Goal: Task Accomplishment & Management: Use online tool/utility

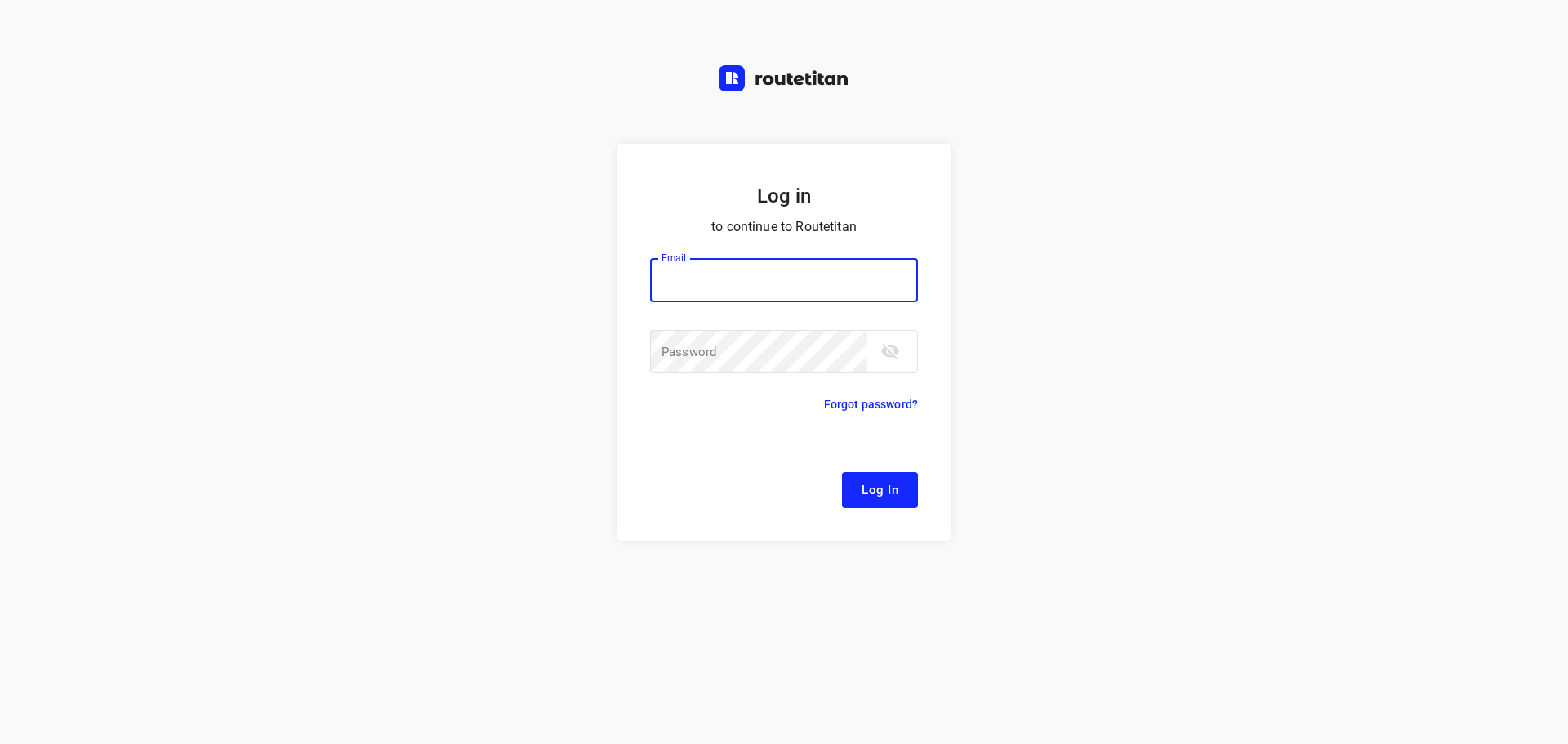
click at [718, 280] on input "email" at bounding box center [784, 280] width 268 height 44
type input "remco@fruitopjewerk.nl"
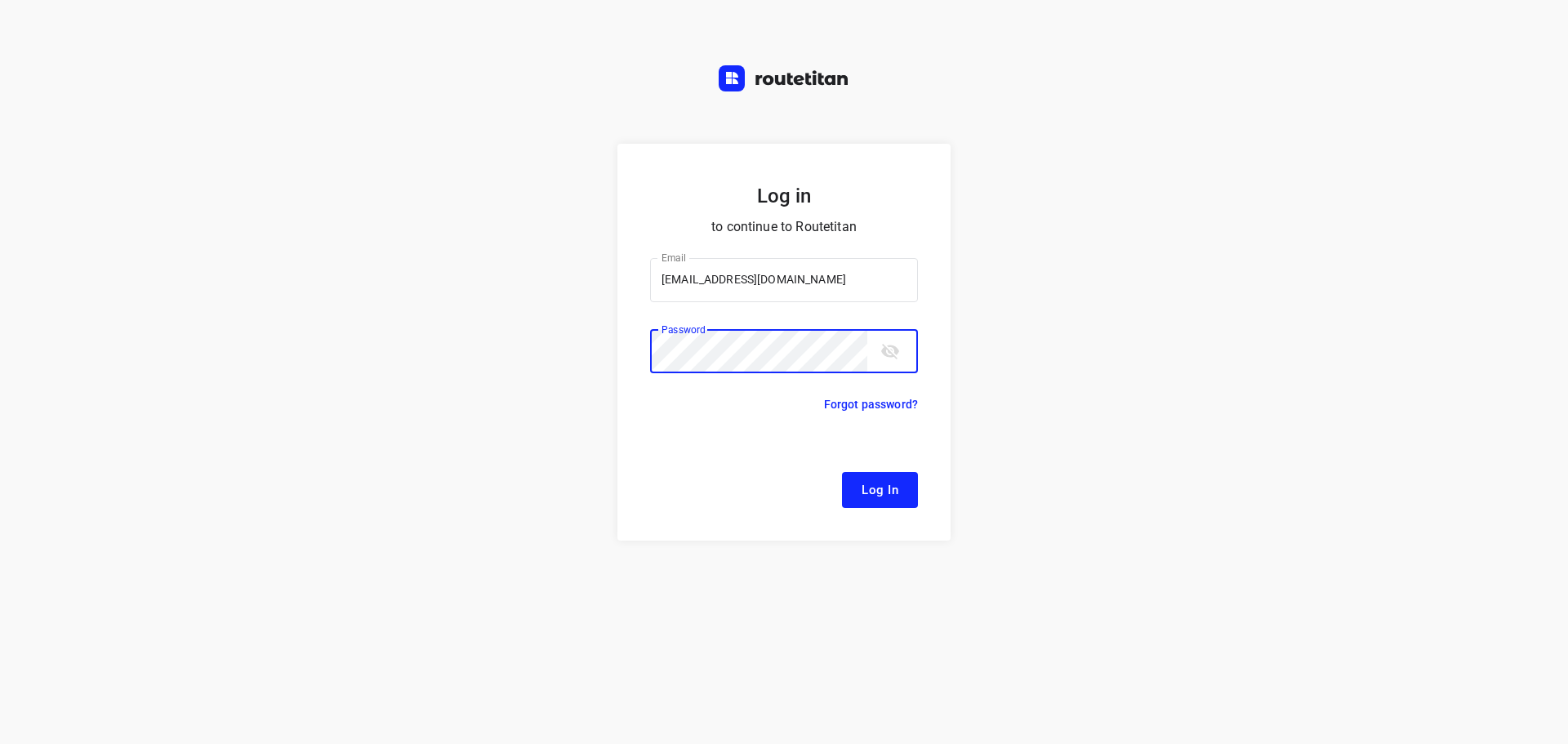
click at [842, 472] on button "Log In" at bounding box center [880, 490] width 76 height 36
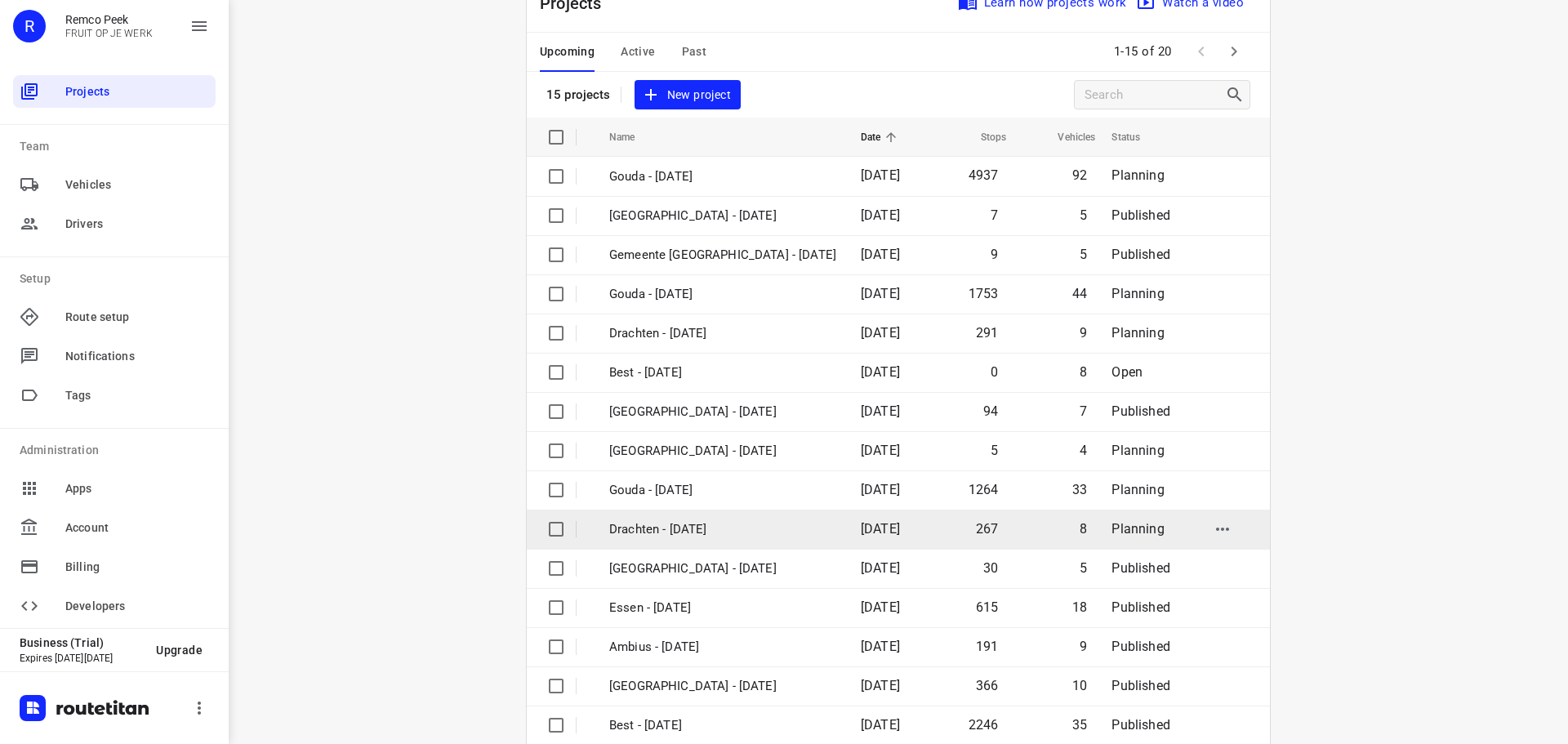
scroll to position [82, 0]
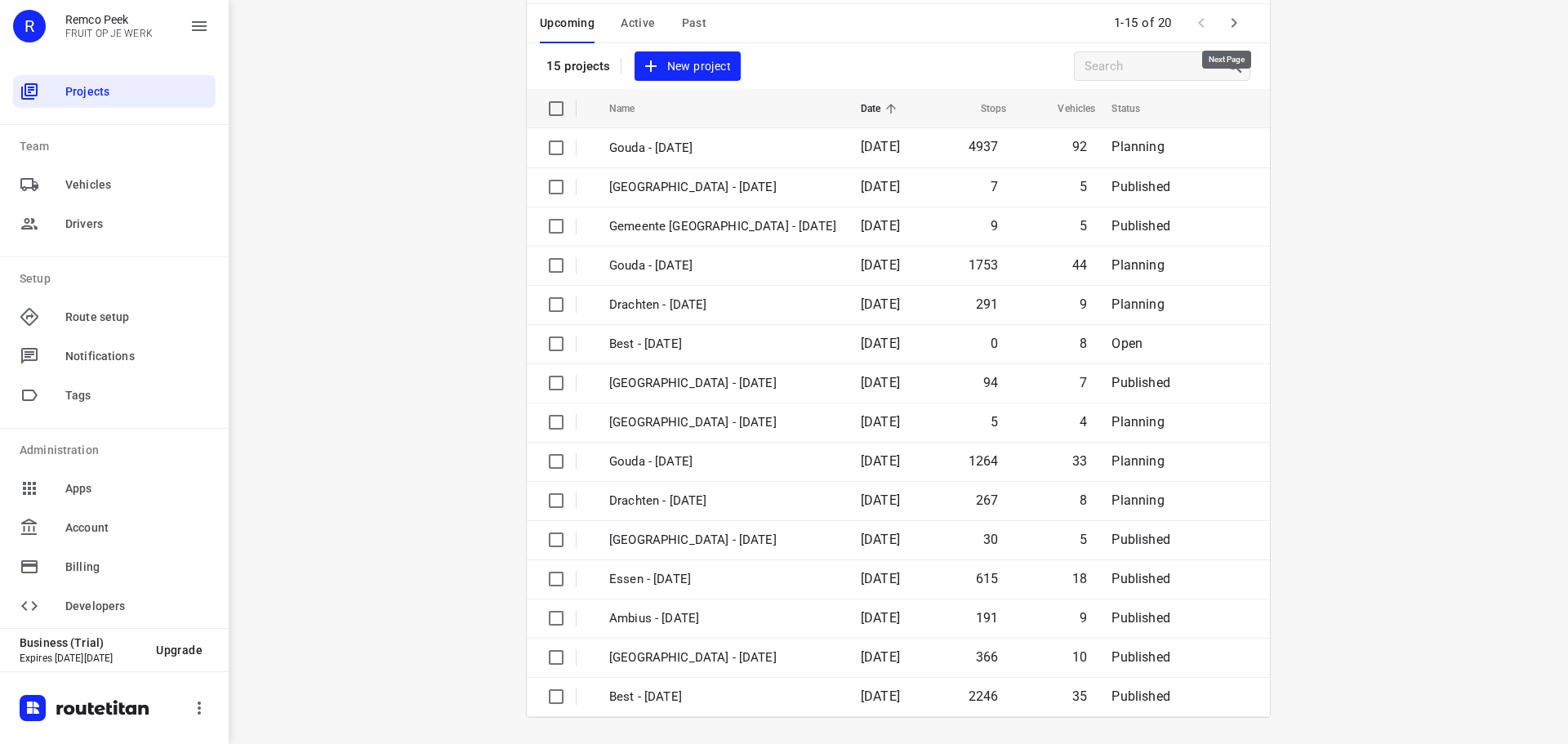
click at [1232, 21] on icon "button" at bounding box center [1234, 23] width 20 height 20
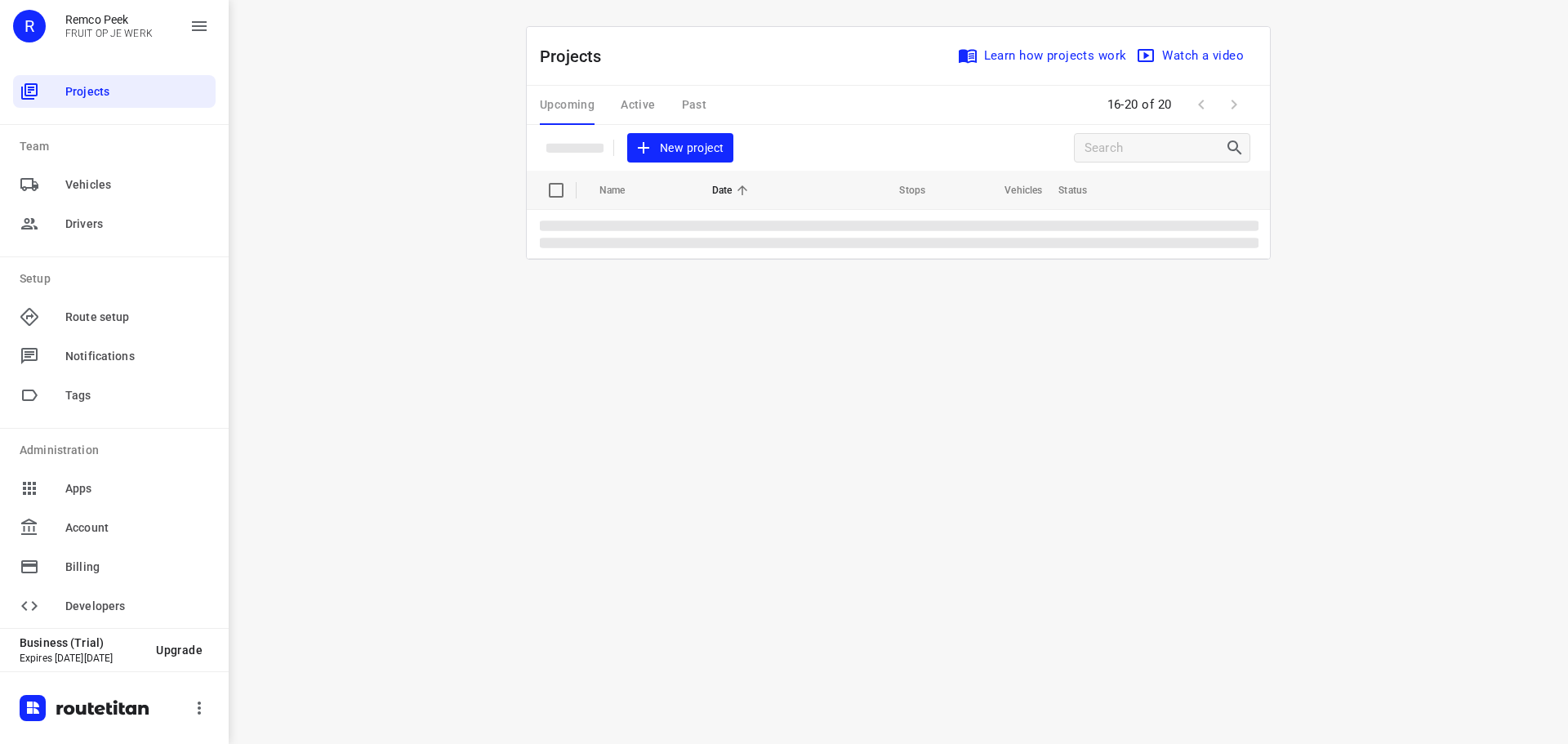
scroll to position [0, 0]
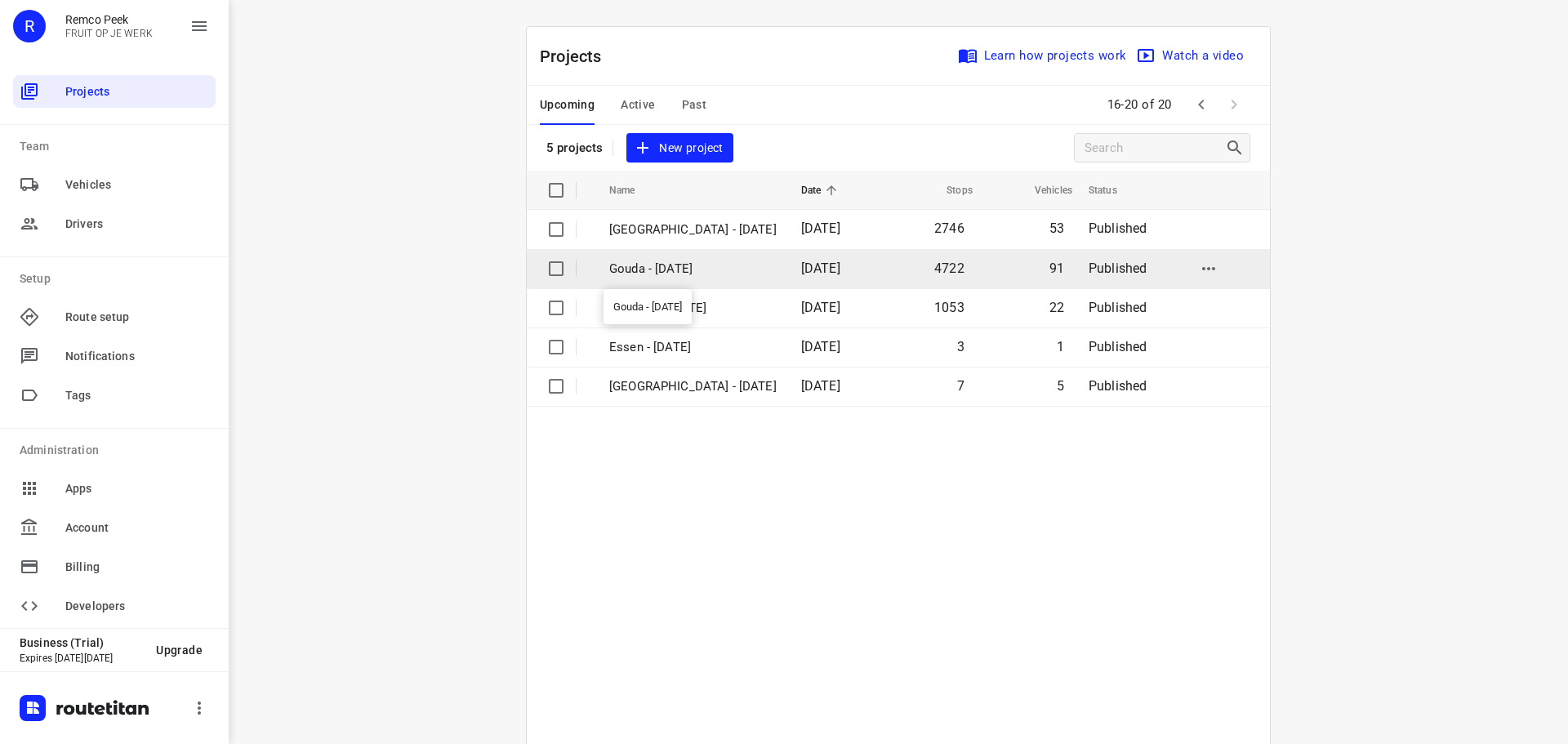
click at [711, 267] on p "Gouda - [DATE]" at bounding box center [693, 269] width 168 height 19
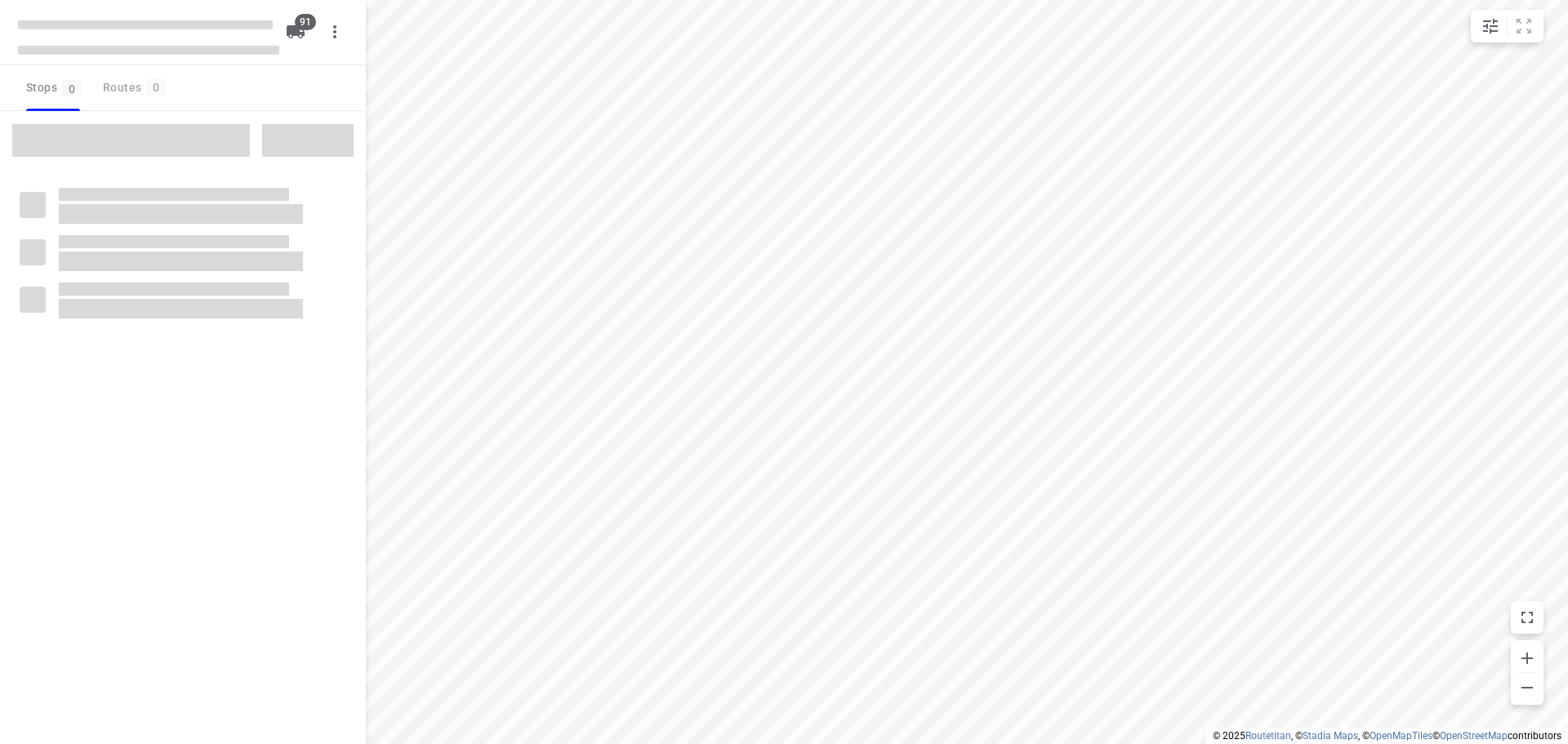
type input "distance"
checkbox input "true"
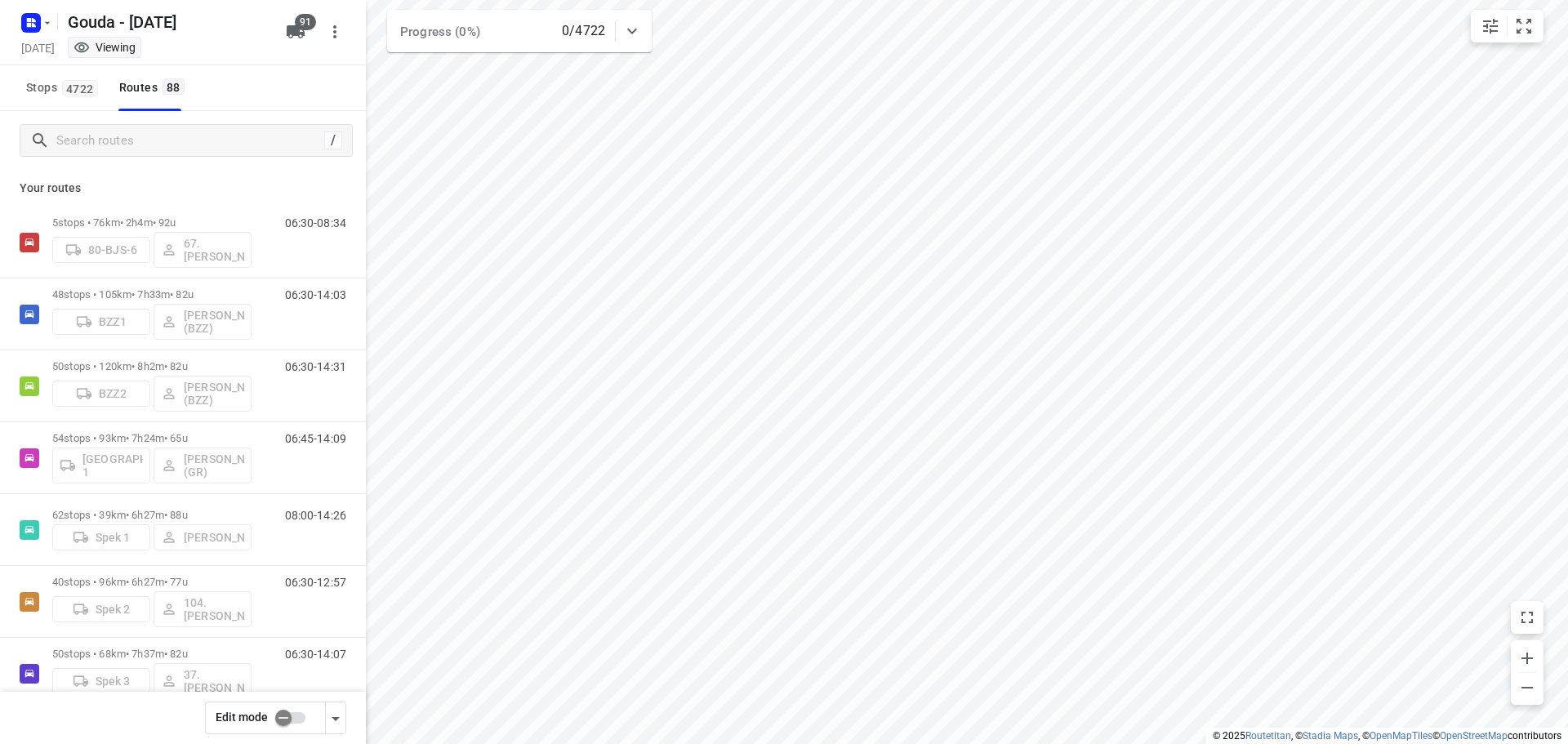
click at [212, 194] on p "Your routes" at bounding box center [183, 188] width 326 height 17
click at [208, 173] on div "Your routes 5 stops • 76km • 2h4m • 92u 80-BJS-6 67. Rob de Jong 06:30-08:34 48…" at bounding box center [183, 480] width 366 height 620
click at [265, 180] on p "Your routes" at bounding box center [183, 188] width 326 height 17
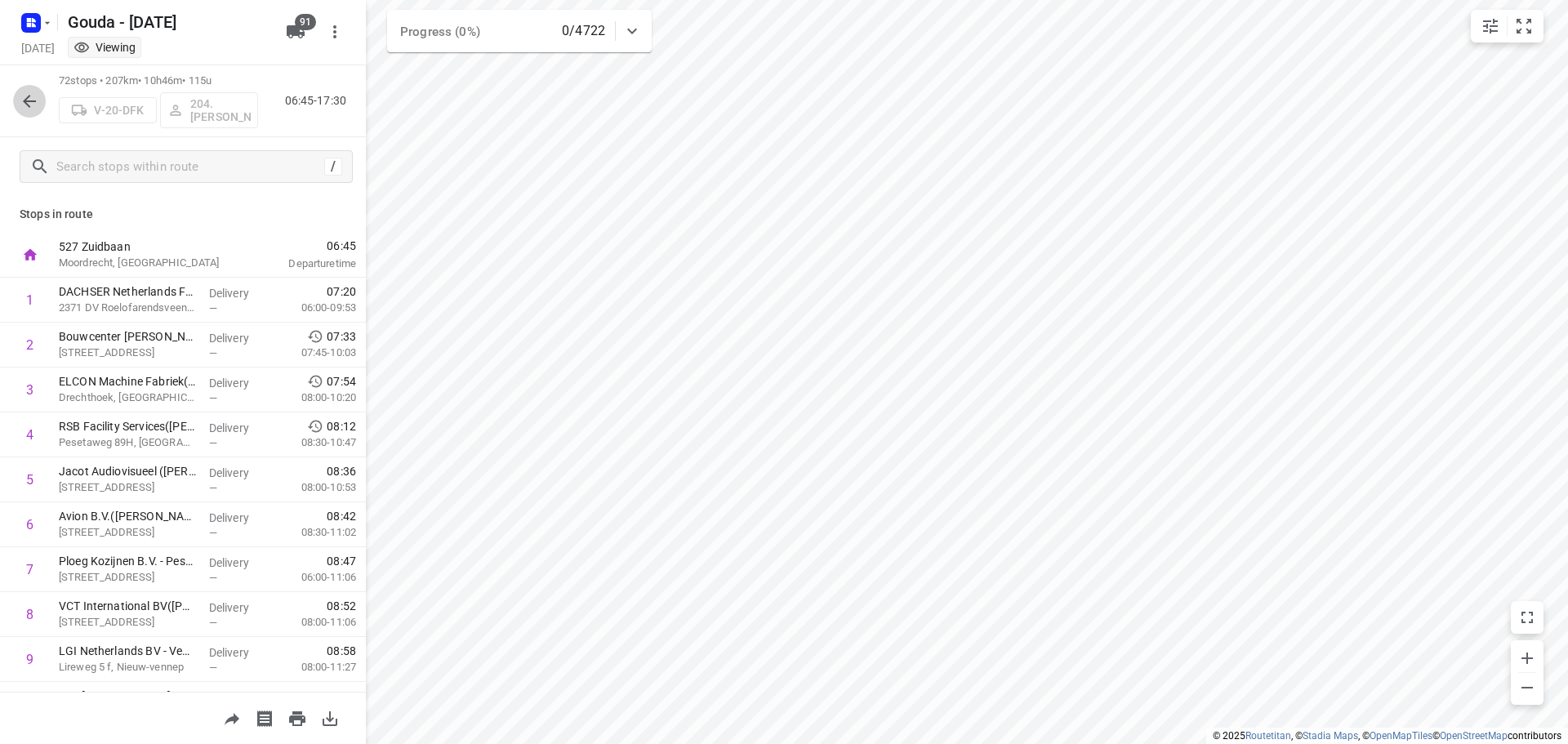
click at [31, 107] on icon "button" at bounding box center [30, 101] width 20 height 20
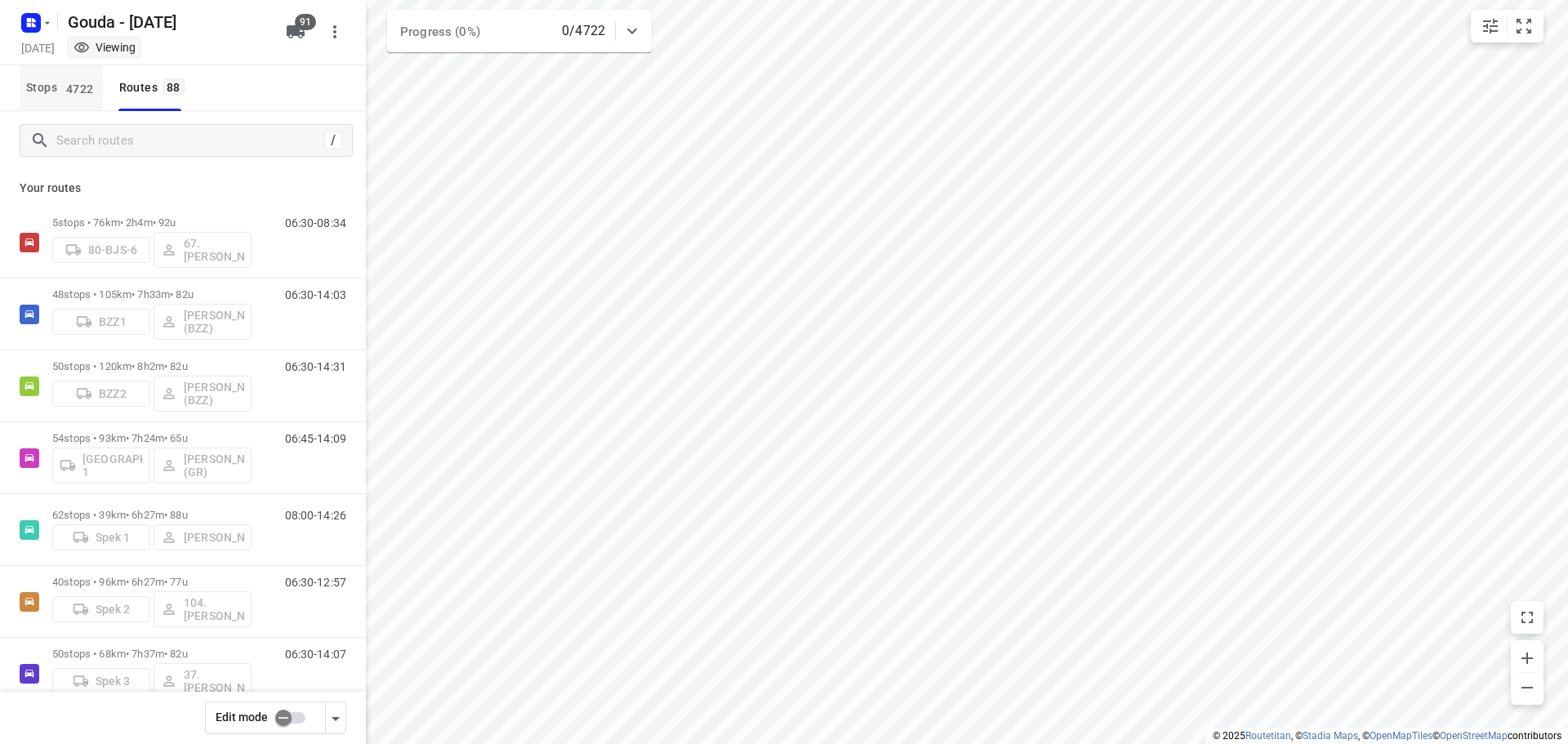
click at [63, 94] on span "4722" at bounding box center [80, 88] width 36 height 16
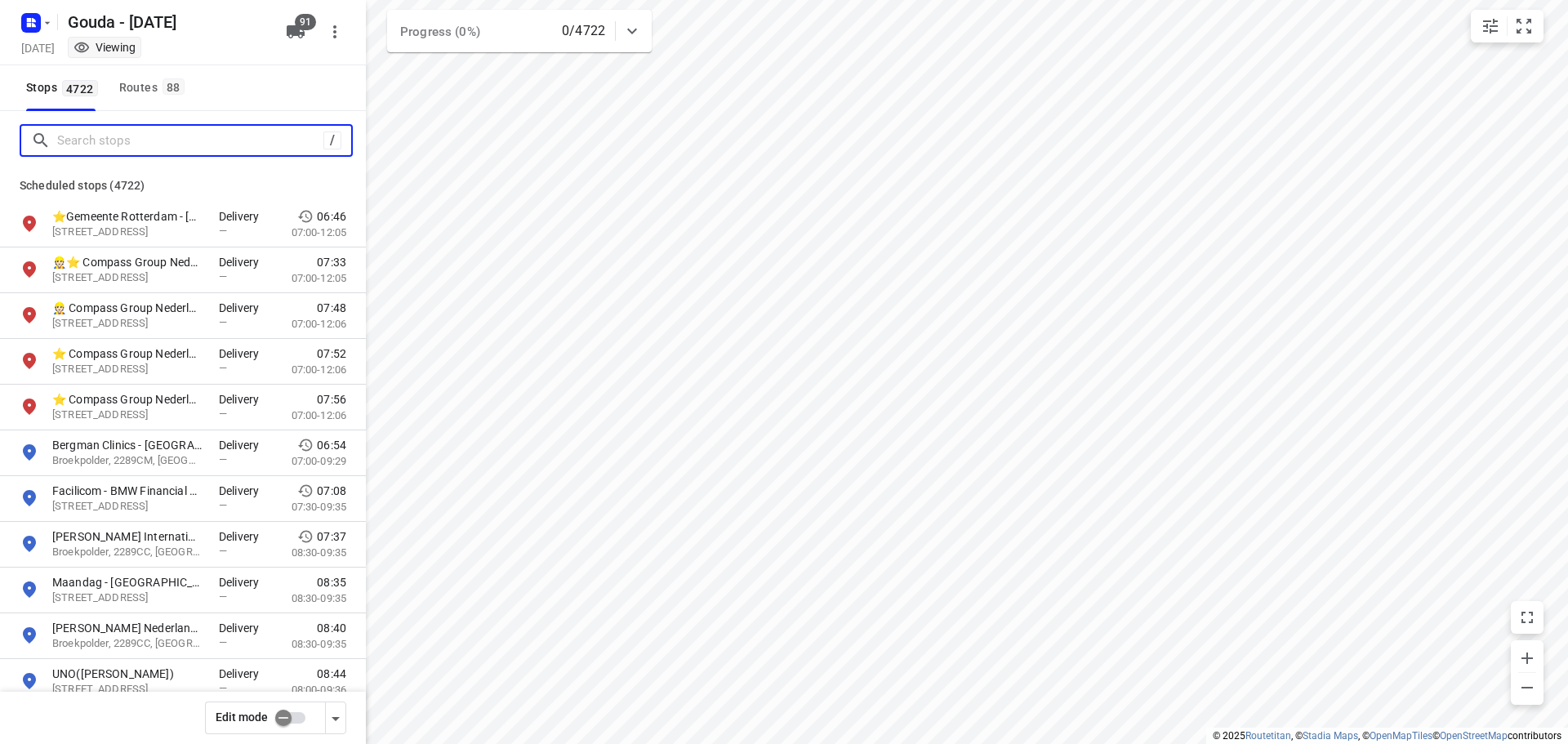
click at [108, 140] on input "Search stops" at bounding box center [190, 141] width 267 height 25
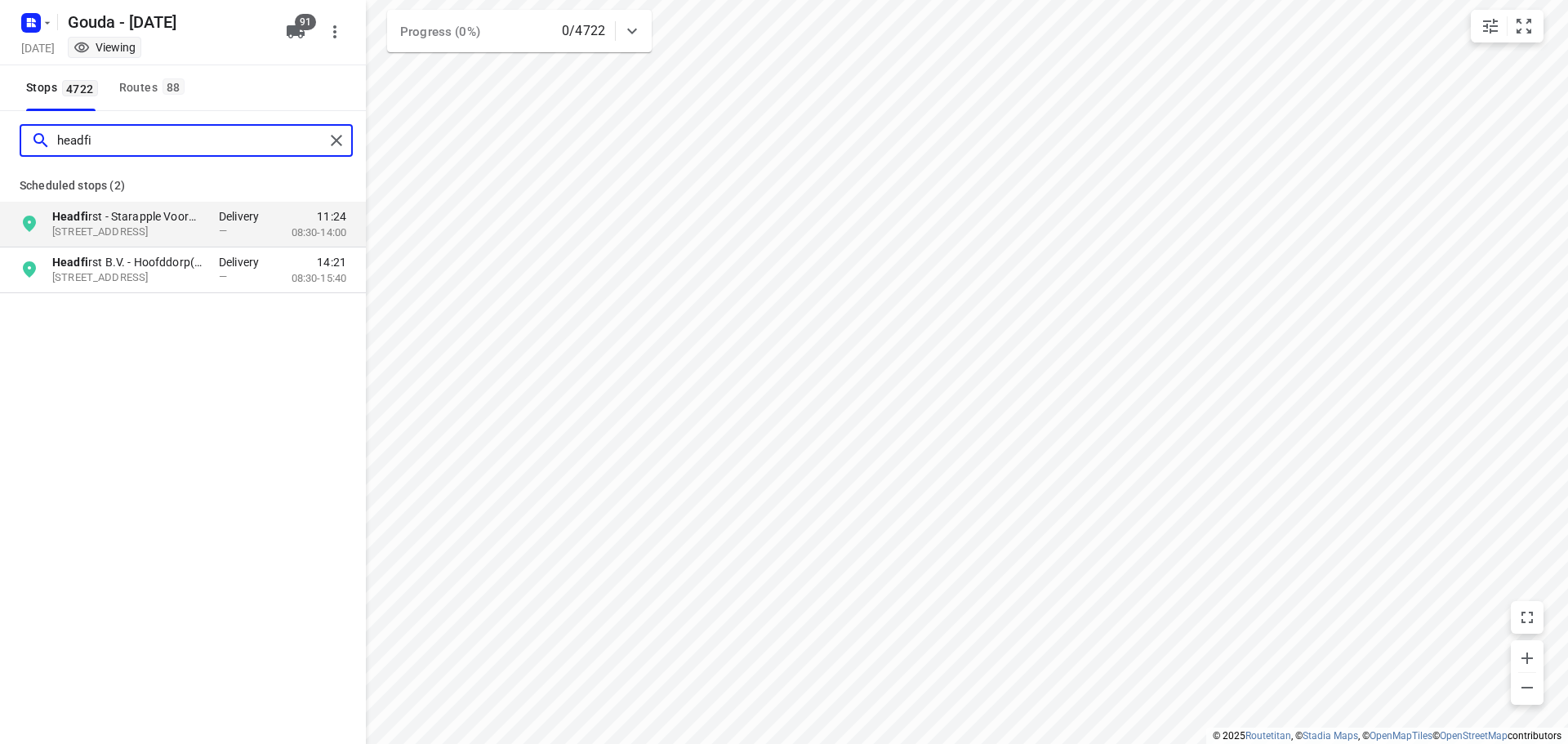
type input "headfi"
click at [149, 93] on div "Routes 88" at bounding box center [154, 88] width 70 height 21
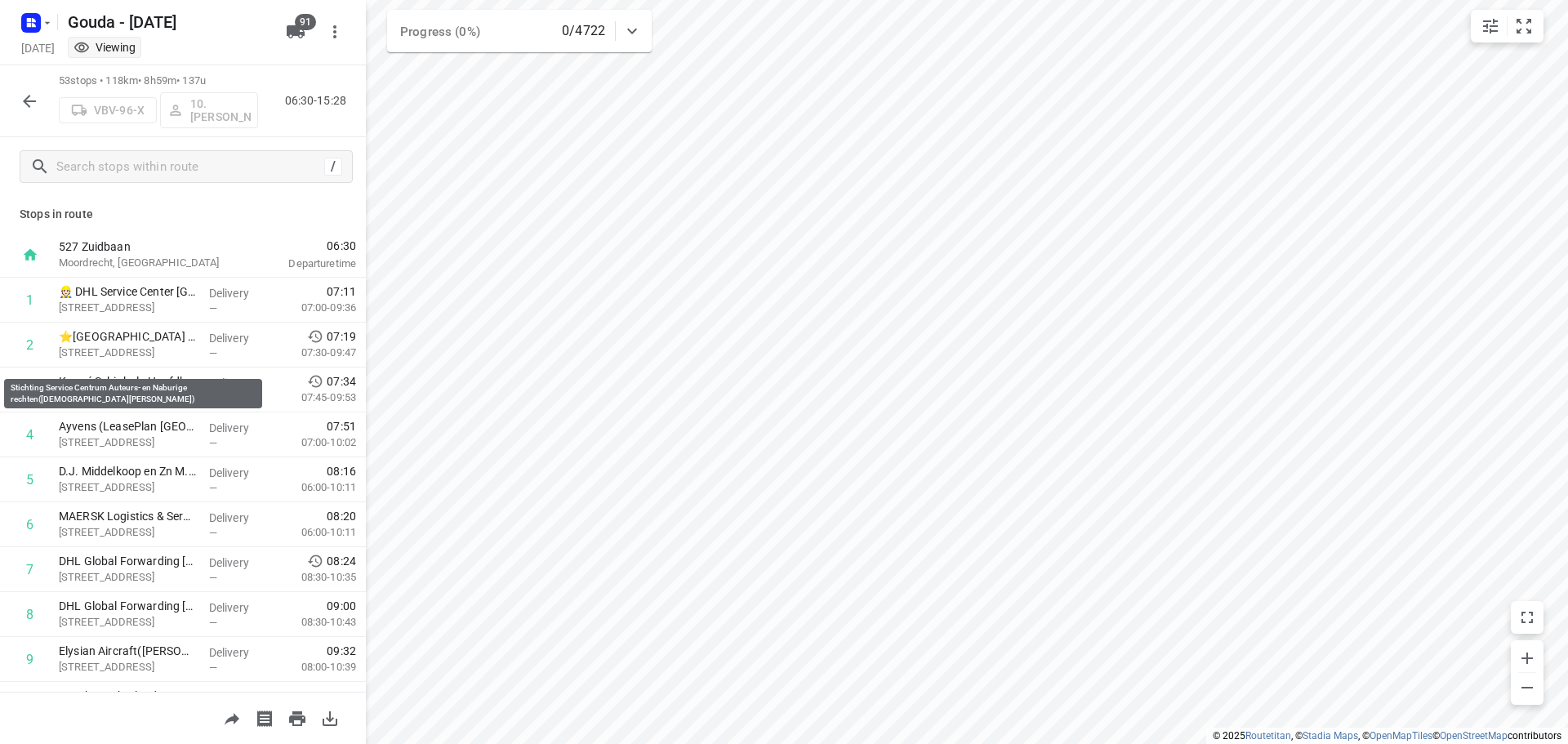
scroll to position [1552, 0]
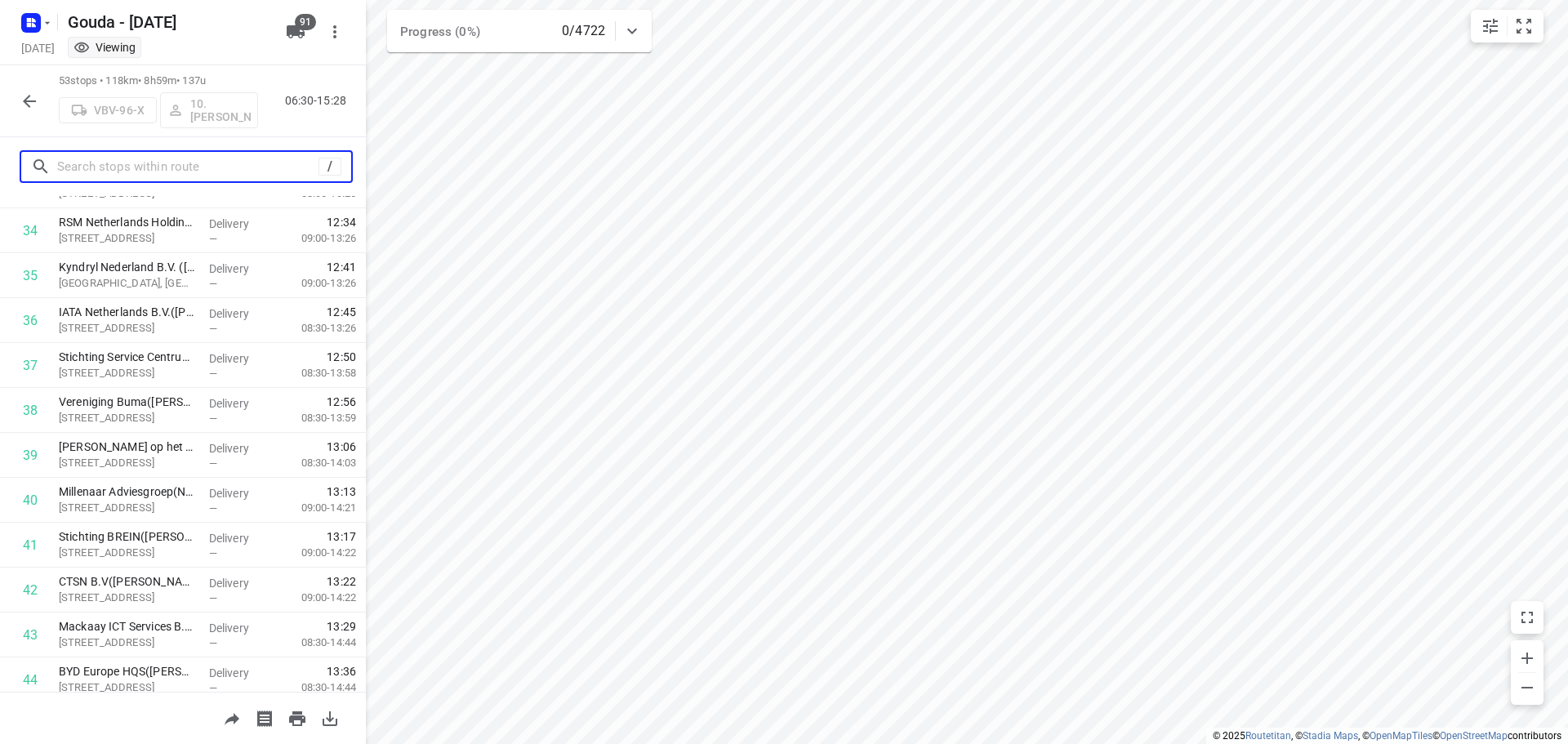
click at [152, 168] on input "text" at bounding box center [188, 167] width 261 height 25
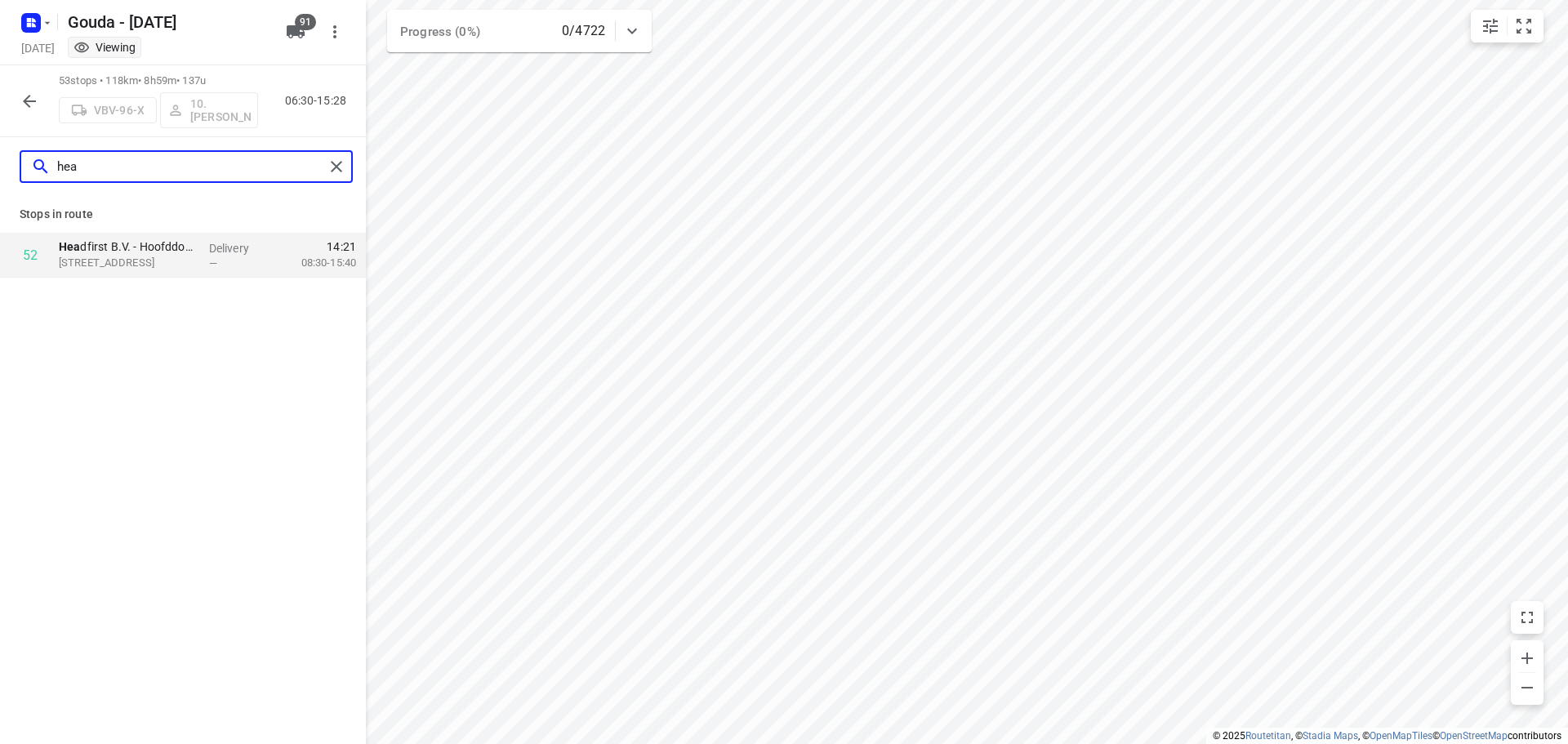
scroll to position [0, 0]
type input "head"
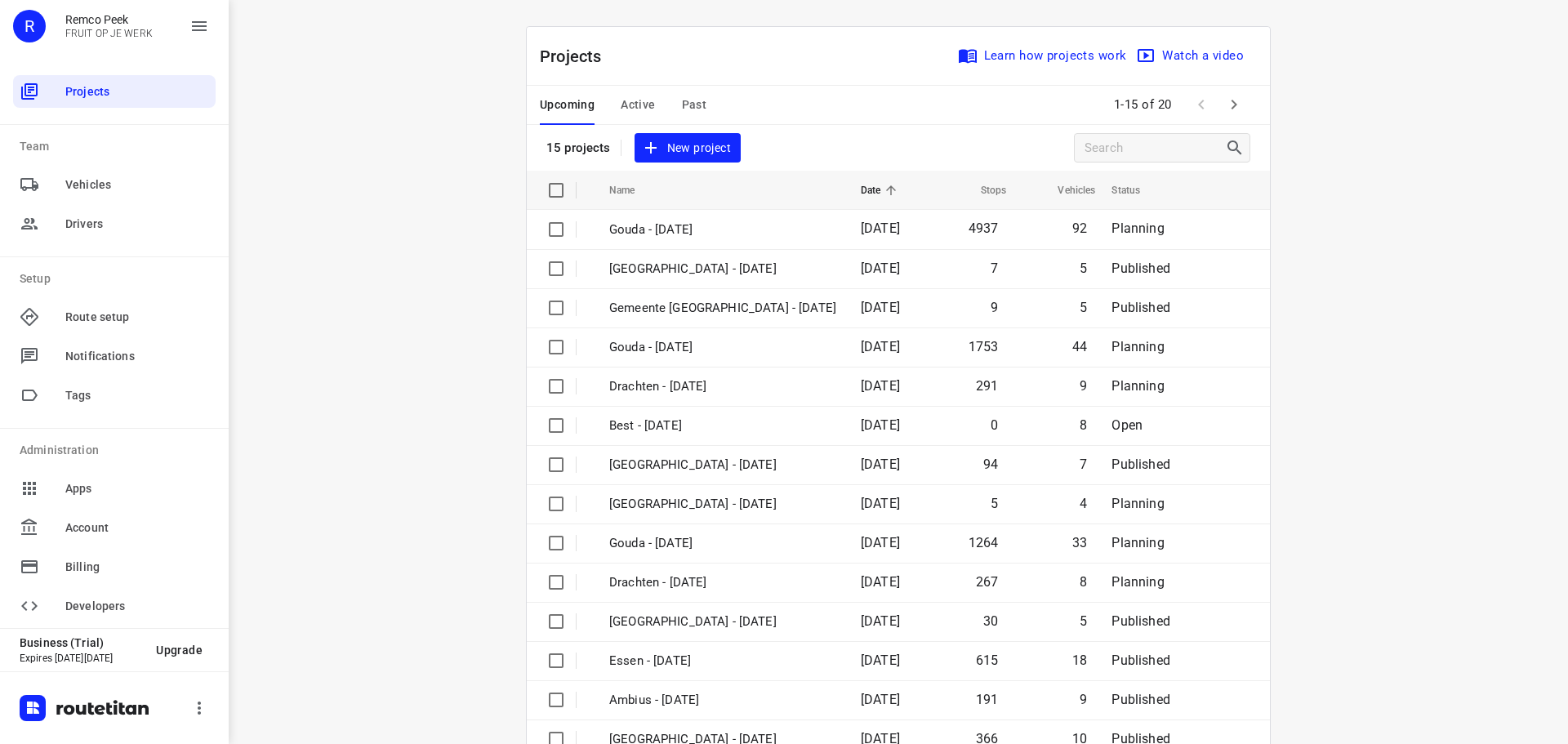
click at [637, 100] on span "Active" at bounding box center [638, 105] width 35 height 21
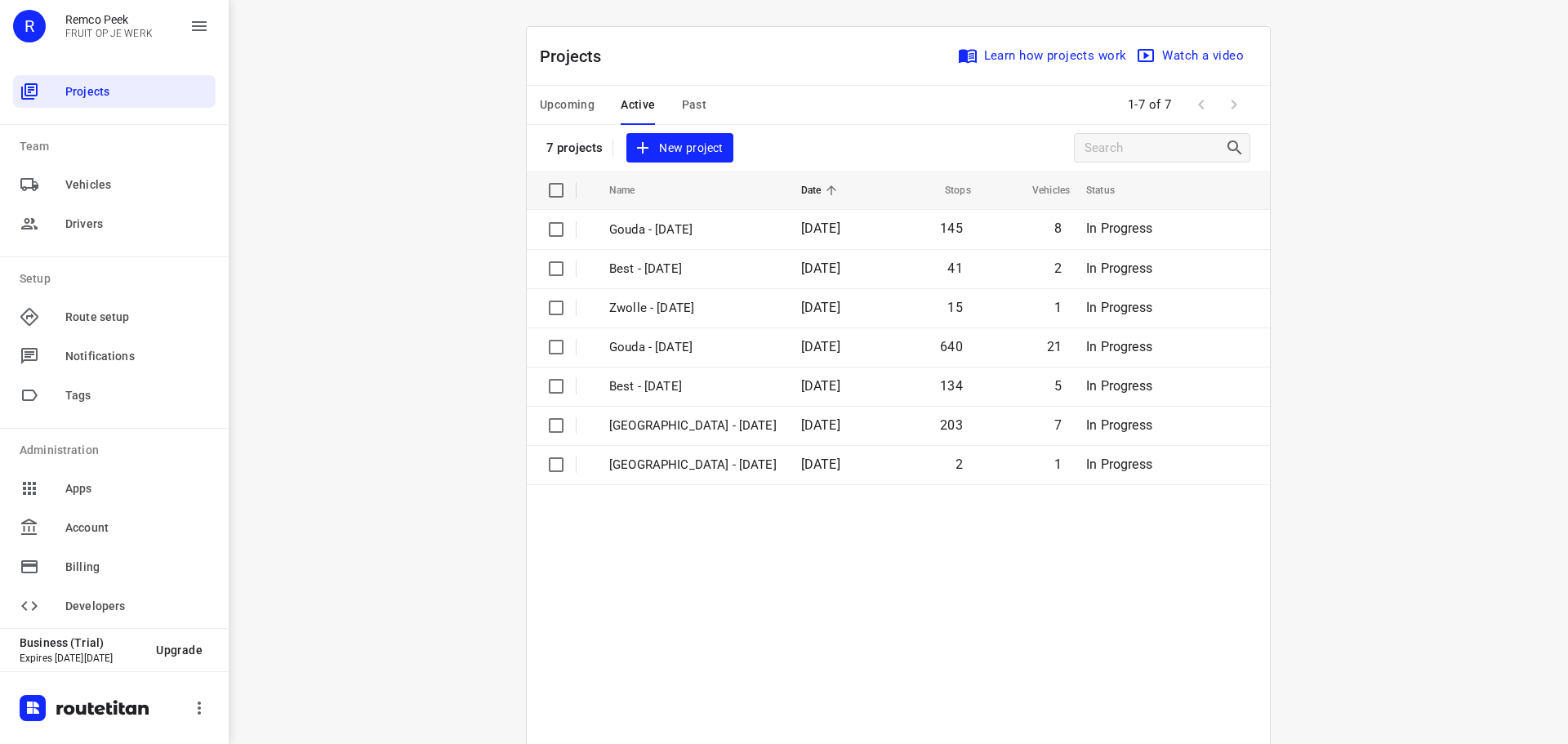
click at [587, 106] on span "Upcoming" at bounding box center [567, 105] width 55 height 21
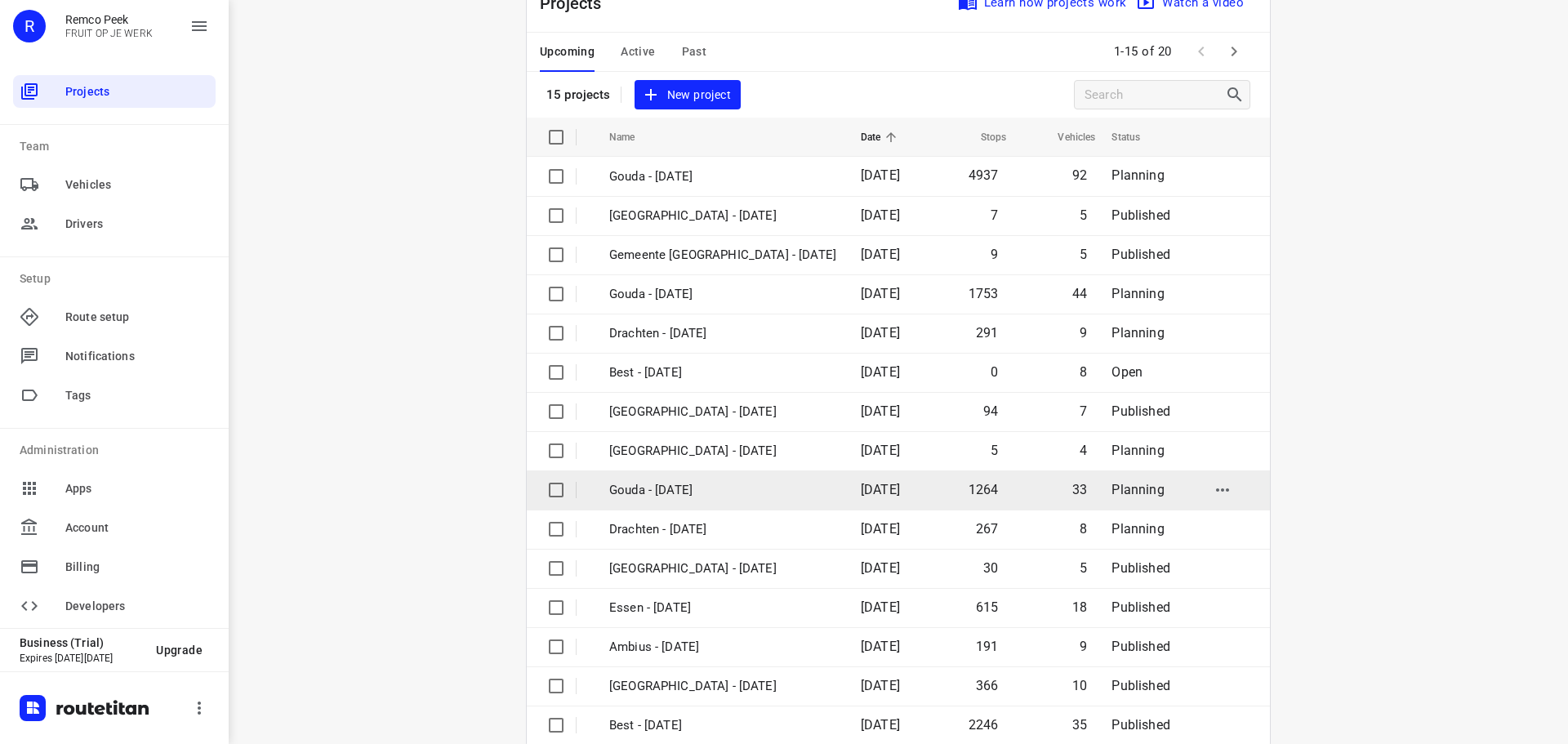
scroll to position [82, 0]
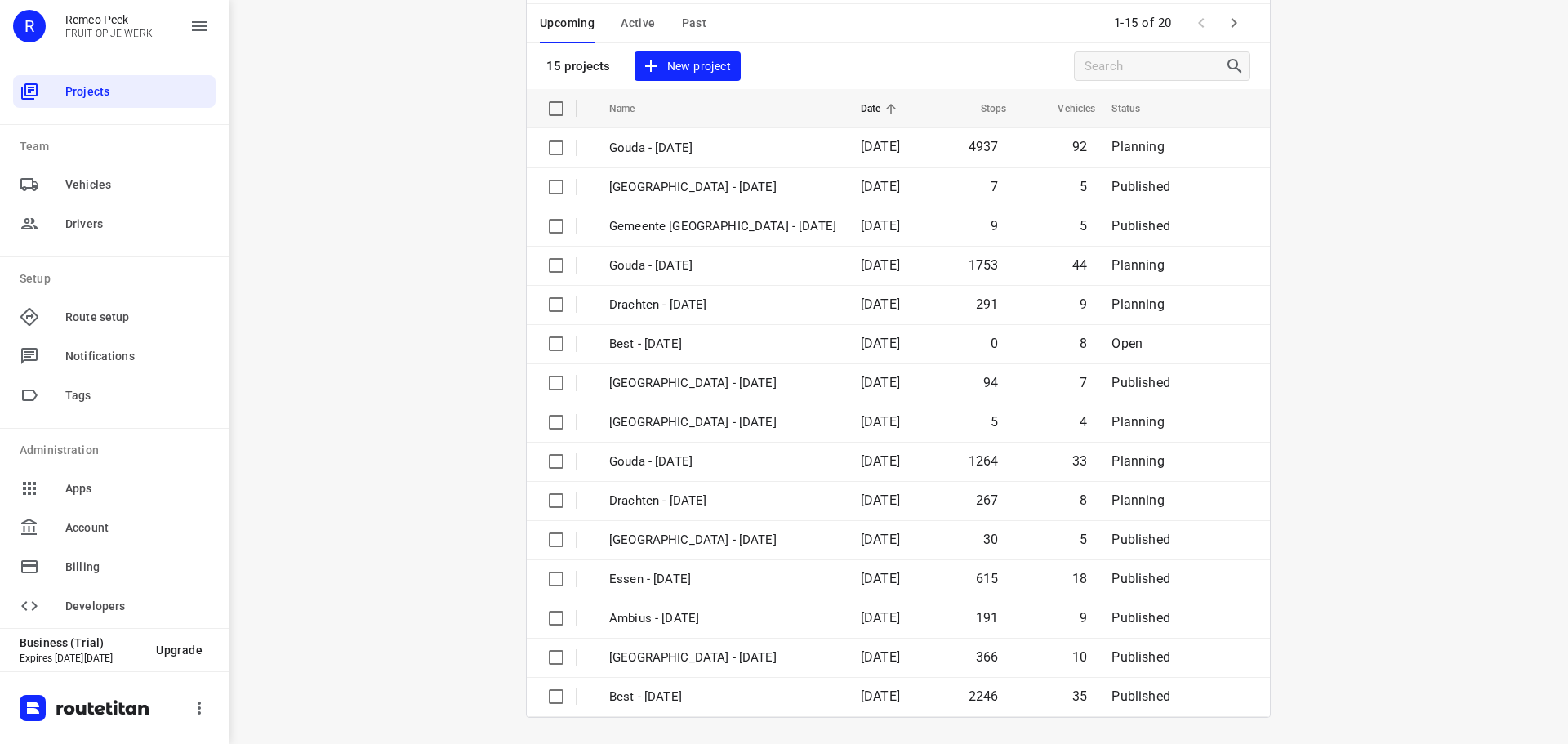
click at [1224, 22] on icon "button" at bounding box center [1234, 23] width 20 height 20
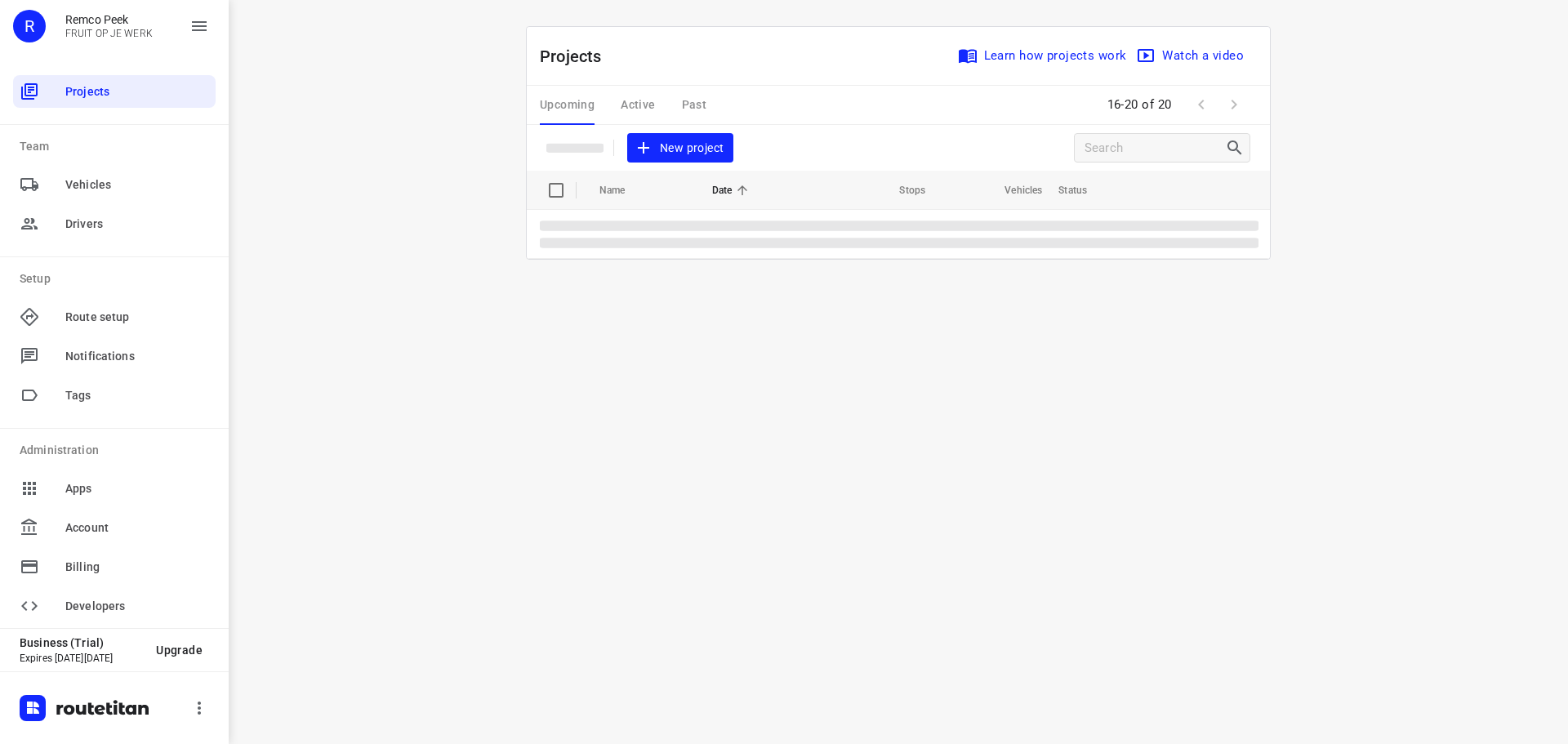
scroll to position [0, 0]
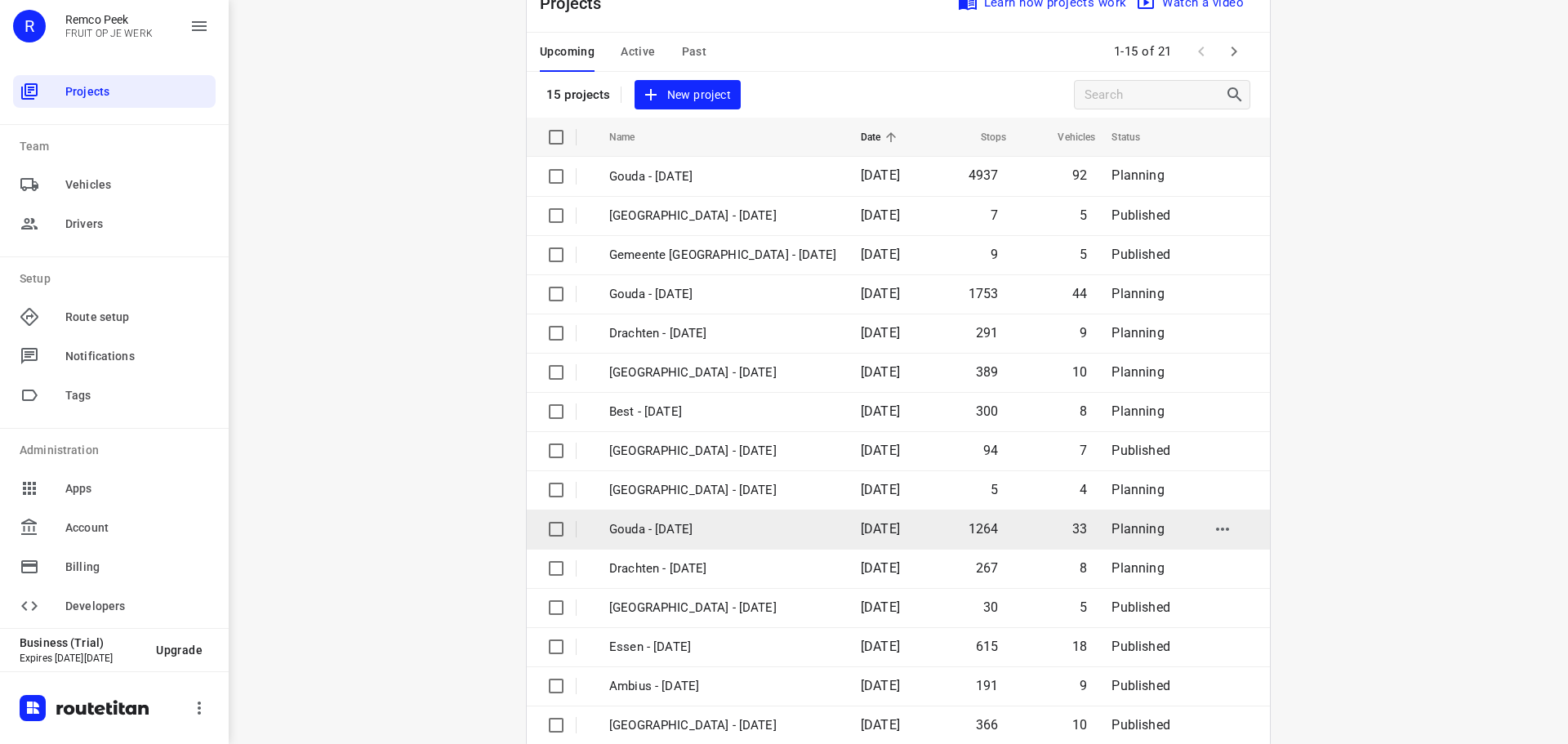
scroll to position [82, 0]
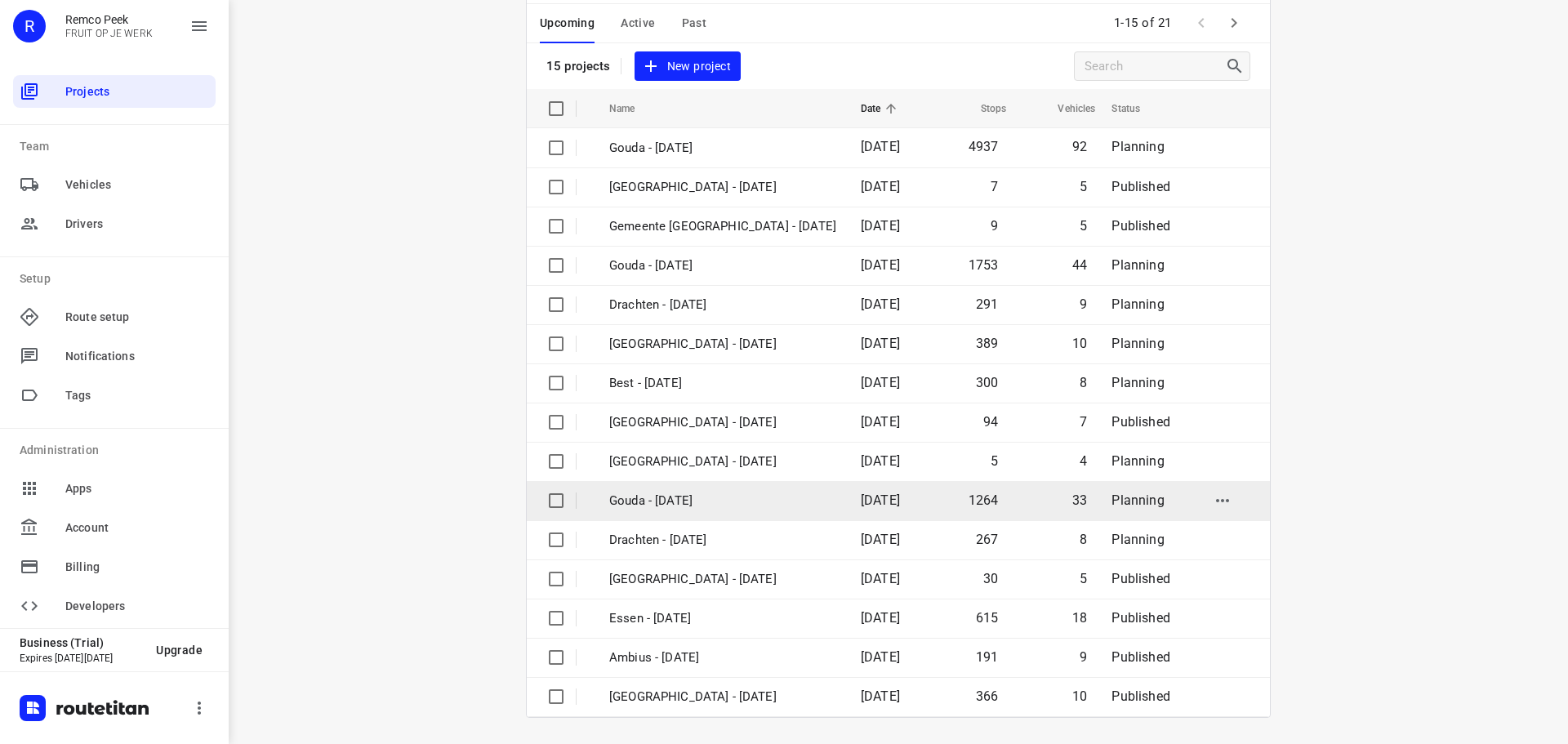
click at [701, 500] on p "Gouda - [DATE]" at bounding box center [723, 501] width 227 height 19
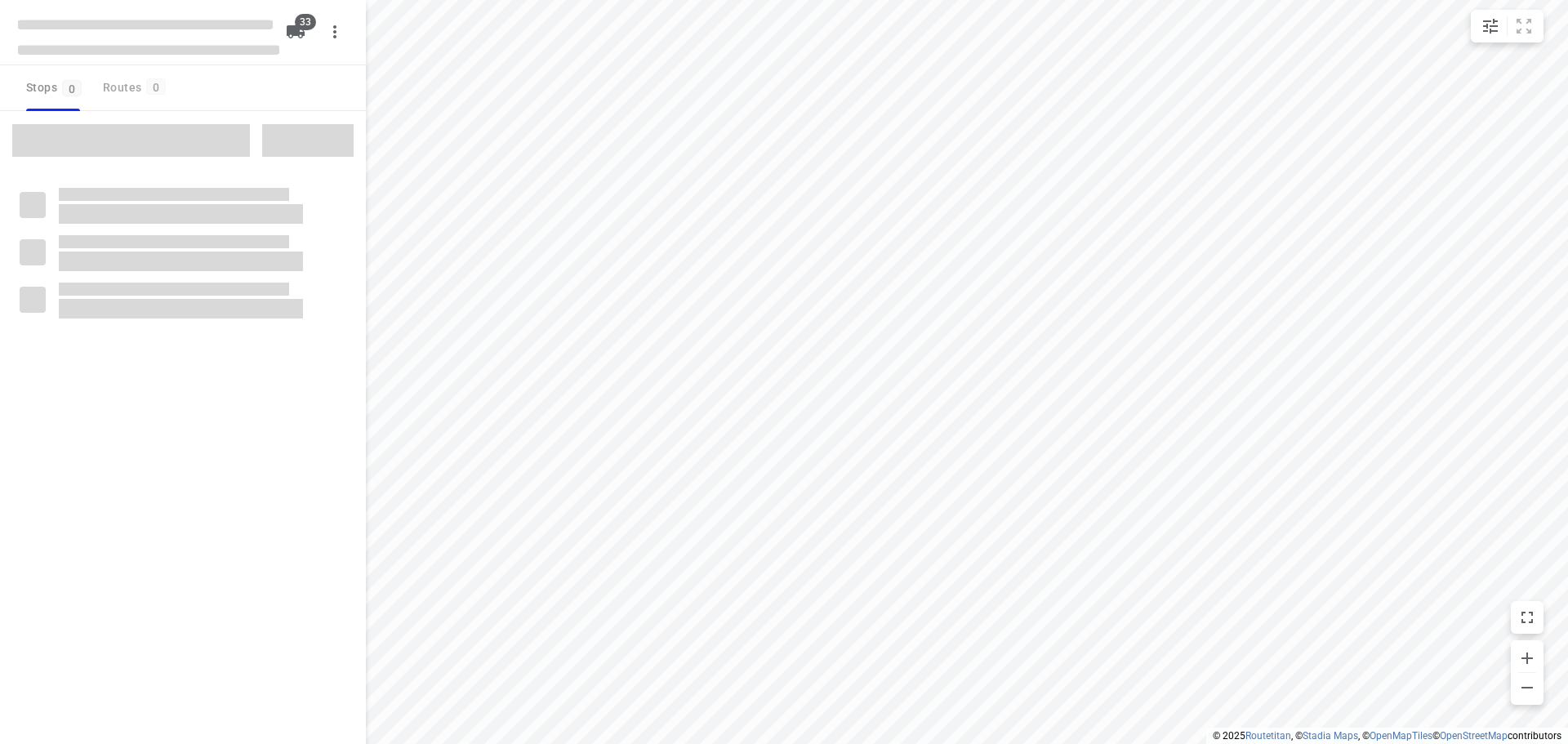
type input "distance"
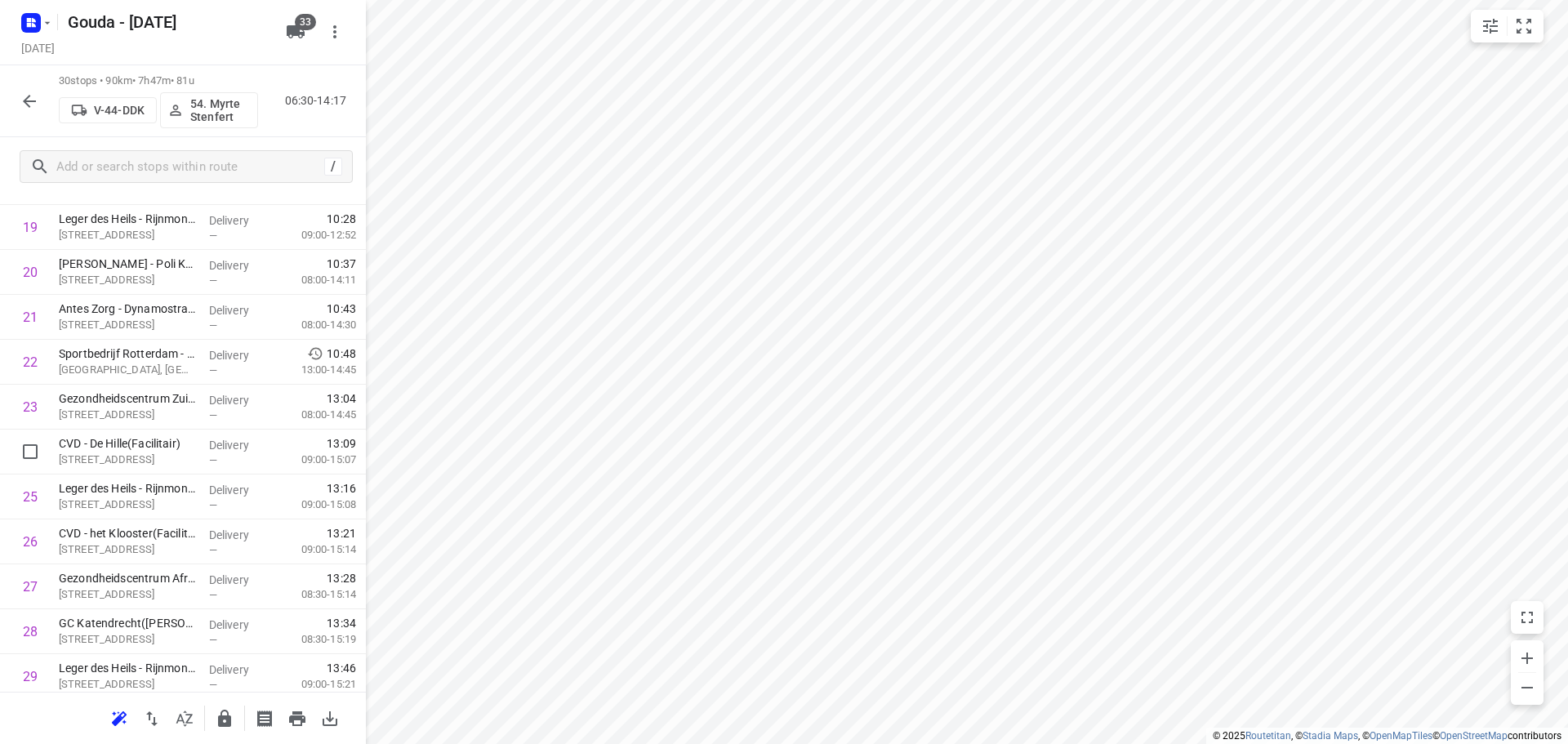
scroll to position [1025, 0]
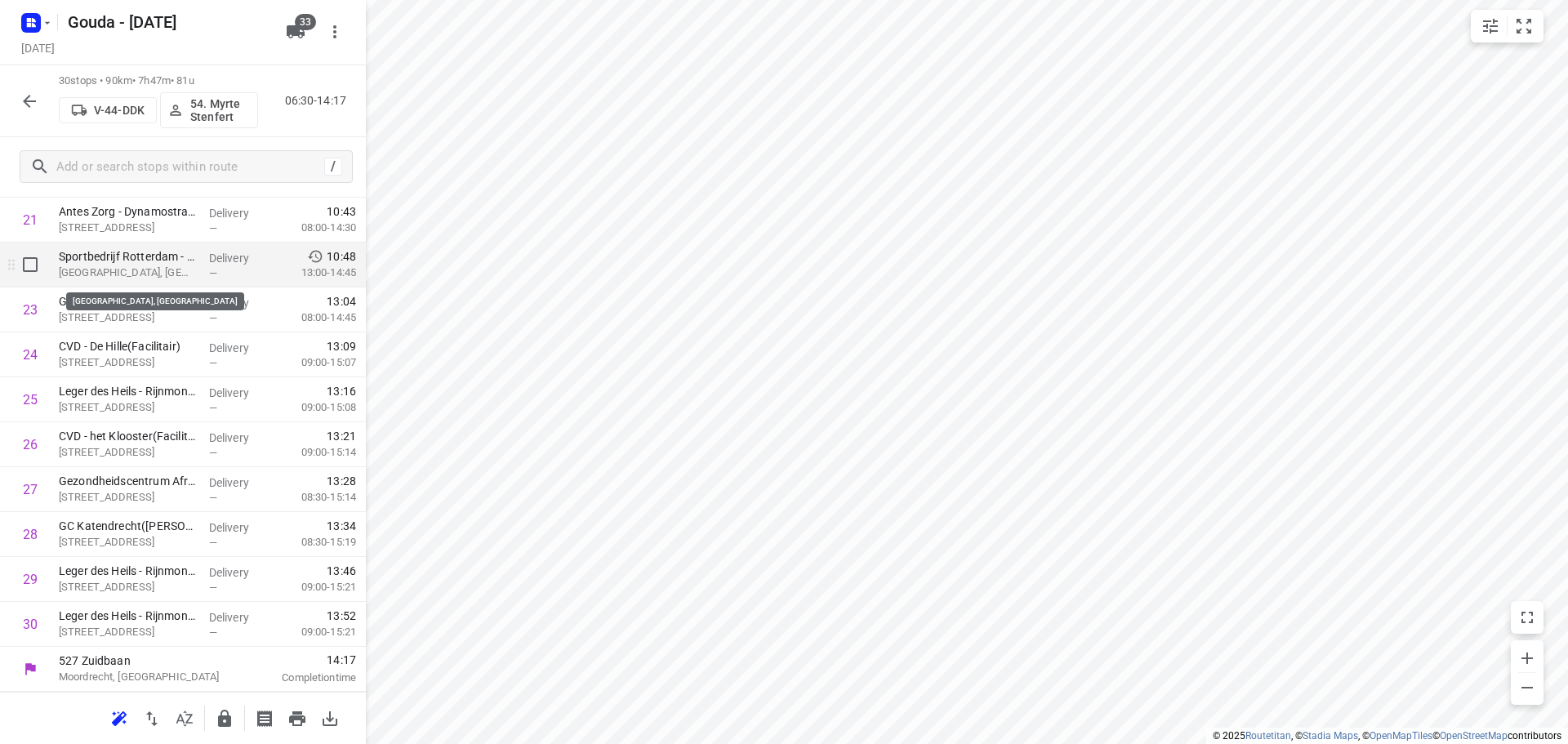
click at [162, 272] on p "Techniek college, Rotterdam" at bounding box center [128, 273] width 137 height 16
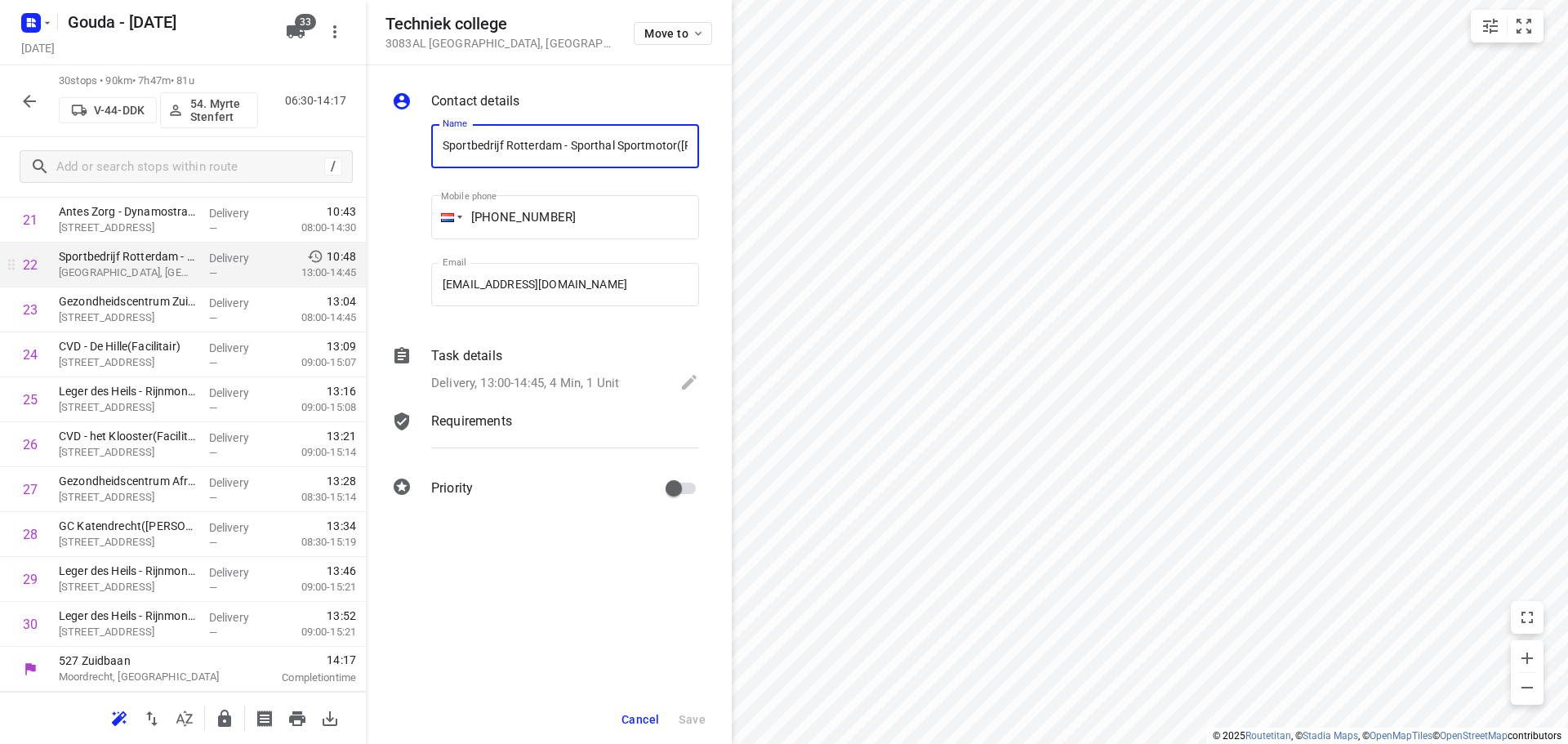
scroll to position [0, 85]
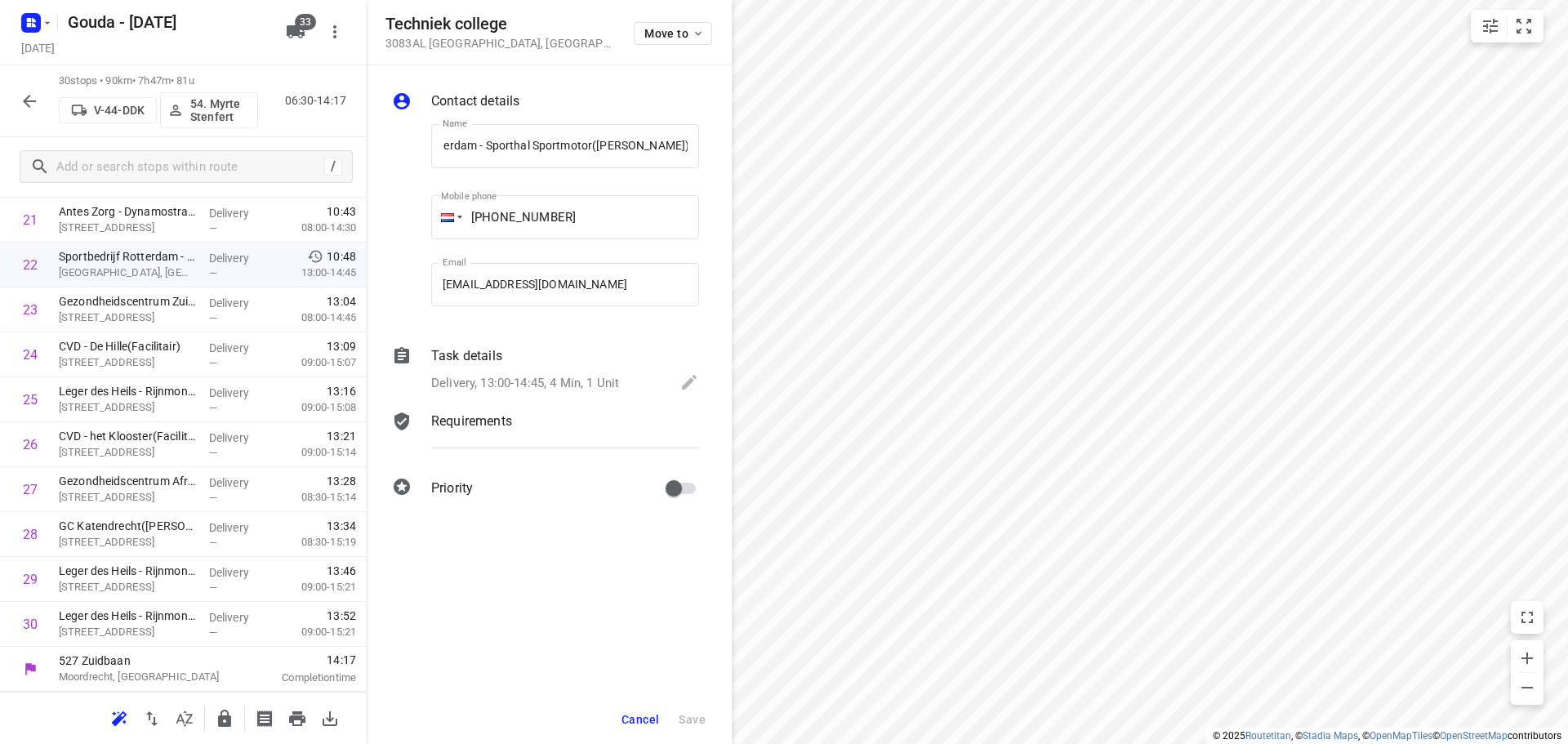
click at [543, 359] on div "Task details" at bounding box center [565, 356] width 268 height 20
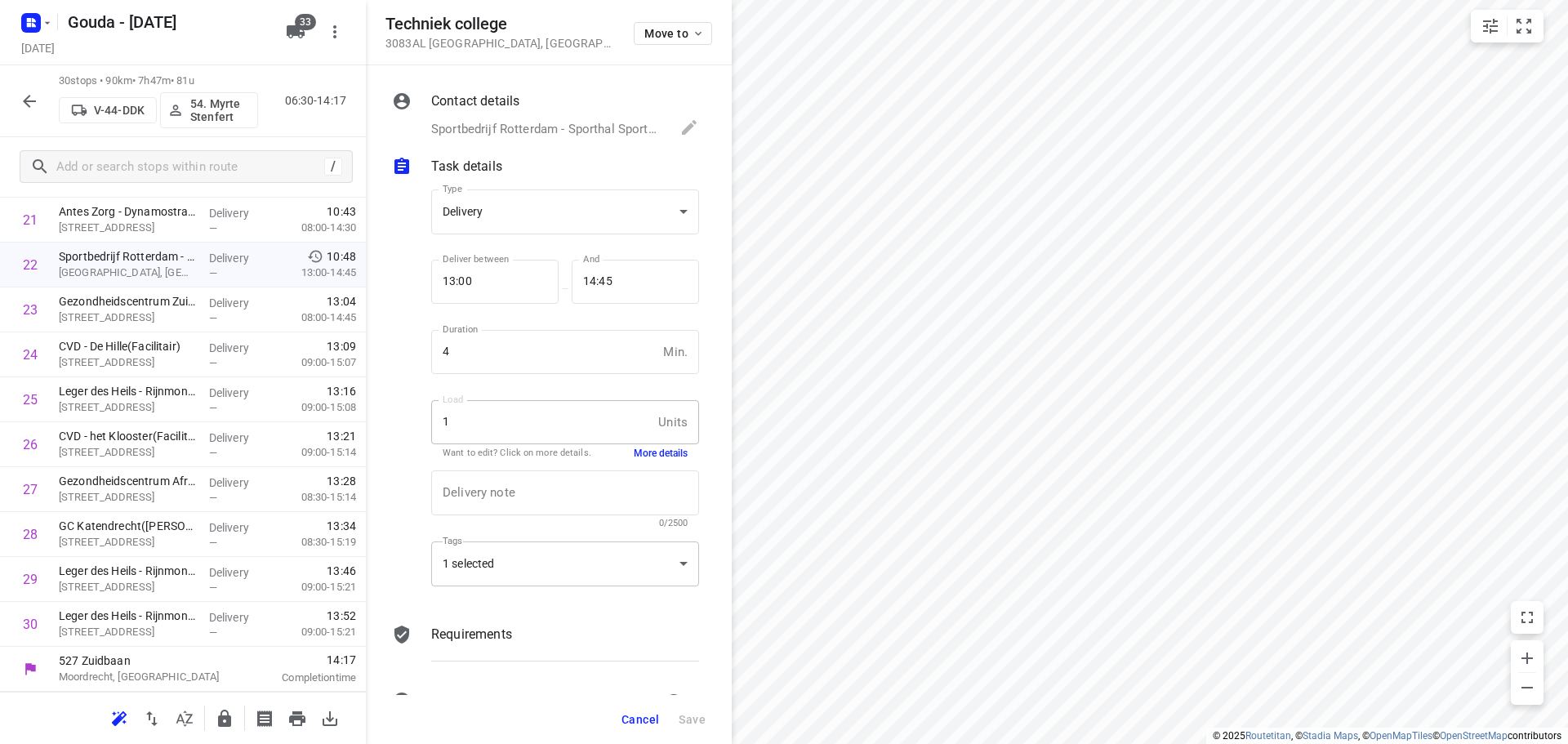
click at [658, 567] on div "1 selected" at bounding box center [565, 564] width 268 height 45
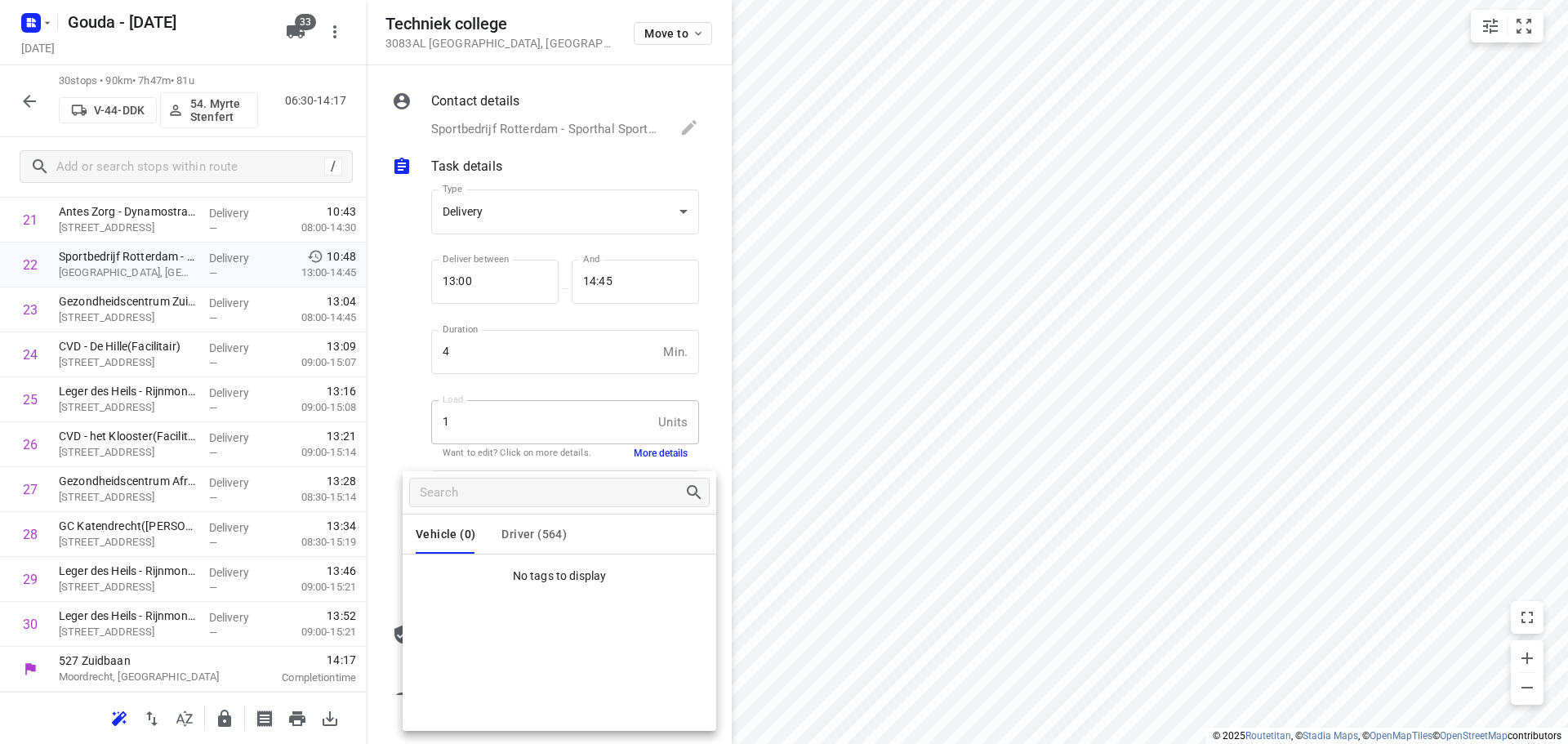
click at [388, 398] on div at bounding box center [784, 372] width 1568 height 744
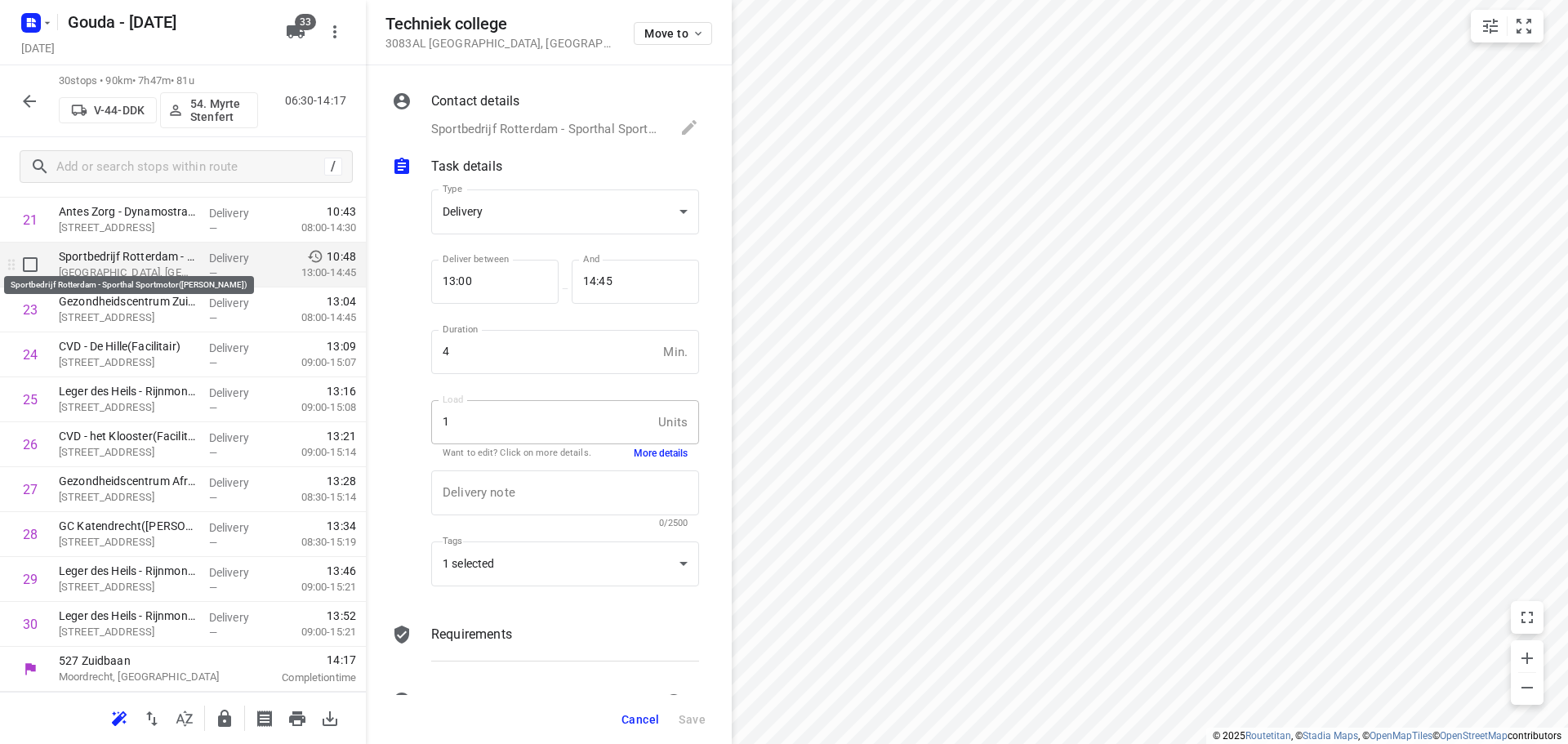
click at [134, 261] on p "Sportbedrijf Rotterdam - Sporthal Sportmotor(Mohamed Tarraz)" at bounding box center [128, 256] width 137 height 16
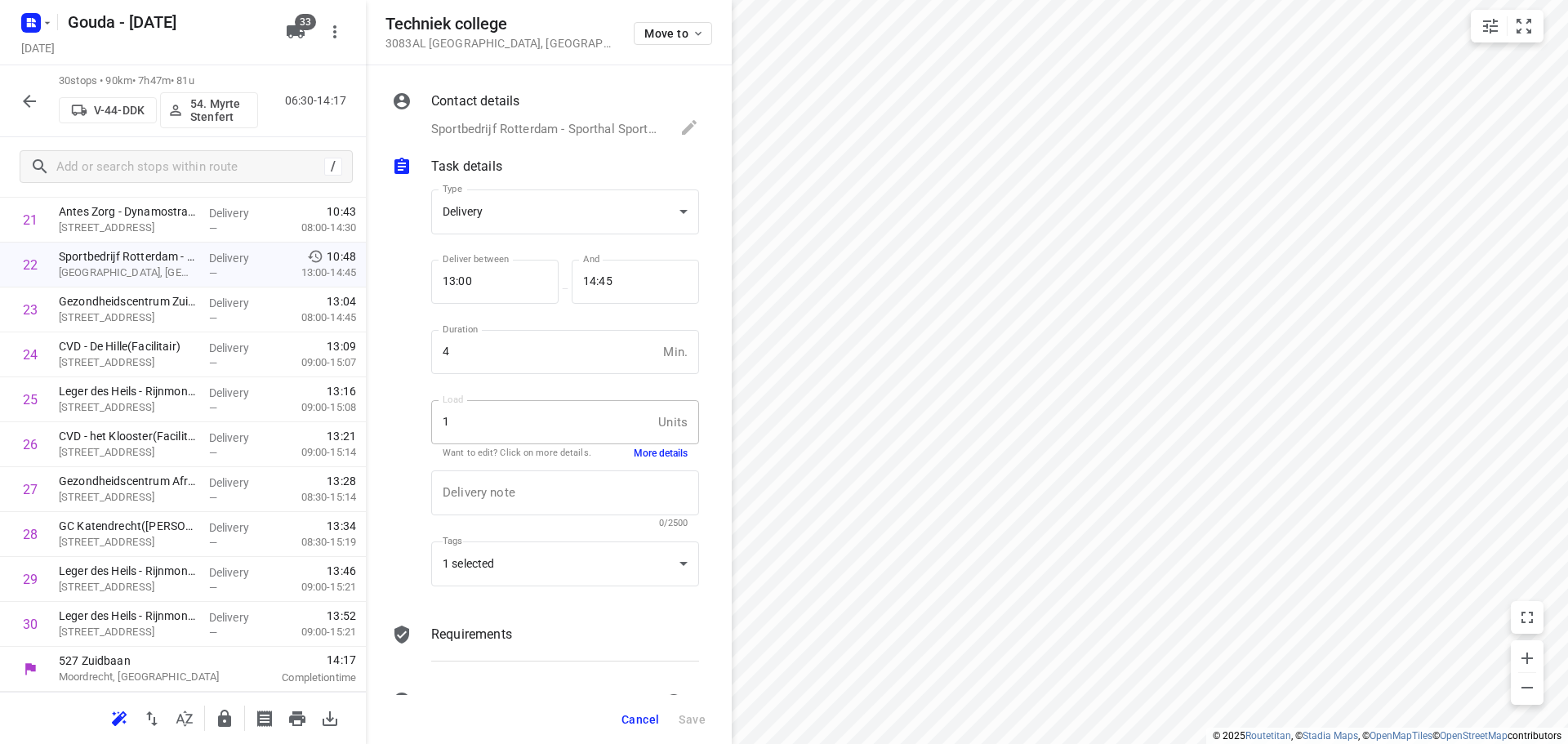
click at [648, 723] on span "Cancel" at bounding box center [640, 719] width 37 height 13
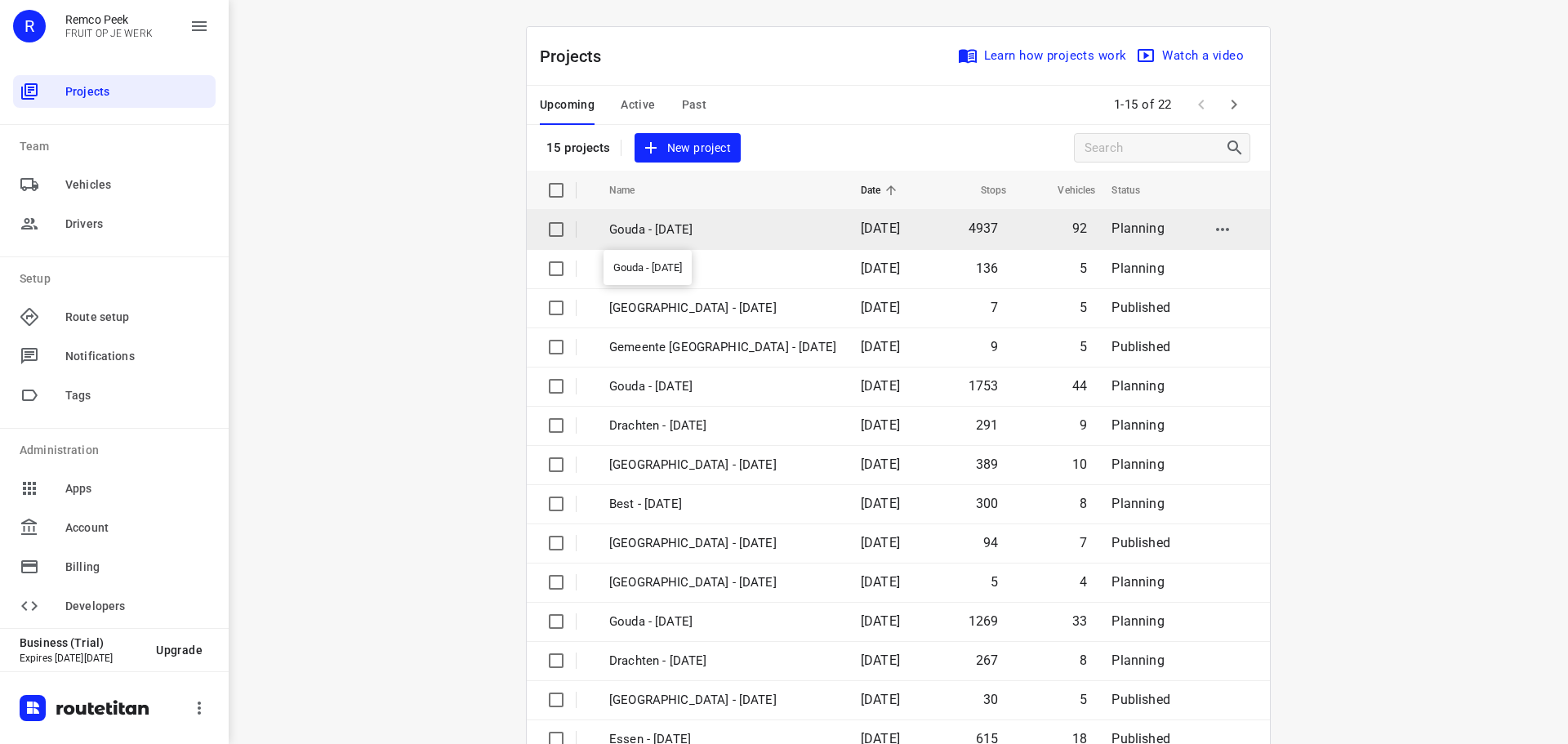
click at [635, 234] on p "Gouda - [DATE]" at bounding box center [723, 230] width 227 height 19
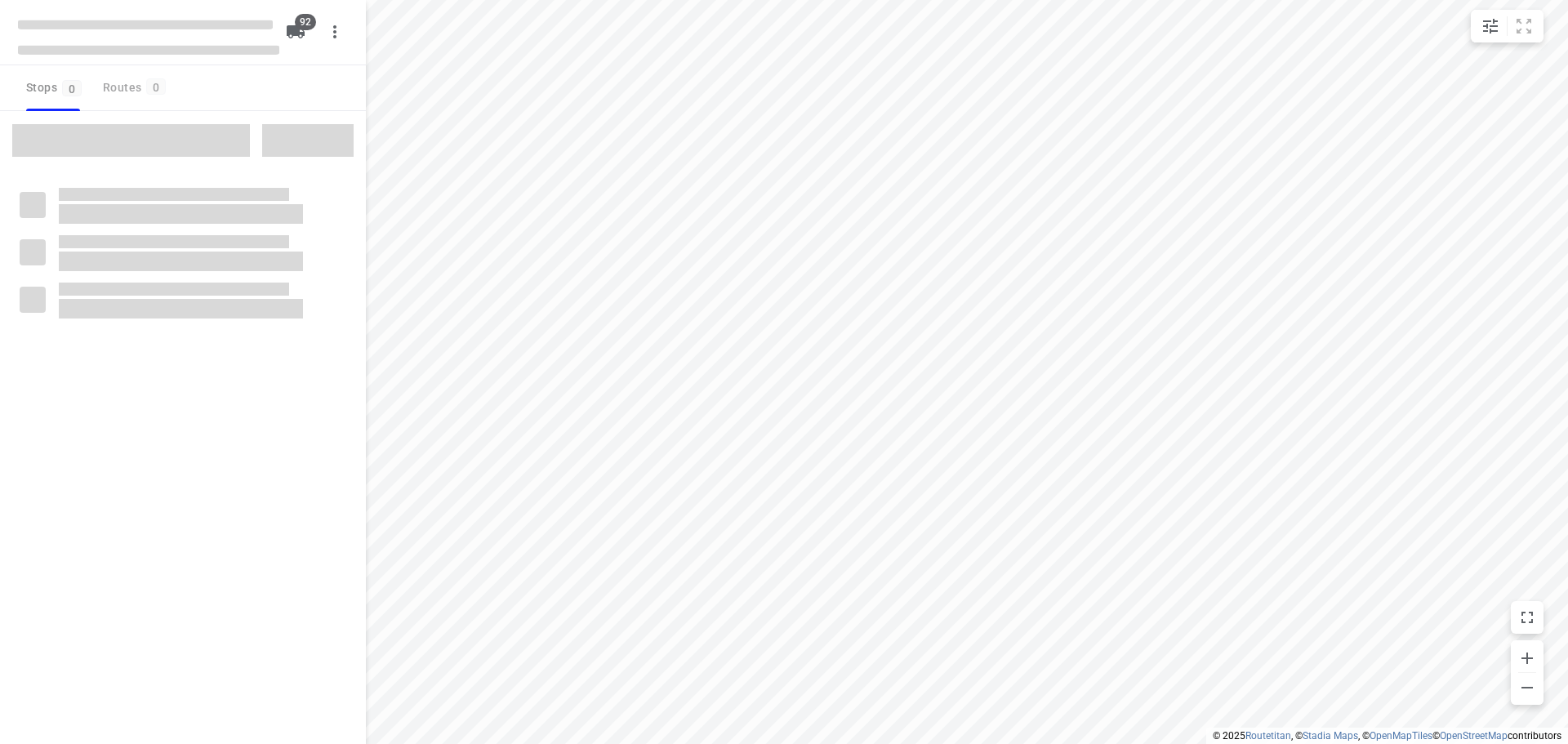
type input "distance"
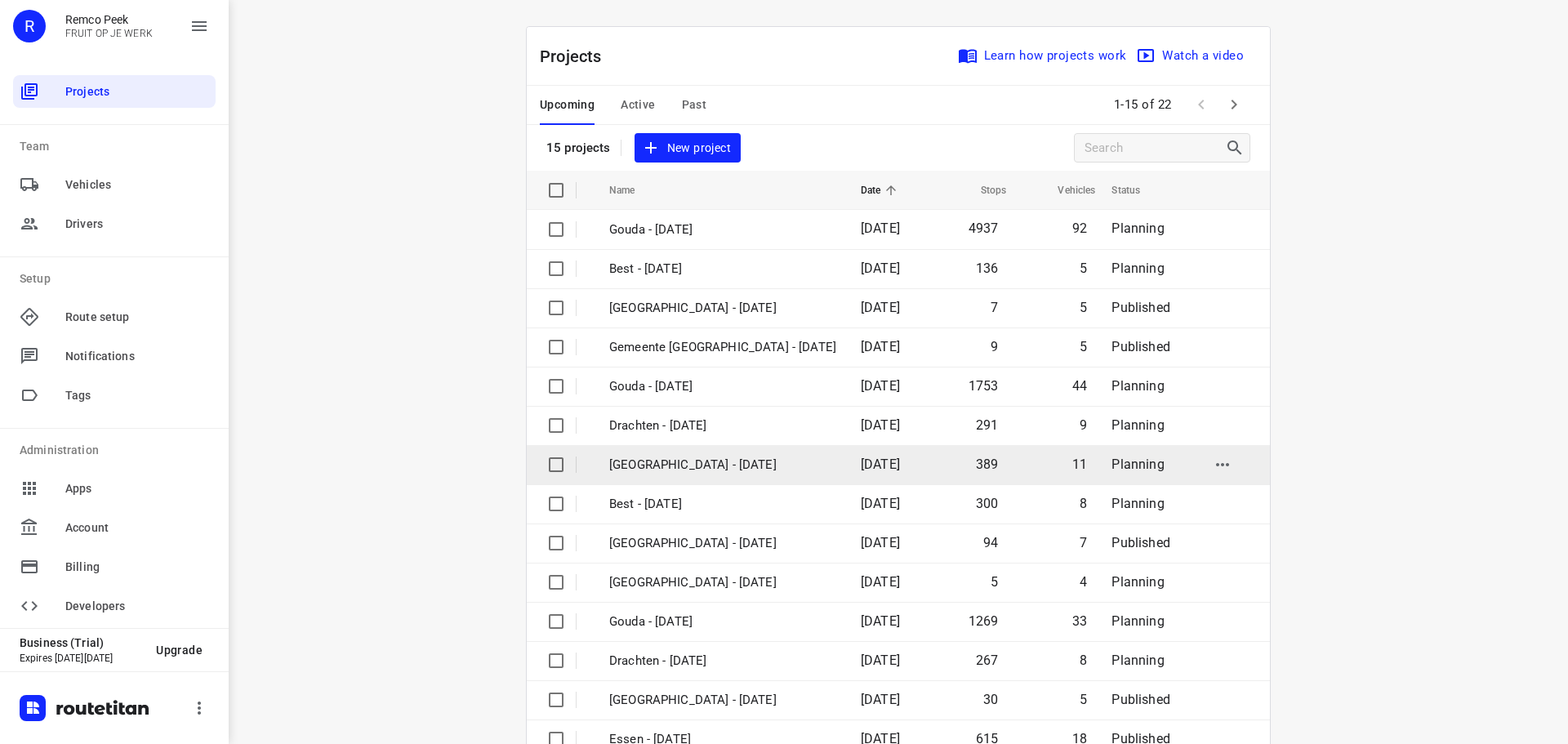
scroll to position [82, 0]
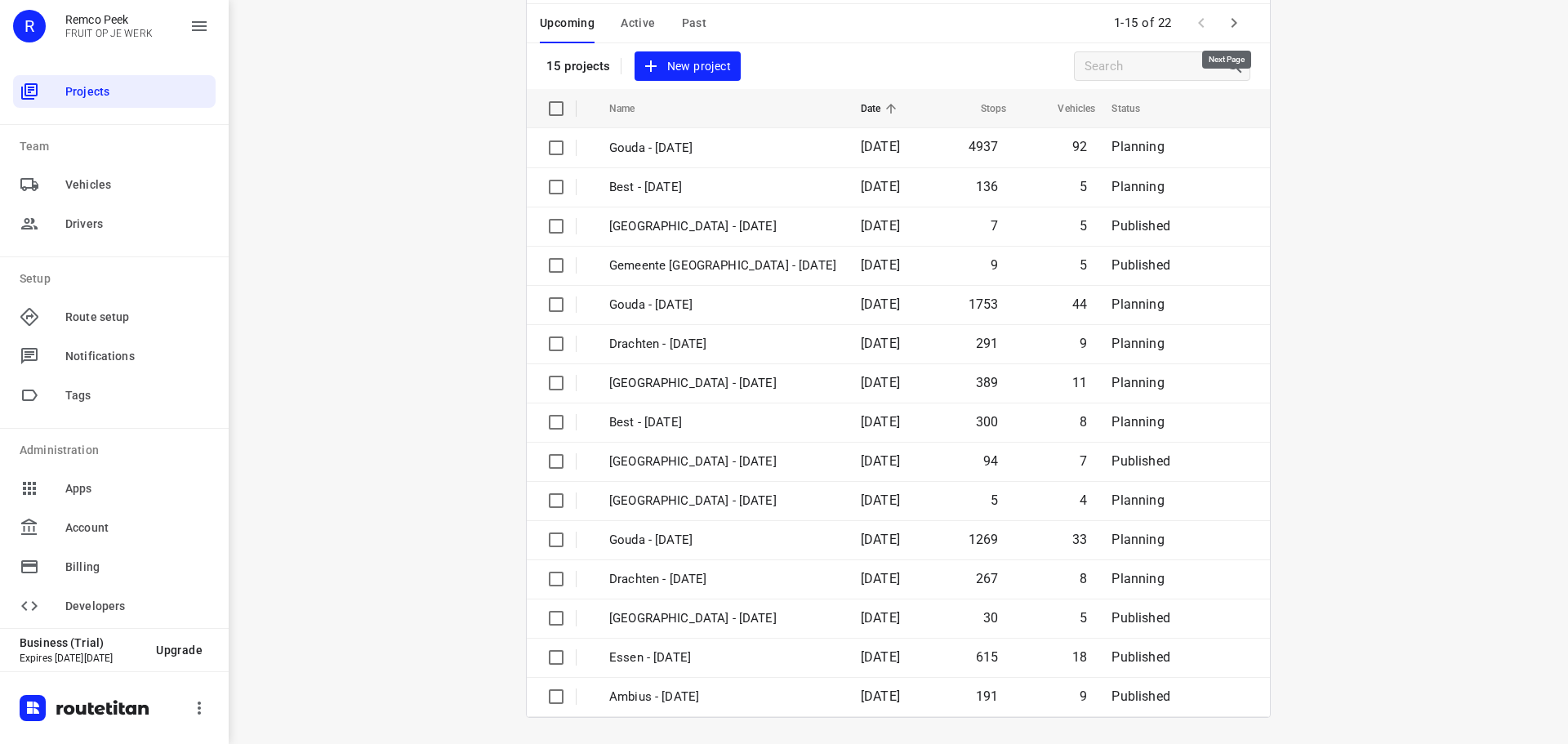
click at [1224, 21] on icon "button" at bounding box center [1234, 23] width 20 height 20
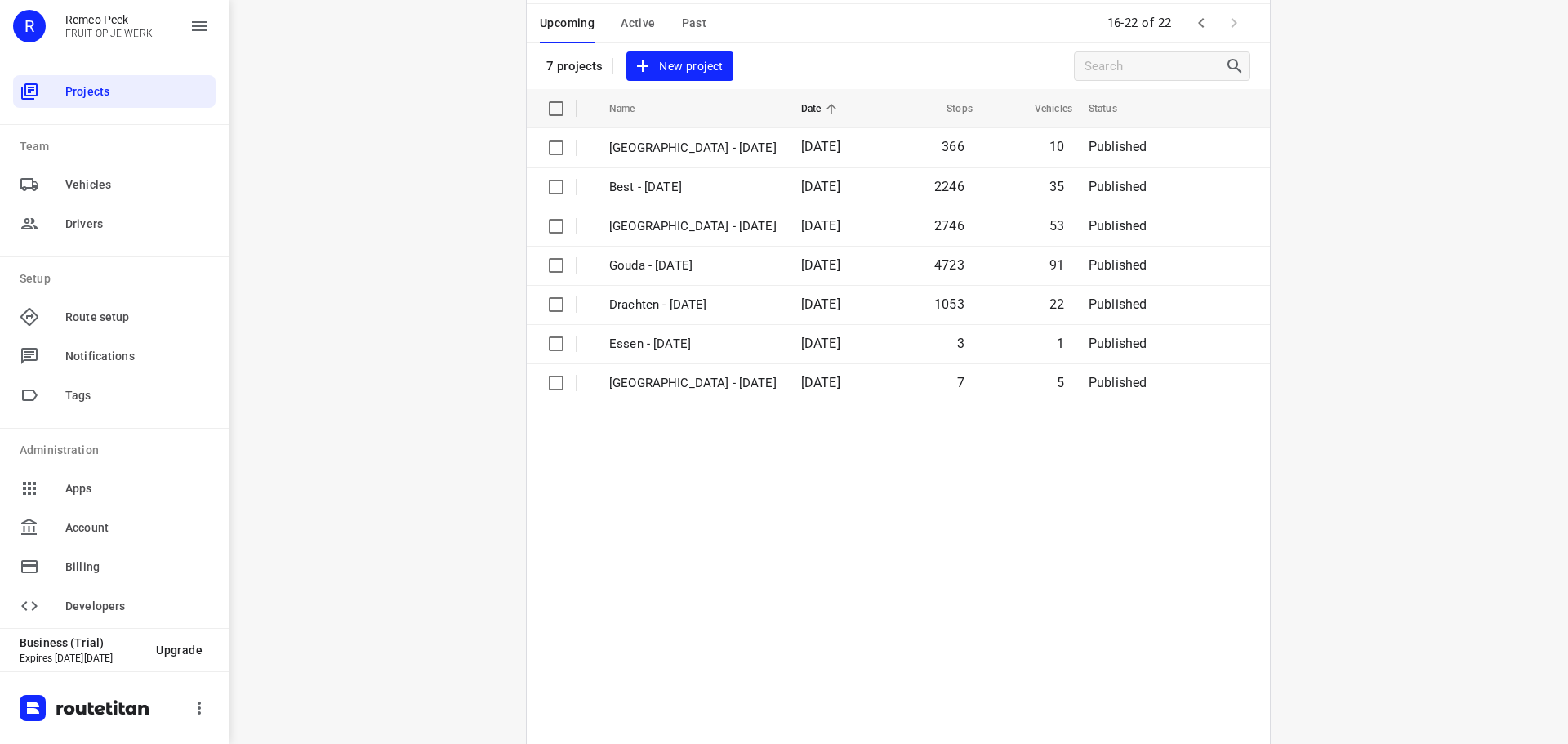
scroll to position [0, 0]
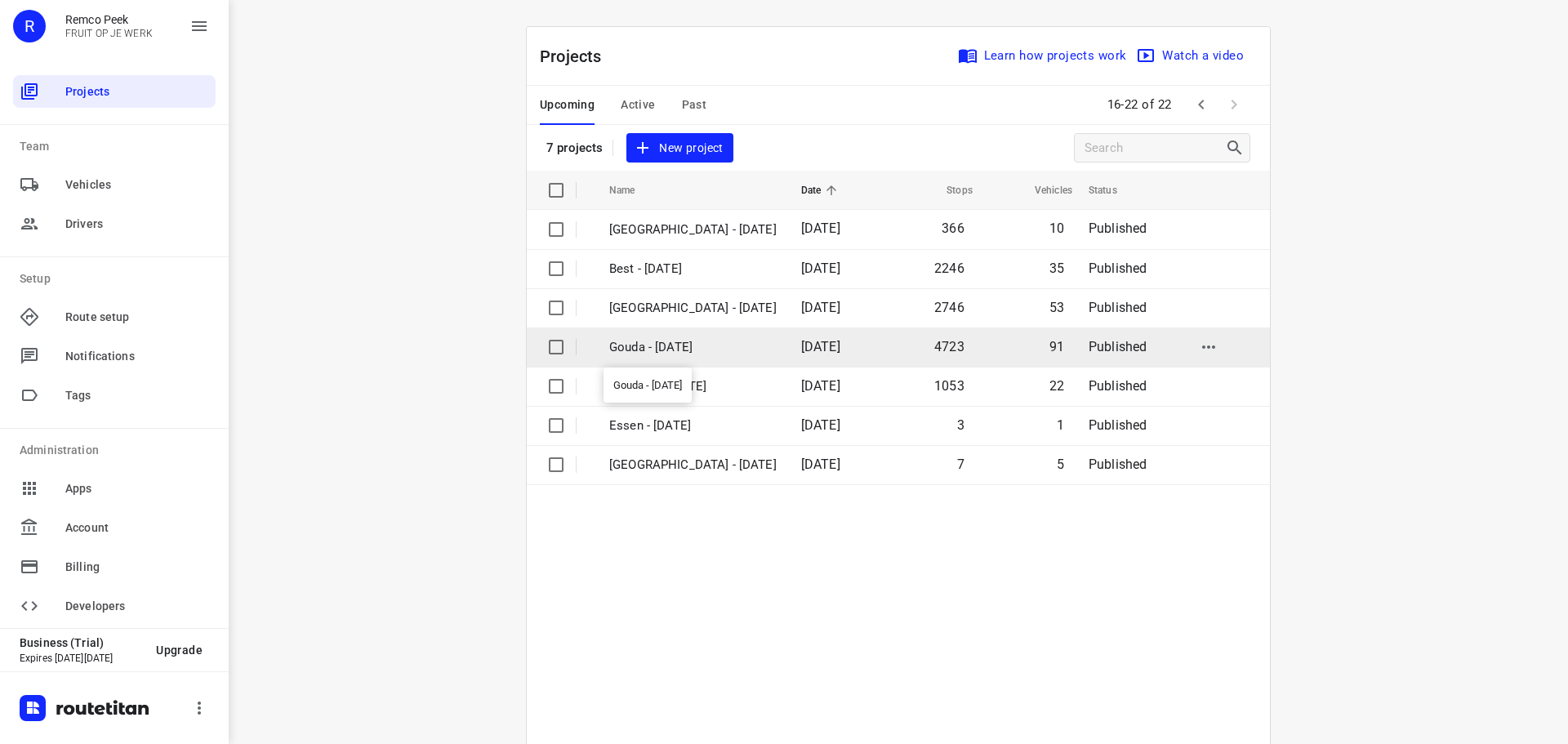
click at [664, 340] on p "Gouda - [DATE]" at bounding box center [693, 348] width 168 height 19
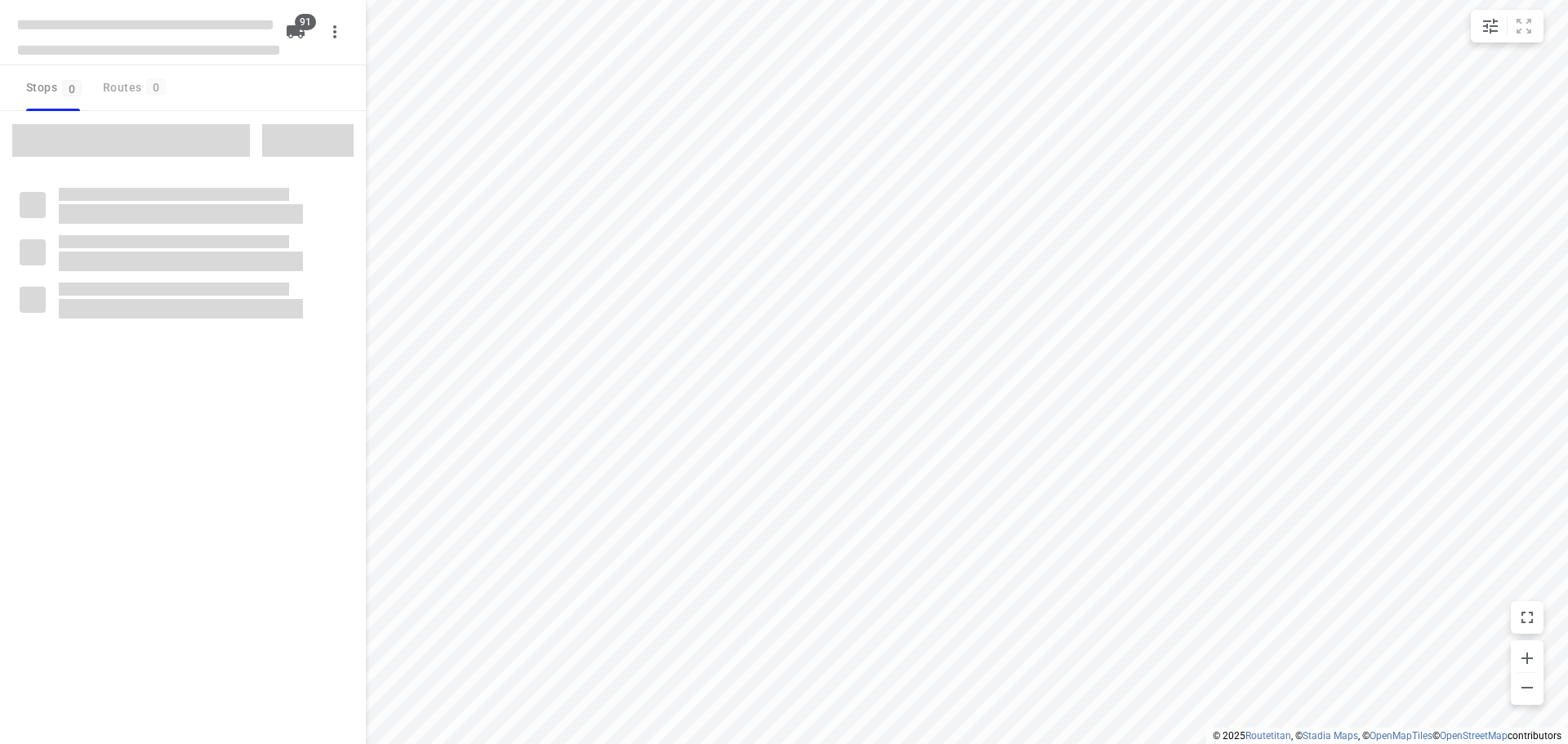
type input "distance"
checkbox input "true"
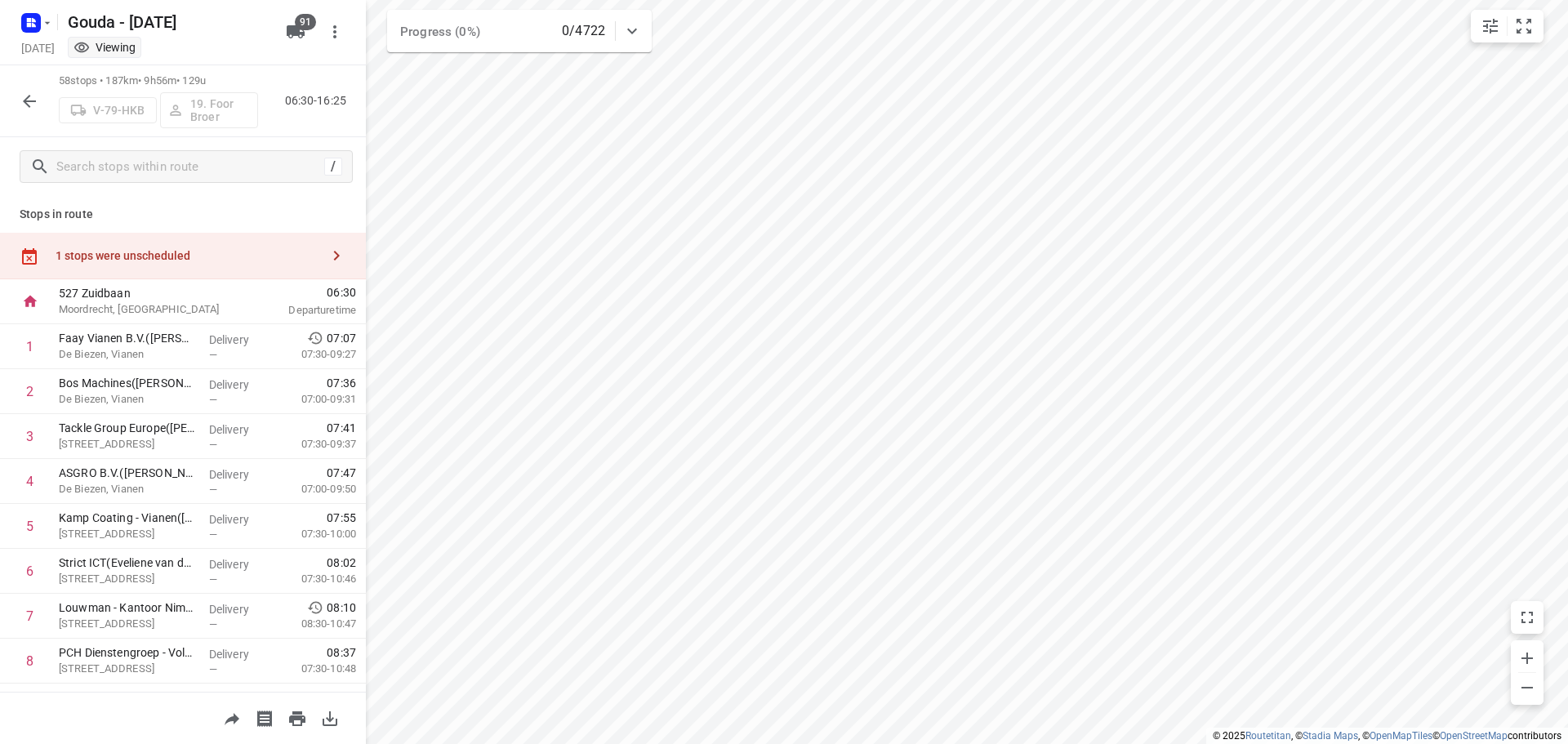
click at [241, 249] on div "1 stops were unscheduled" at bounding box center [188, 255] width 265 height 13
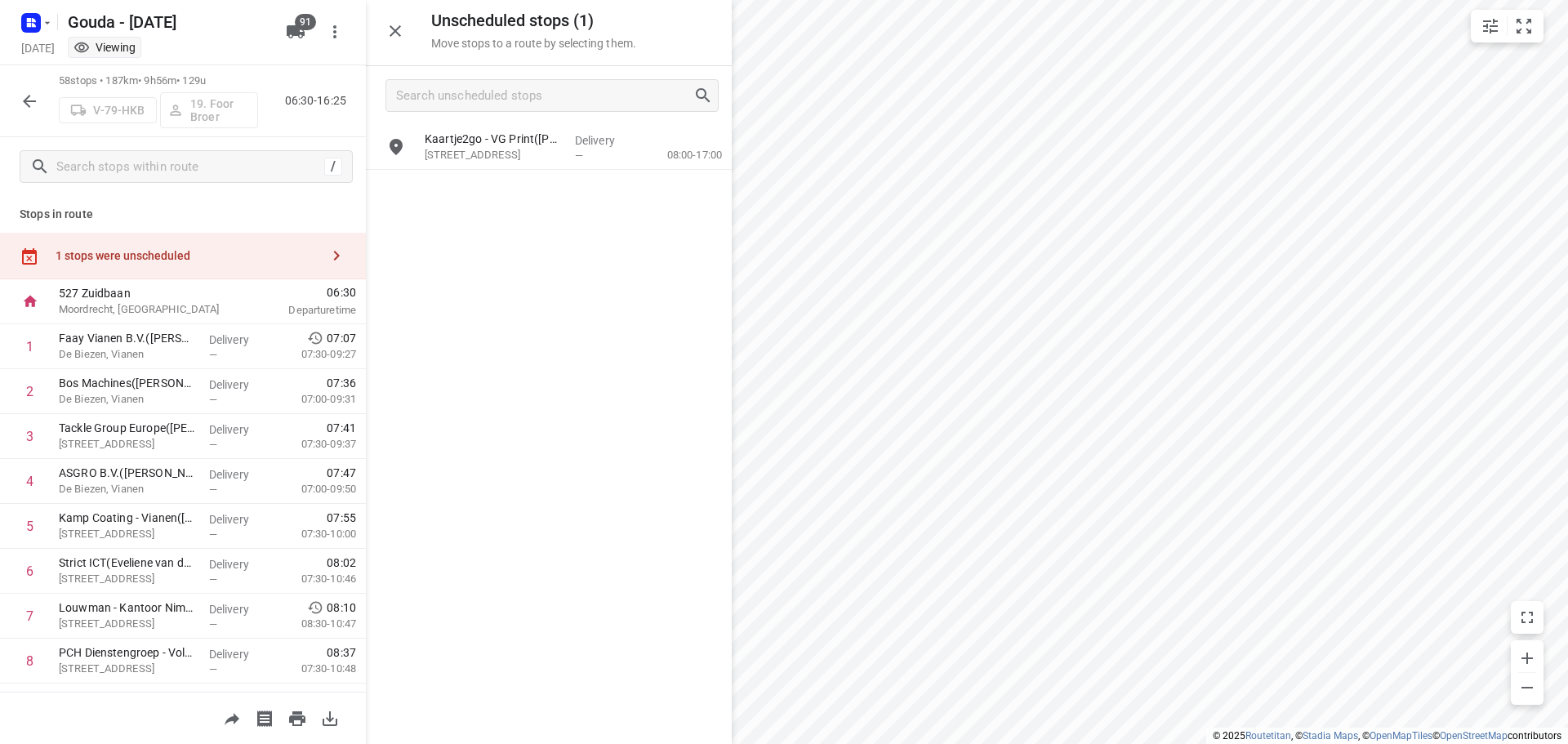
click at [24, 107] on icon "button" at bounding box center [30, 101] width 20 height 20
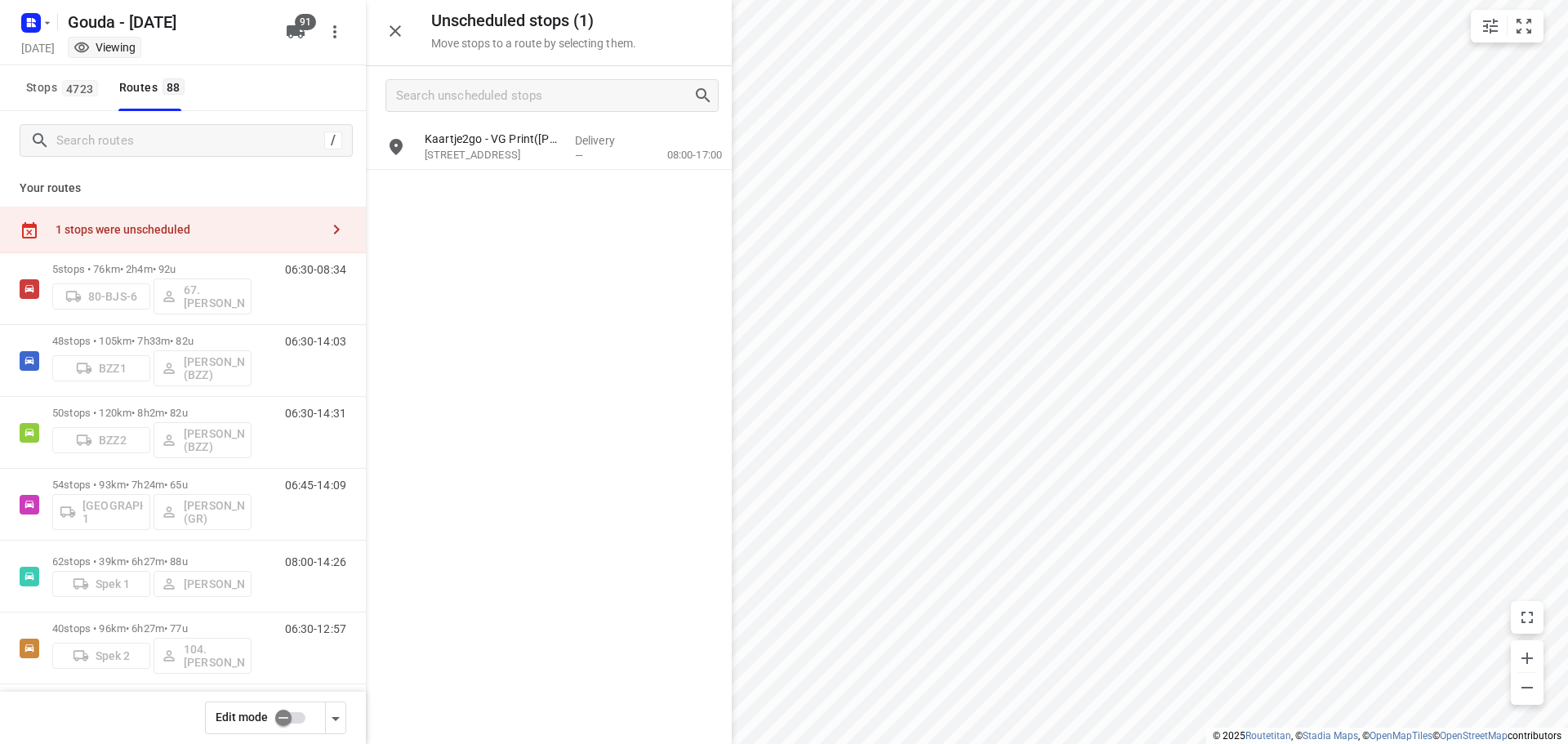
click at [300, 720] on input "checkbox" at bounding box center [283, 718] width 93 height 31
checkbox input "false"
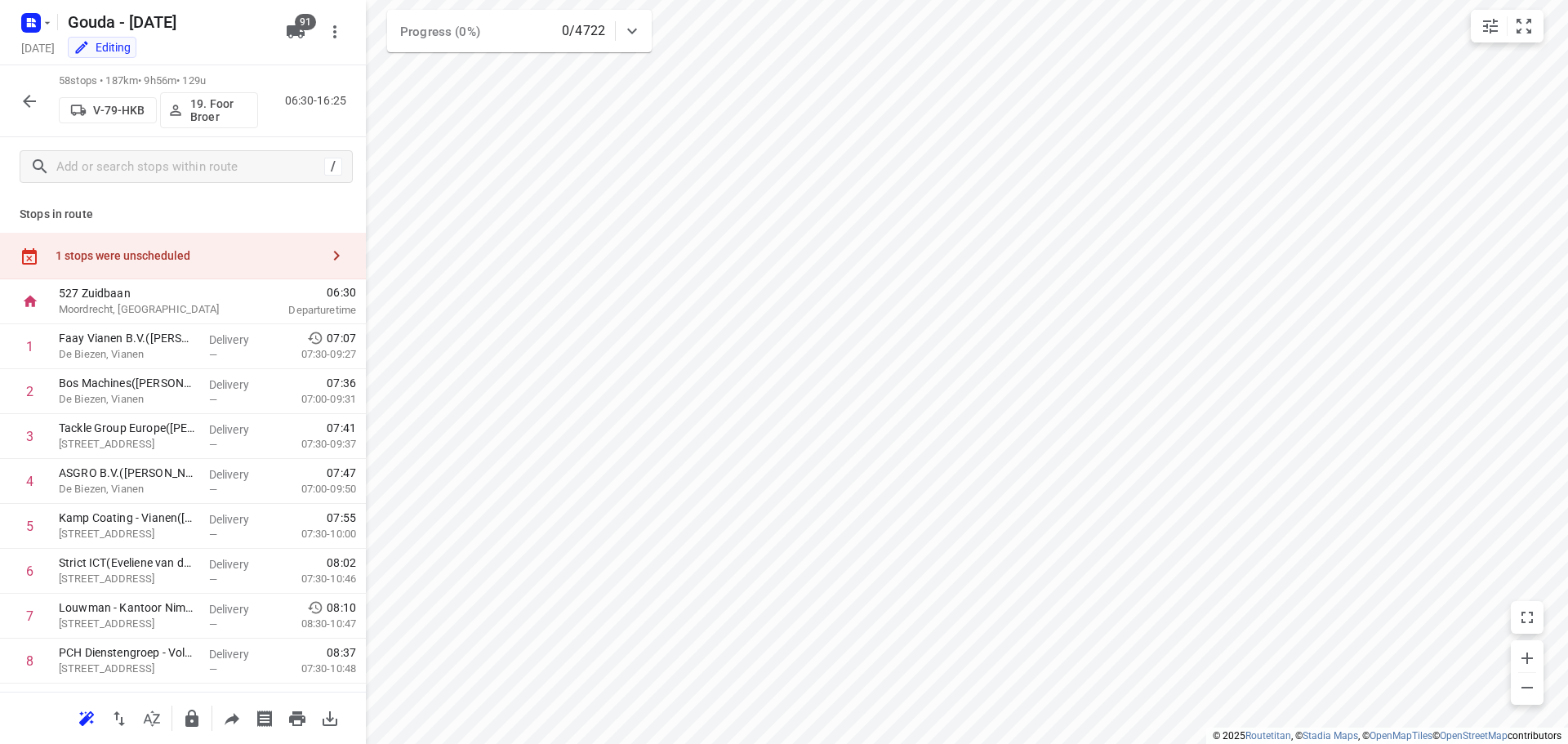
click at [123, 243] on div "1 stops were unscheduled" at bounding box center [183, 256] width 366 height 47
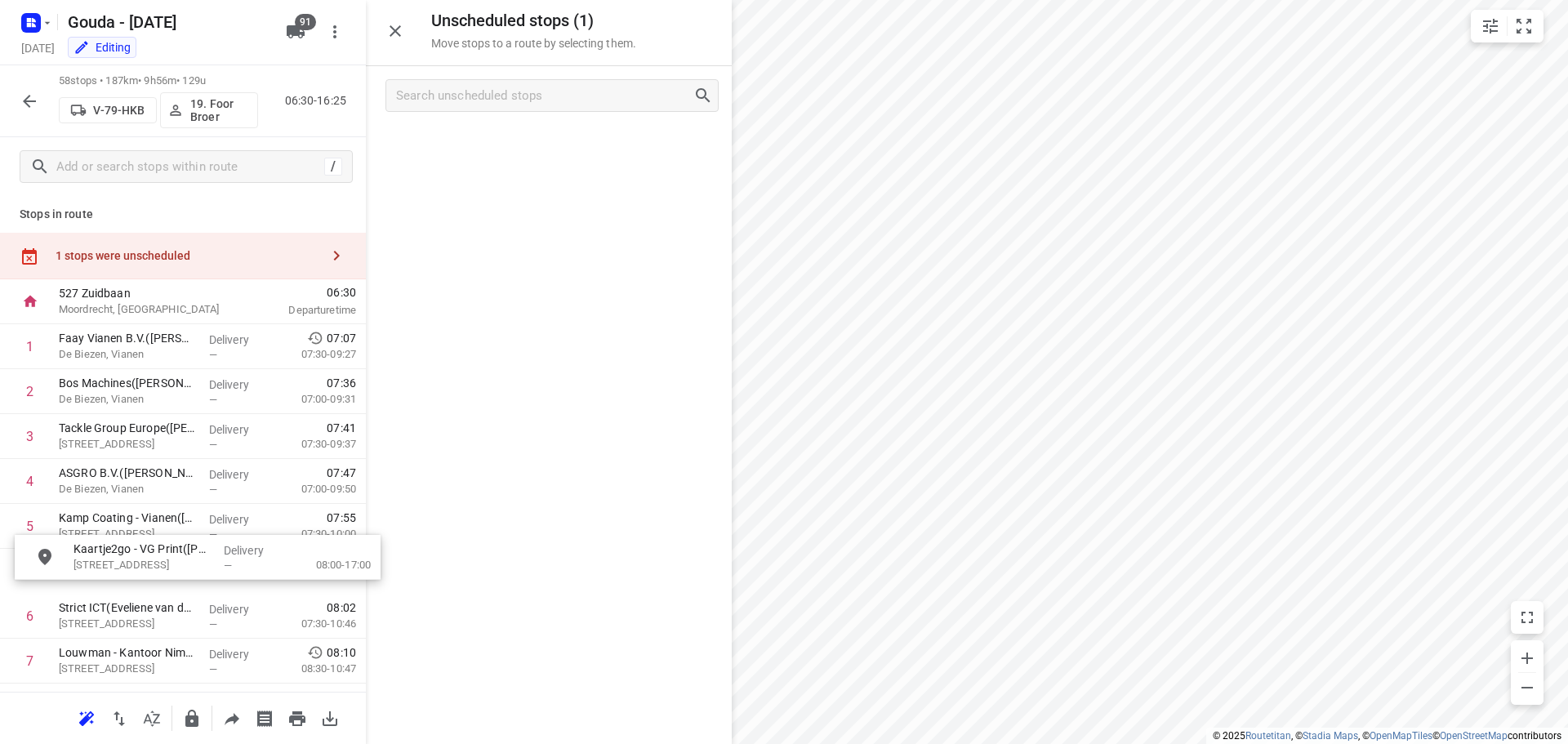
drag, startPoint x: 491, startPoint y: 160, endPoint x: 125, endPoint y: 588, distance: 563.2
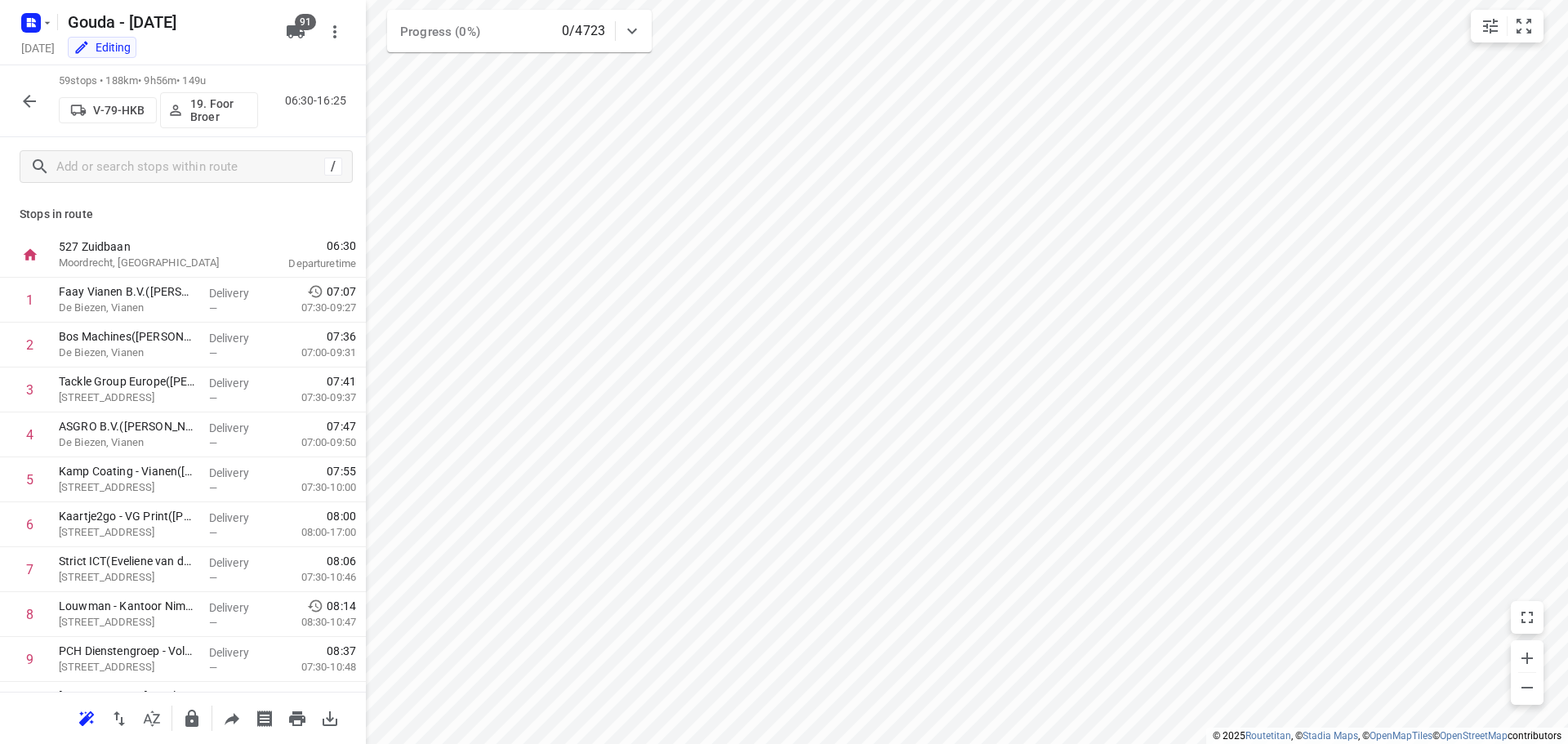
click at [176, 223] on div "Stops in route 527 Zuidbaan Moordrecht, Netherlands 06:30 Departure time 1 Faay…" at bounding box center [183, 444] width 366 height 496
click at [154, 217] on p "Stops in route" at bounding box center [183, 214] width 326 height 17
click at [156, 216] on p "Stops in route" at bounding box center [183, 214] width 326 height 17
click at [29, 111] on button "button" at bounding box center [30, 102] width 33 height 33
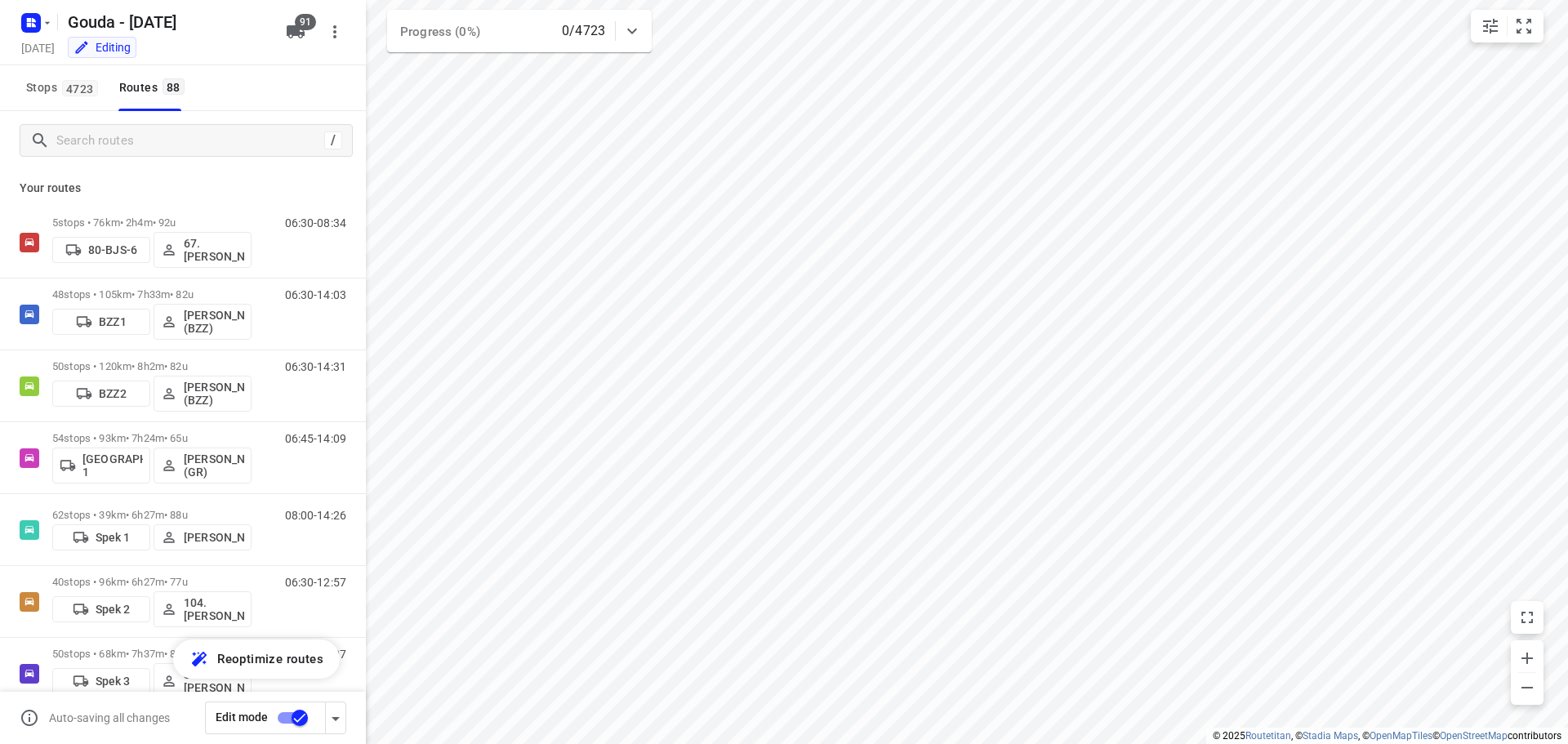
click at [289, 725] on input "checkbox" at bounding box center [300, 718] width 93 height 31
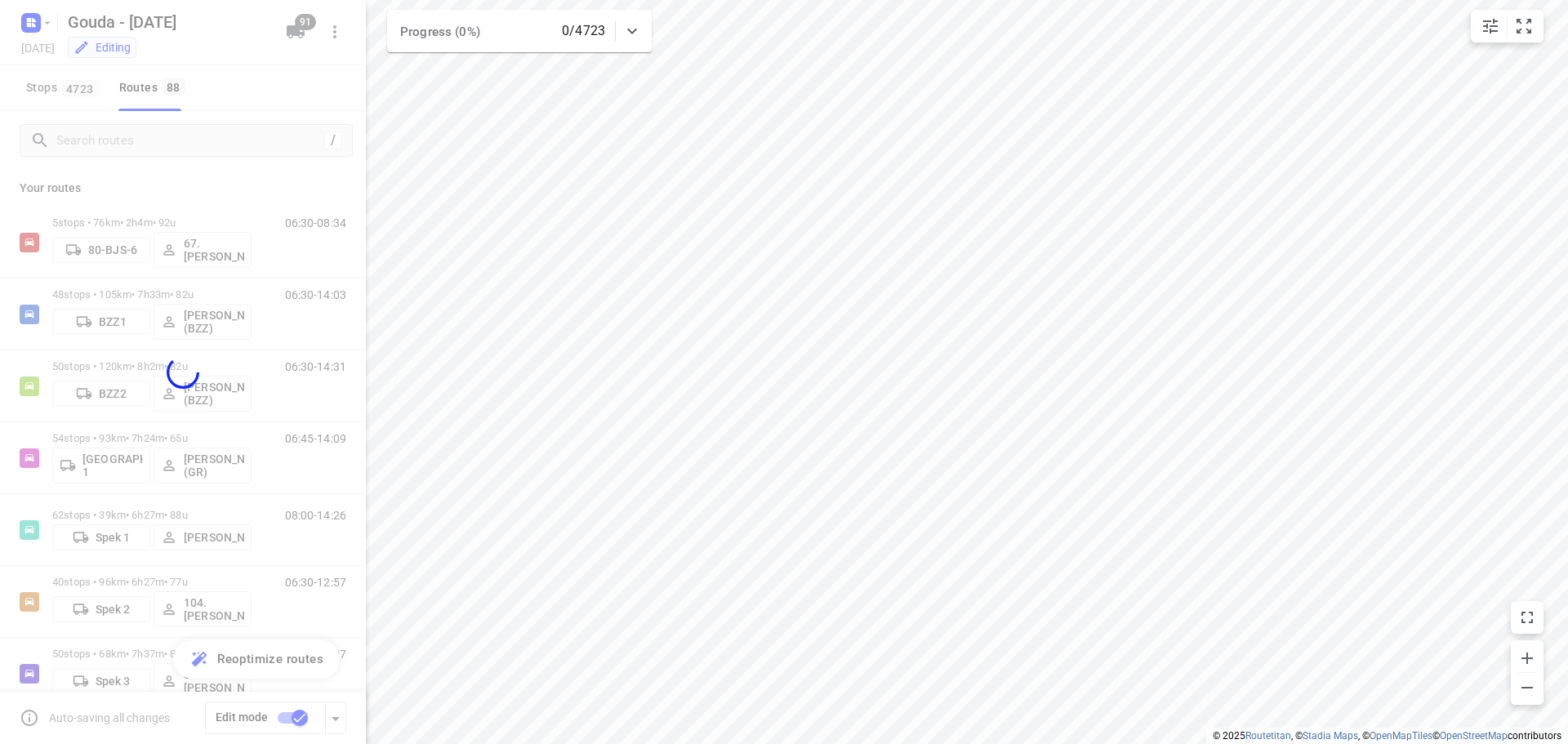
checkbox input "false"
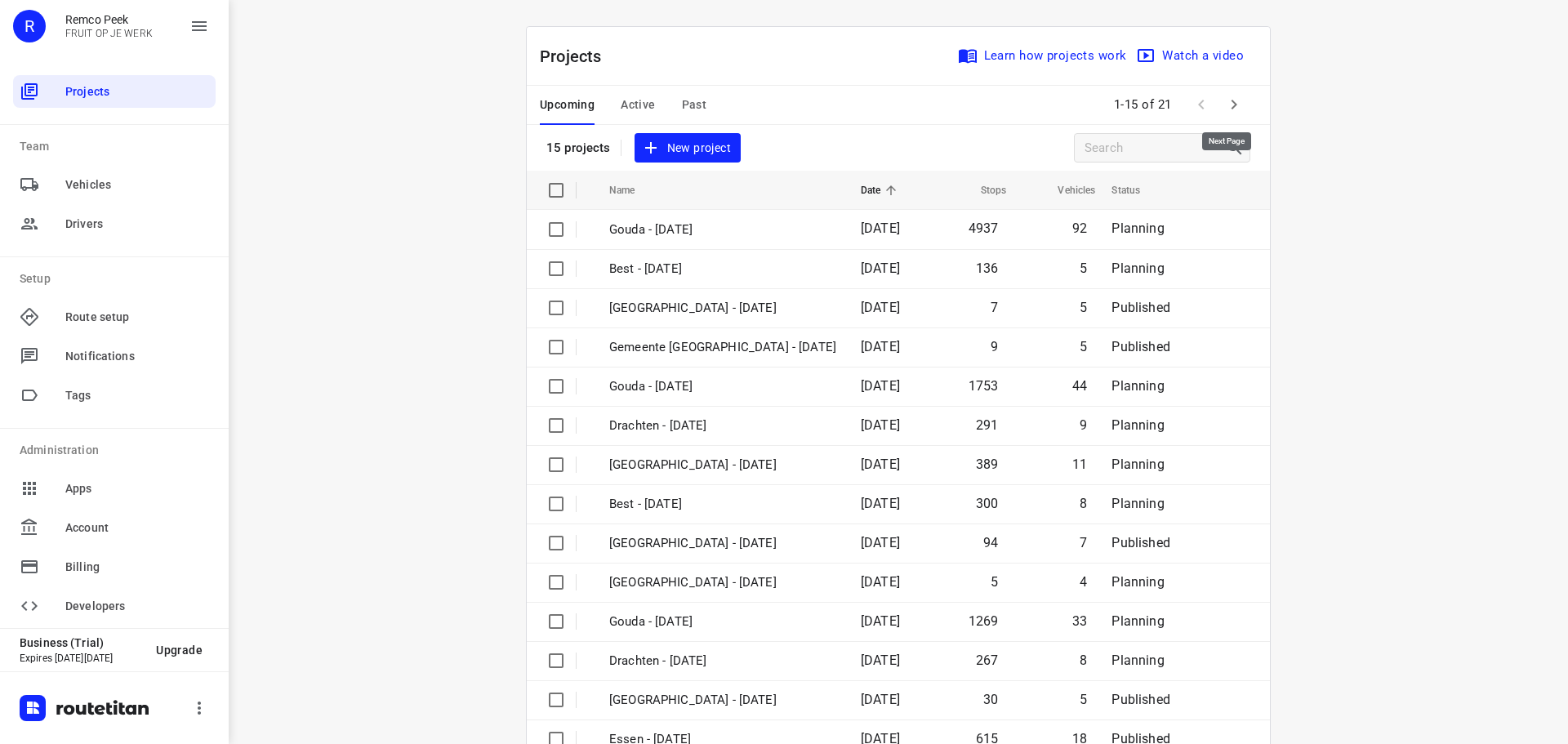
click at [1238, 108] on button "button" at bounding box center [1235, 105] width 33 height 33
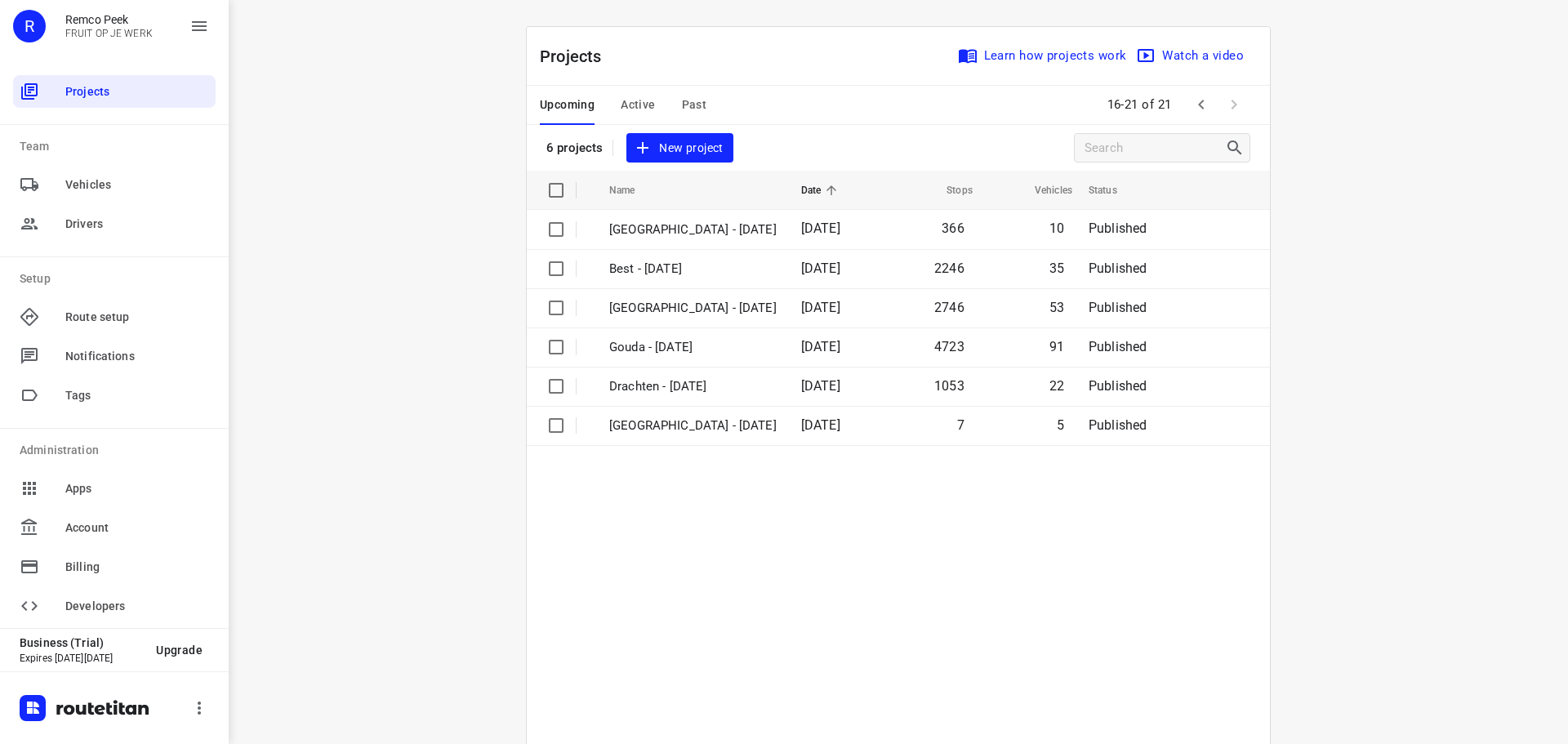
click at [640, 125] on div "Projects Learn how projects work Watch a video 6 projects New project" at bounding box center [899, 99] width 743 height 144
click at [642, 101] on span "Active" at bounding box center [638, 105] width 35 height 21
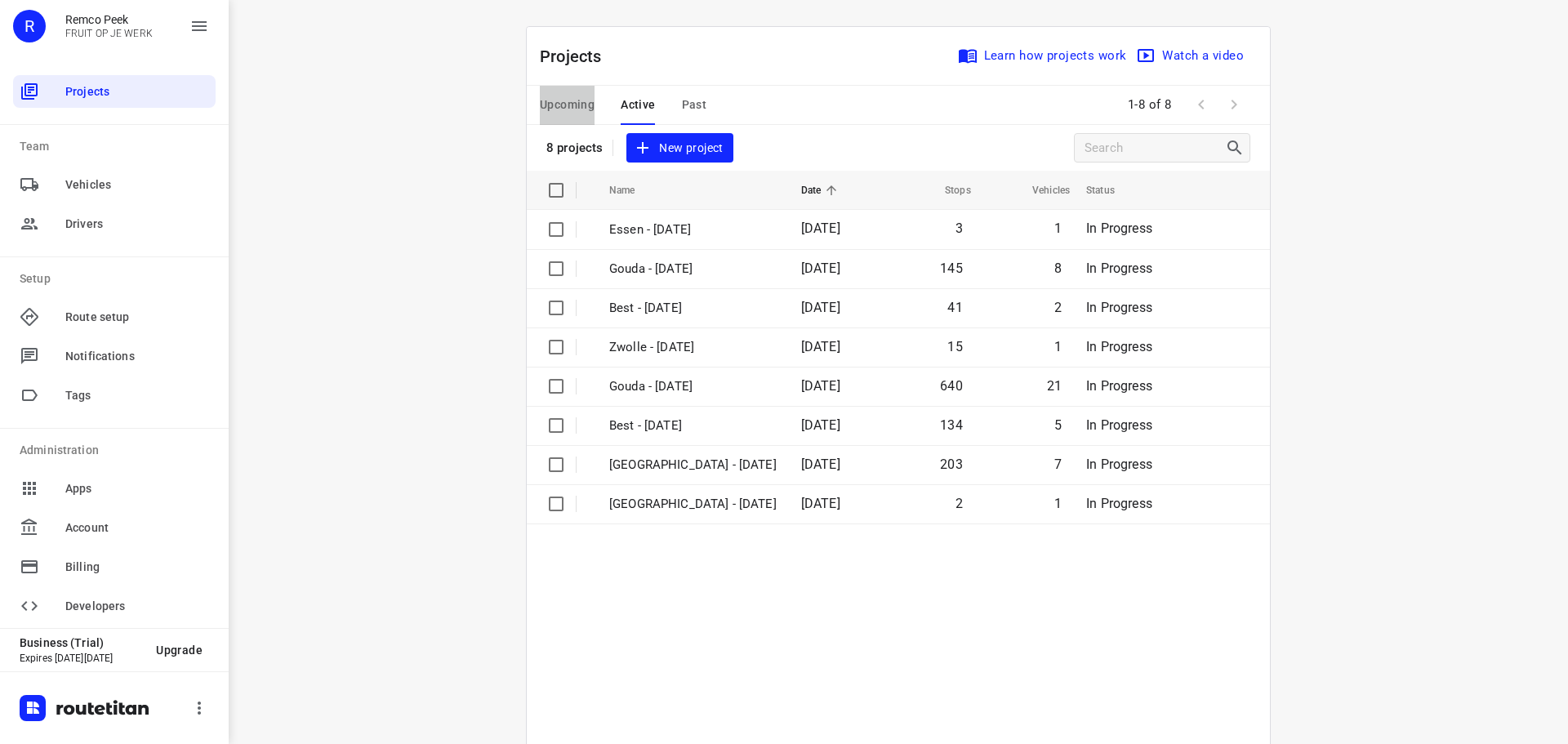
click at [570, 109] on span "Upcoming" at bounding box center [567, 105] width 55 height 21
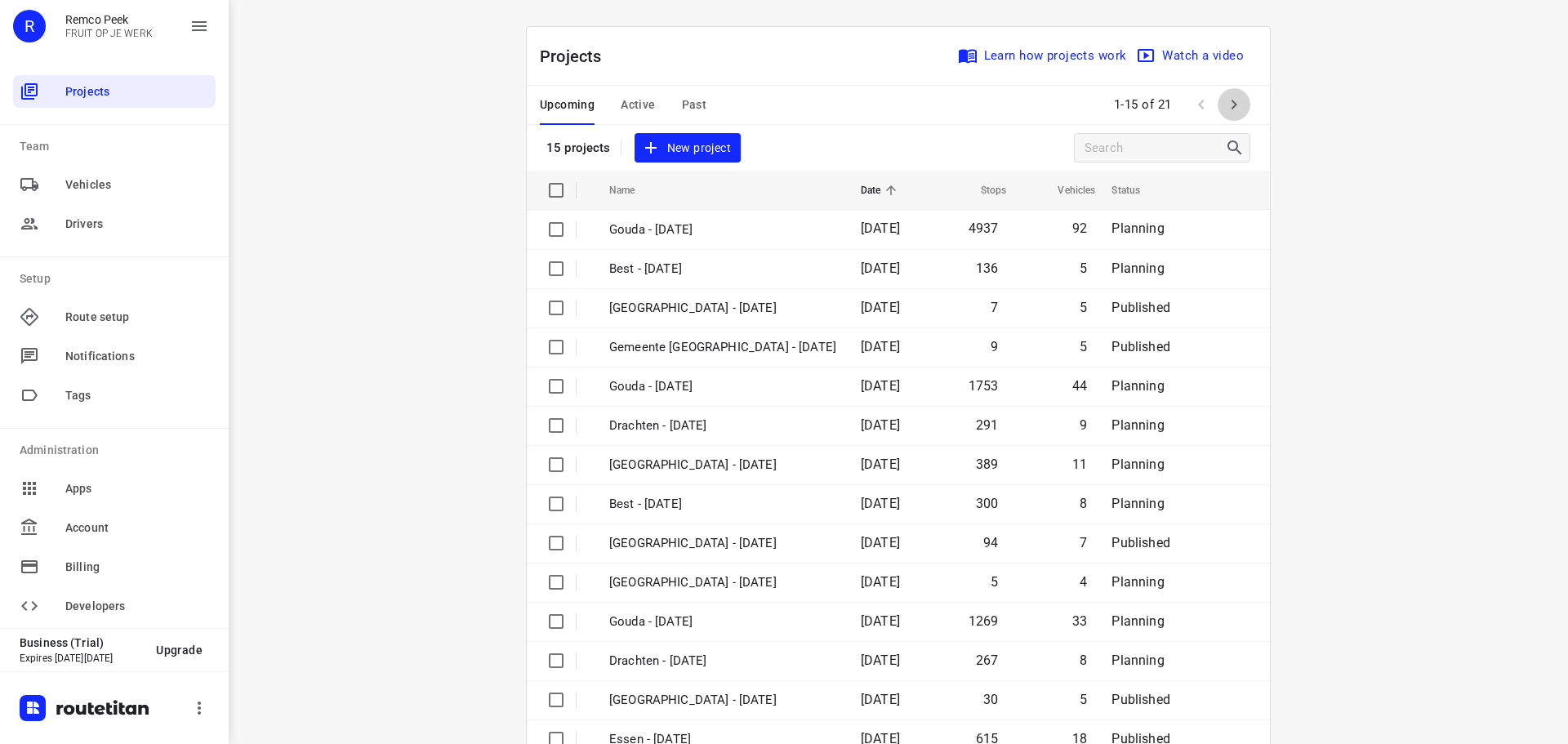
click at [1229, 107] on icon "button" at bounding box center [1234, 104] width 20 height 20
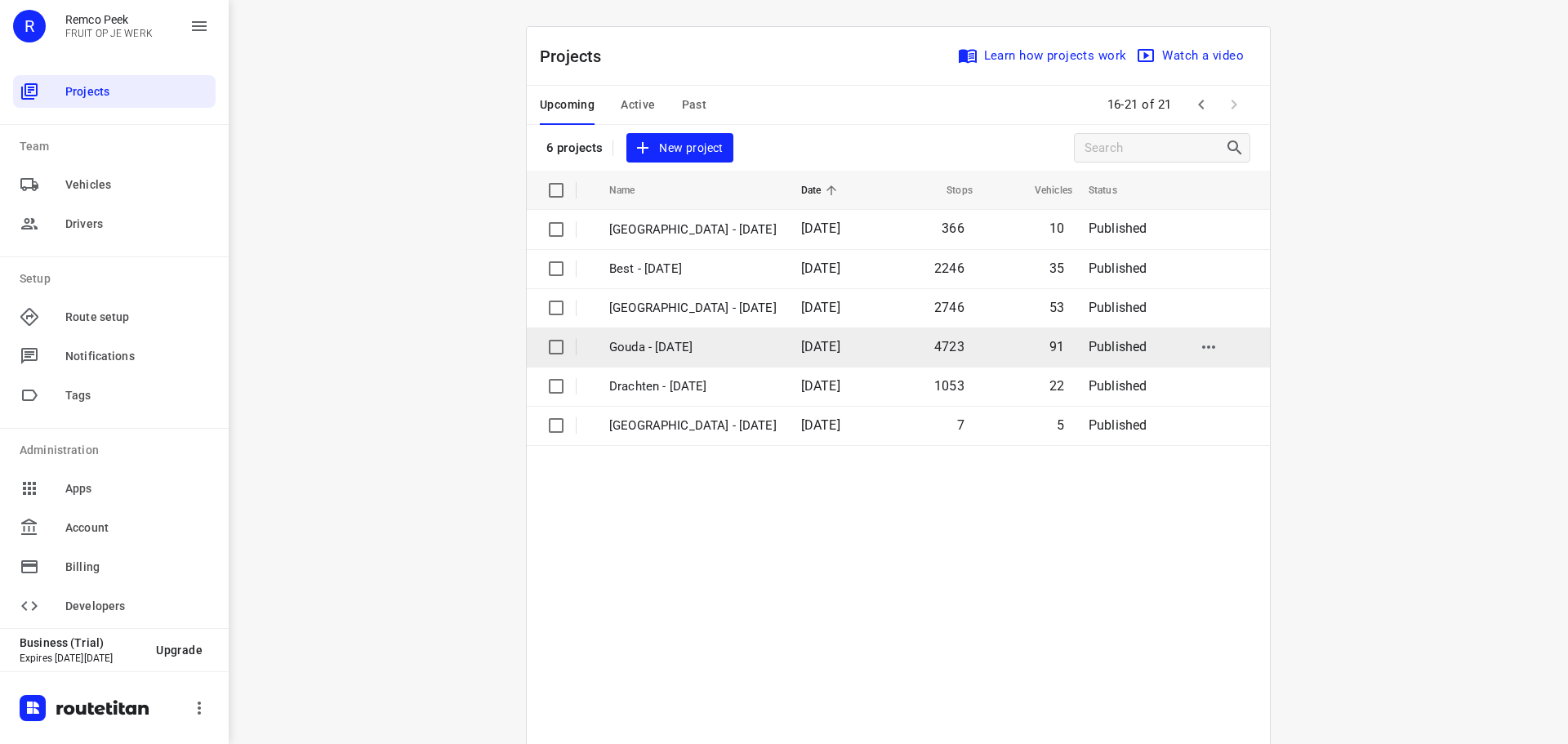
click at [673, 358] on td "Gouda - [DATE]" at bounding box center [690, 346] width 195 height 39
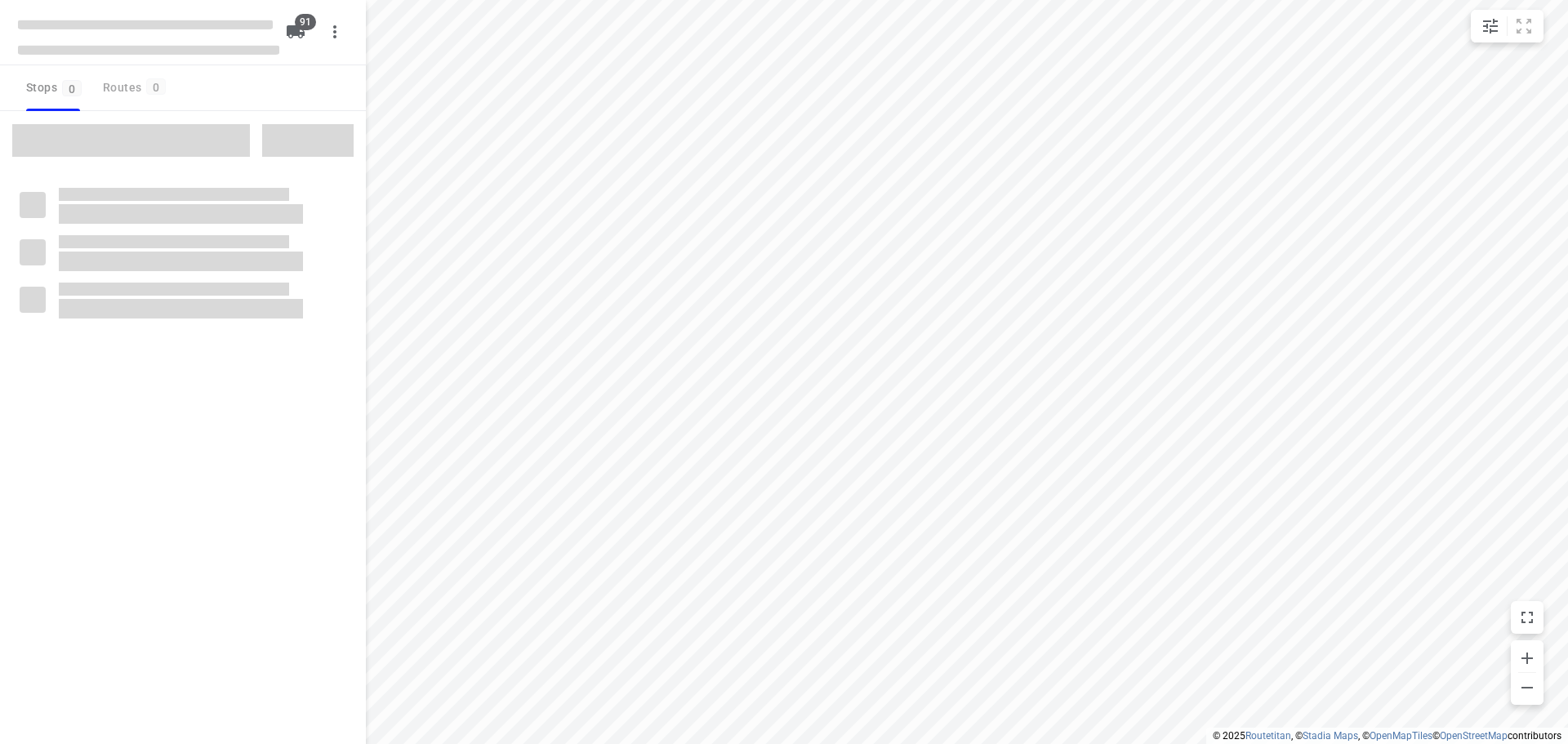
type input "distance"
checkbox input "true"
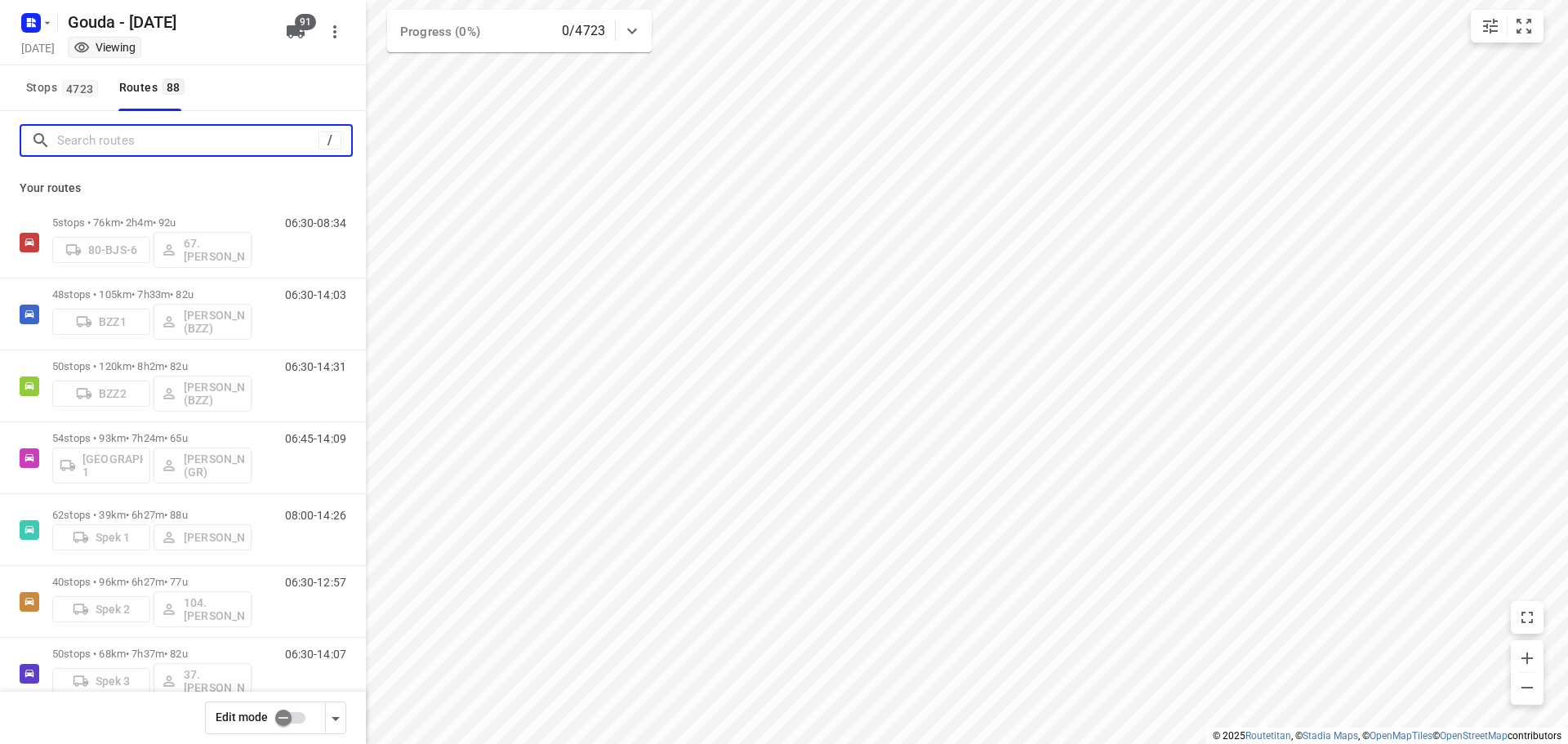
click at [103, 137] on input "Search routes" at bounding box center [188, 141] width 261 height 25
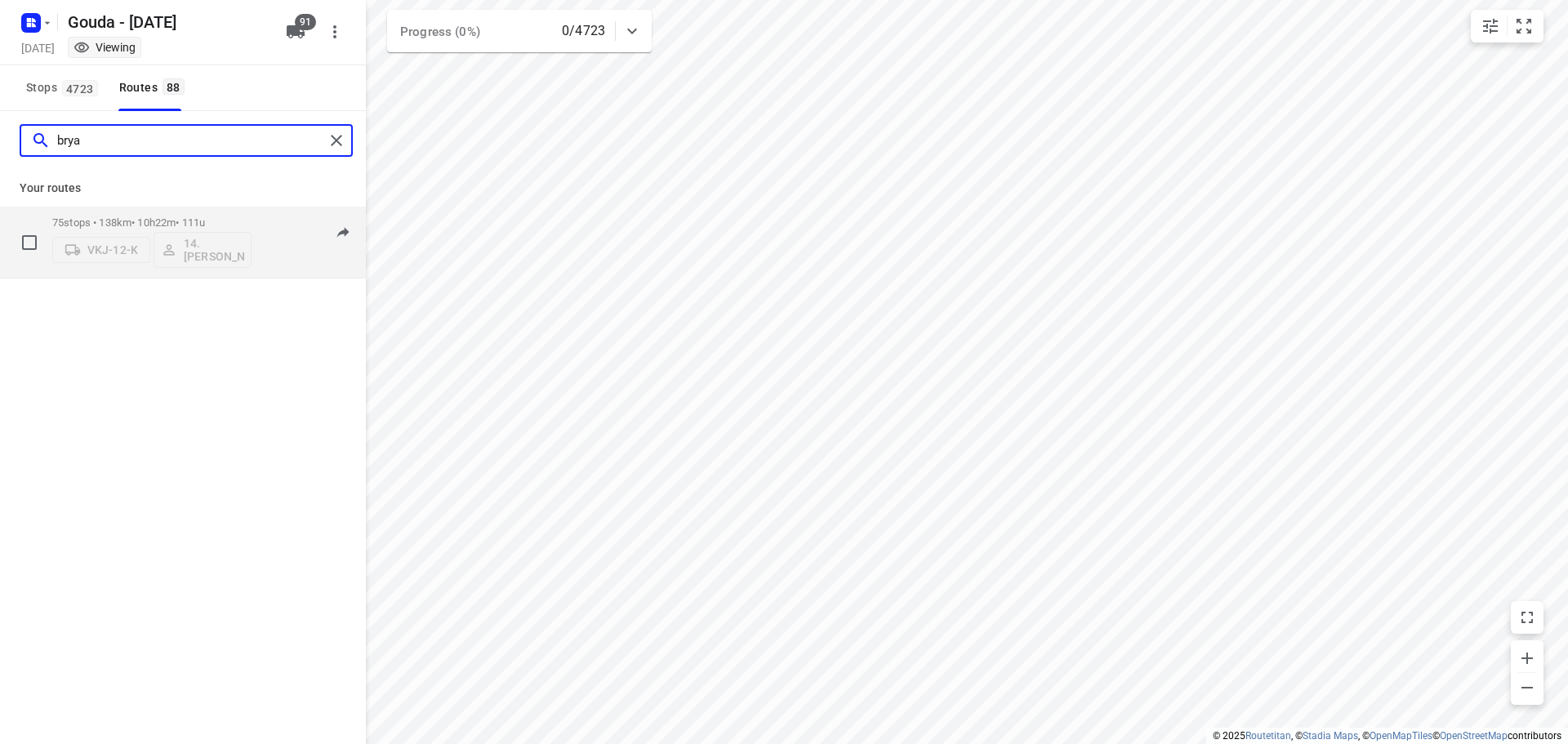
type input "brya"
click at [207, 214] on div "75 stops • 138km • 10h22m • 111u VKJ-12-K 14. [PERSON_NAME]" at bounding box center [152, 242] width 200 height 68
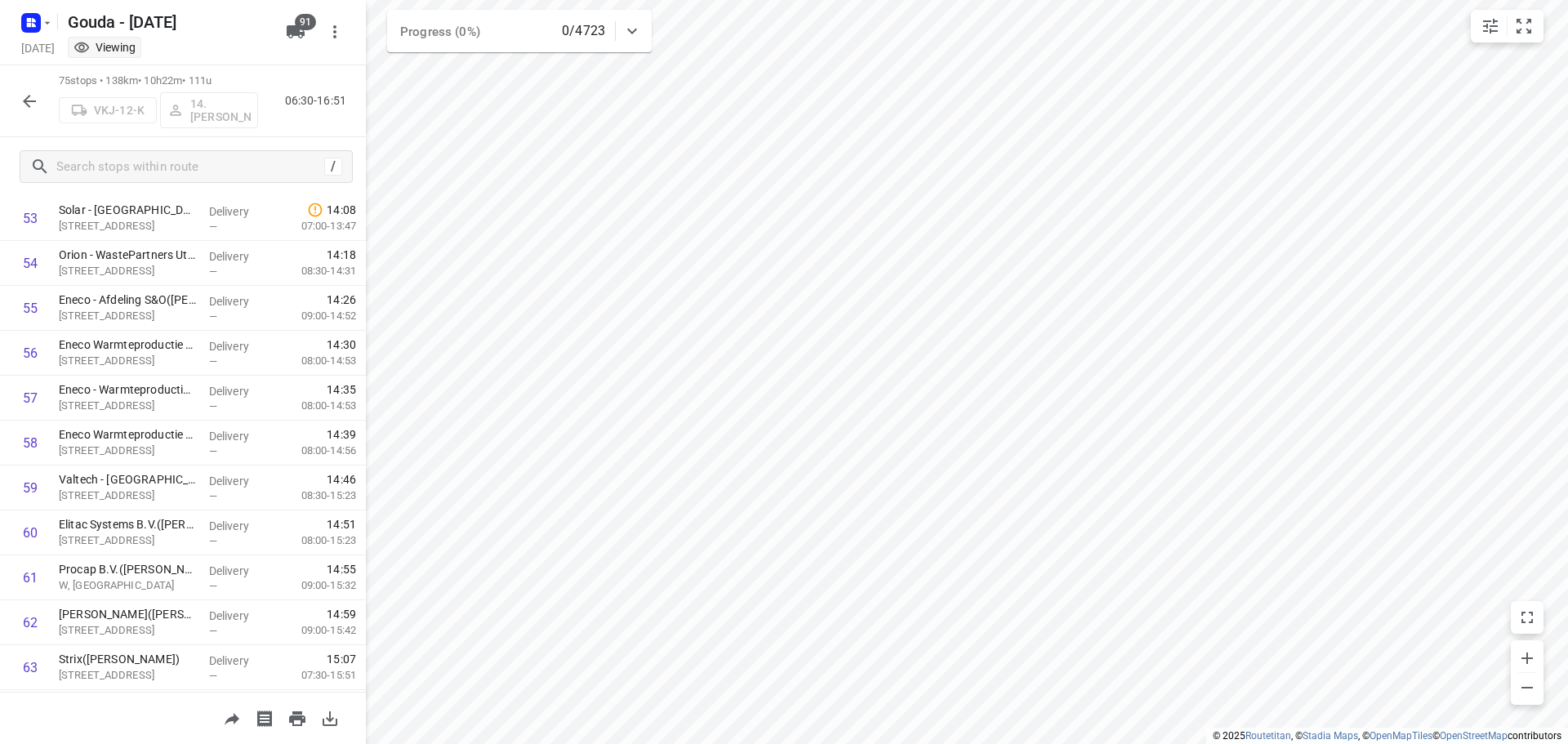
scroll to position [3000, 0]
drag, startPoint x: 58, startPoint y: 76, endPoint x: 106, endPoint y: 82, distance: 48.4
click at [106, 82] on div "75 stops • 138km • 10h22m • 111u VKJ-12-K 14. [PERSON_NAME] 06:30-16:51" at bounding box center [183, 101] width 366 height 72
click at [106, 82] on p "75 stops • 138km • 10h22m • 111u" at bounding box center [159, 82] width 200 height 16
drag, startPoint x: 149, startPoint y: 75, endPoint x: 228, endPoint y: 72, distance: 79.1
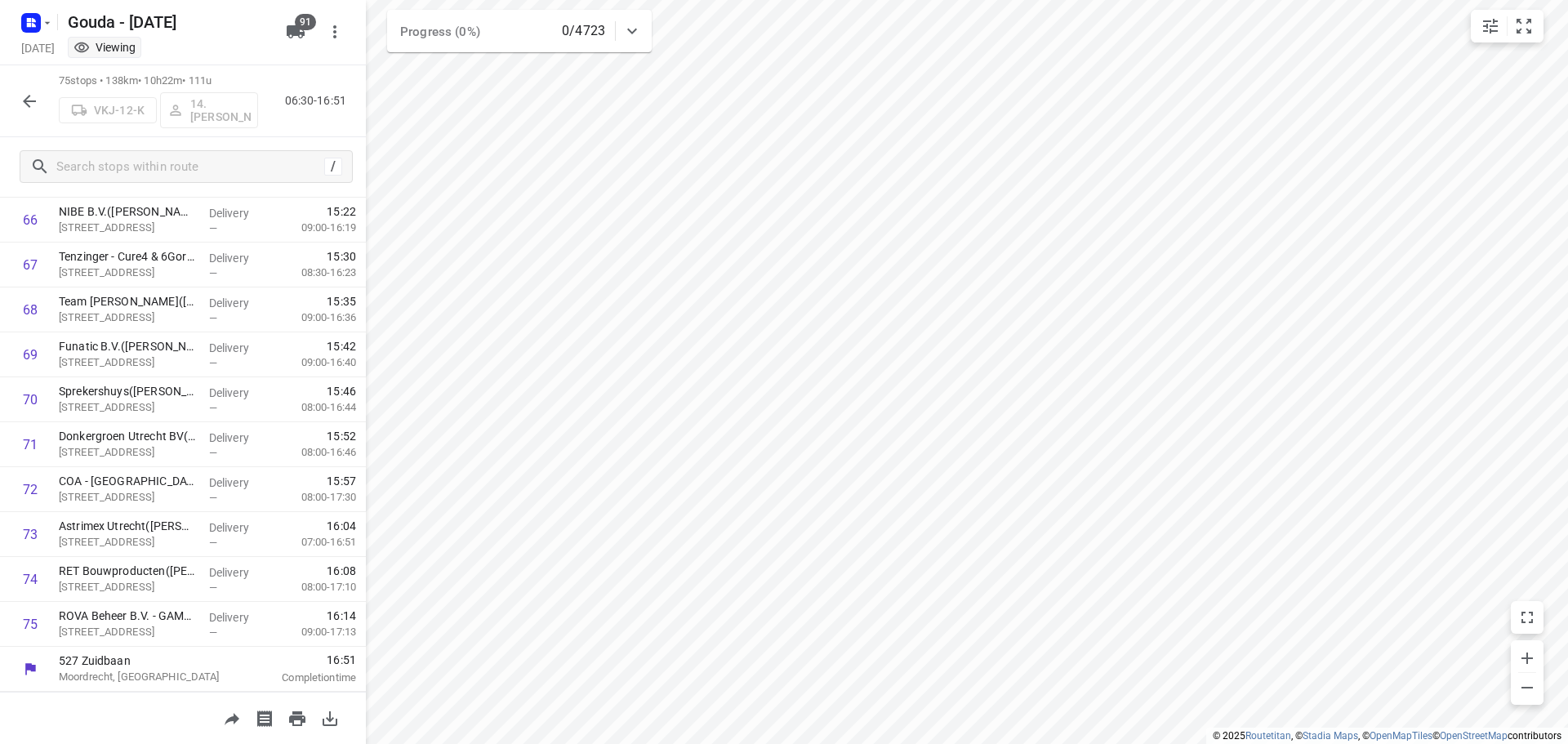
click at [228, 72] on div "75 stops • 138km • 10h22m • 111u VKJ-12-K 14. [PERSON_NAME] 06:30-16:51" at bounding box center [183, 101] width 366 height 72
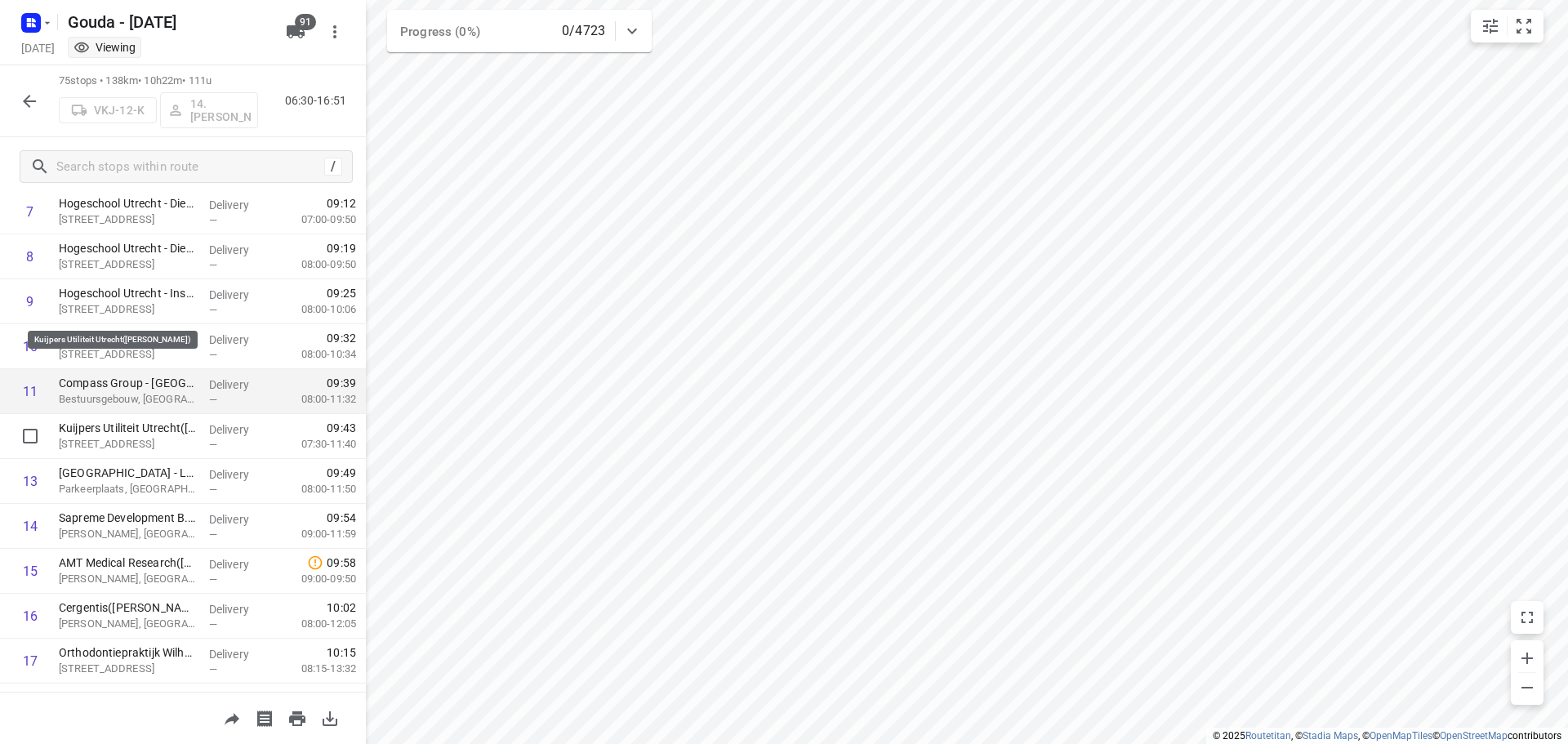
scroll to position [491, 0]
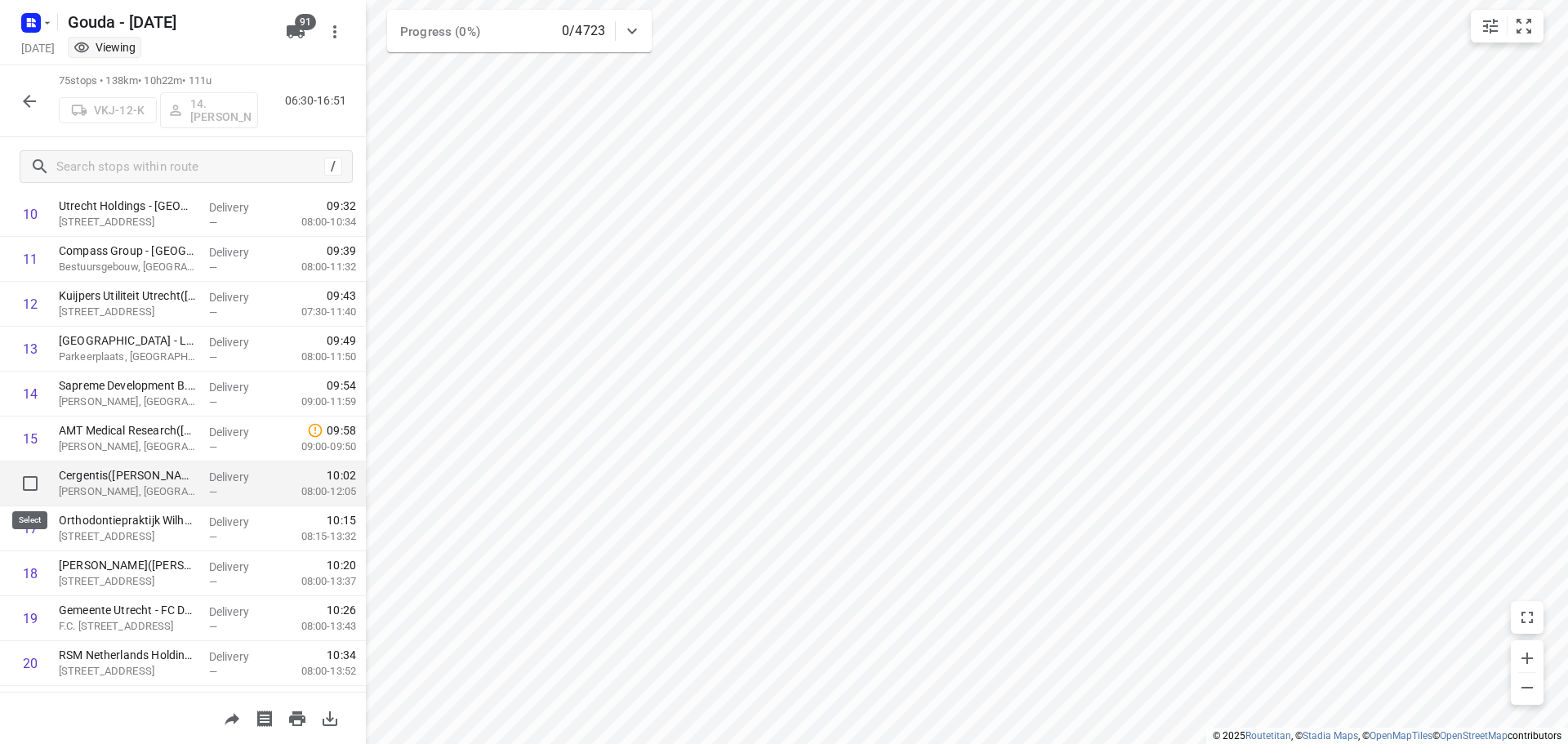
click at [36, 484] on input "checkbox" at bounding box center [30, 484] width 33 height 33
checkbox input "true"
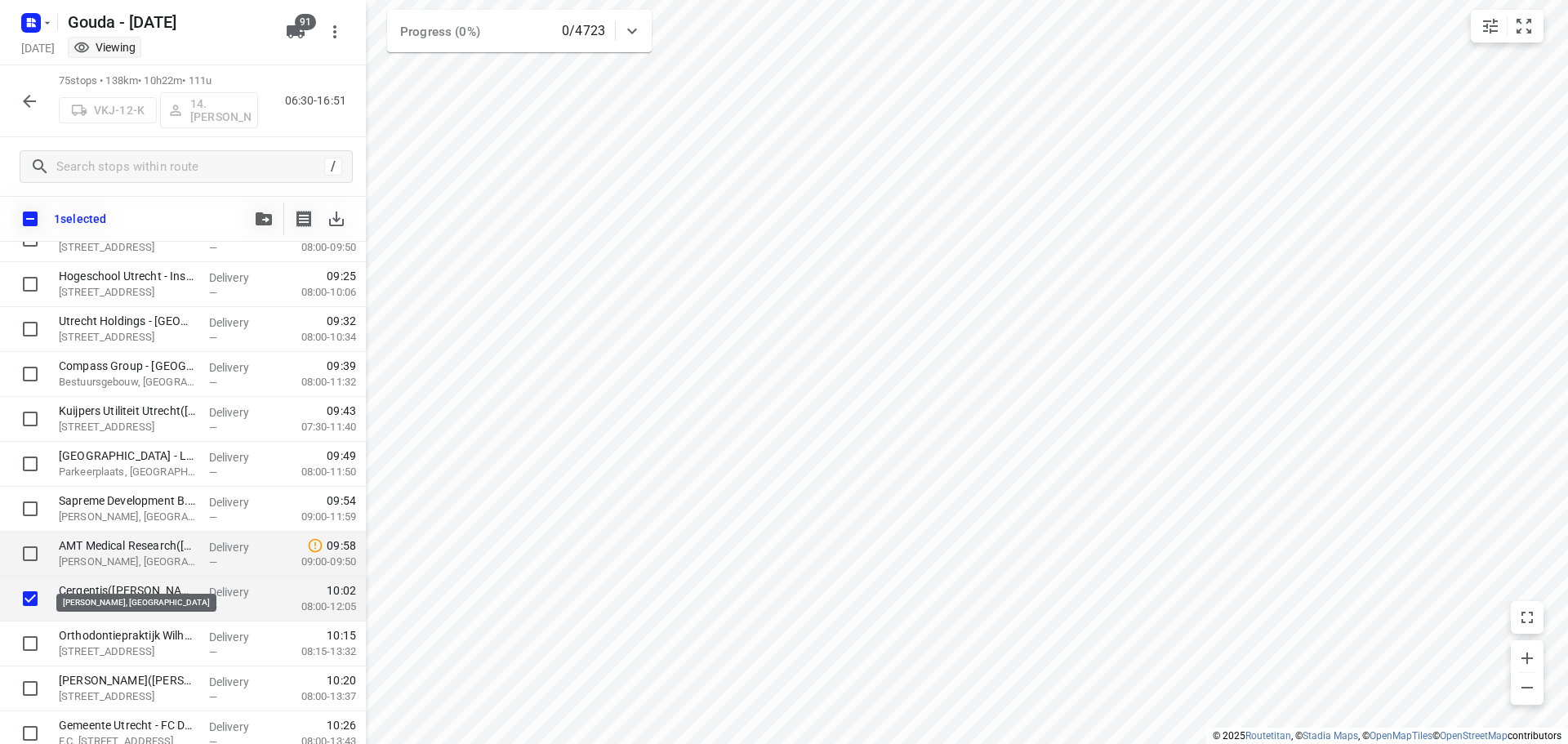
scroll to position [408, 0]
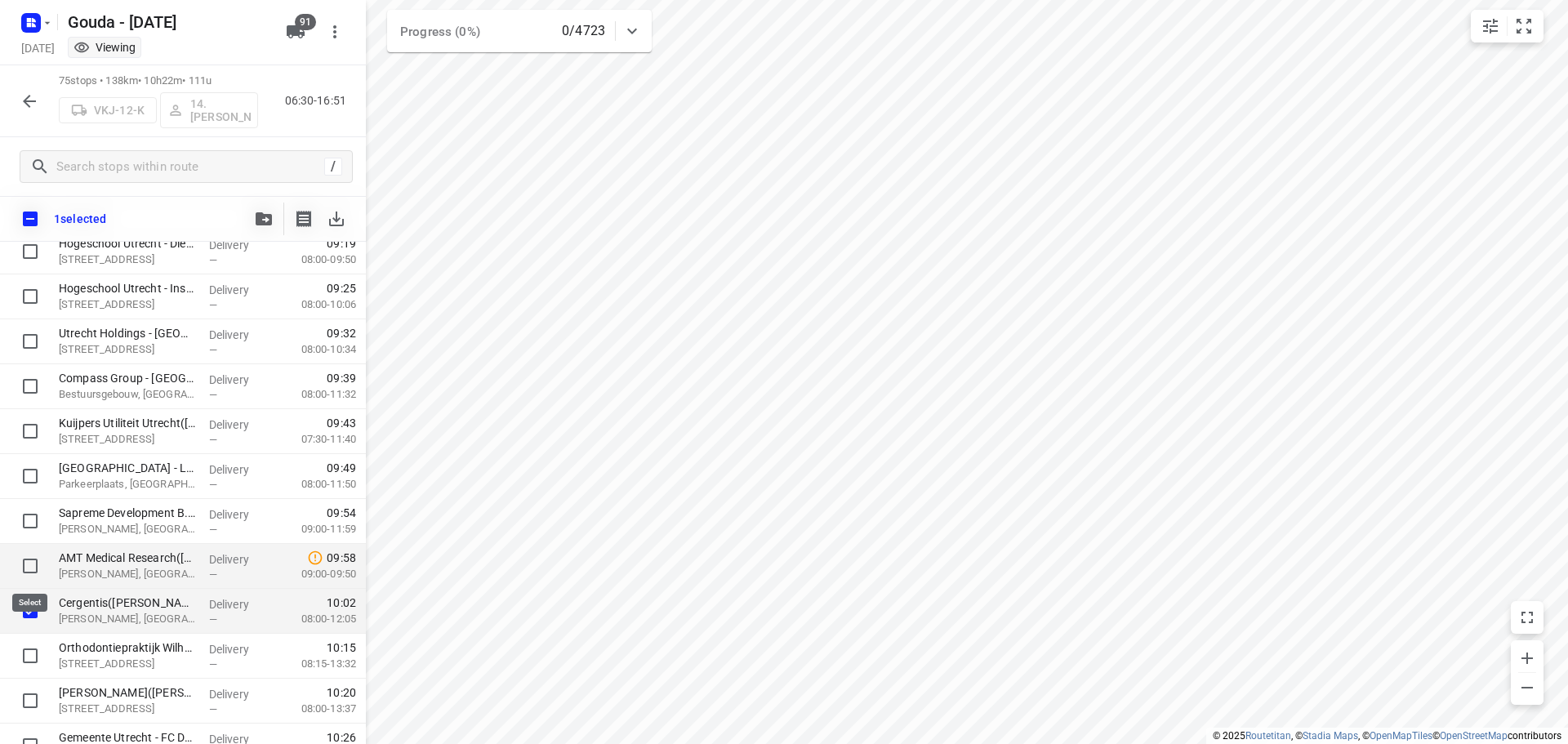
click at [28, 555] on input "checkbox" at bounding box center [30, 566] width 33 height 33
checkbox input "true"
click at [26, 522] on input "checkbox" at bounding box center [30, 521] width 33 height 33
checkbox input "true"
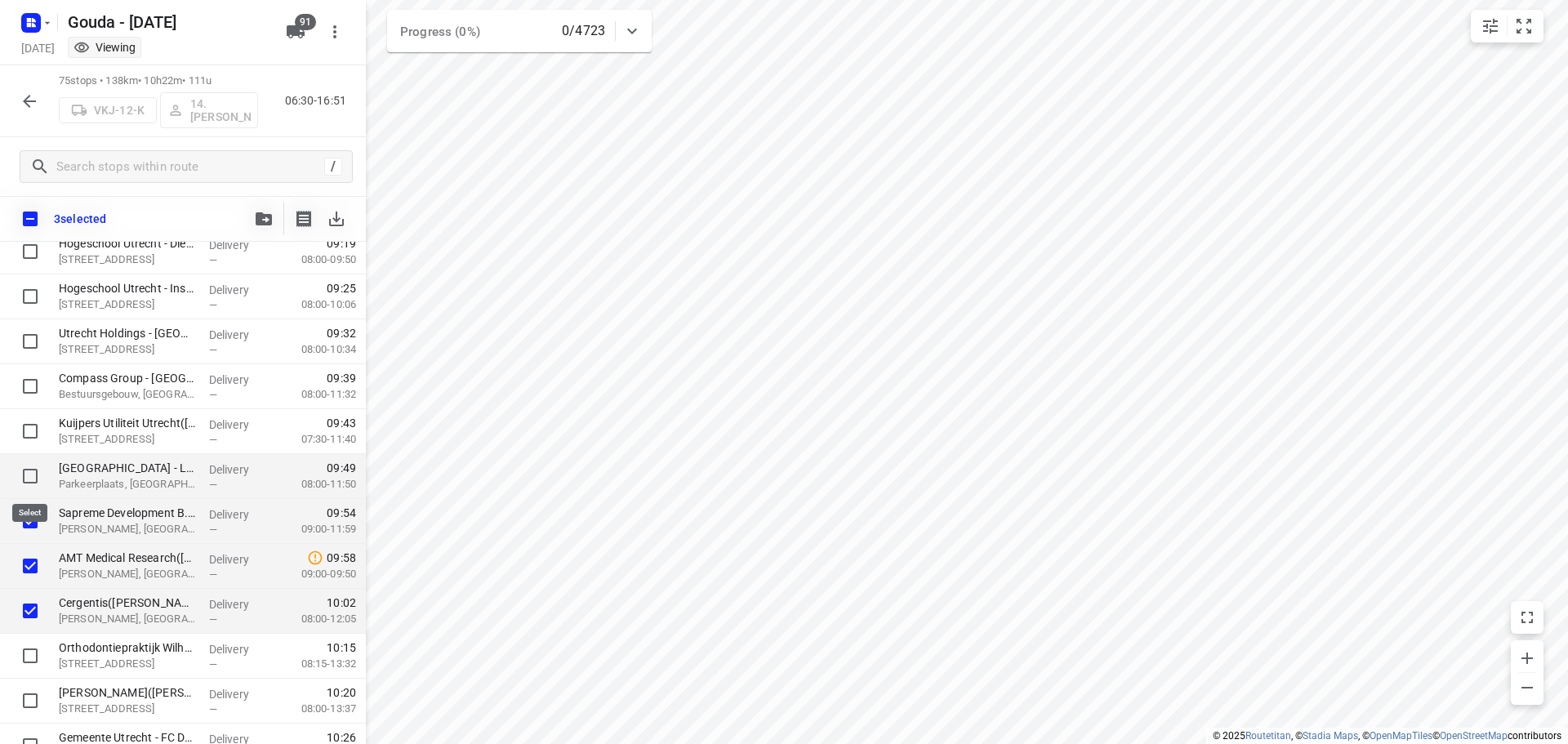
click at [34, 477] on input "checkbox" at bounding box center [30, 477] width 33 height 33
checkbox input "true"
click at [35, 427] on input "checkbox" at bounding box center [30, 431] width 33 height 33
checkbox input "true"
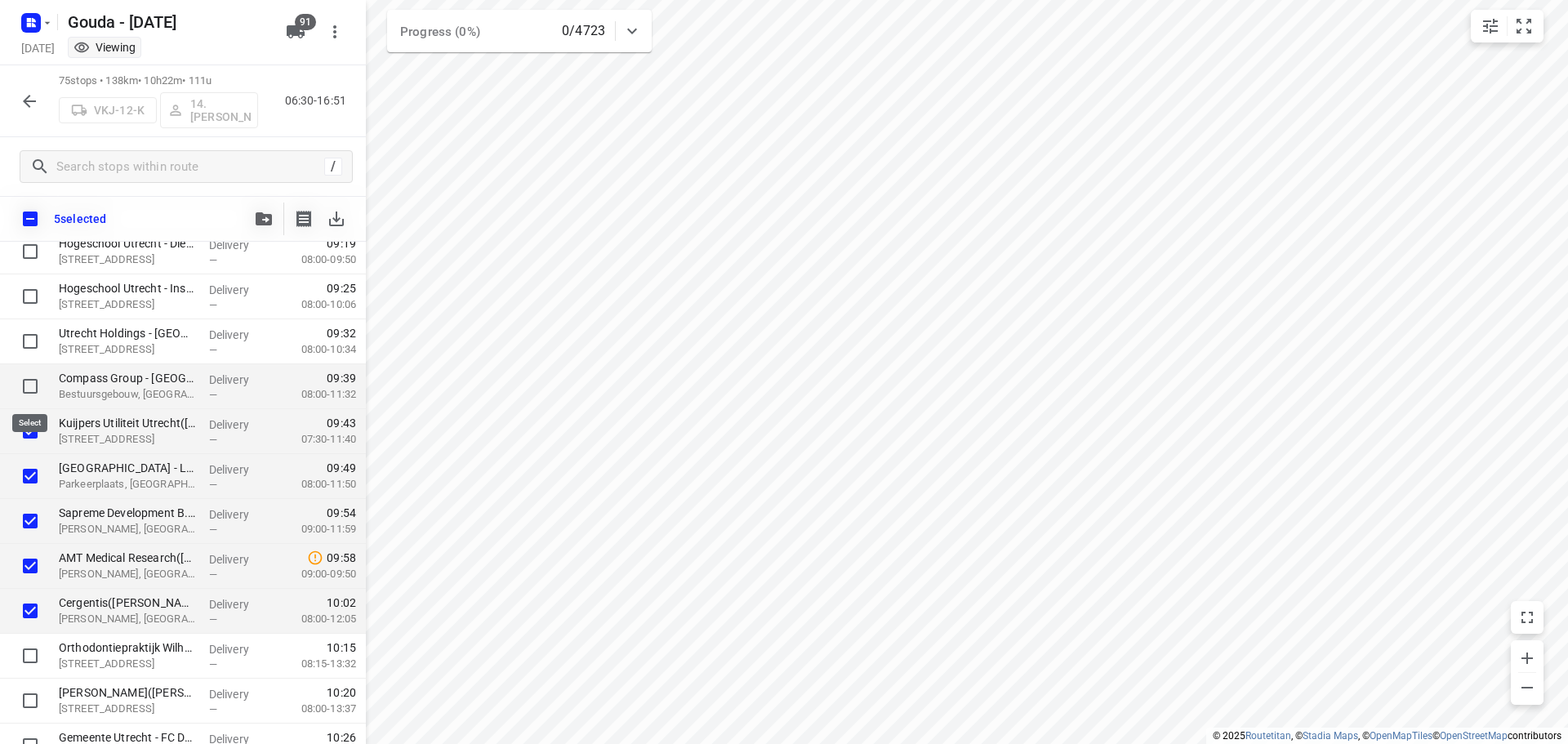
click at [30, 389] on input "checkbox" at bounding box center [30, 386] width 33 height 33
checkbox input "true"
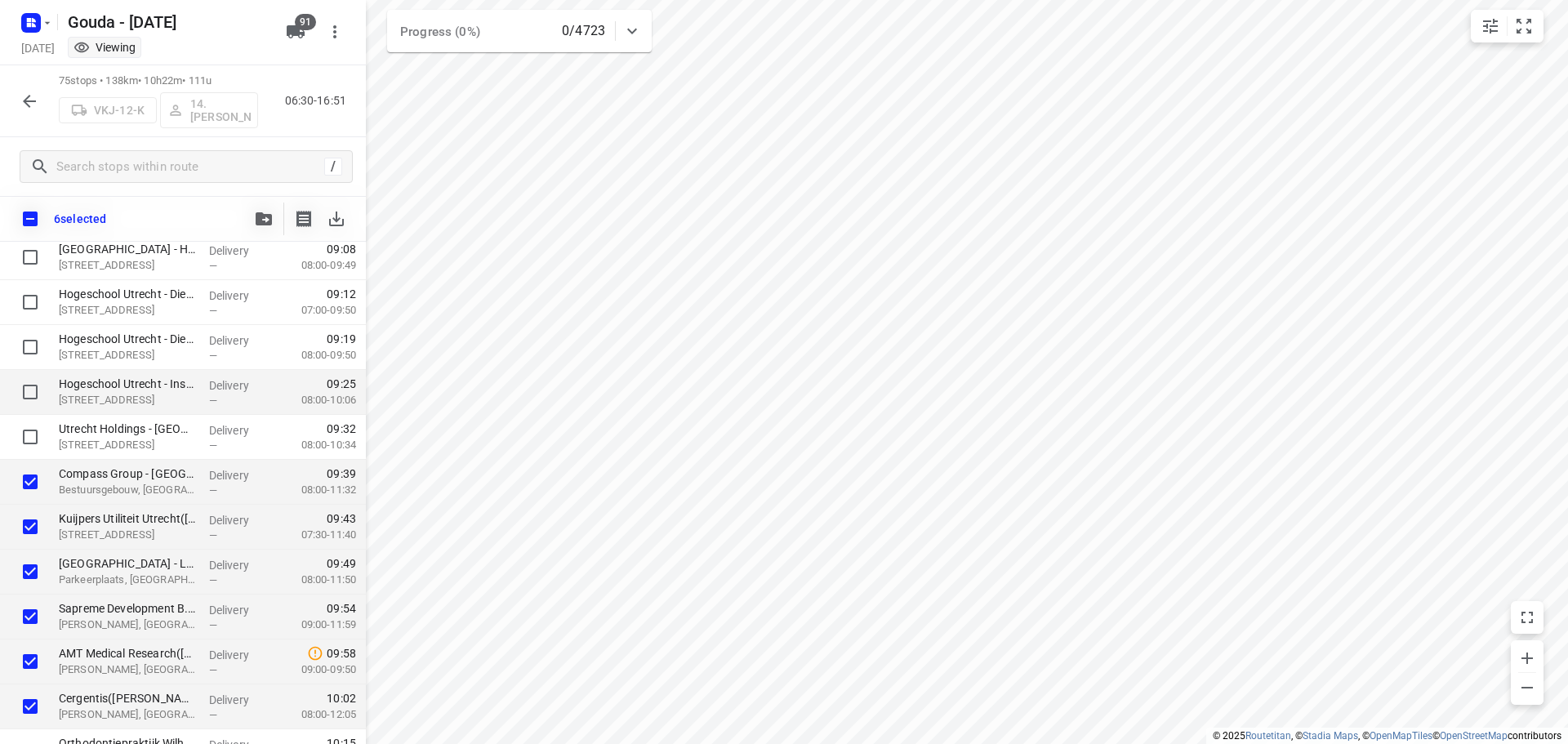
scroll to position [245, 0]
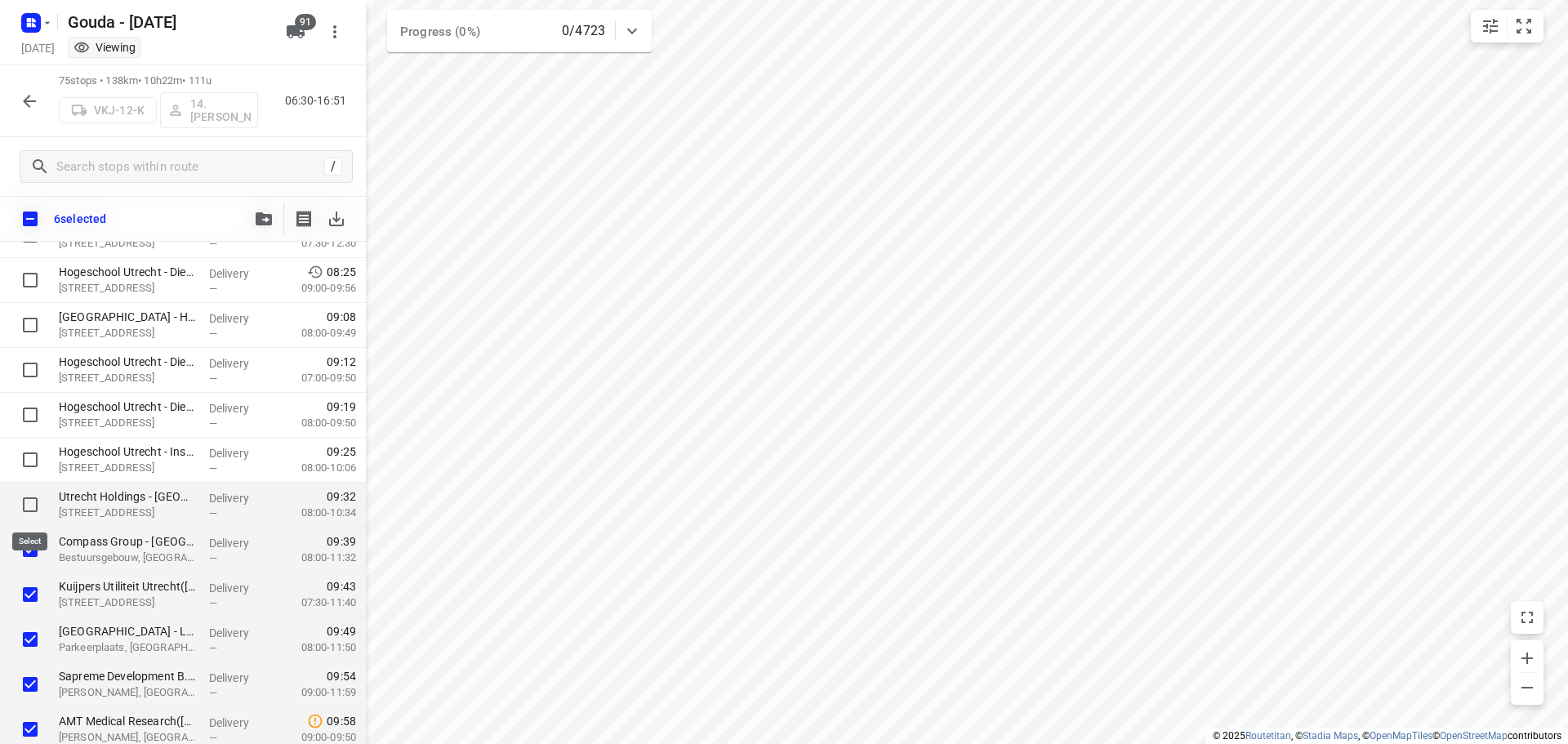
click at [27, 503] on input "checkbox" at bounding box center [30, 505] width 33 height 33
checkbox input "true"
click at [25, 462] on input "checkbox" at bounding box center [30, 460] width 33 height 33
checkbox input "true"
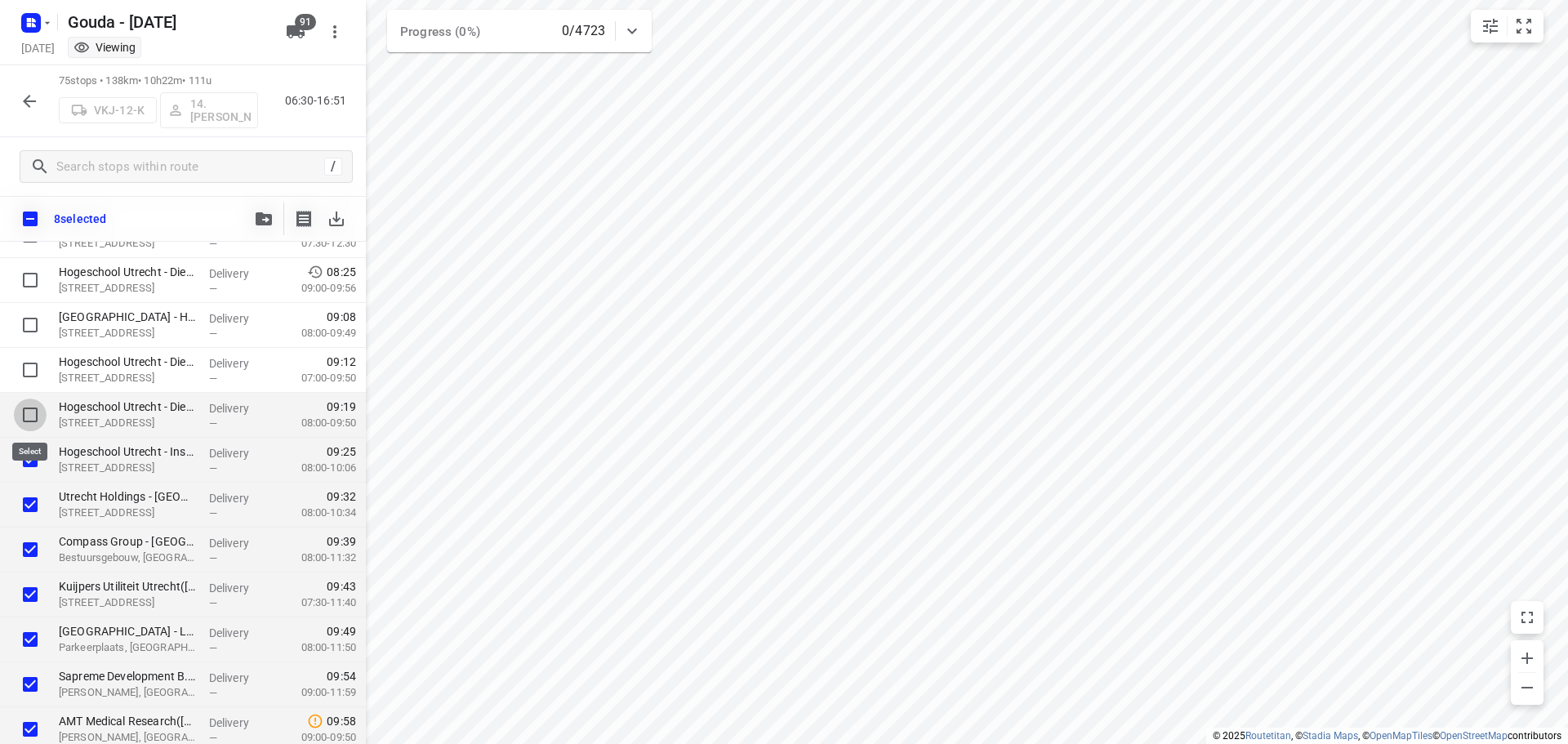
click at [35, 405] on input "checkbox" at bounding box center [30, 415] width 33 height 33
checkbox input "true"
click at [36, 364] on input "checkbox" at bounding box center [30, 370] width 33 height 33
checkbox input "true"
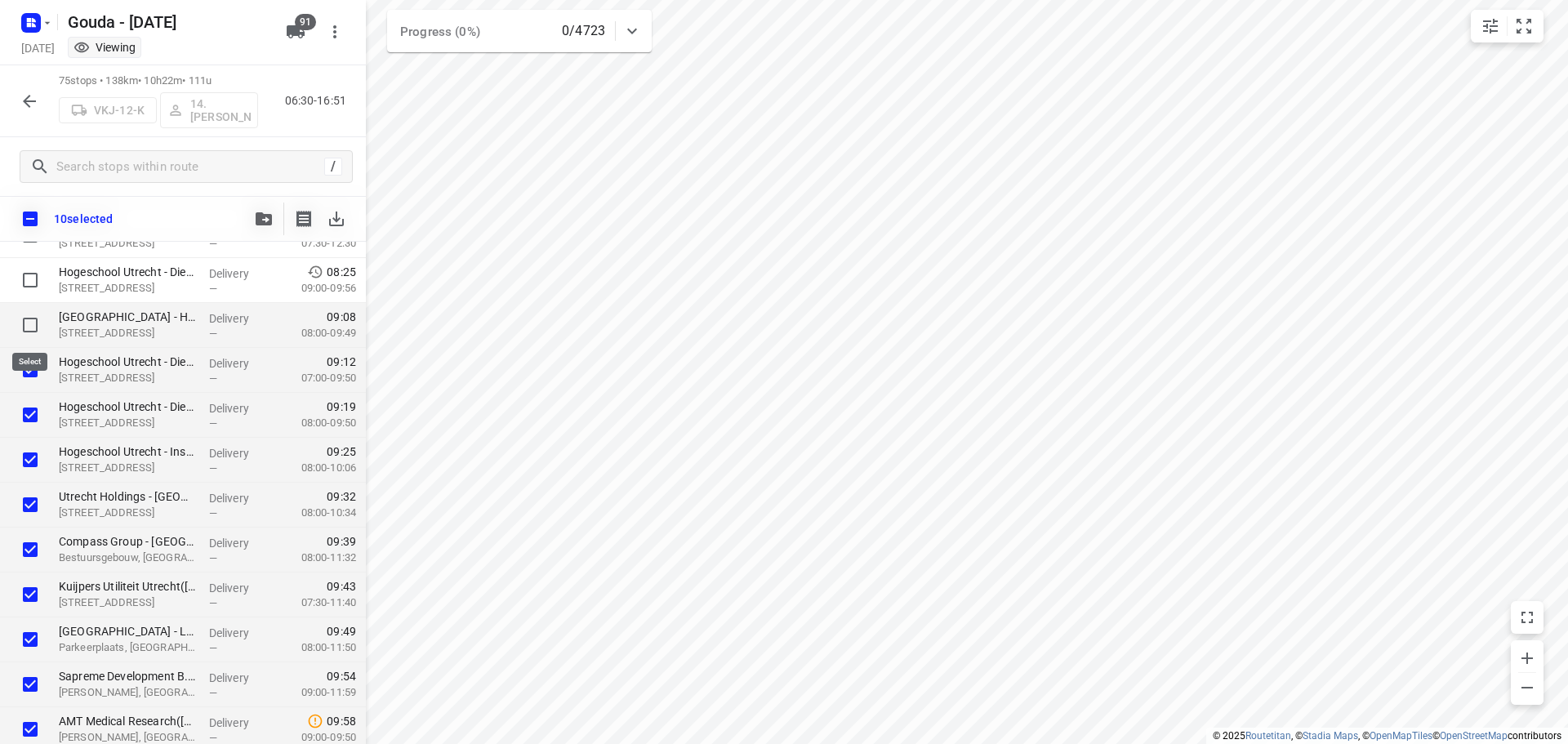
click at [35, 326] on input "checkbox" at bounding box center [30, 326] width 33 height 33
checkbox input "true"
click at [23, 276] on input "checkbox" at bounding box center [30, 280] width 33 height 33
checkbox input "true"
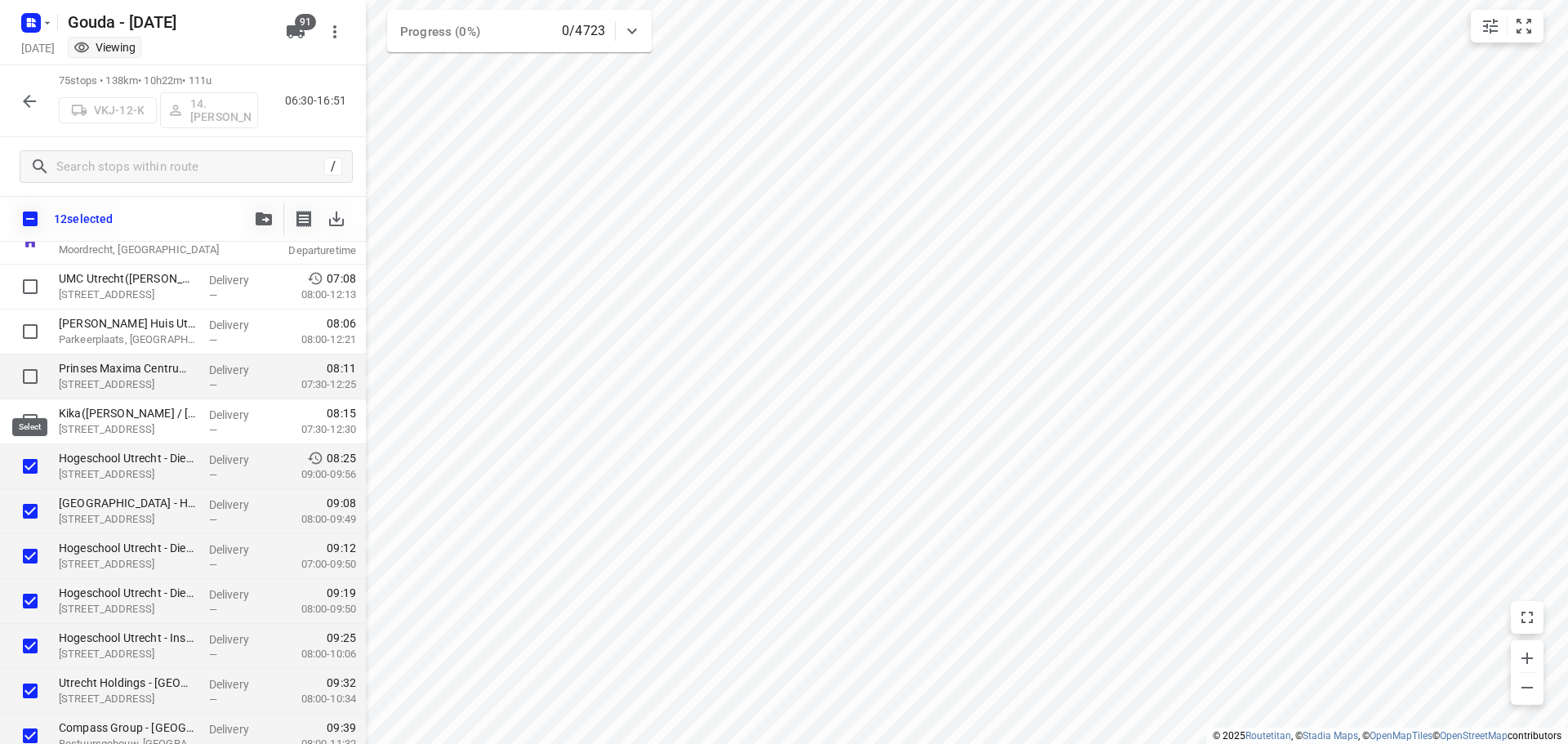
scroll to position [0, 0]
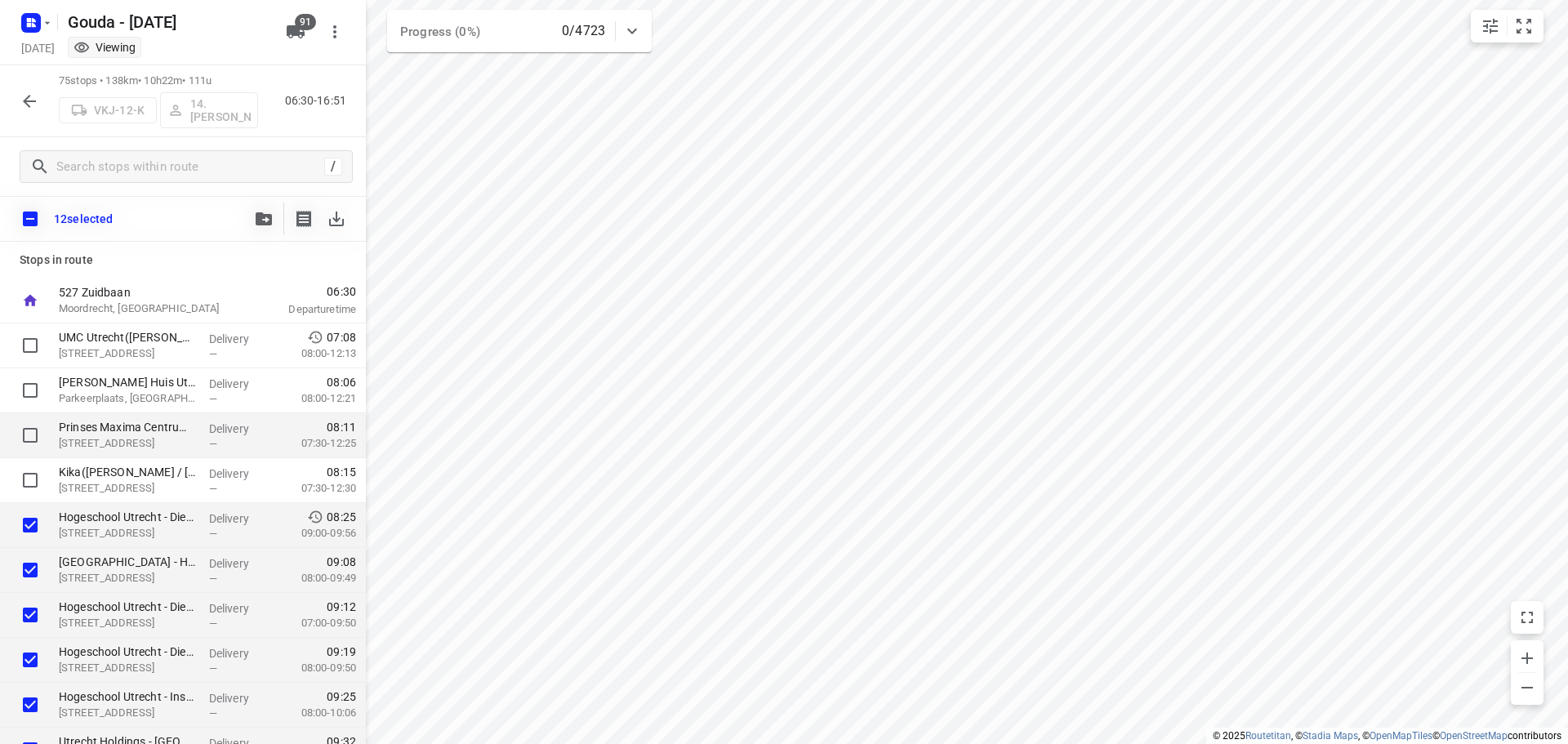
drag, startPoint x: 30, startPoint y: 476, endPoint x: 32, endPoint y: 445, distance: 31.1
click at [30, 471] on input "checkbox" at bounding box center [30, 480] width 33 height 33
checkbox input "true"
click at [33, 428] on input "checkbox" at bounding box center [30, 436] width 33 height 33
checkbox input "true"
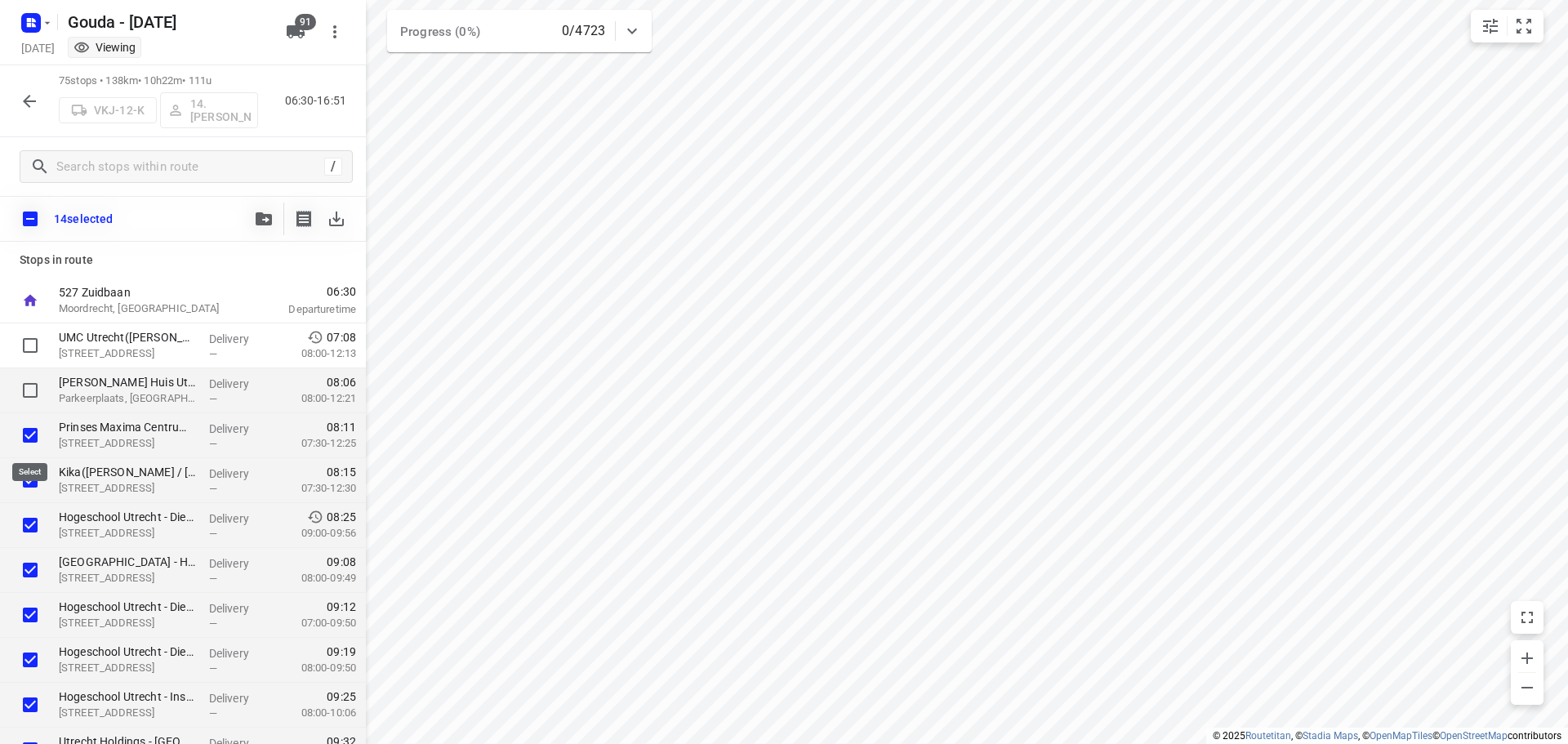
click at [30, 380] on input "checkbox" at bounding box center [30, 391] width 33 height 33
checkbox input "true"
click at [33, 341] on input "checkbox" at bounding box center [30, 346] width 33 height 33
checkbox input "true"
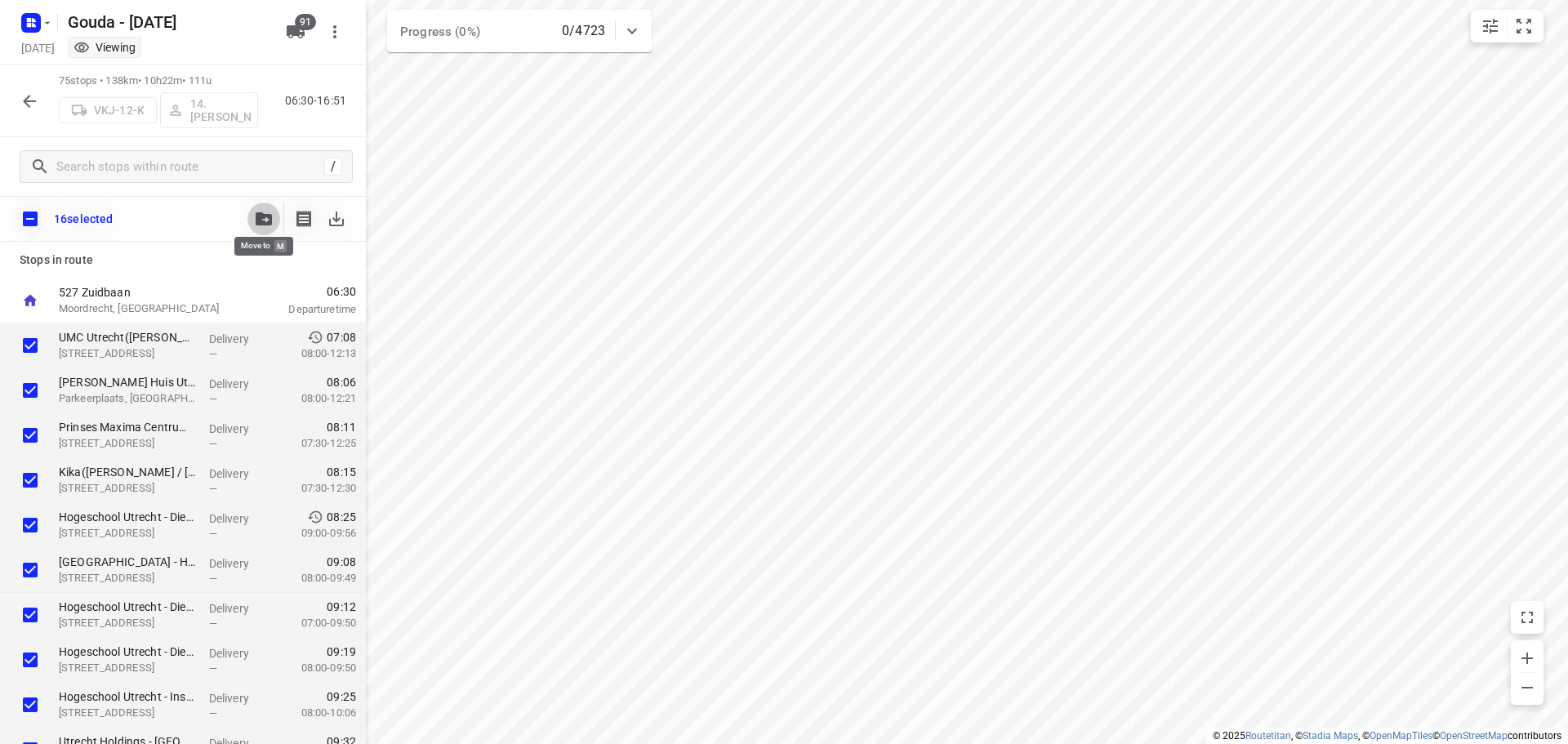
click at [267, 222] on icon "button" at bounding box center [263, 219] width 16 height 13
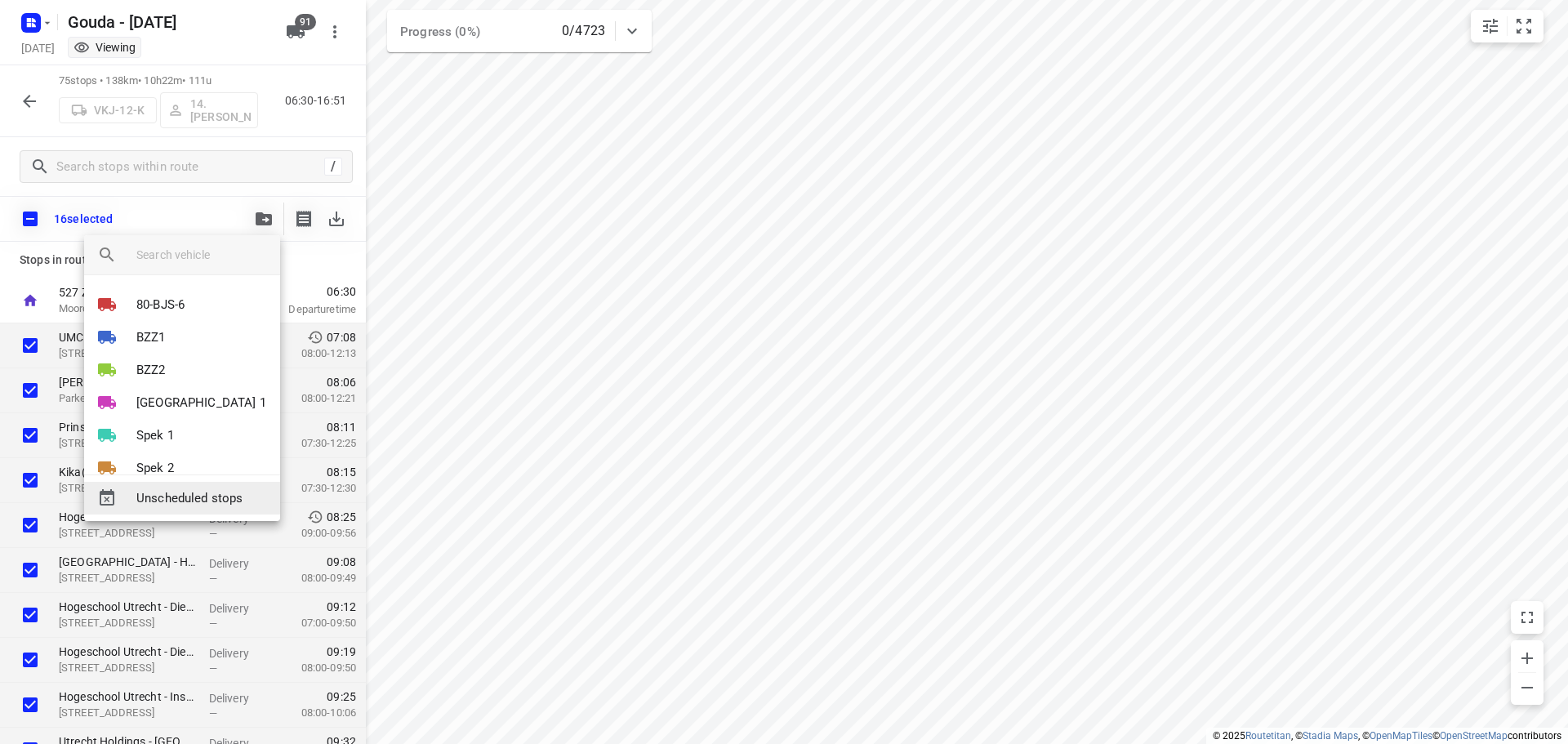
click at [187, 494] on span "Unscheduled stops" at bounding box center [201, 499] width 131 height 19
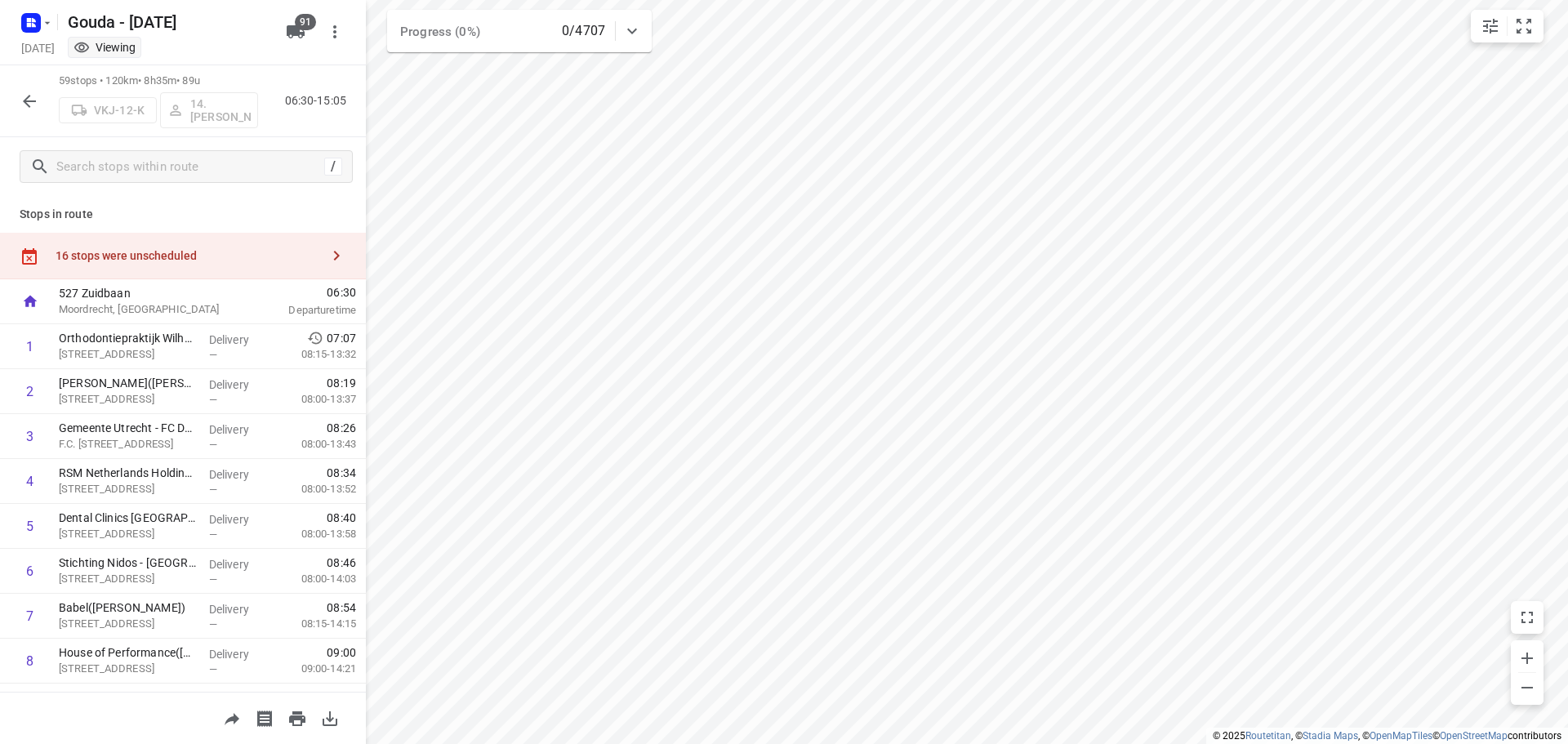
click at [268, 262] on div "16 stops were unscheduled" at bounding box center [188, 255] width 265 height 13
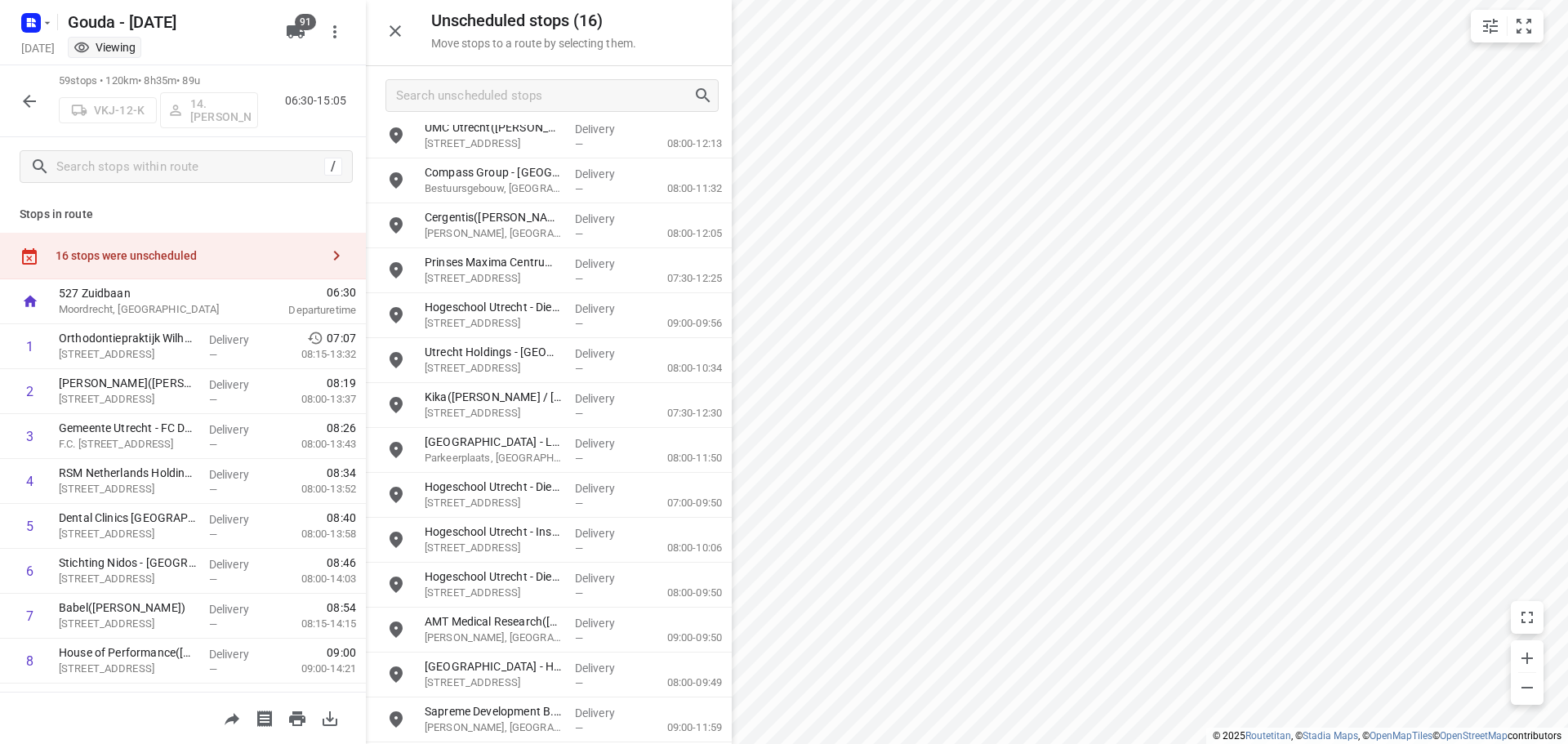
scroll to position [103, 0]
click at [397, 36] on icon "button" at bounding box center [395, 30] width 20 height 20
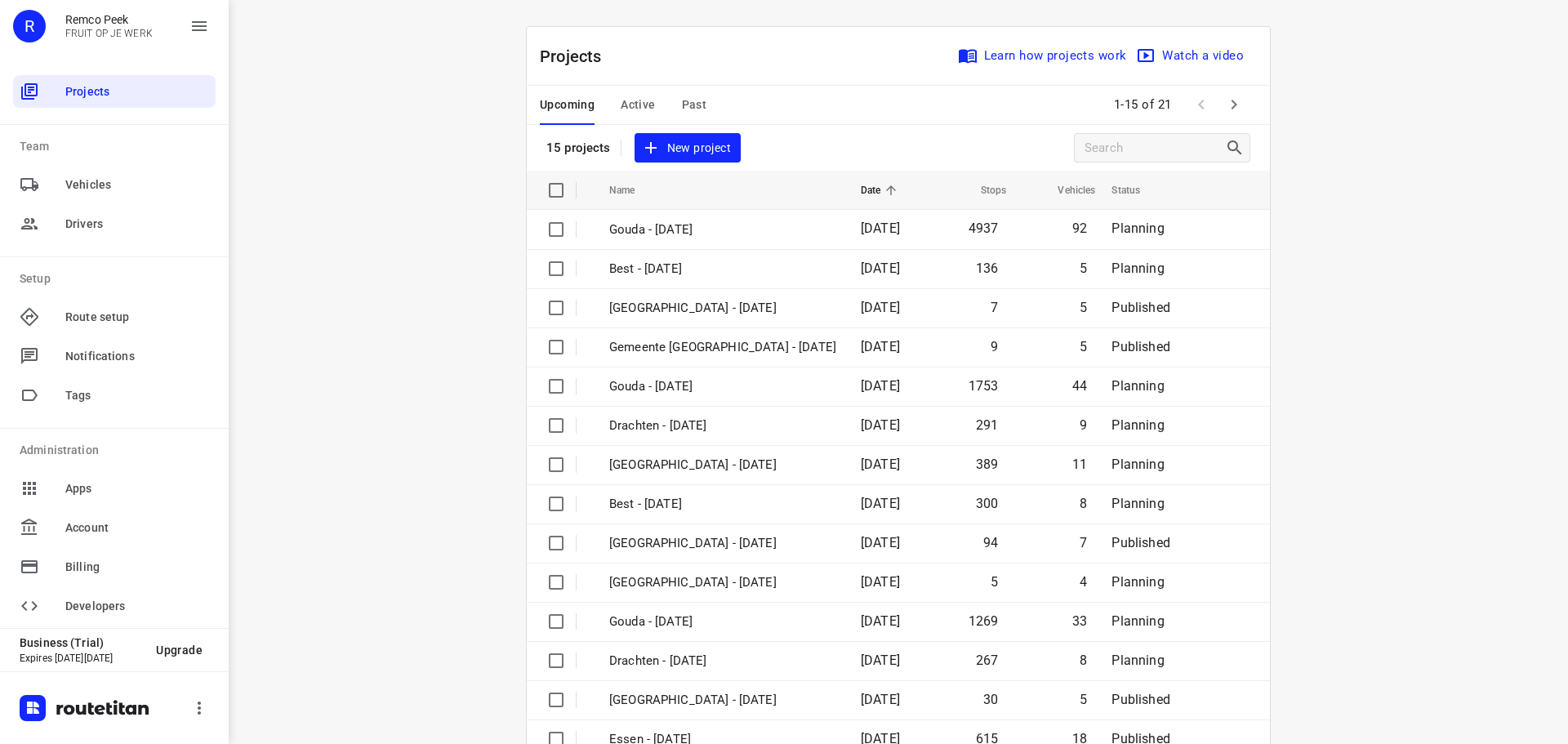
click at [688, 103] on span "Past" at bounding box center [695, 105] width 25 height 21
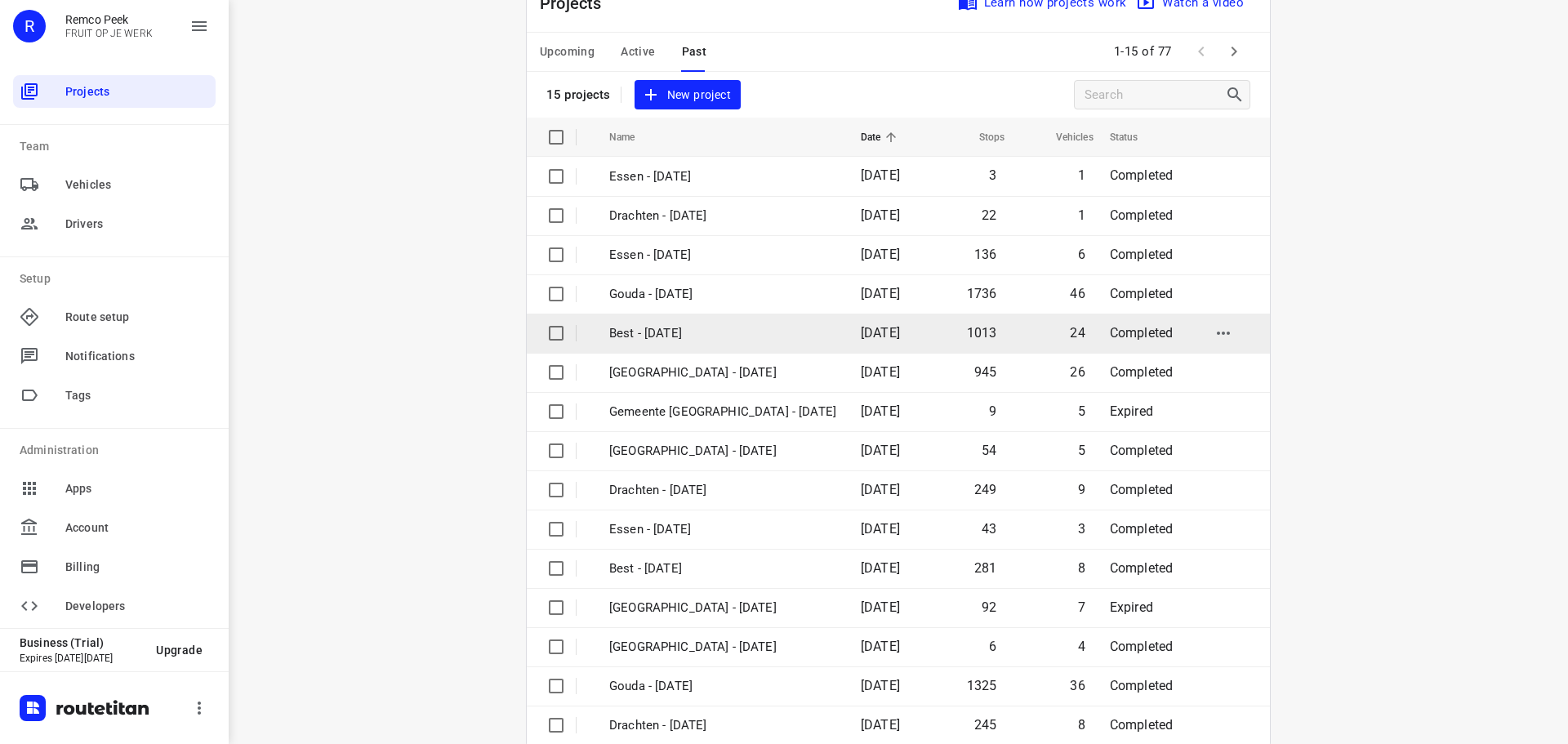
scroll to position [82, 0]
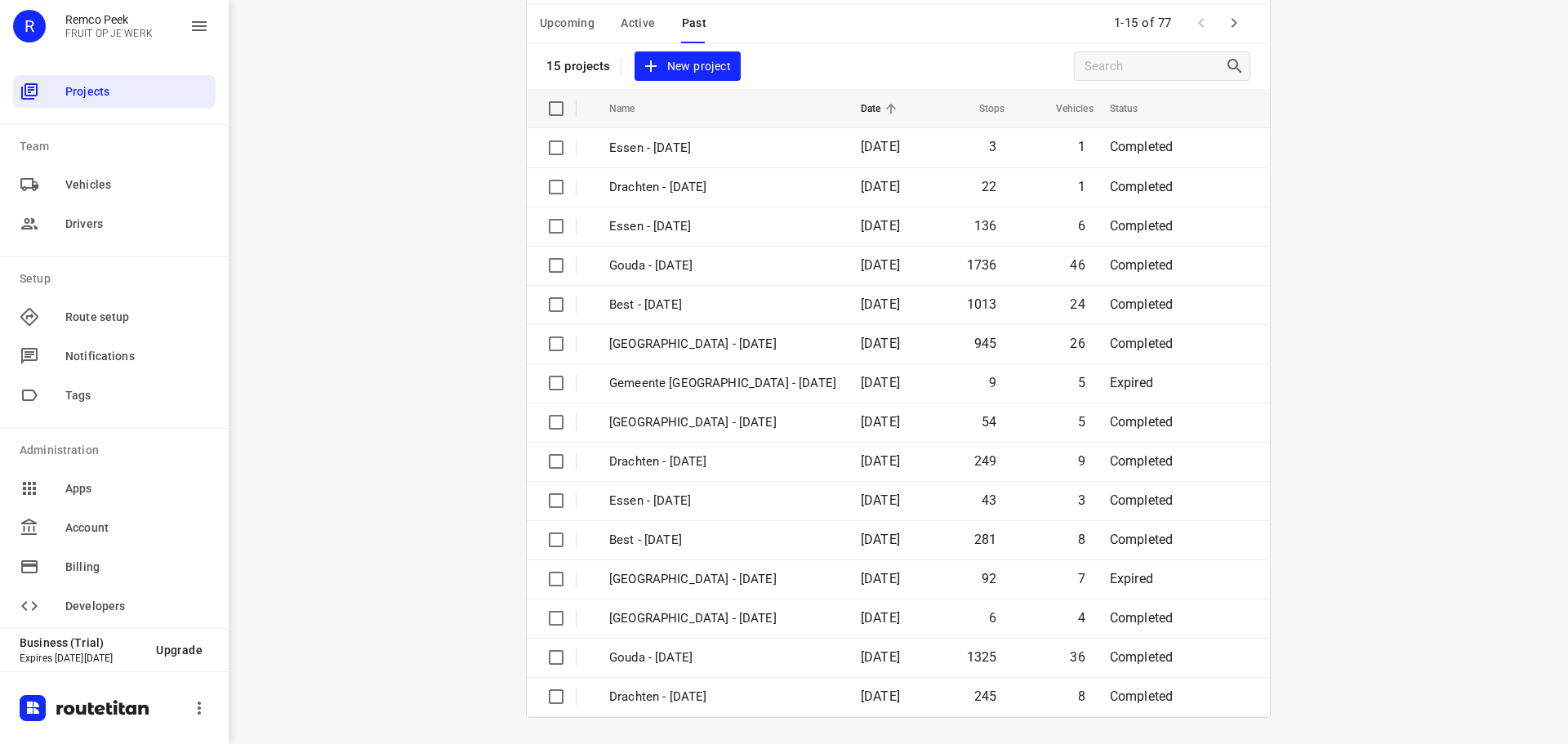
click at [1240, 27] on button "button" at bounding box center [1235, 23] width 33 height 33
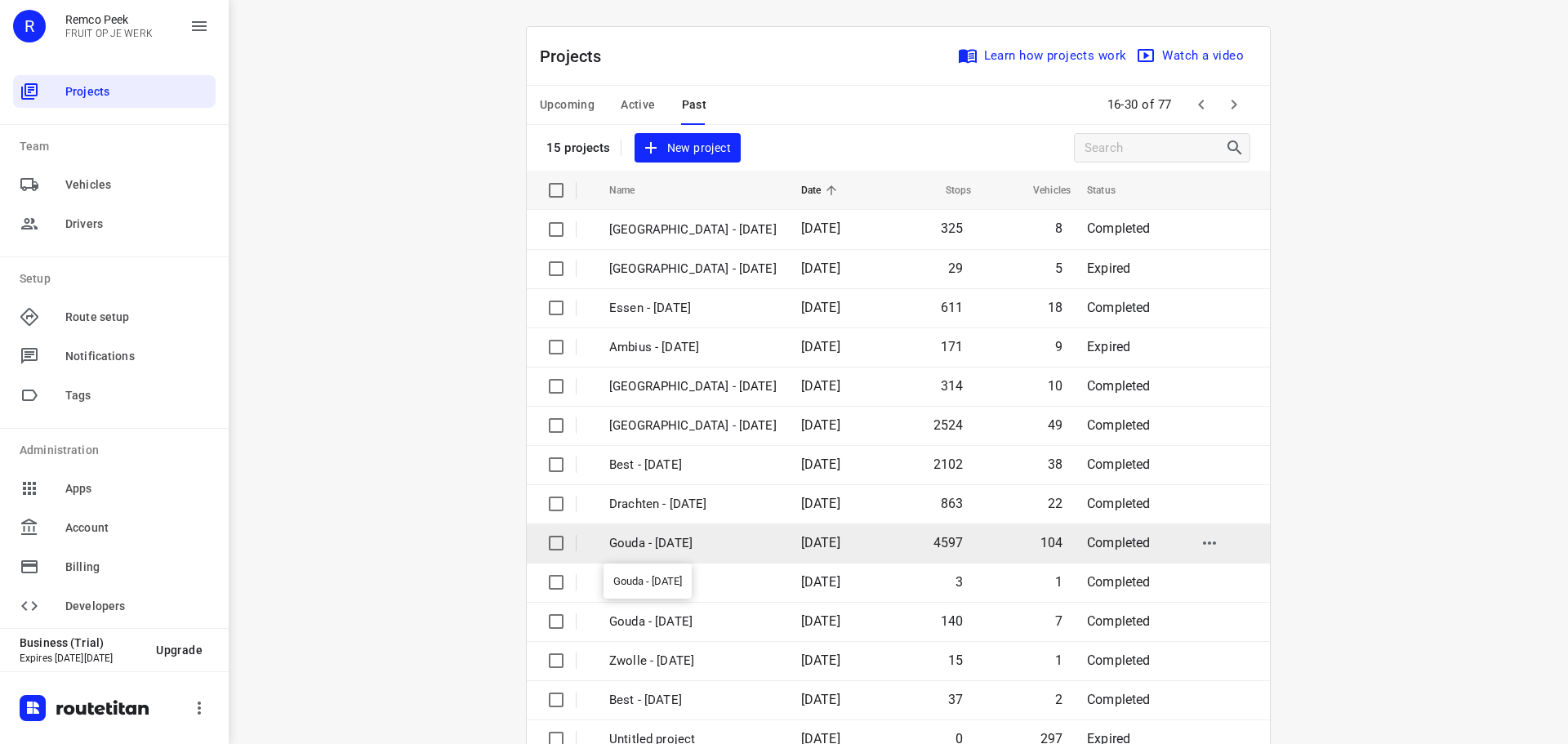
click at [708, 551] on p "Gouda - [DATE]" at bounding box center [693, 543] width 168 height 19
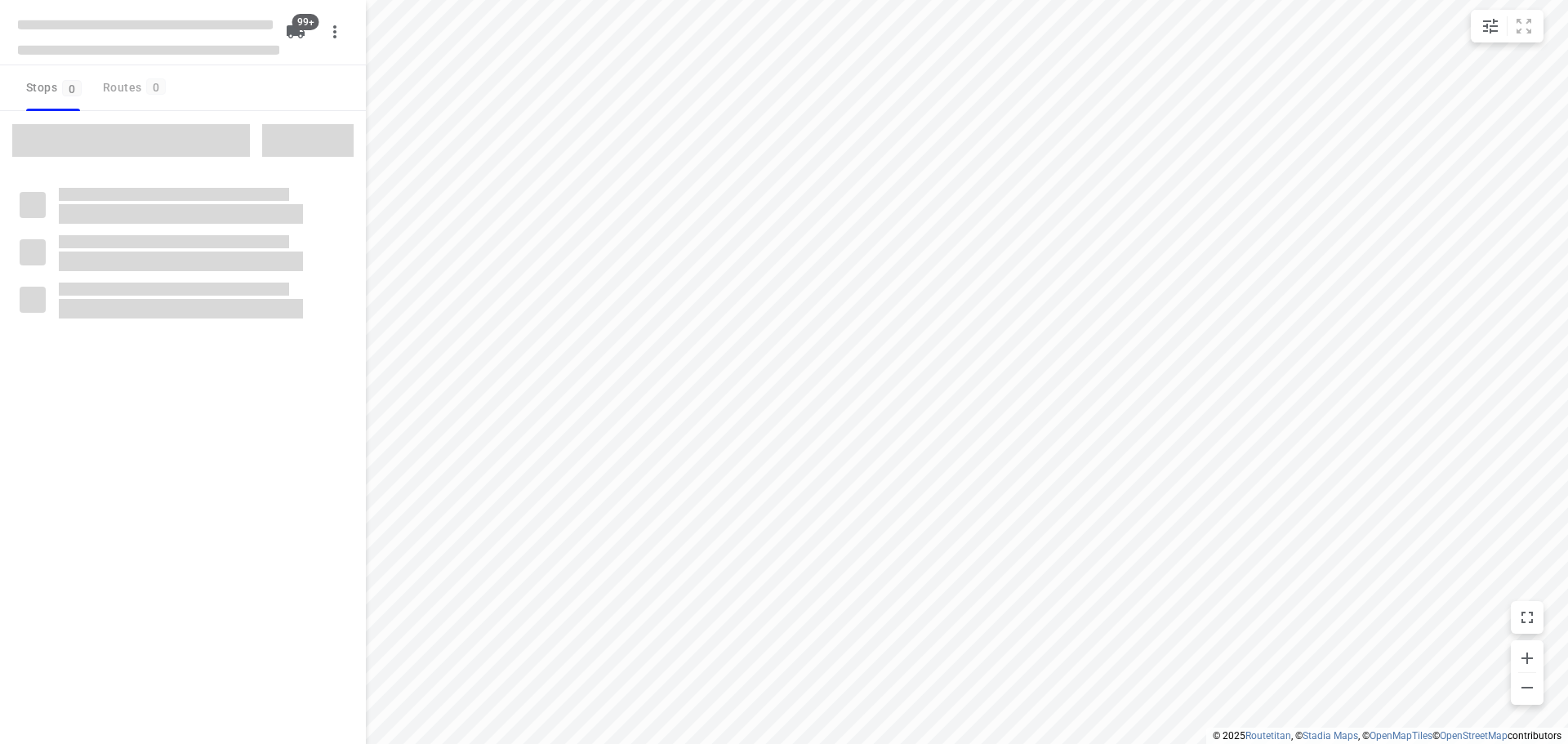
type input "distance"
checkbox input "true"
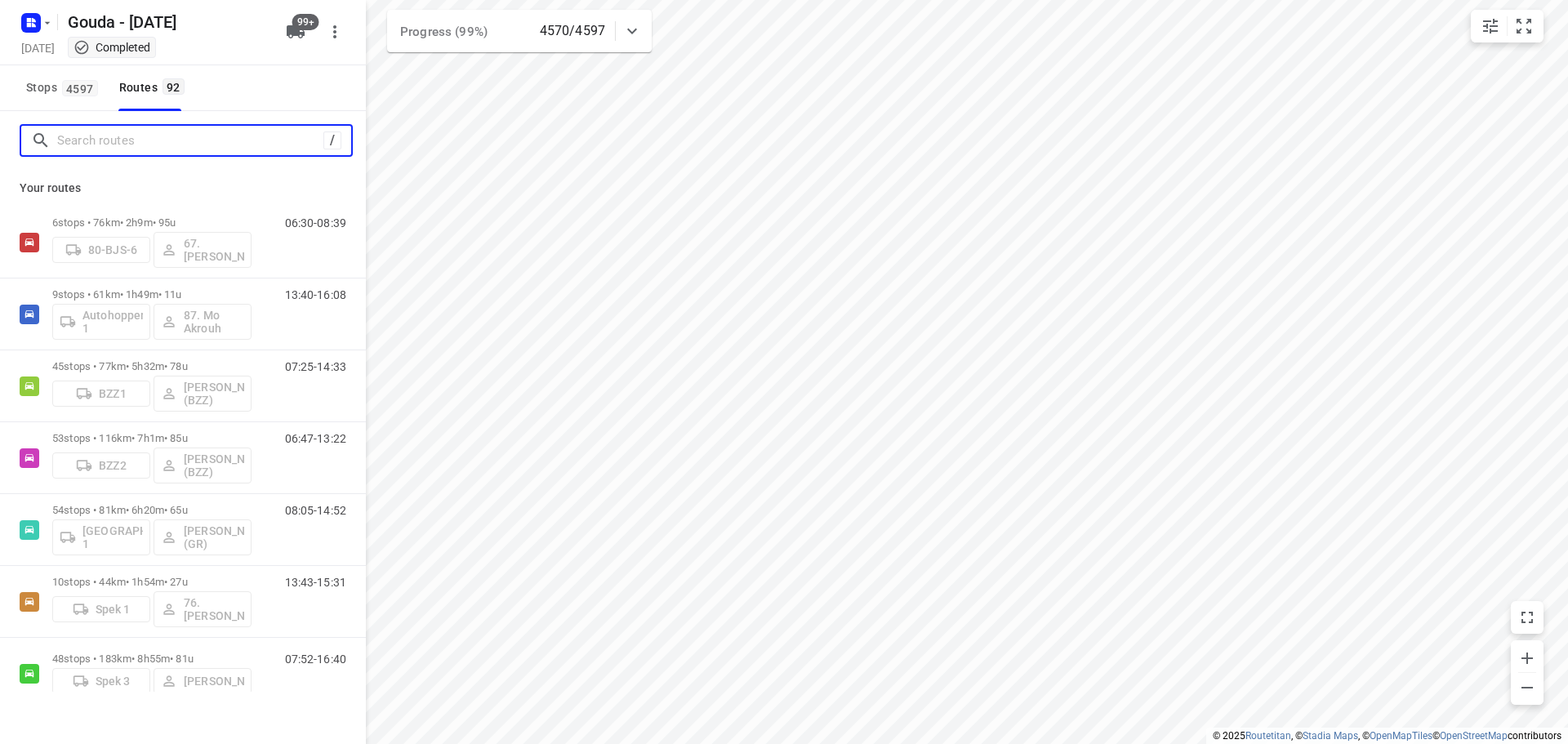
click at [142, 141] on input "Search routes" at bounding box center [190, 141] width 267 height 25
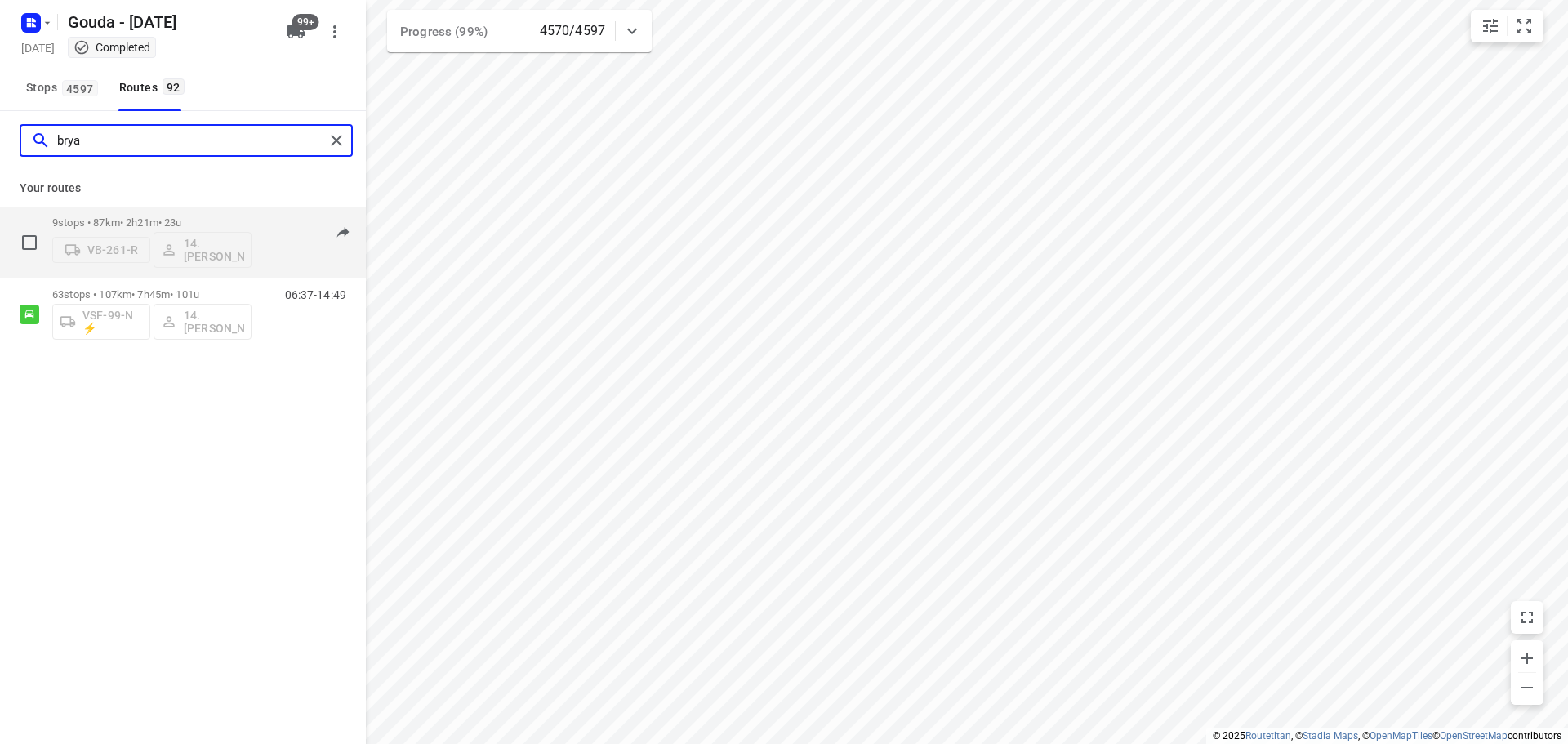
type input "brya"
click at [210, 219] on p "9 stops • 87km • 2h21m • 23u" at bounding box center [152, 222] width 200 height 12
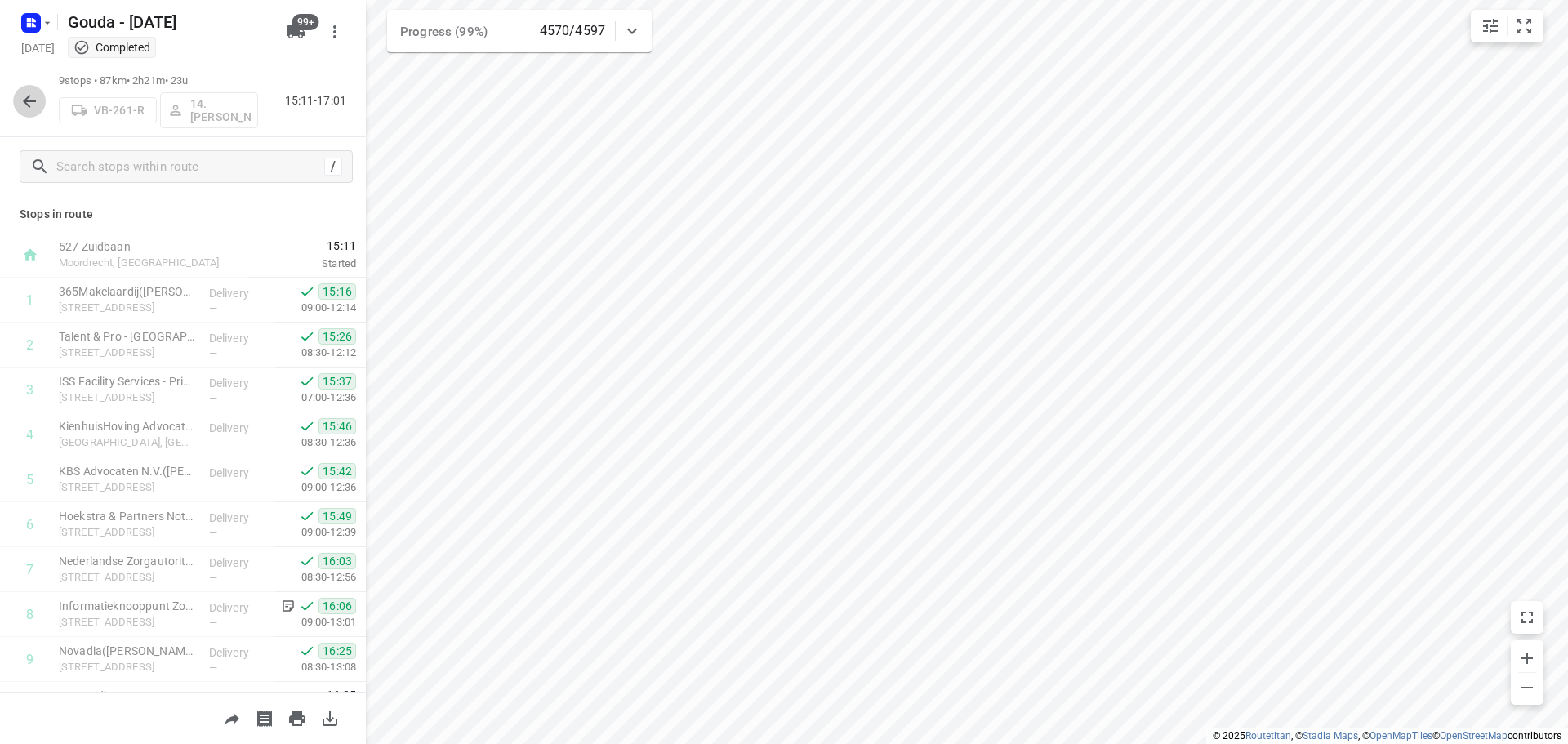
click at [35, 99] on icon "button" at bounding box center [30, 101] width 20 height 20
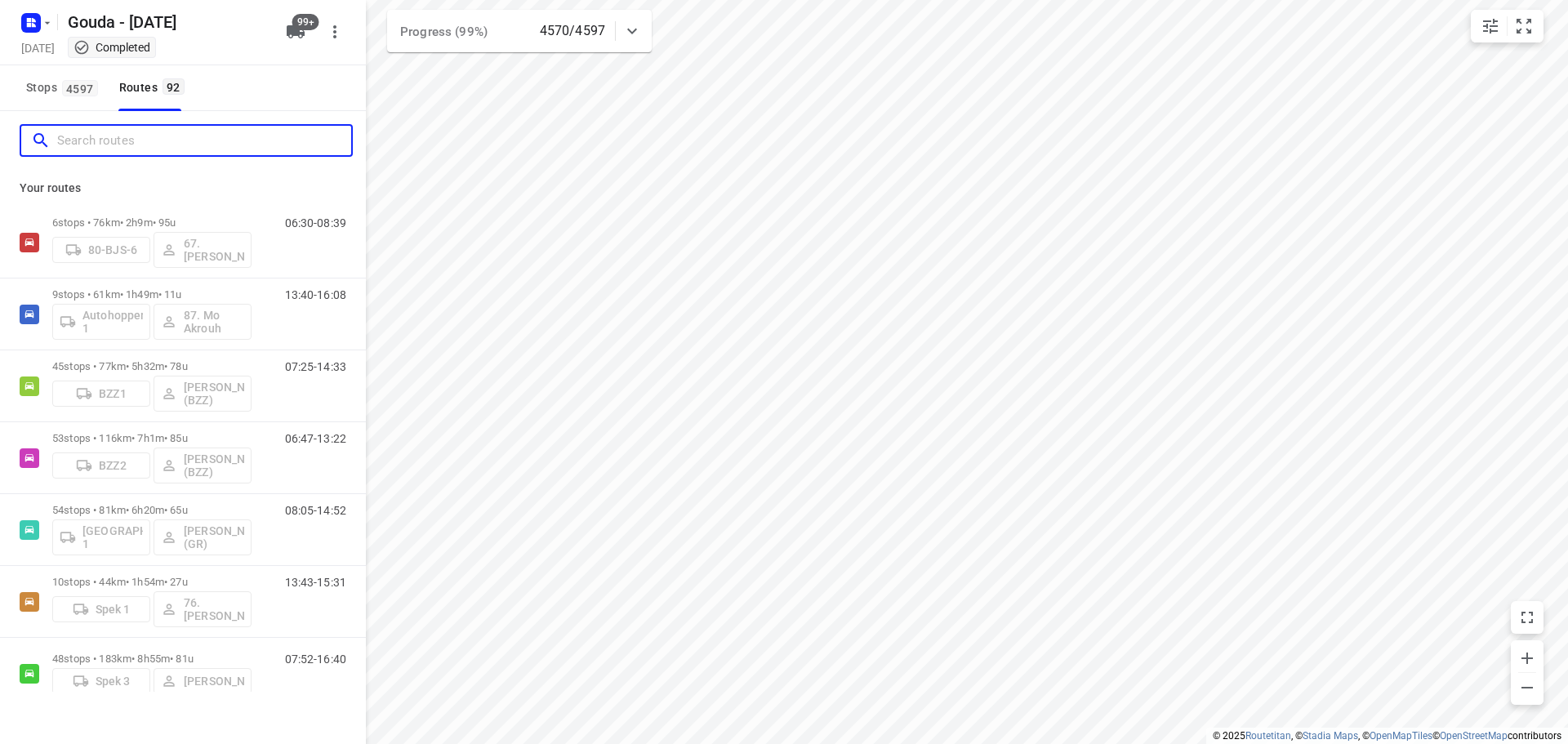
click at [112, 142] on input "Search routes" at bounding box center [204, 141] width 294 height 25
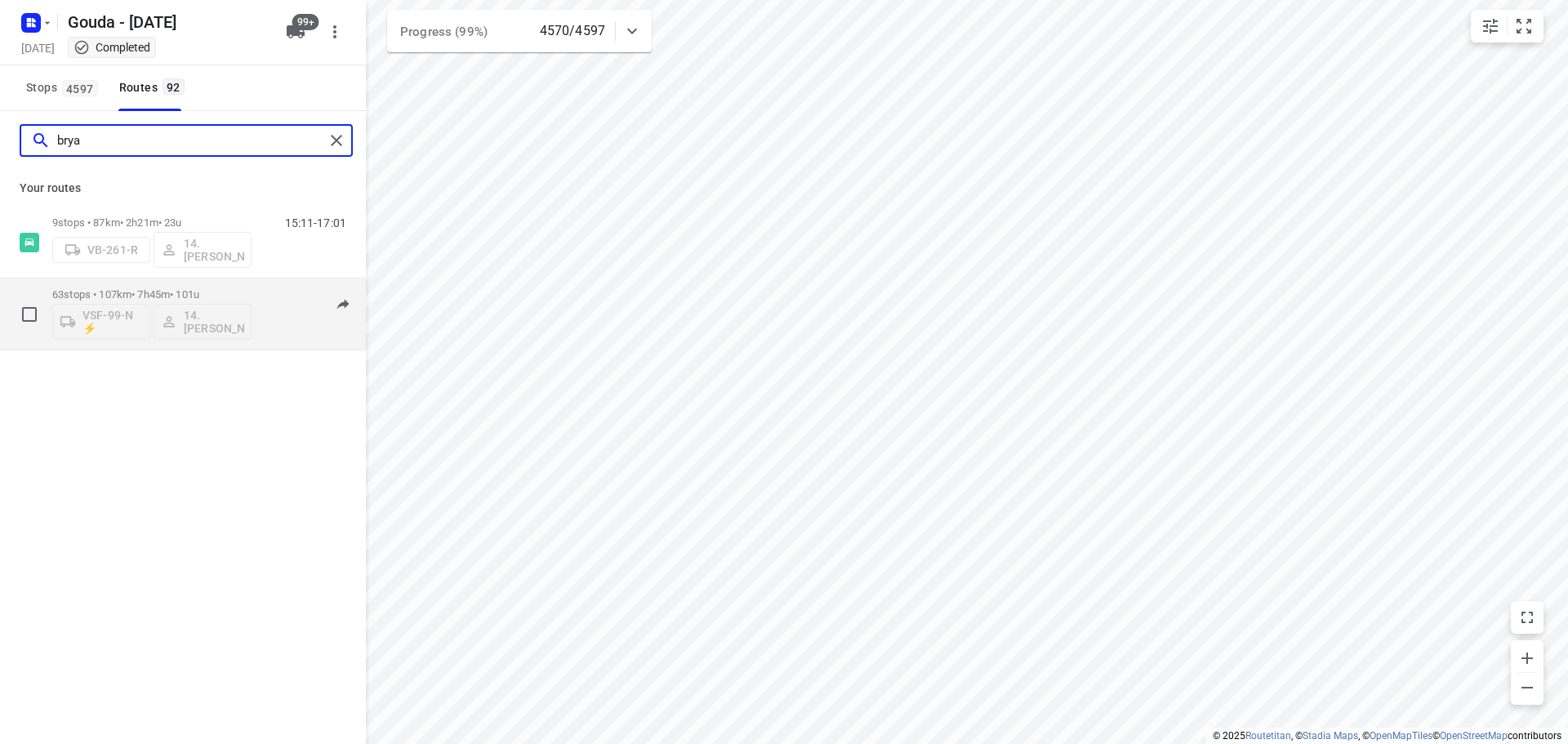
type input "brya"
click at [188, 296] on p "63 stops • 107km • 7h45m • 101u" at bounding box center [152, 294] width 200 height 12
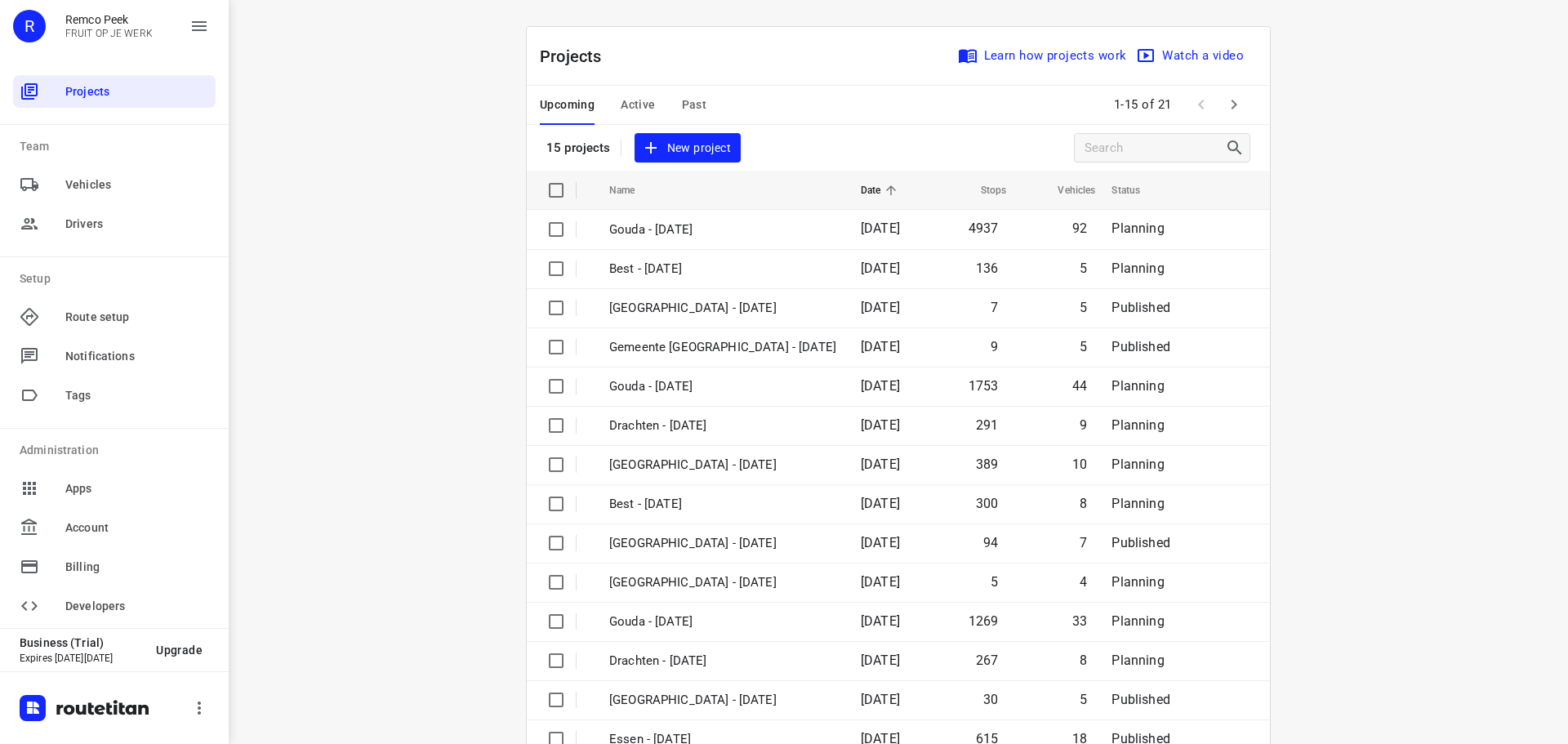
click at [400, 235] on div "i © 2025 Routetitan , © Stadia Maps , © OpenMapTiles © OpenStreetMap contributo…" at bounding box center [898, 372] width 1340 height 744
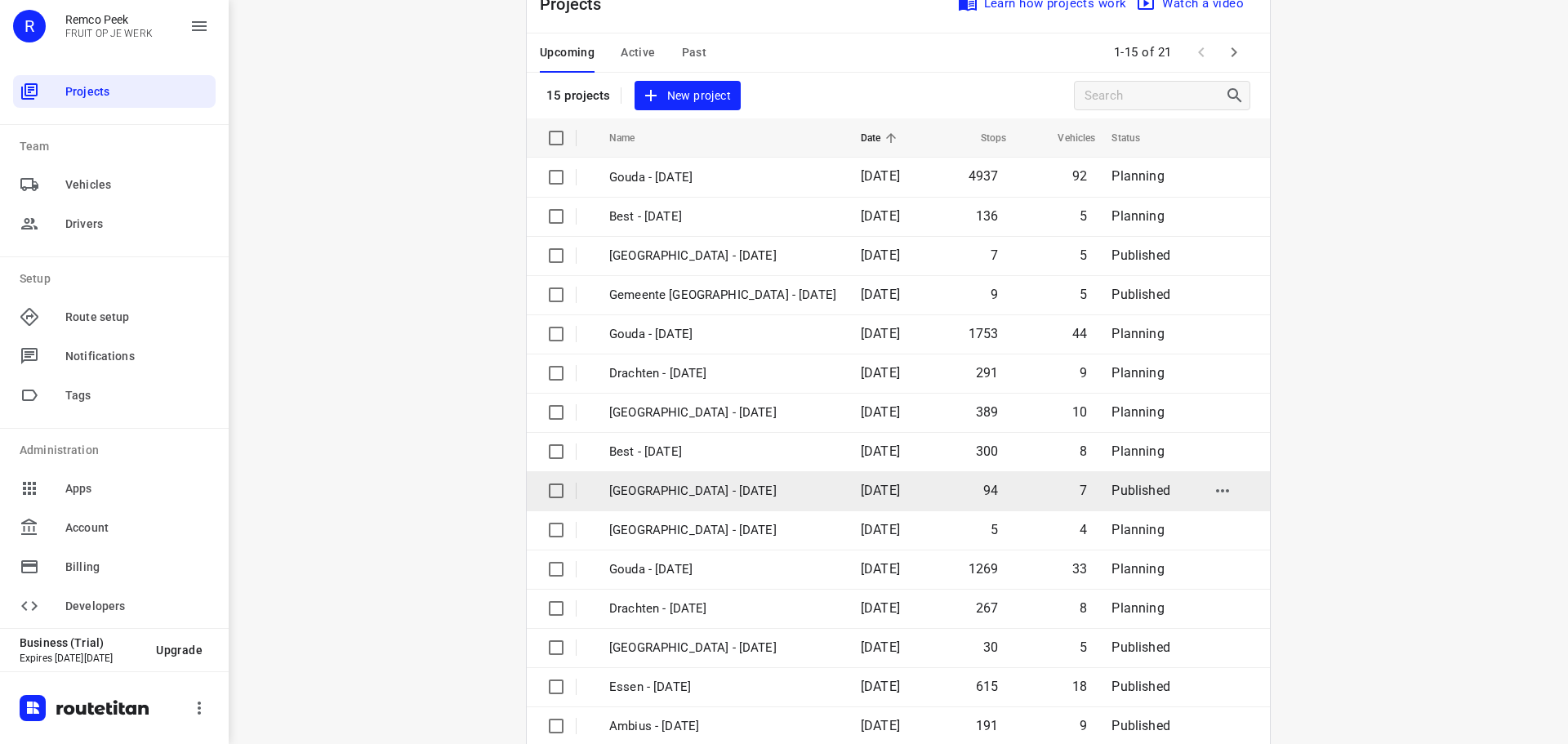
scroll to position [82, 0]
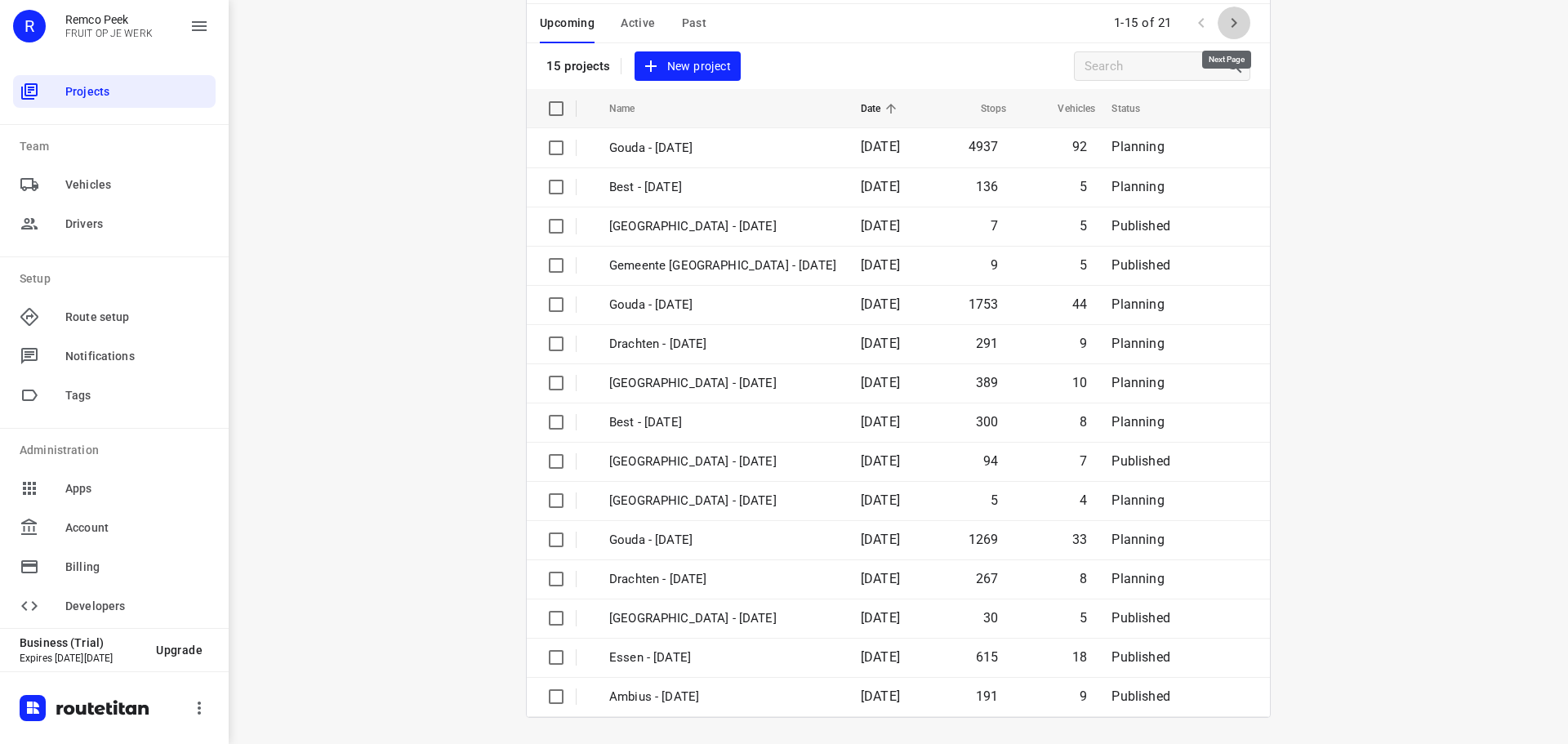
click at [1225, 29] on icon "button" at bounding box center [1234, 23] width 20 height 20
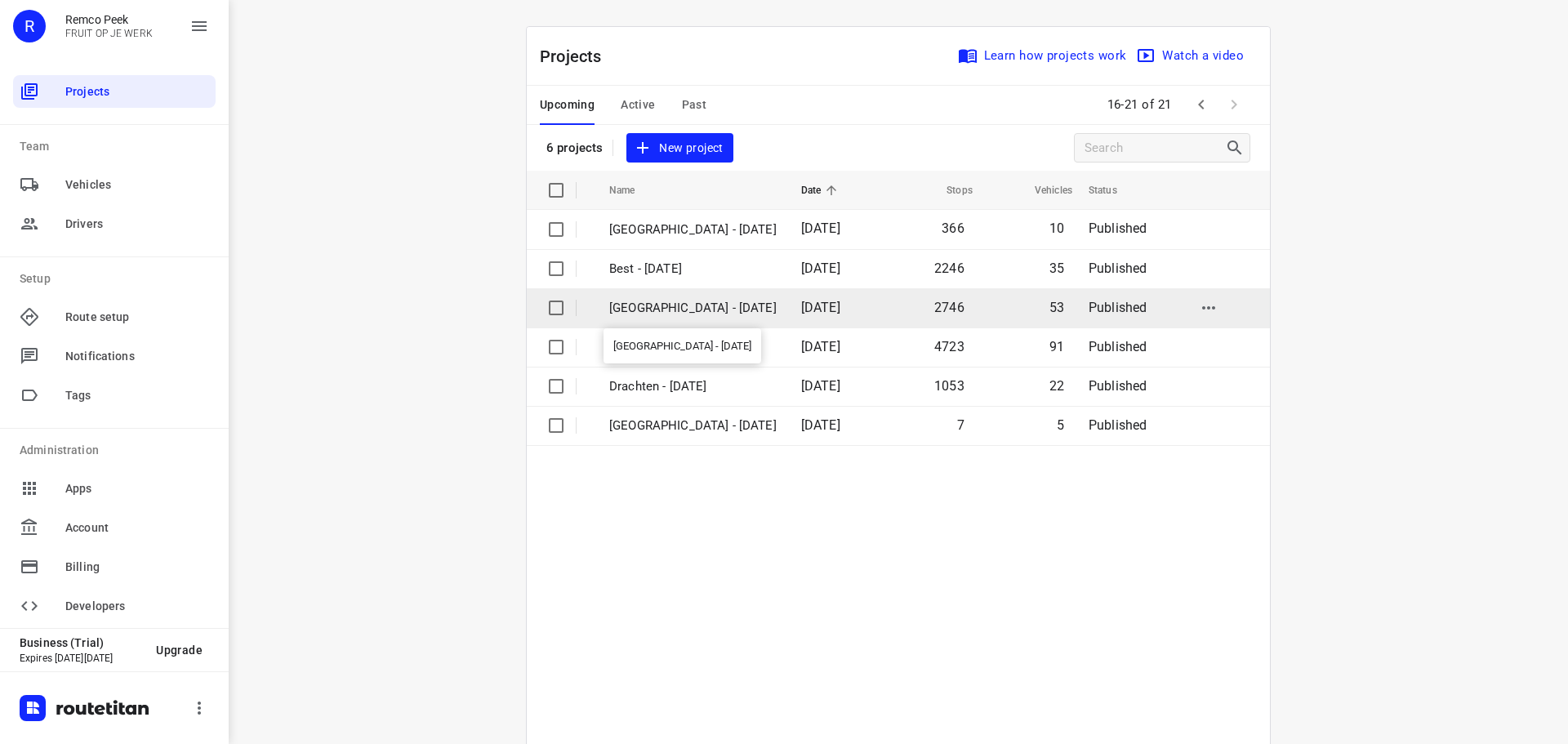
click at [659, 308] on p "[GEOGRAPHIC_DATA] - [DATE]" at bounding box center [693, 308] width 168 height 19
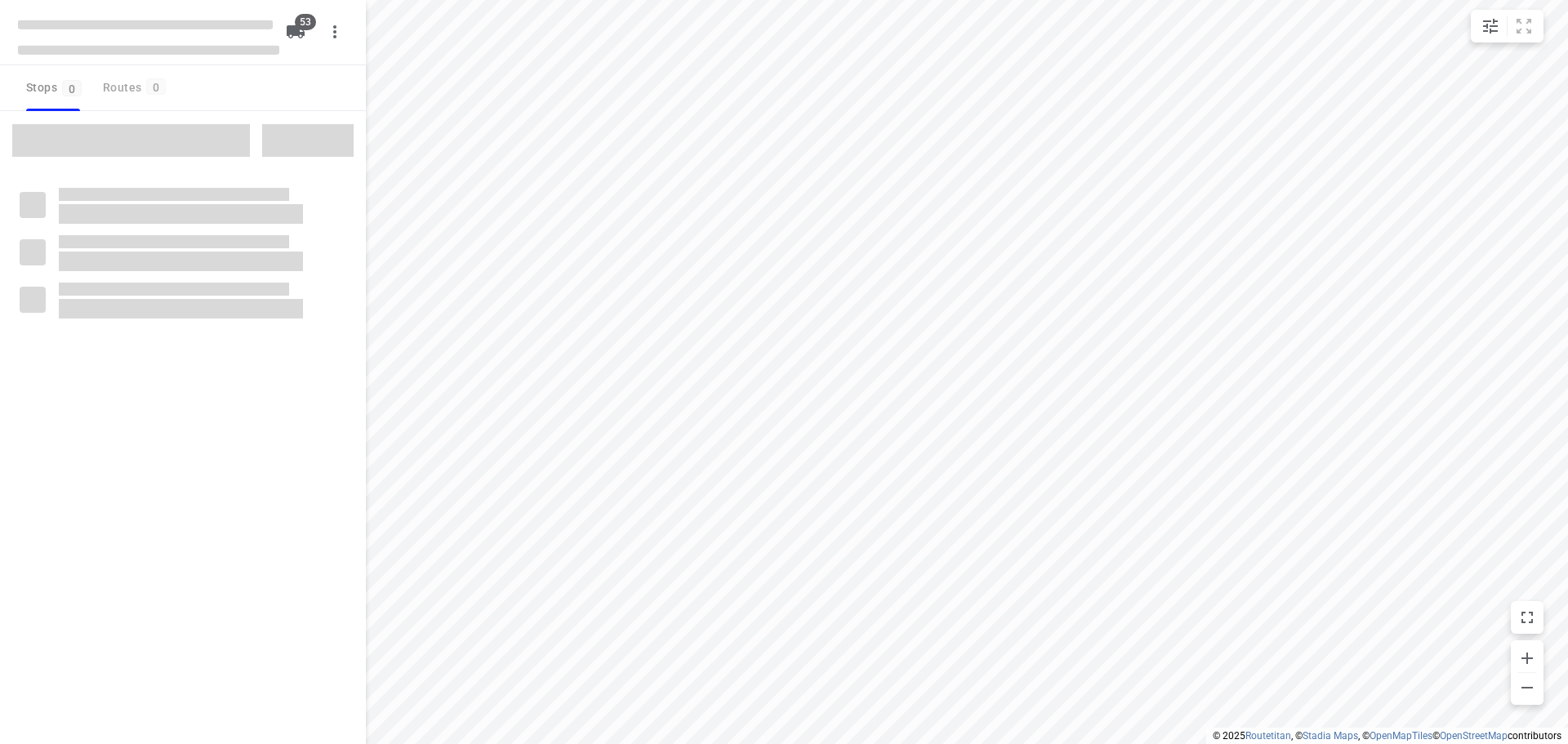
type input "distance"
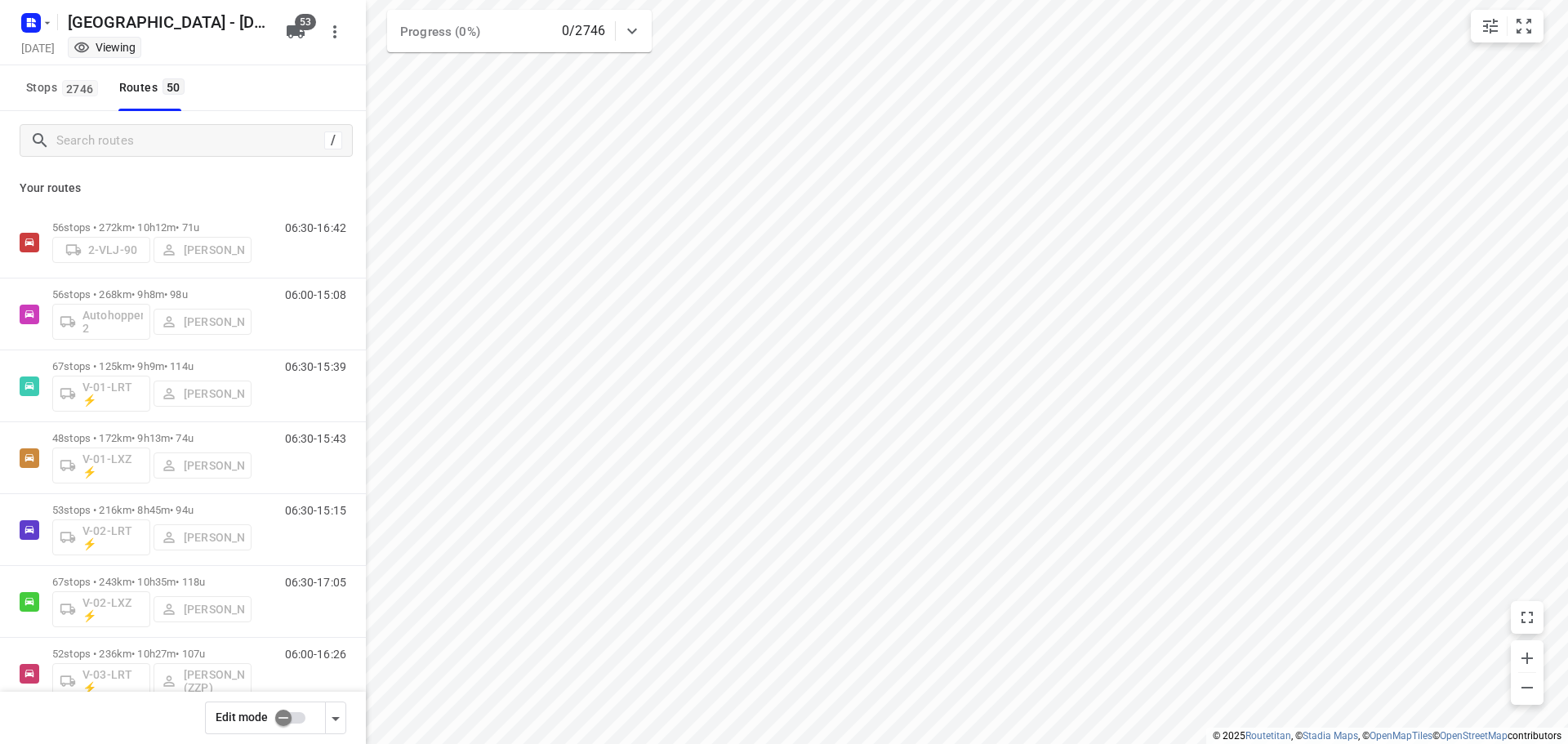
click at [984, 0] on html "i © 2025 Routetitan , © Stadia Maps , © OpenMapTiles © OpenStreetMap contributo…" at bounding box center [784, 372] width 1568 height 744
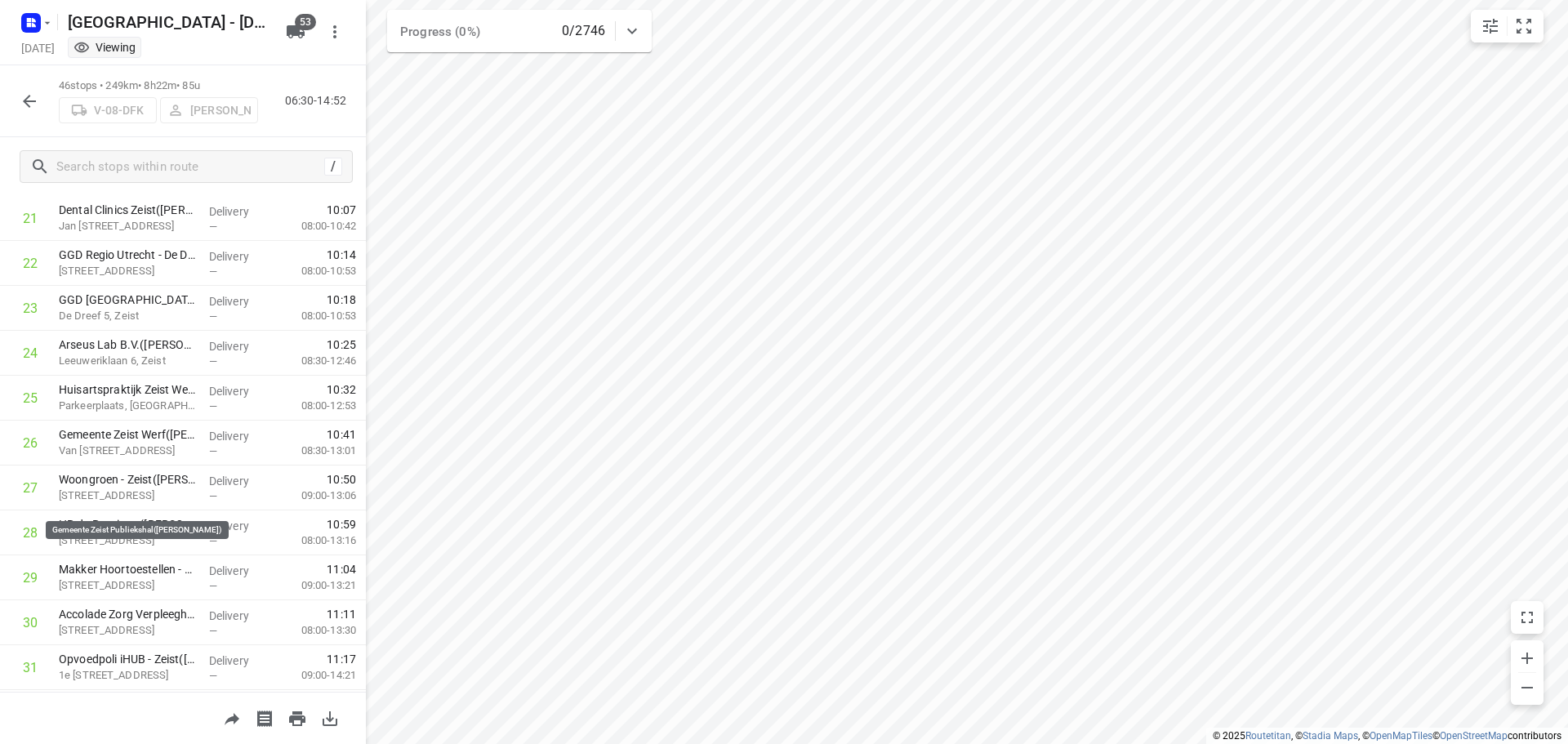
scroll to position [1697, 0]
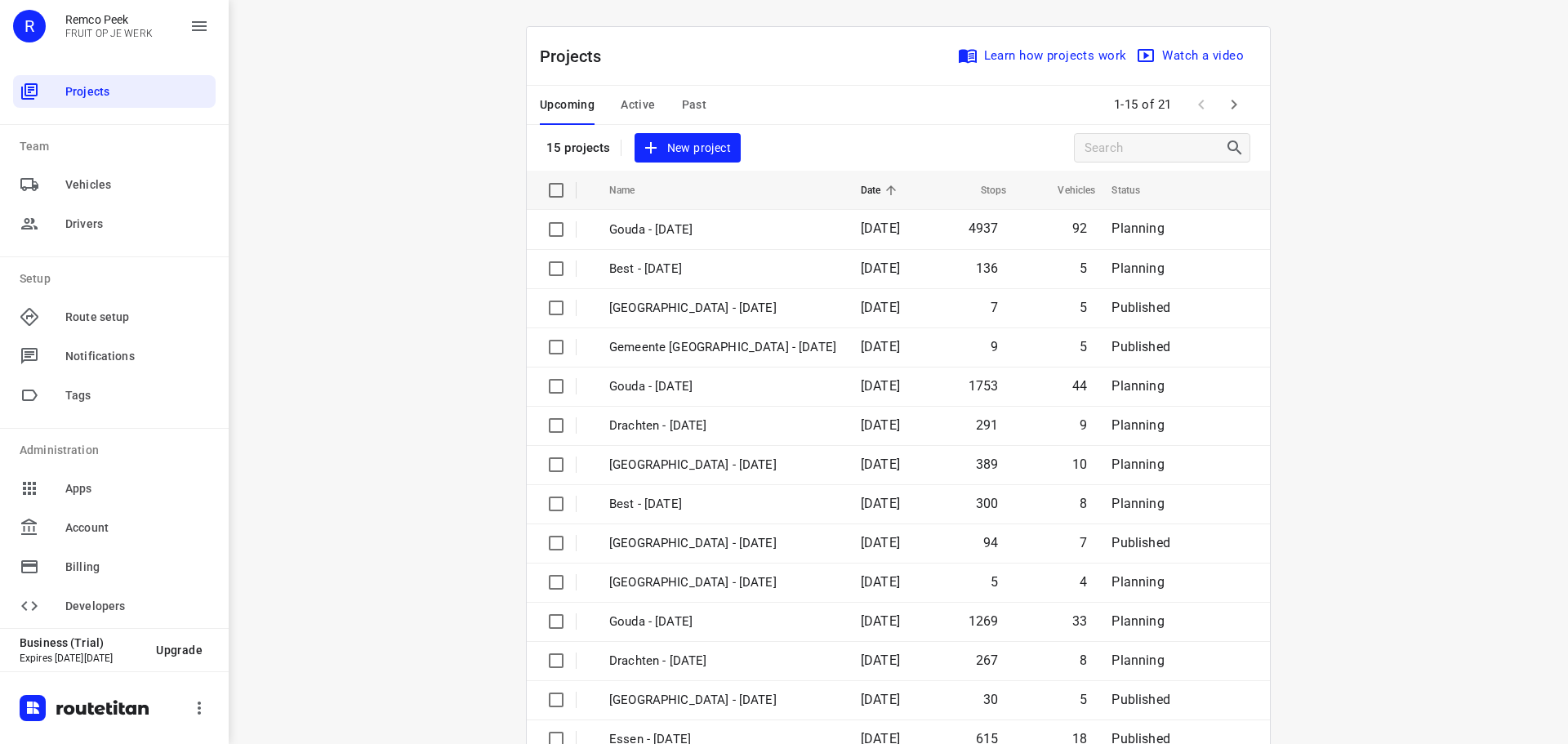
click at [702, 105] on div "Upcoming Active Past" at bounding box center [636, 105] width 193 height 39
click at [691, 108] on span "Past" at bounding box center [695, 105] width 25 height 21
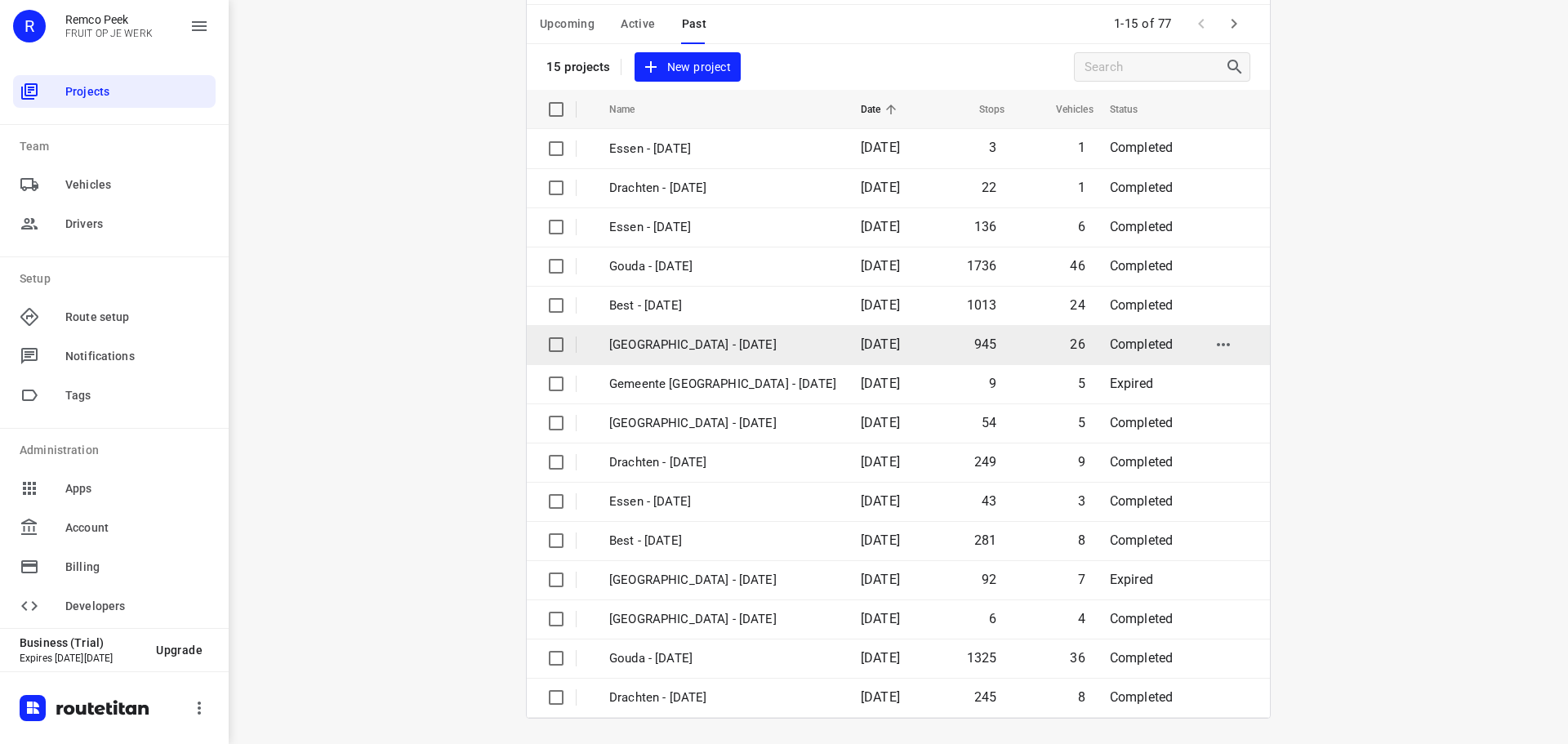
scroll to position [82, 0]
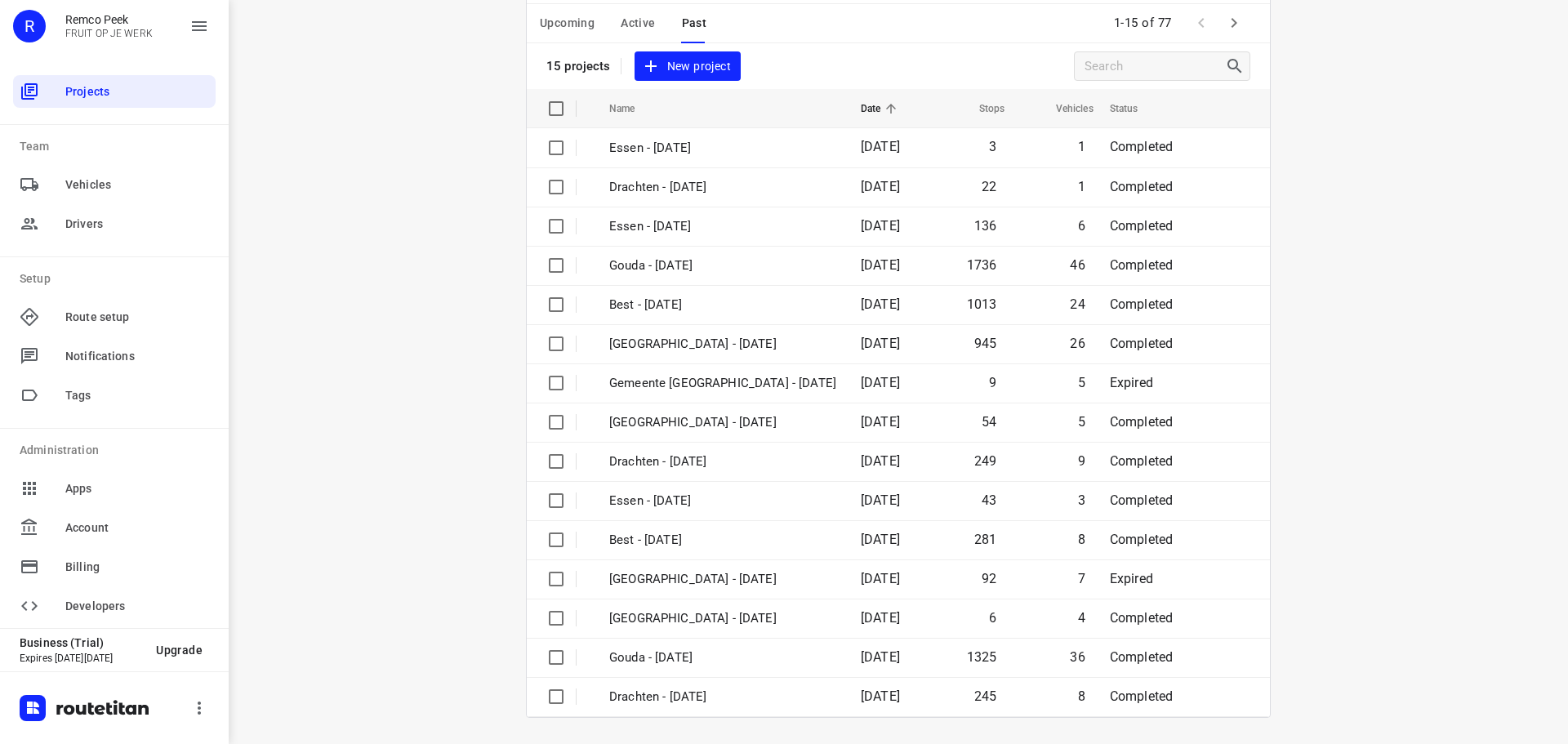
click at [1234, 30] on icon "button" at bounding box center [1234, 23] width 20 height 20
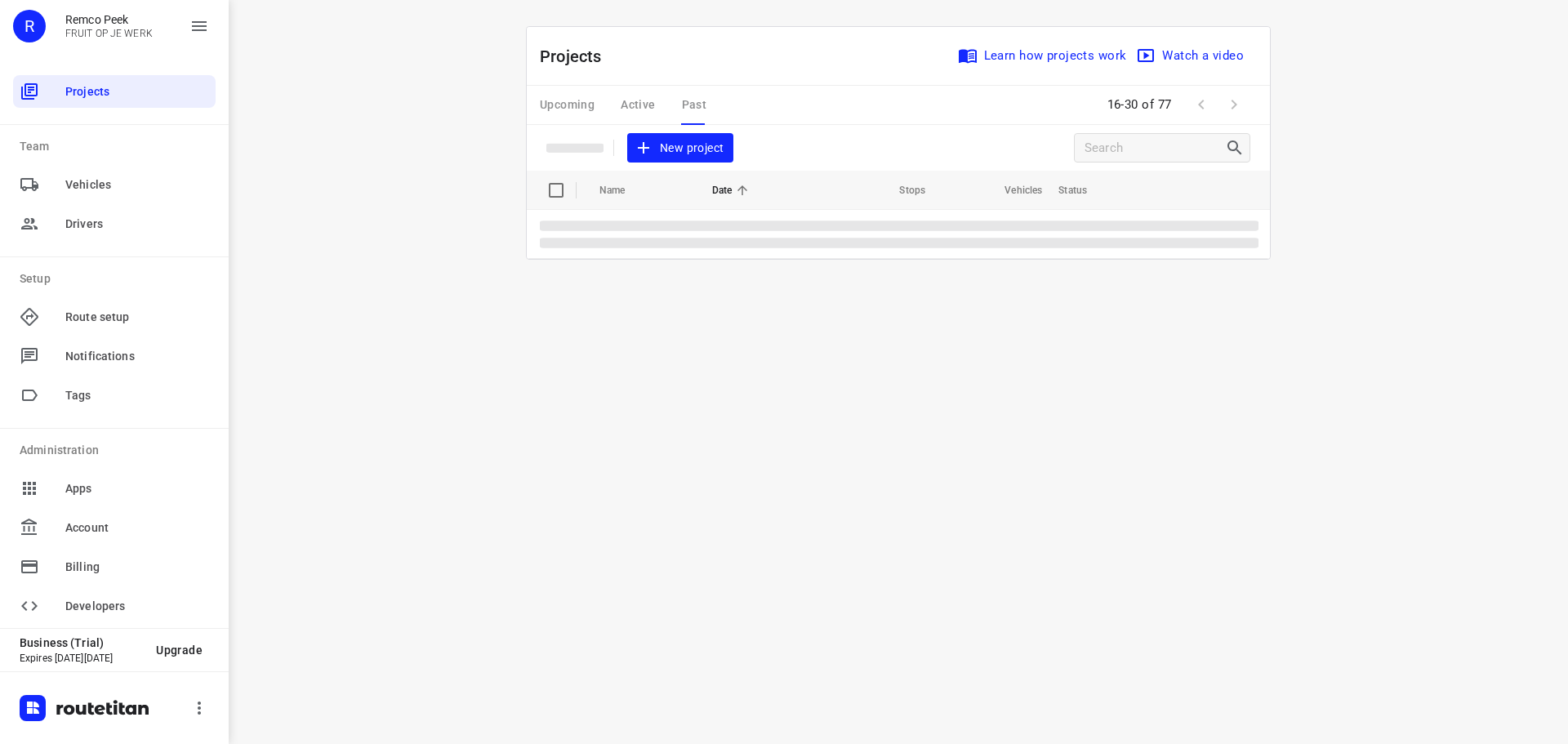
scroll to position [0, 0]
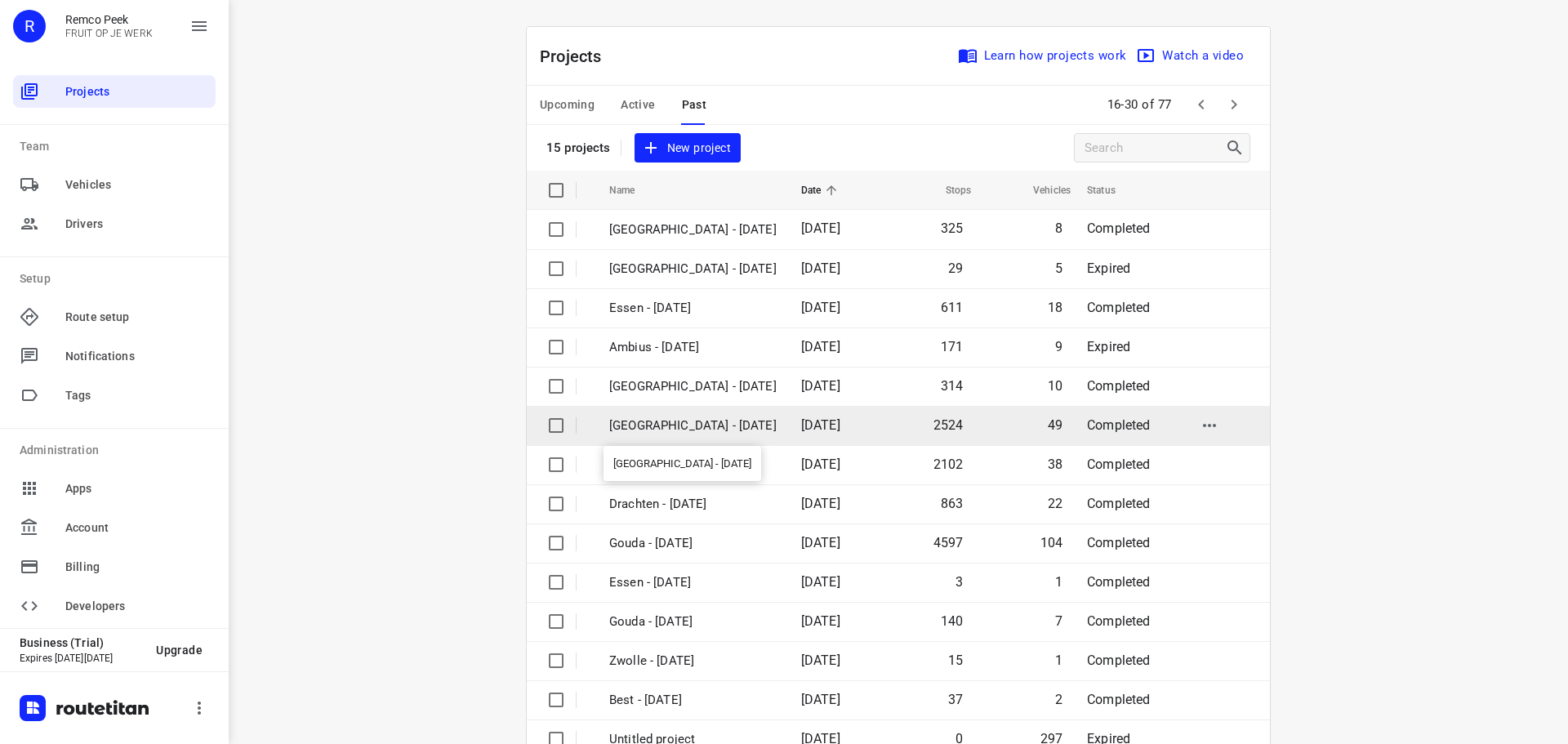
click at [711, 424] on p "Zwolle - Monday" at bounding box center [693, 426] width 168 height 19
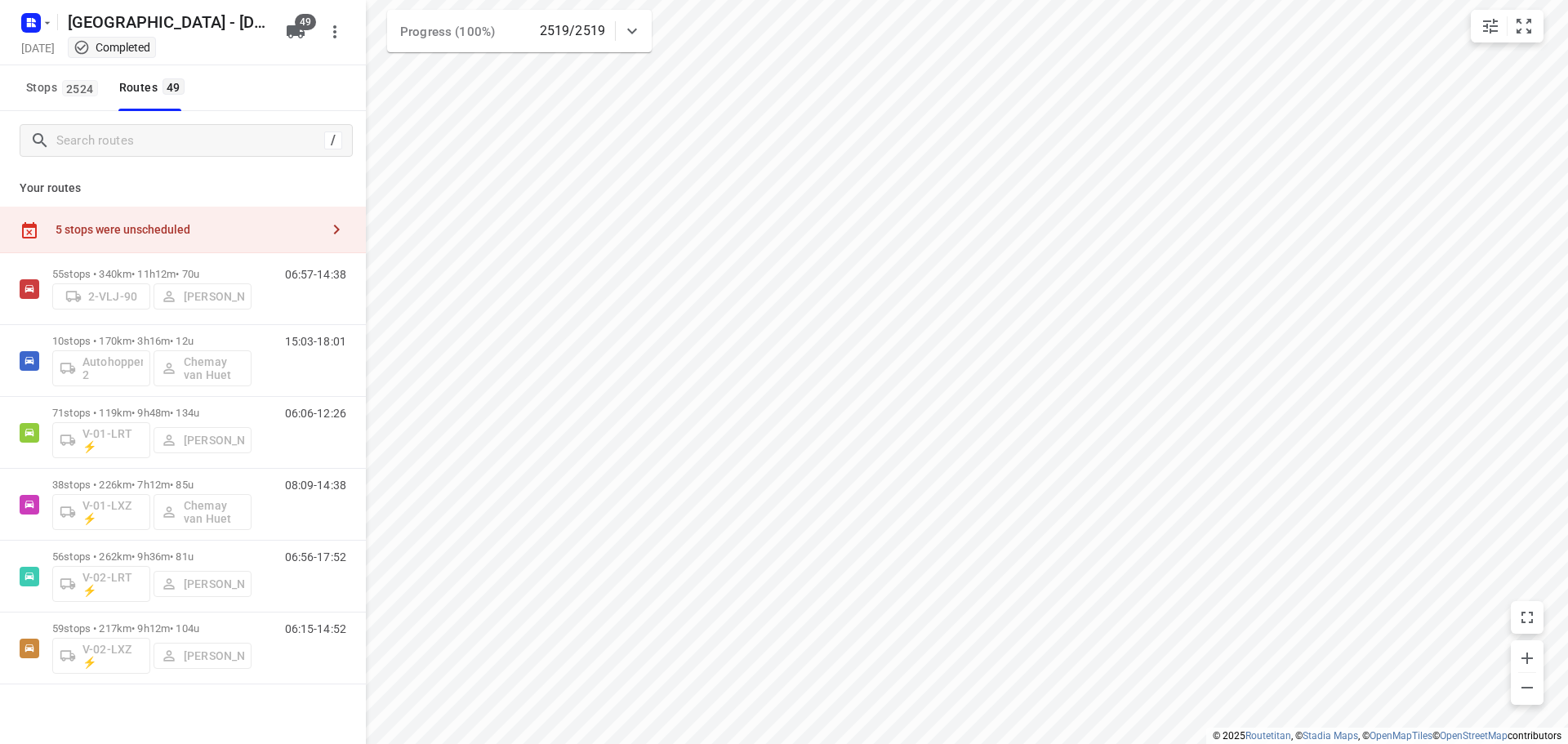
type input "distance"
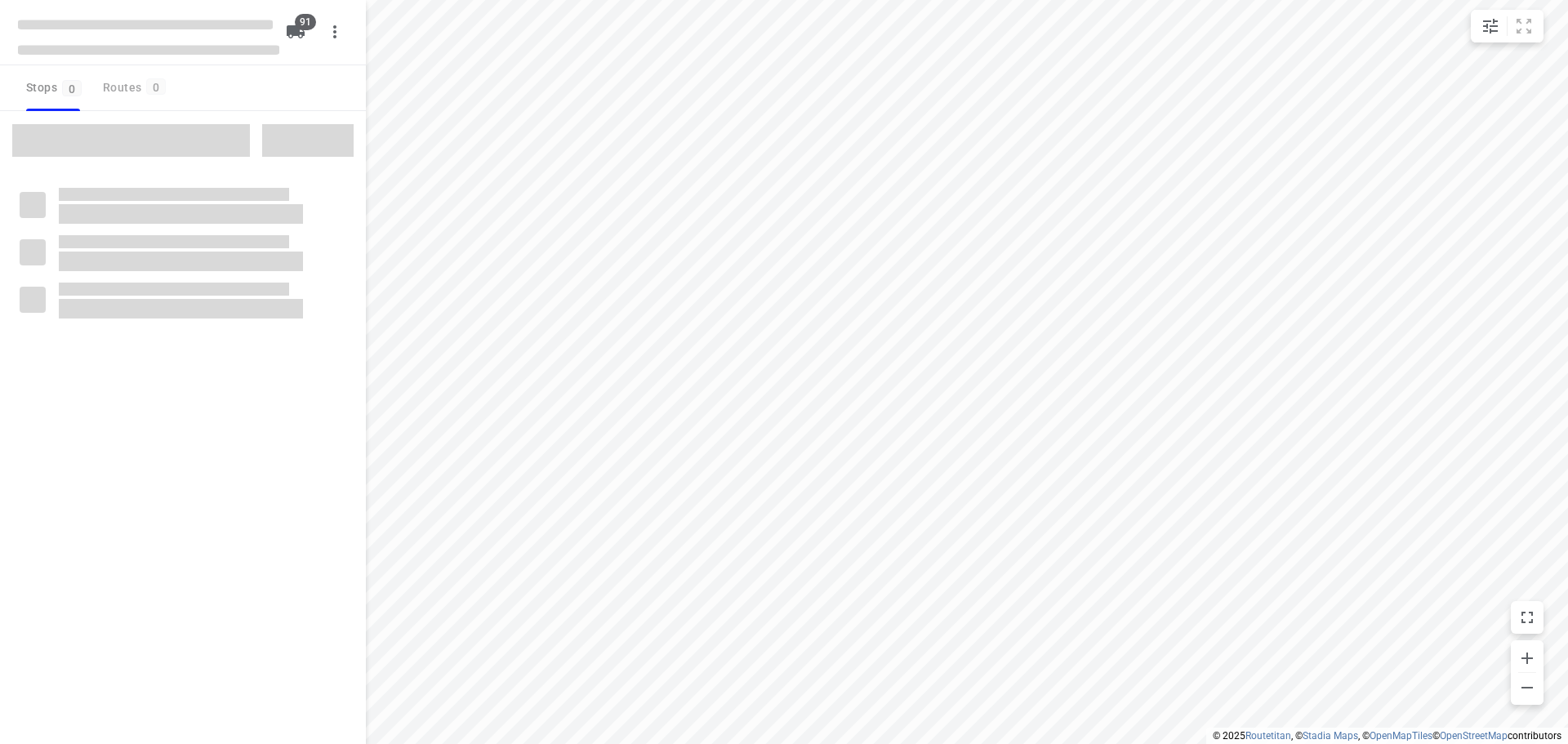
type input "distance"
checkbox input "true"
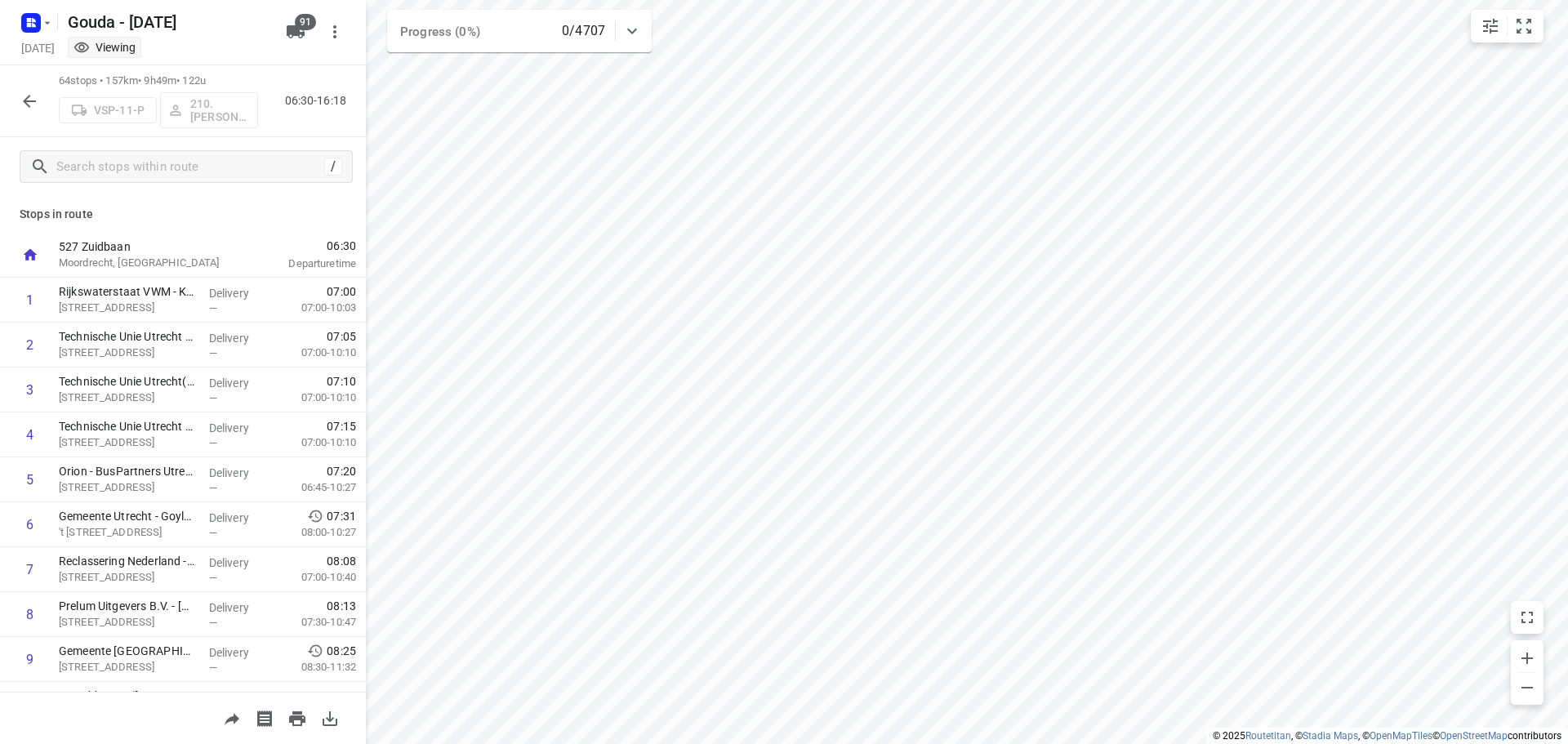
click at [34, 95] on icon "button" at bounding box center [30, 101] width 20 height 20
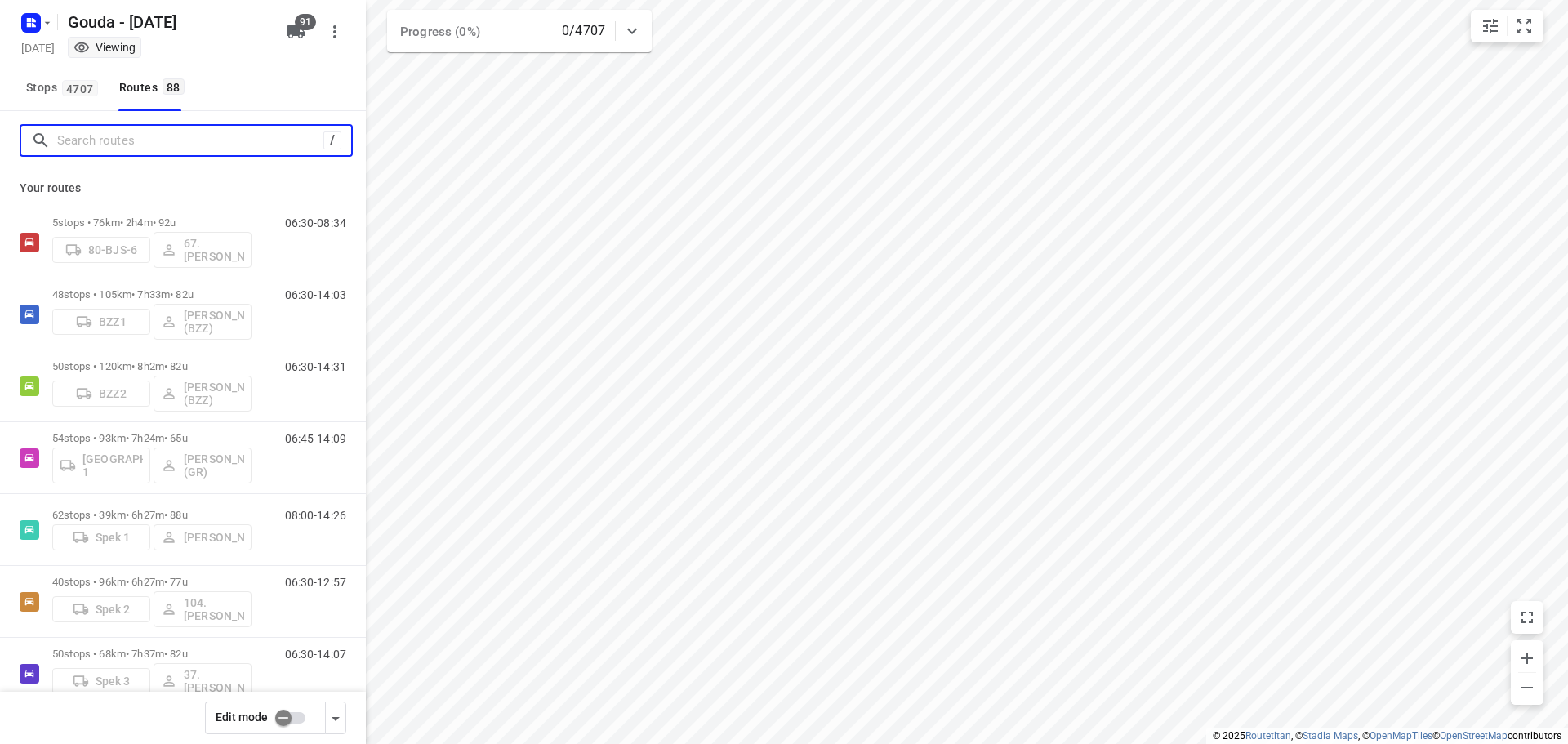
drag, startPoint x: 110, startPoint y: 152, endPoint x: 242, endPoint y: 89, distance: 146.3
click at [114, 148] on input "Search routes" at bounding box center [190, 141] width 267 height 25
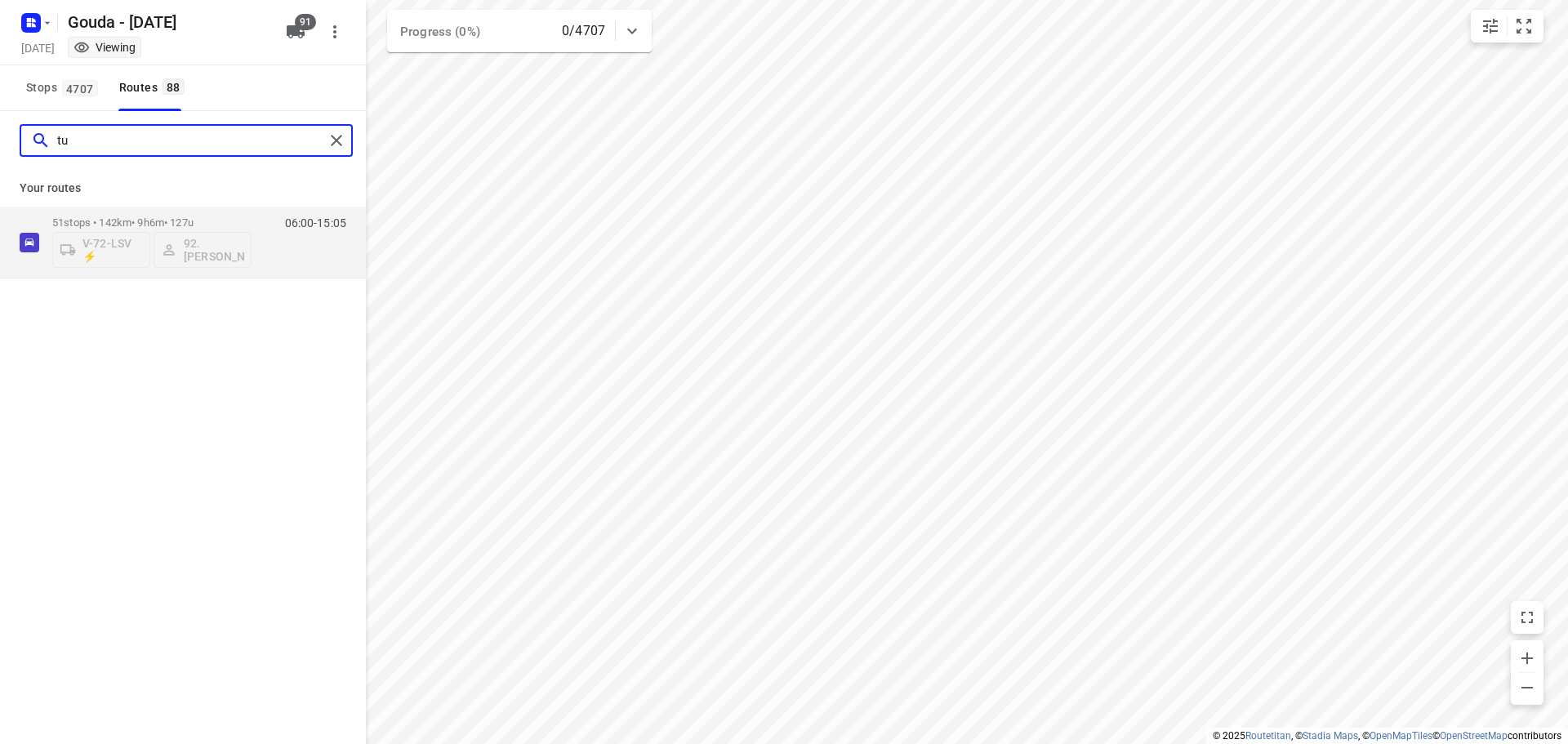
type input "t"
type input "tugay"
click at [297, 179] on div "Your routes 55 stops • 124km • 7h38m • 106u VHS-07-L 200.Tugay Doganyigit 06:30…" at bounding box center [183, 224] width 366 height 109
click at [297, 181] on p "Your routes" at bounding box center [183, 188] width 326 height 17
drag, startPoint x: 248, startPoint y: 181, endPoint x: 264, endPoint y: 173, distance: 17.9
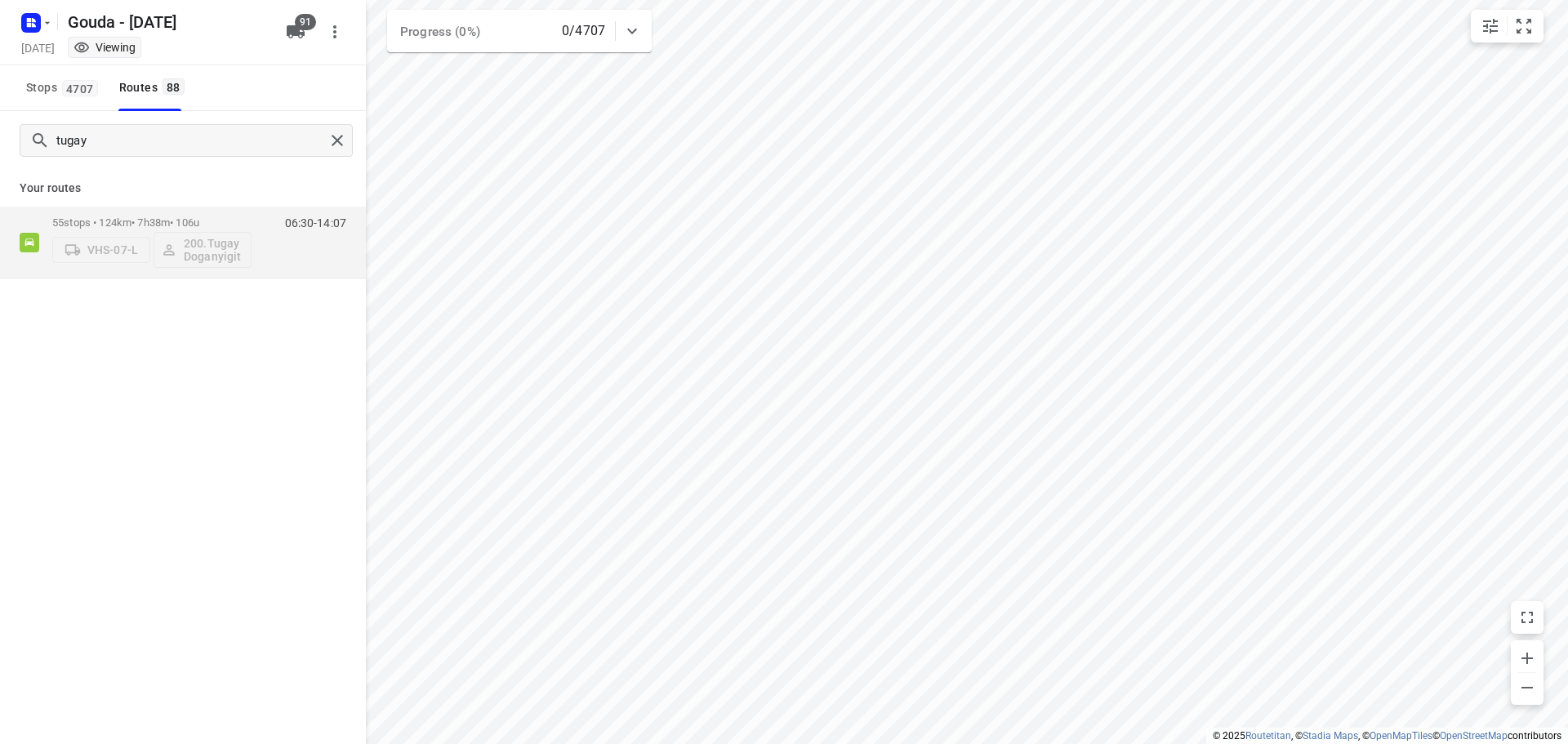
click at [248, 173] on div "Your routes 55 stops • 124km • 7h38m • 106u VHS-07-L 200.Tugay Doganyigit 06:30…" at bounding box center [183, 224] width 366 height 109
click at [223, 89] on div "Stops 4707 Routes 88" at bounding box center [183, 88] width 366 height 46
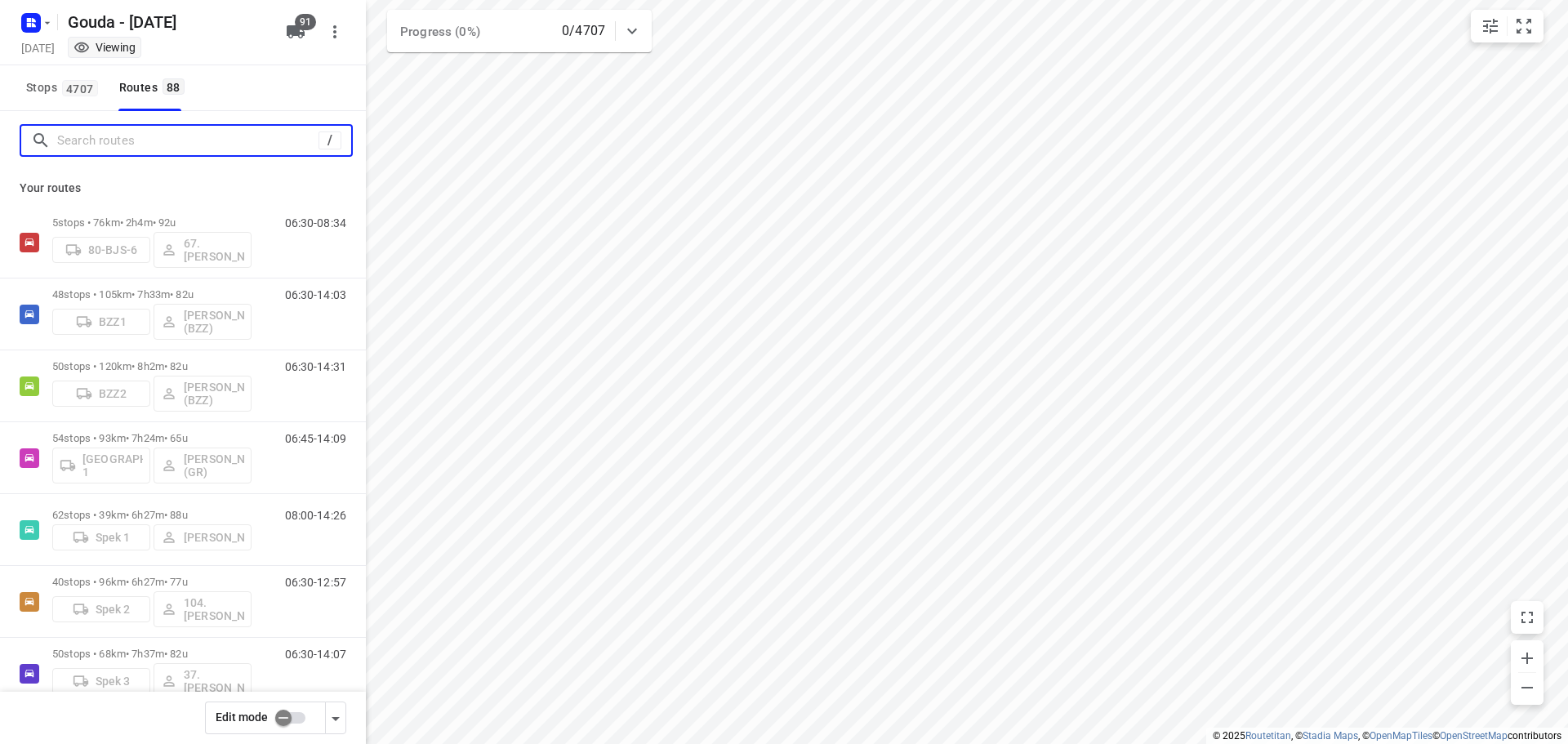
click at [171, 135] on input "Search routes" at bounding box center [188, 141] width 261 height 25
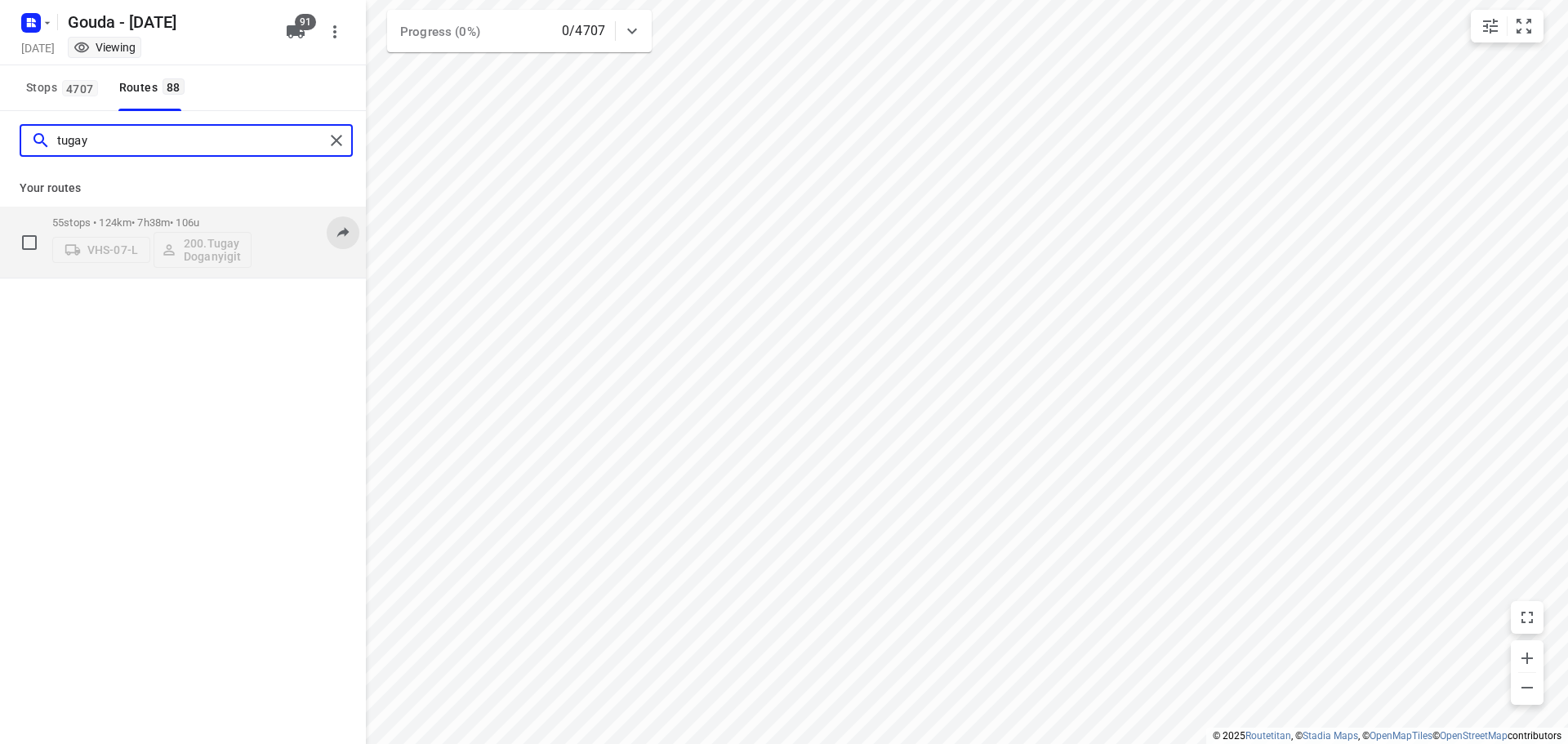
type input "tugay"
click at [343, 234] on icon at bounding box center [343, 232] width 16 height 16
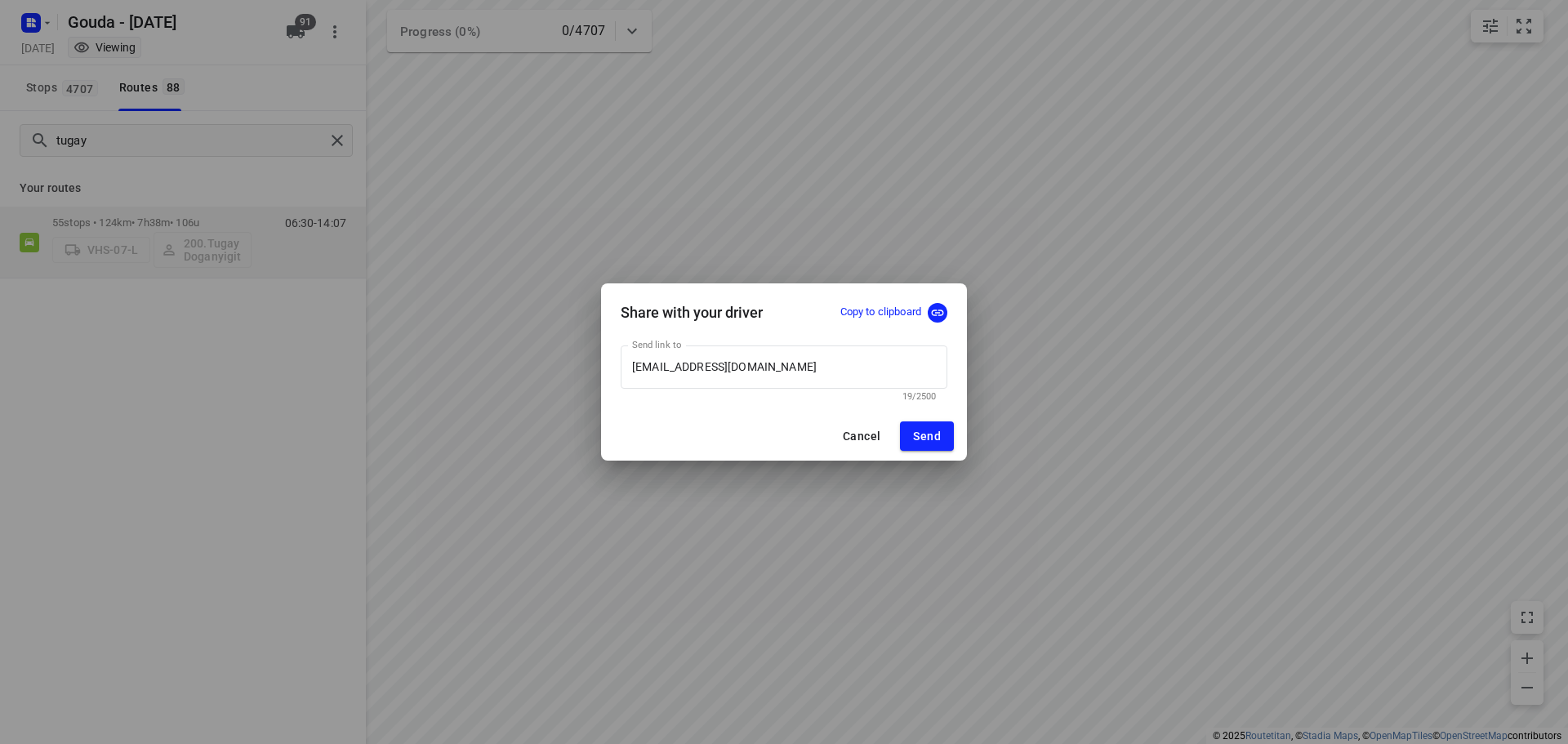
click at [919, 310] on p "Copy to clipboard" at bounding box center [880, 313] width 81 height 16
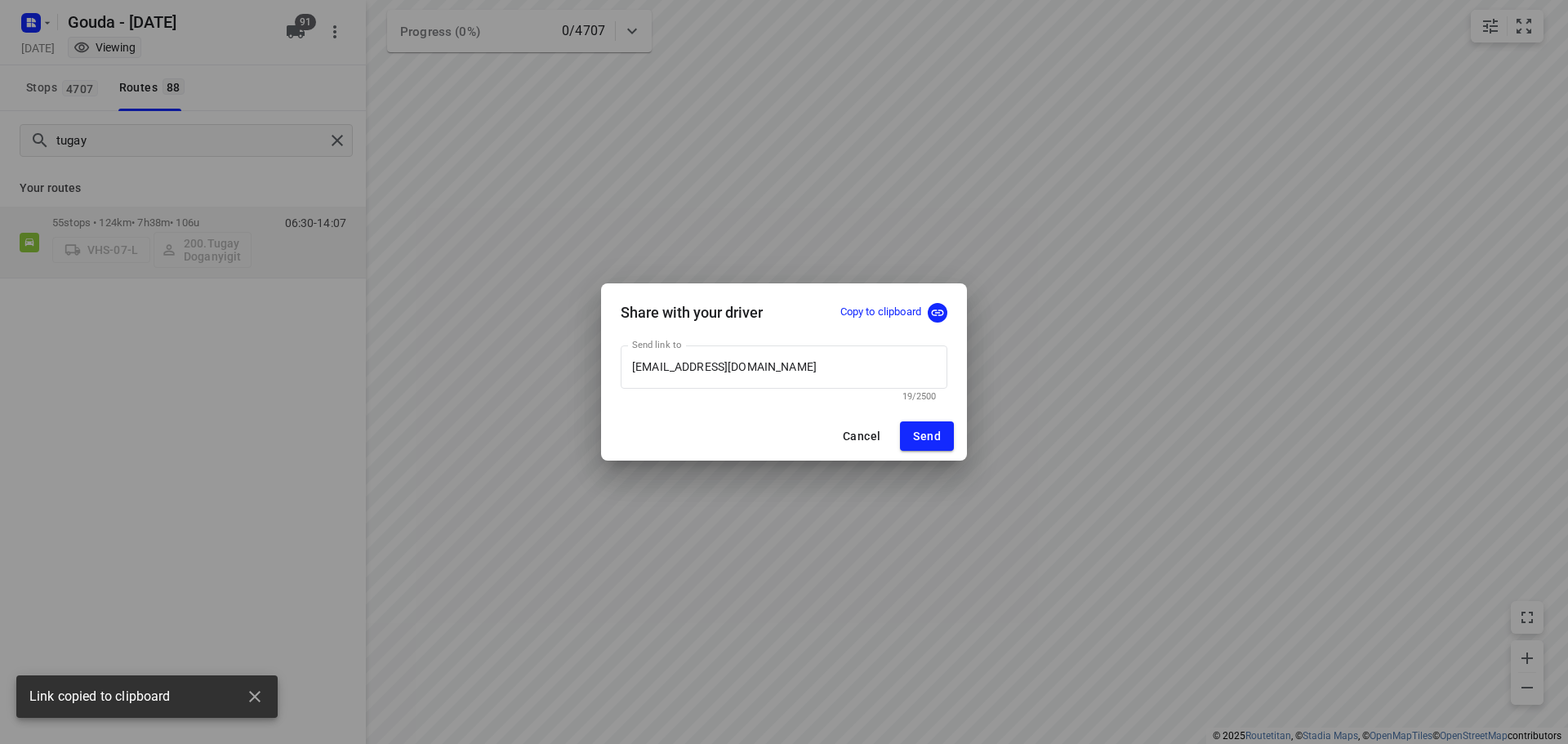
click at [866, 426] on button "Cancel" at bounding box center [861, 436] width 63 height 30
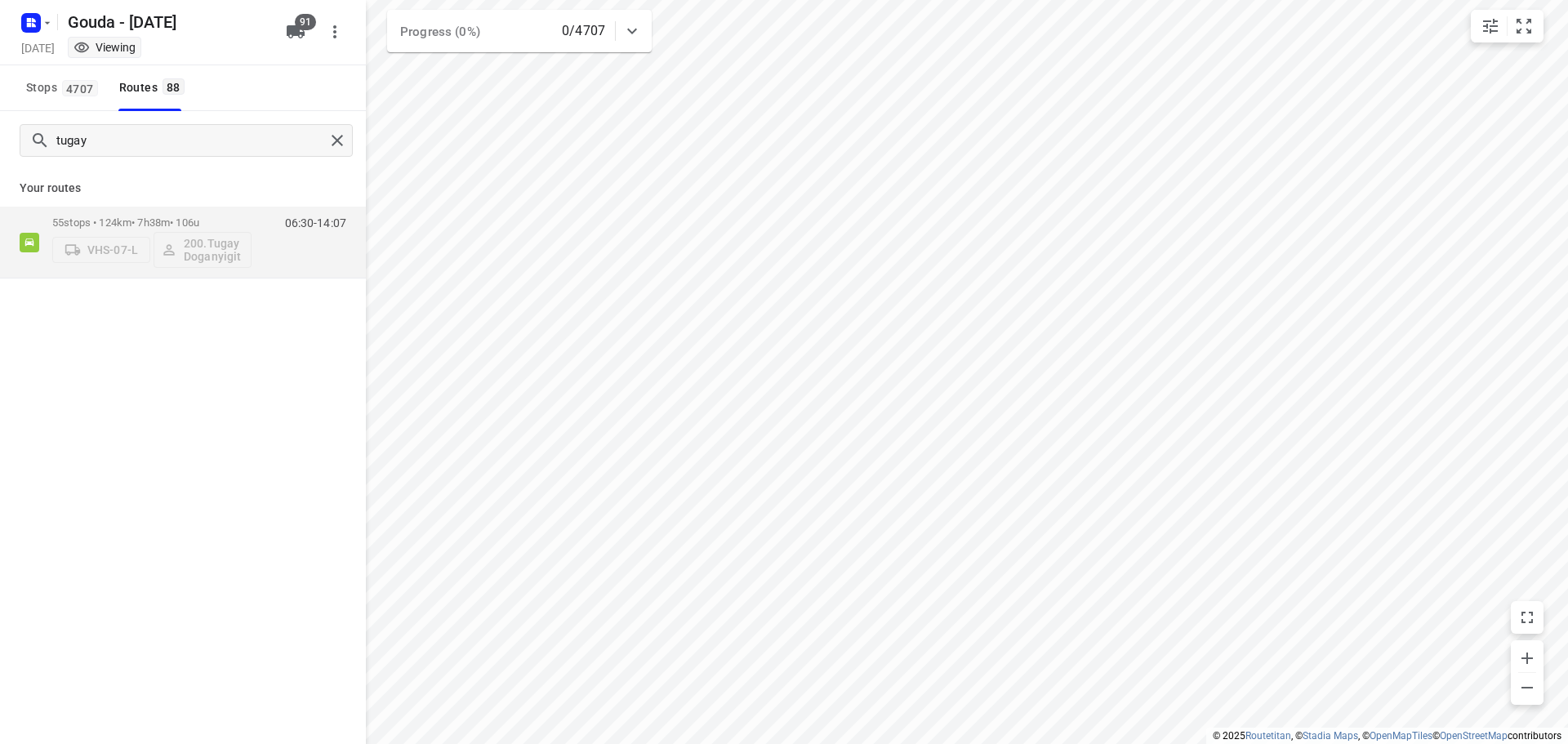
drag, startPoint x: 345, startPoint y: 142, endPoint x: 307, endPoint y: 66, distance: 85.0
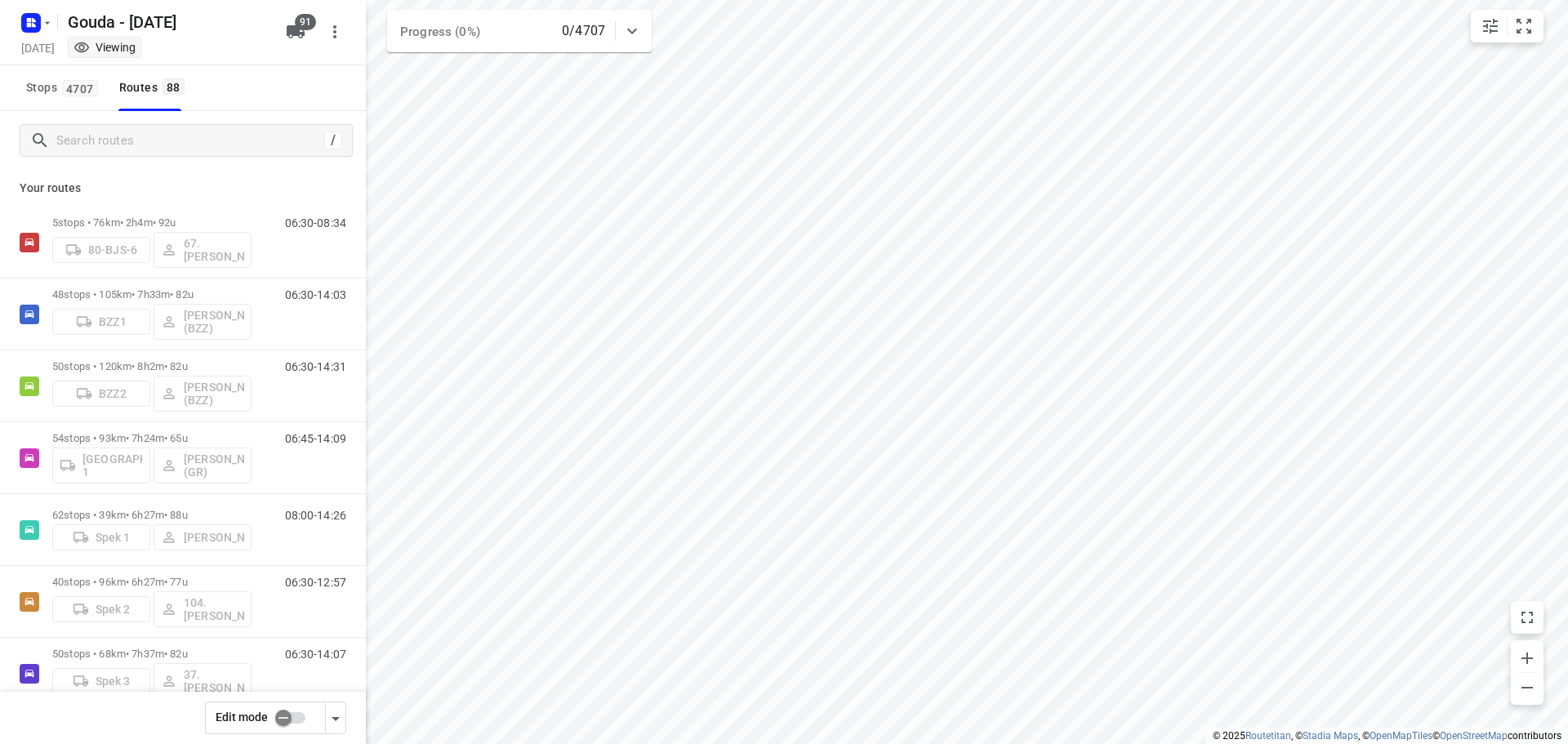
click at [293, 83] on div "Stops 4707 Routes 88" at bounding box center [183, 88] width 366 height 46
click at [127, 142] on input "Search routes" at bounding box center [190, 141] width 267 height 25
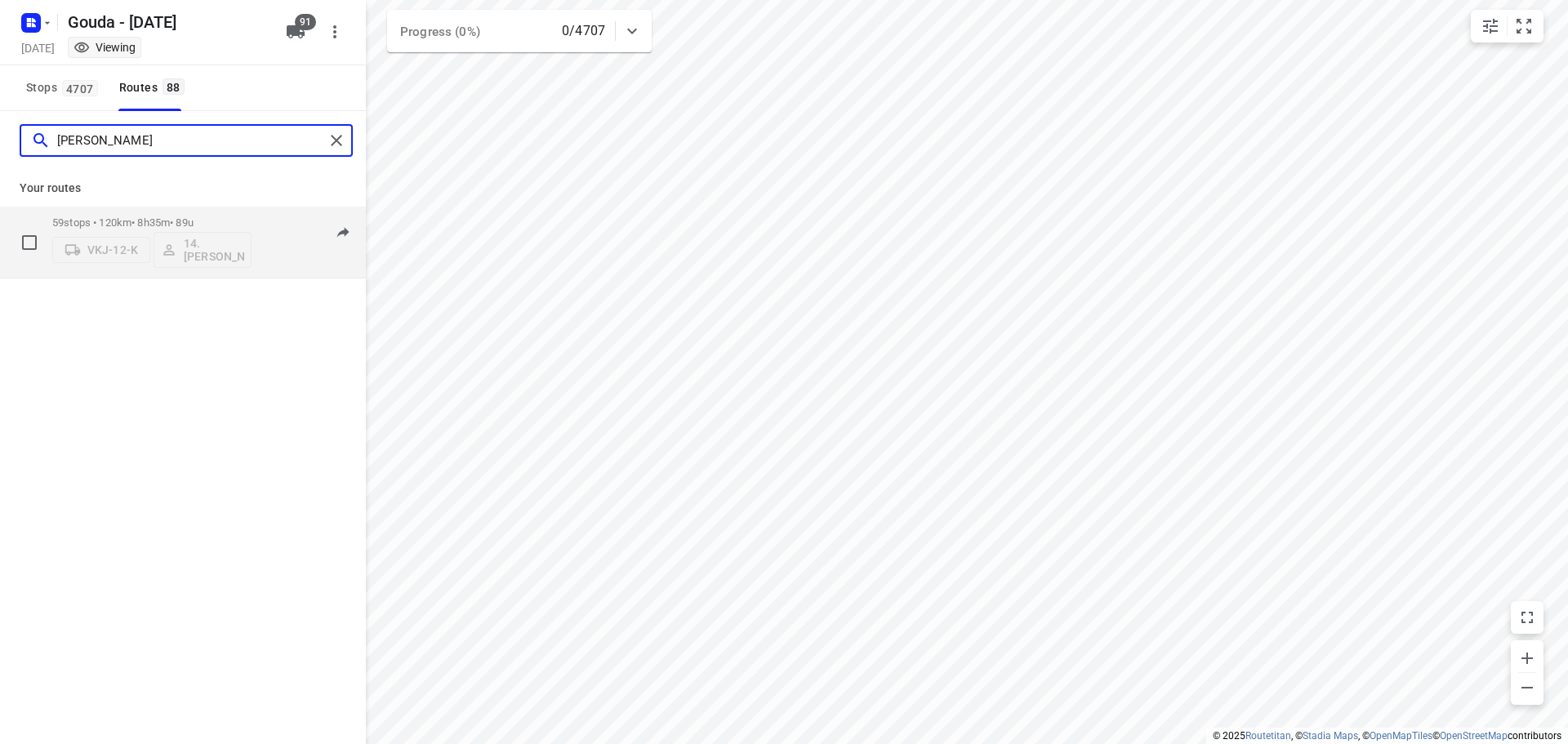
type input "bryan"
click at [248, 218] on p "59 stops • 120km • 8h35m • 89u" at bounding box center [152, 222] width 200 height 12
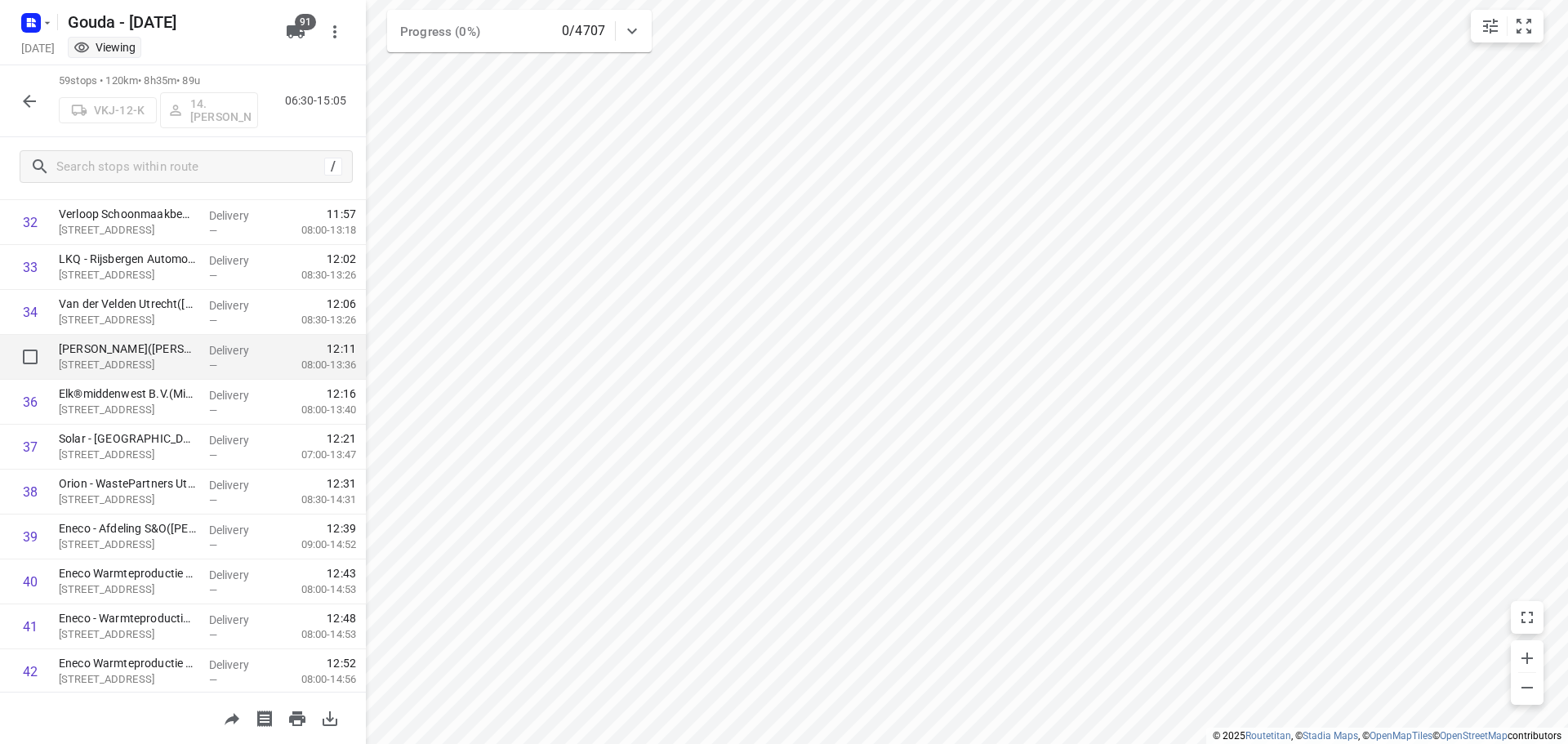
scroll to position [2281, 0]
click at [36, 107] on icon "button" at bounding box center [30, 101] width 20 height 20
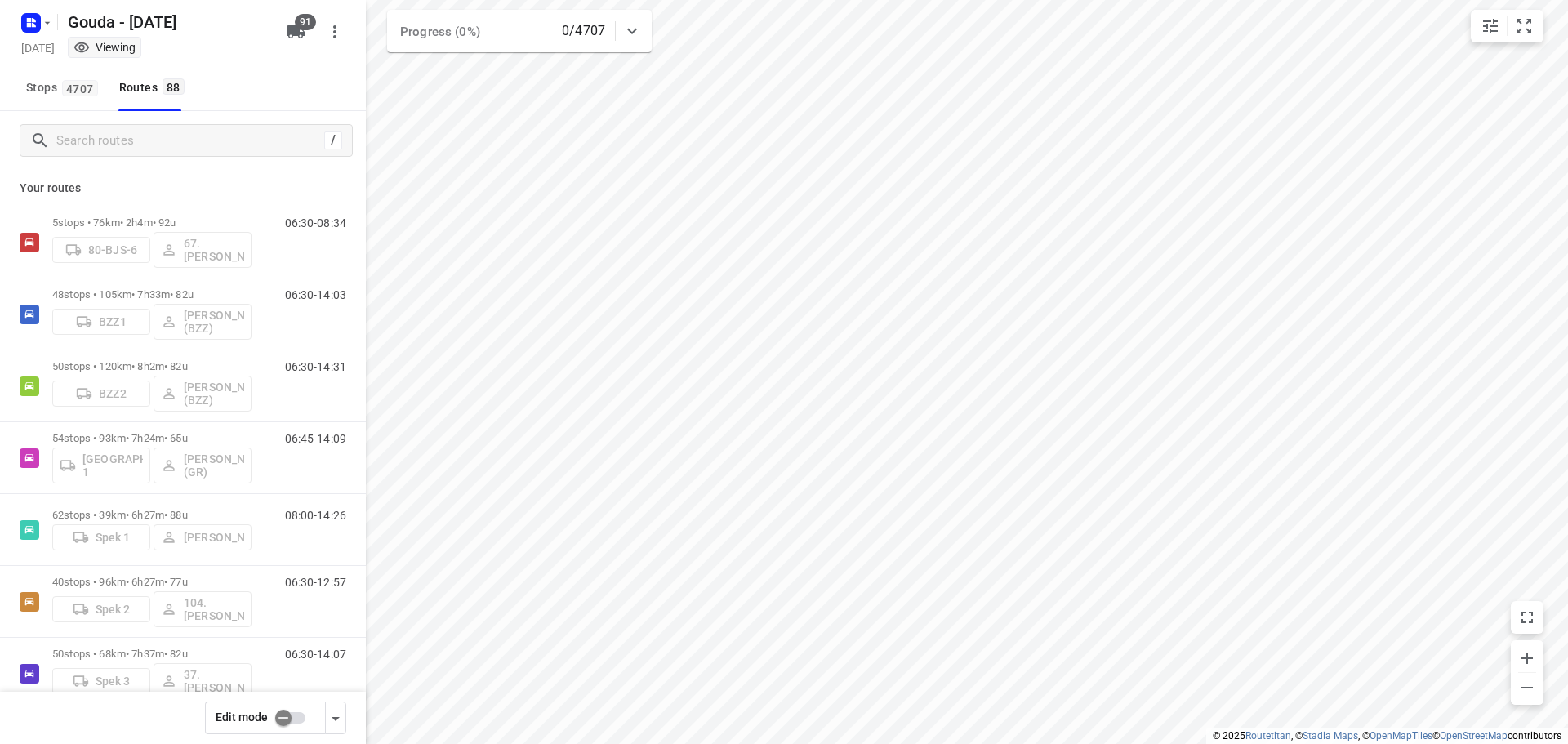
click at [297, 710] on input "checkbox" at bounding box center [283, 718] width 93 height 31
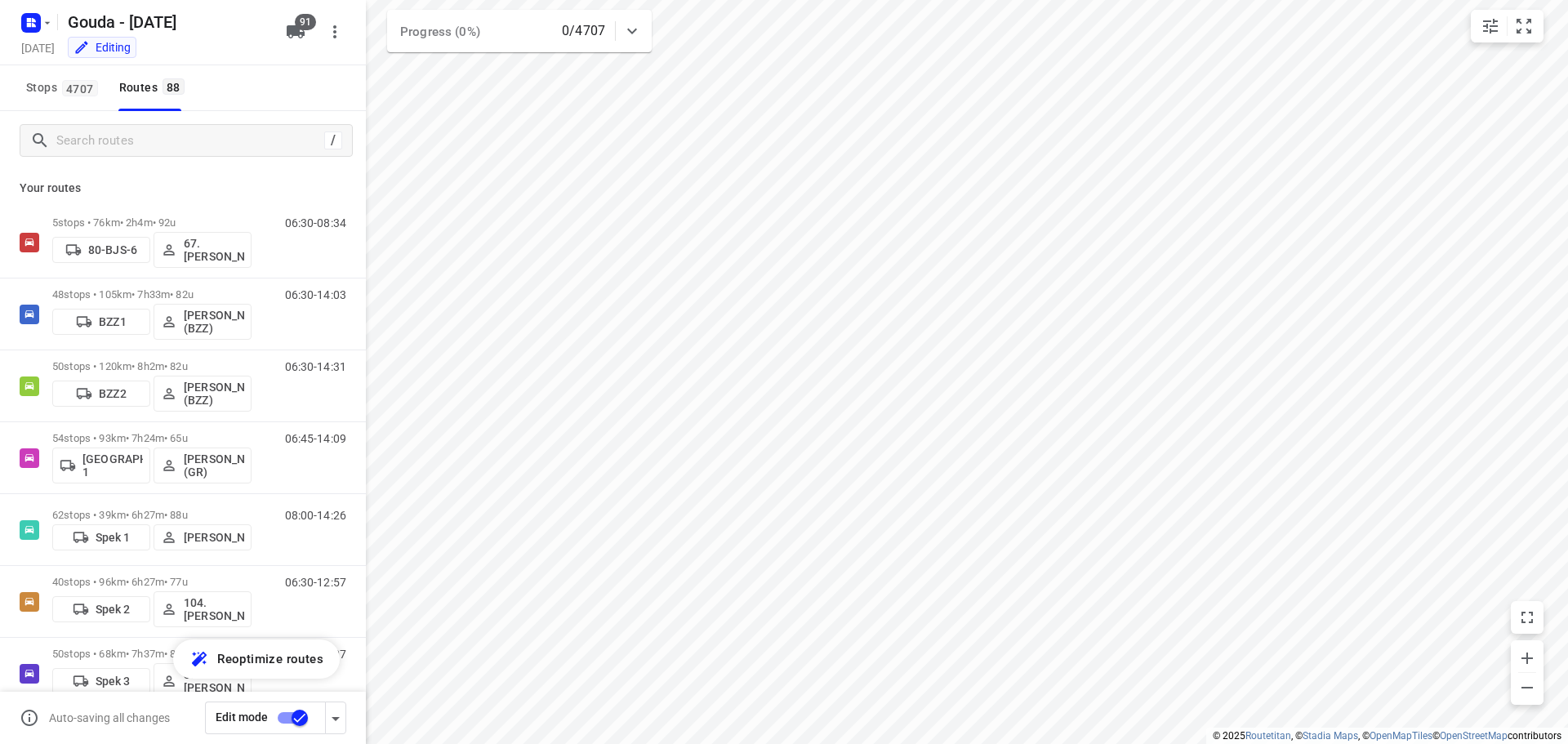
click at [282, 715] on input "checkbox" at bounding box center [300, 718] width 93 height 31
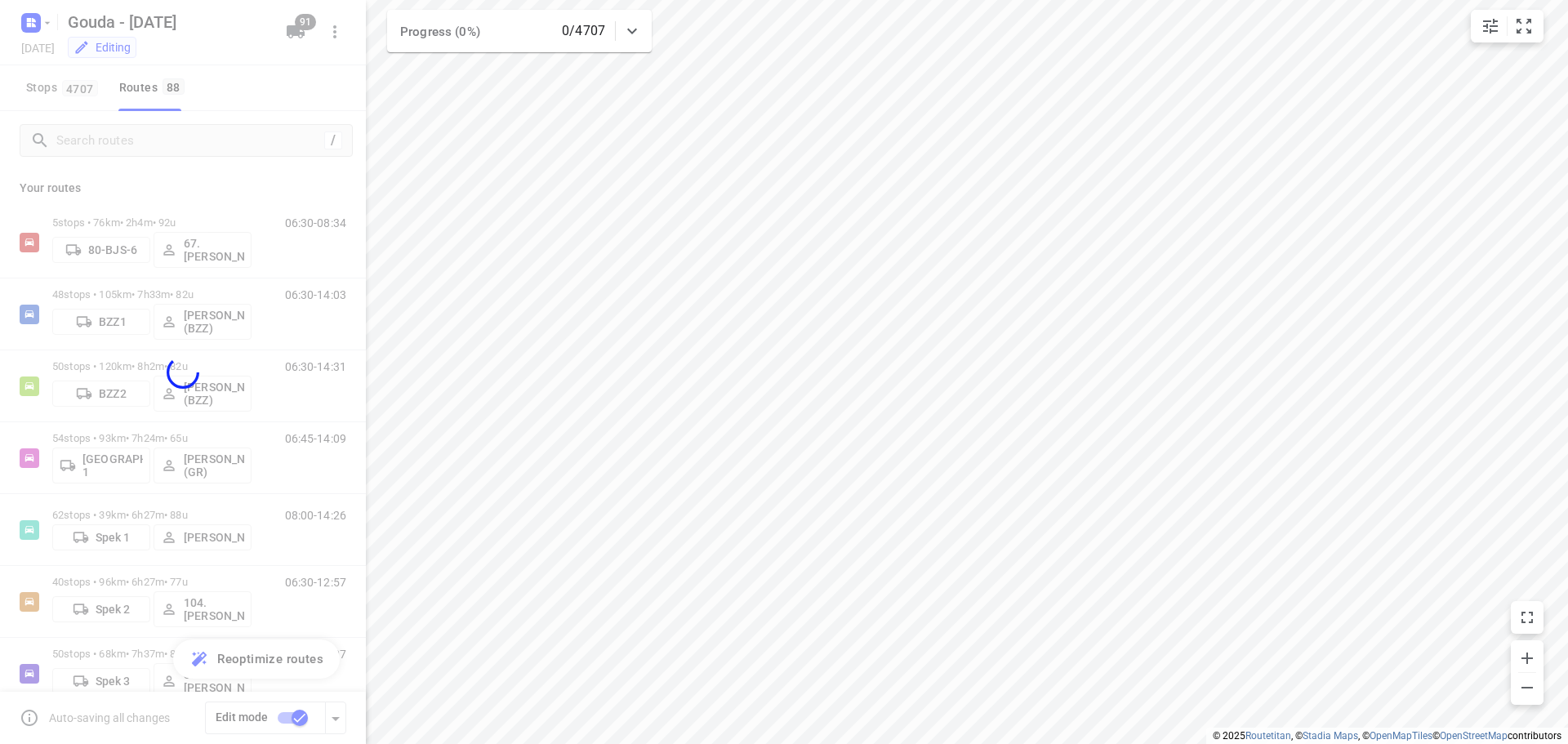
checkbox input "false"
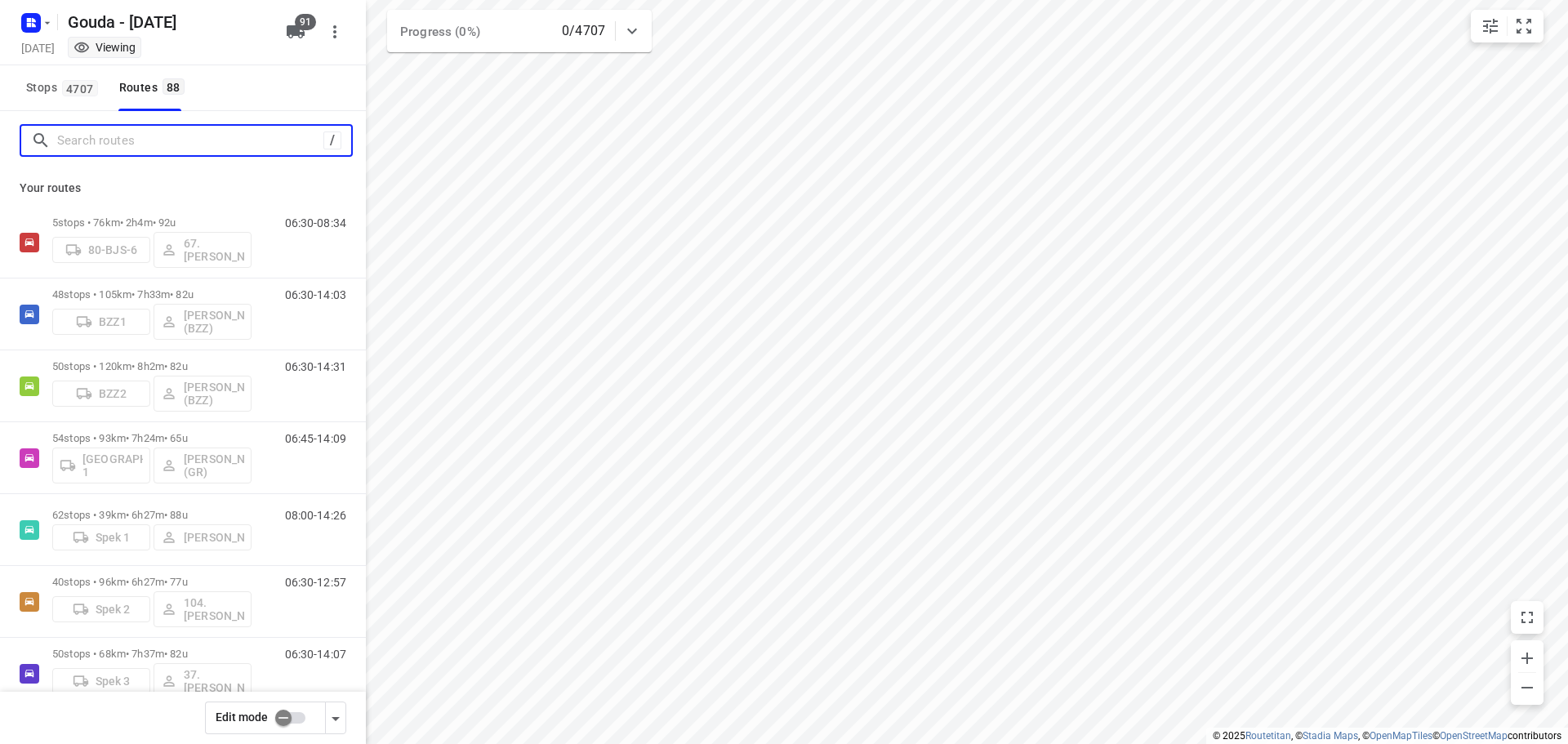
click at [114, 136] on input "Search routes" at bounding box center [190, 141] width 267 height 25
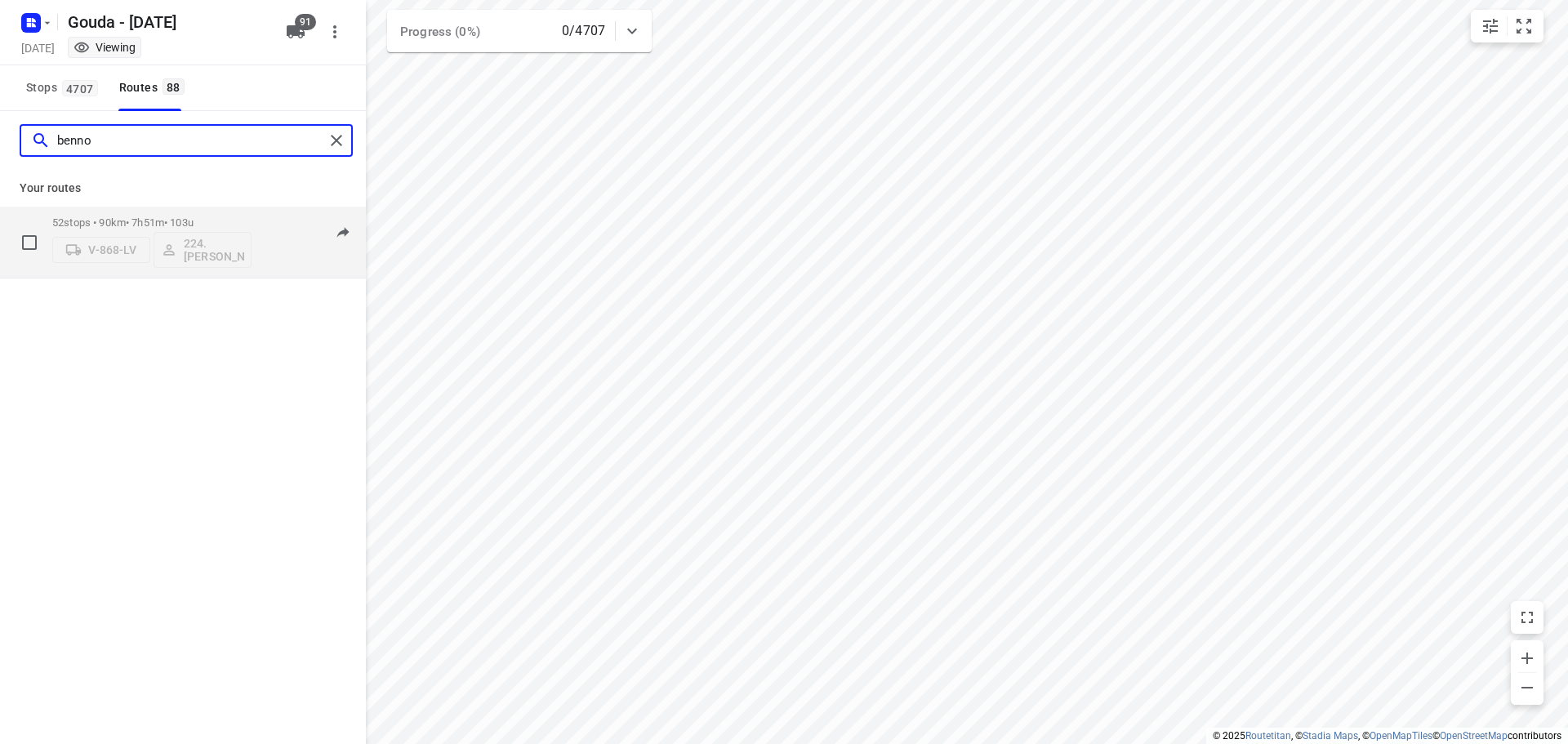
type input "benno"
click at [205, 220] on p "52 stops • 90km • 7h51m • 103u" at bounding box center [152, 222] width 200 height 12
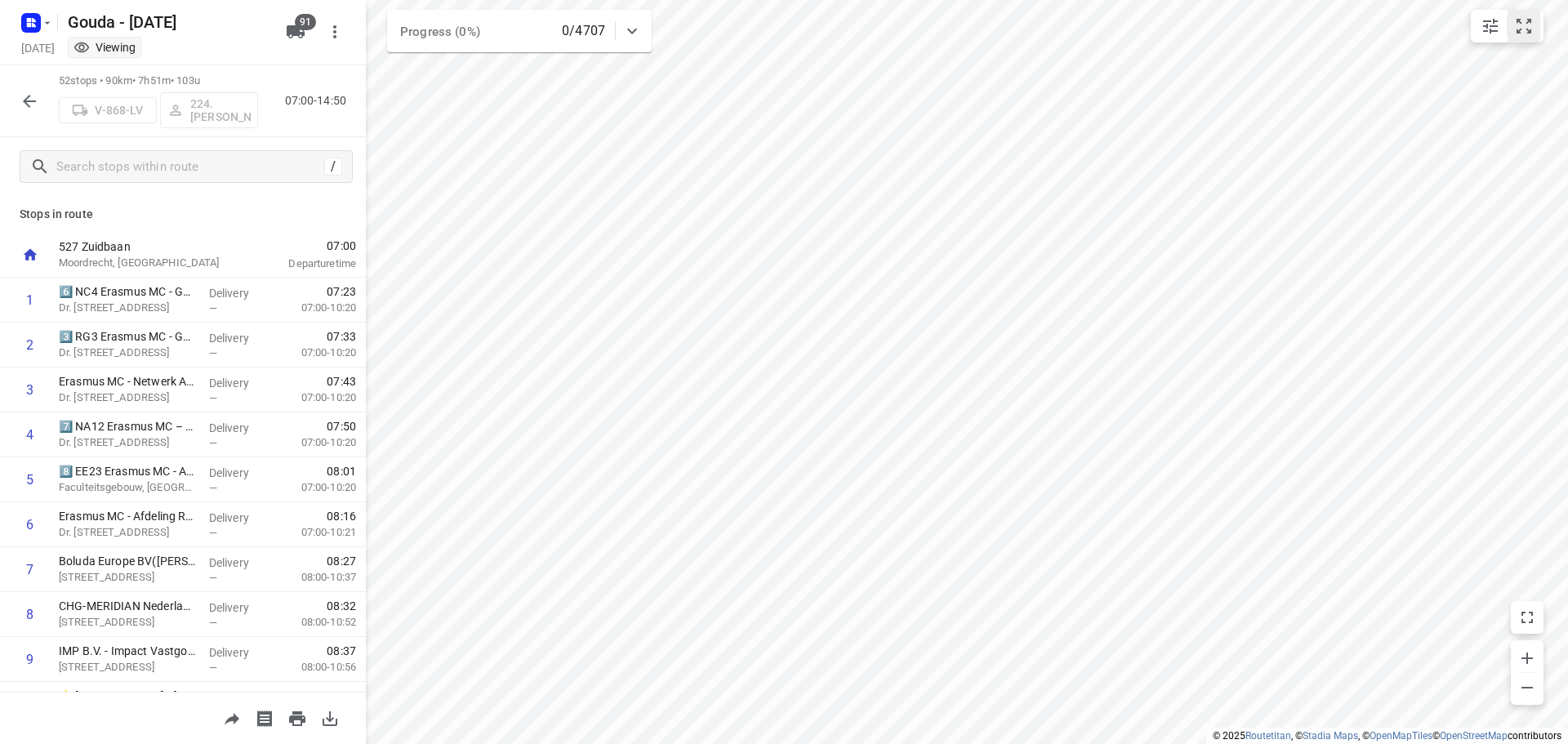
click at [1525, 24] on icon "small contained button group" at bounding box center [1524, 26] width 20 height 20
click at [1278, 0] on html "i © 2025 Routetitan , © Stadia Maps , © OpenMapTiles © OpenStreetMap contributo…" at bounding box center [784, 372] width 1568 height 744
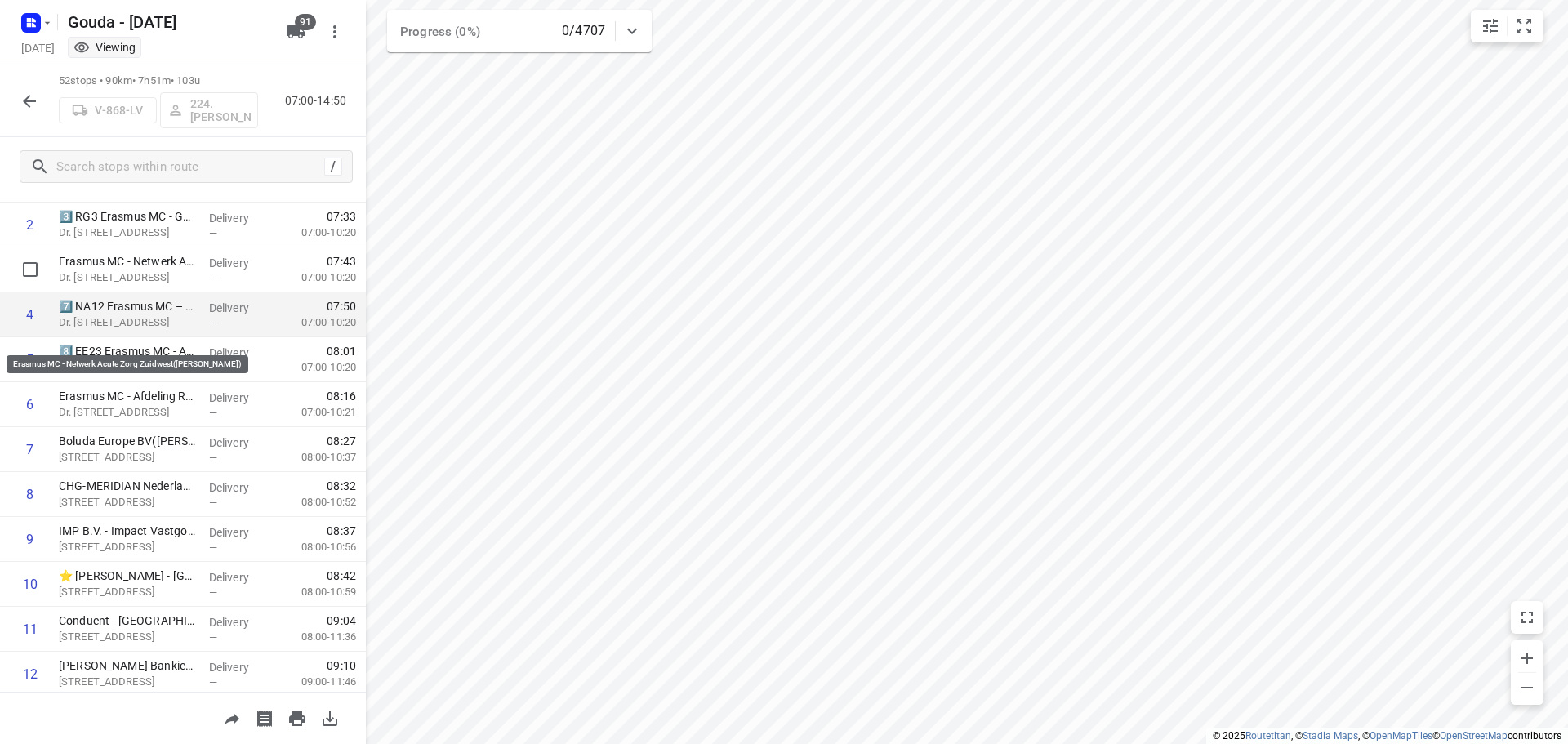
scroll to position [163, 0]
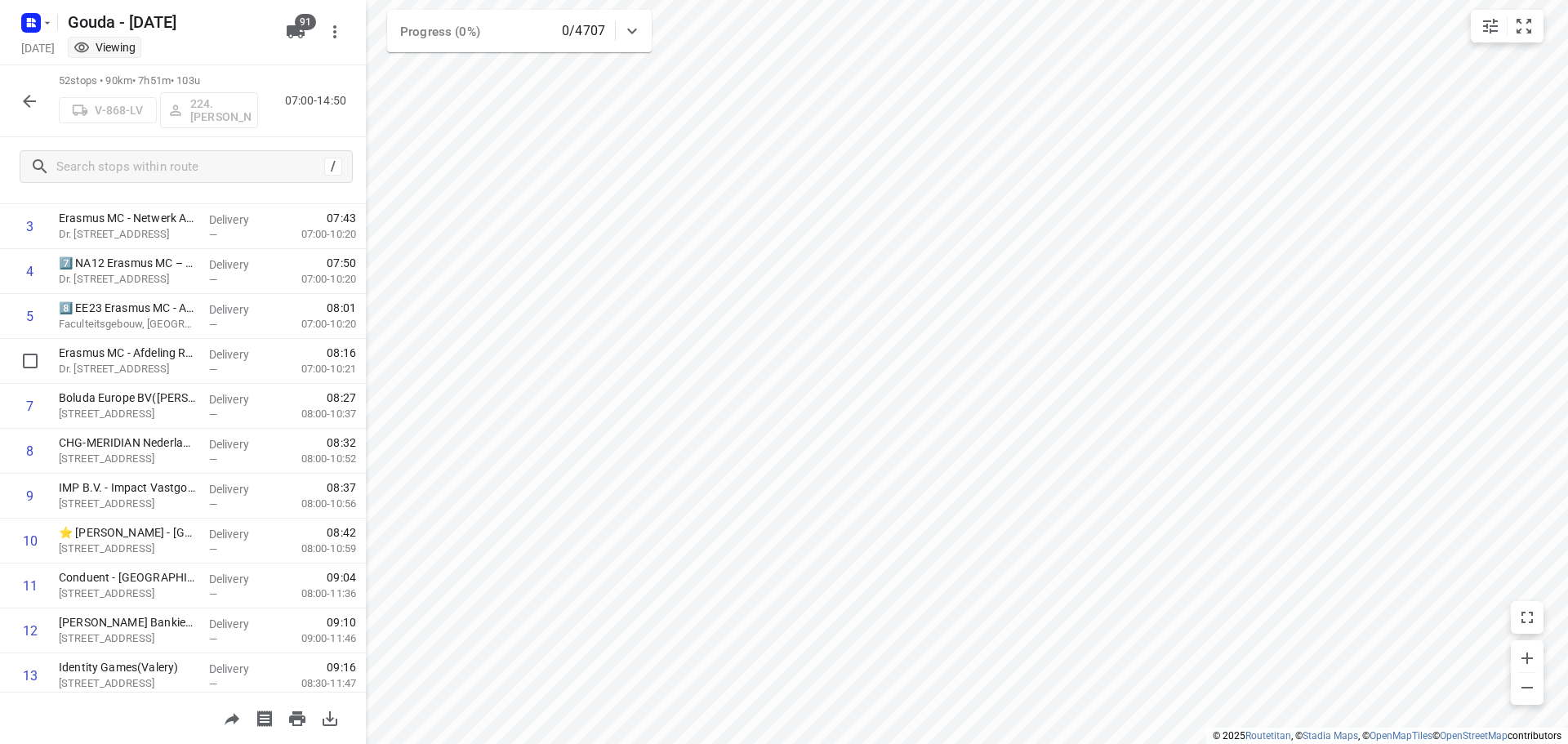
click at [30, 99] on icon "button" at bounding box center [30, 101] width 20 height 20
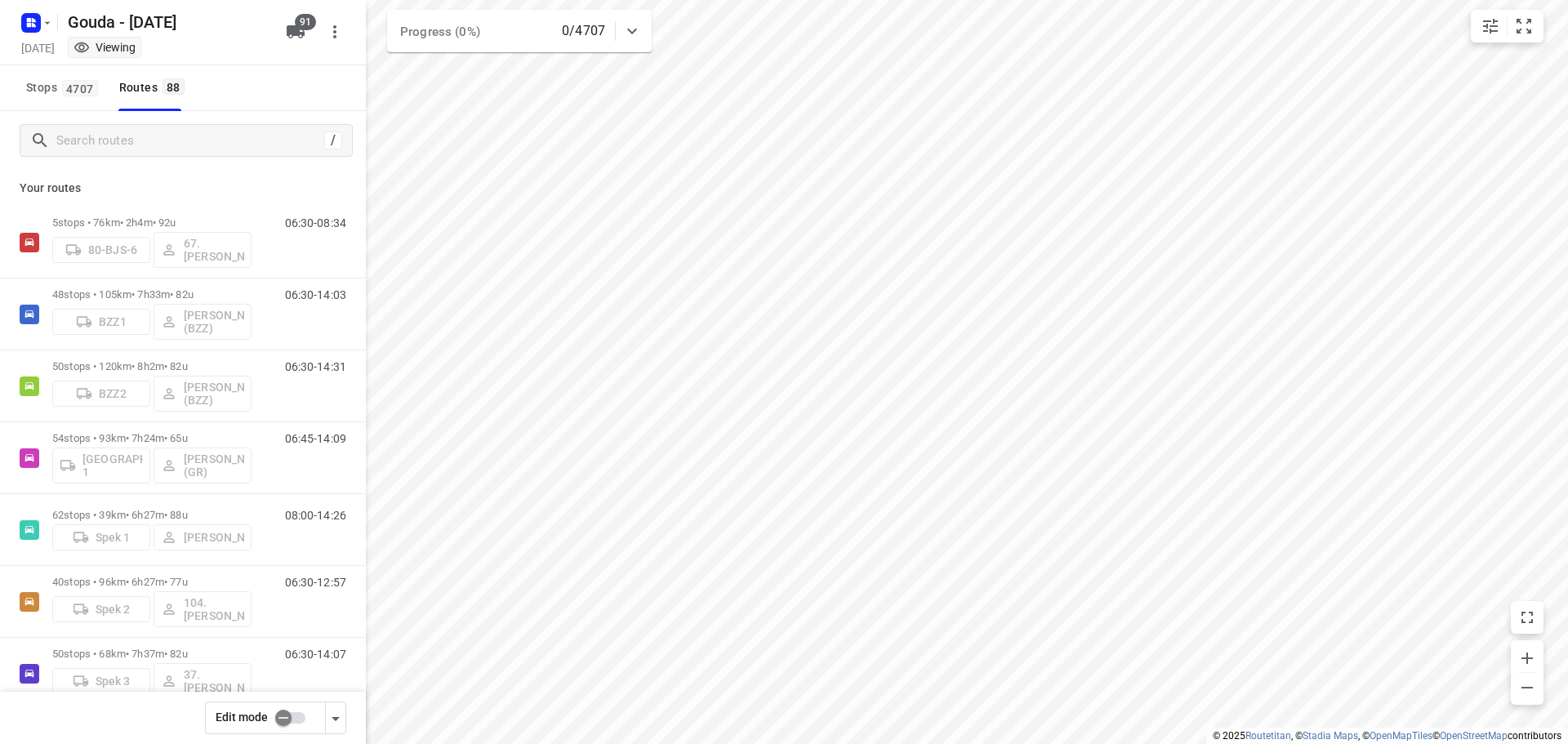
click at [300, 717] on input "checkbox" at bounding box center [283, 718] width 93 height 31
checkbox input "false"
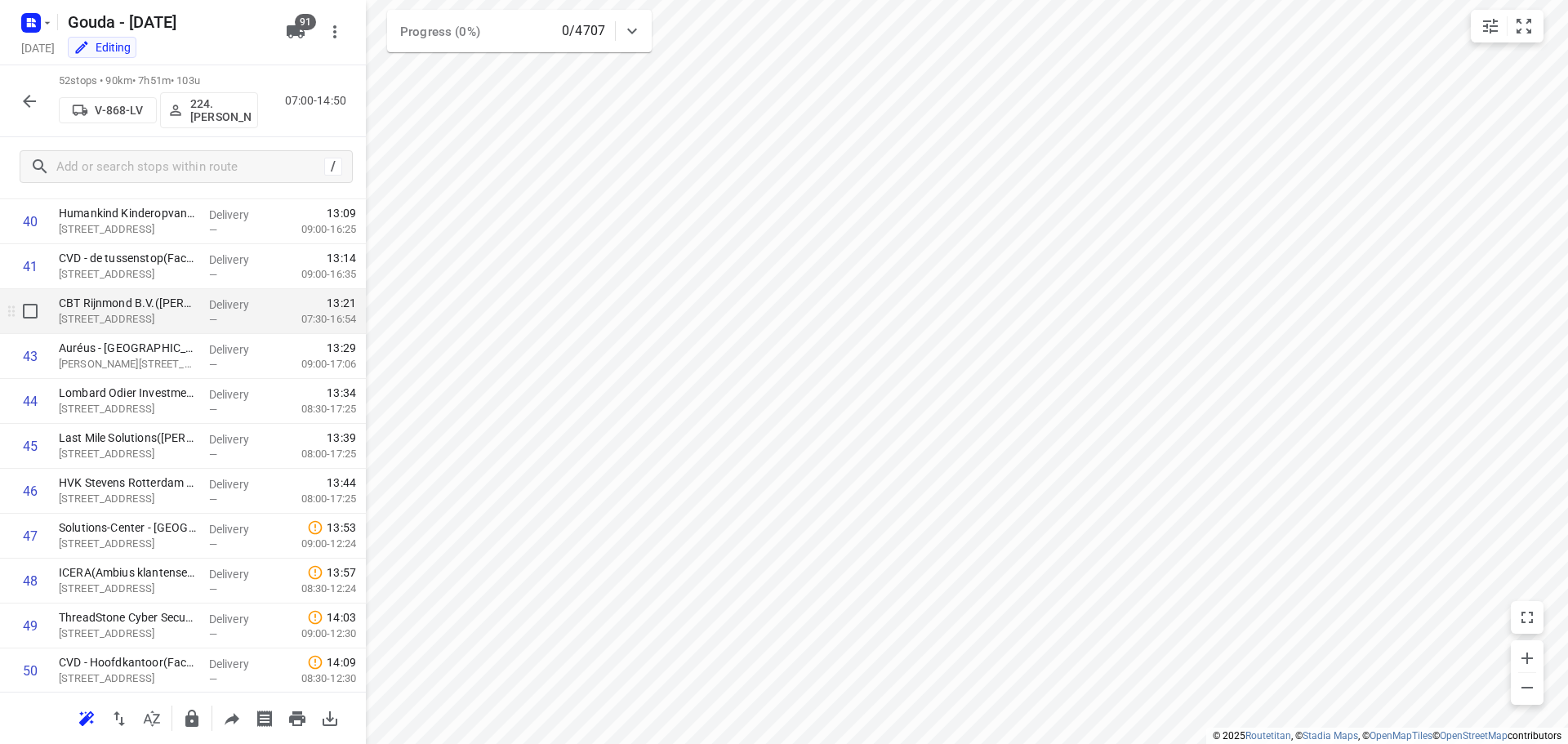
scroll to position [1803, 0]
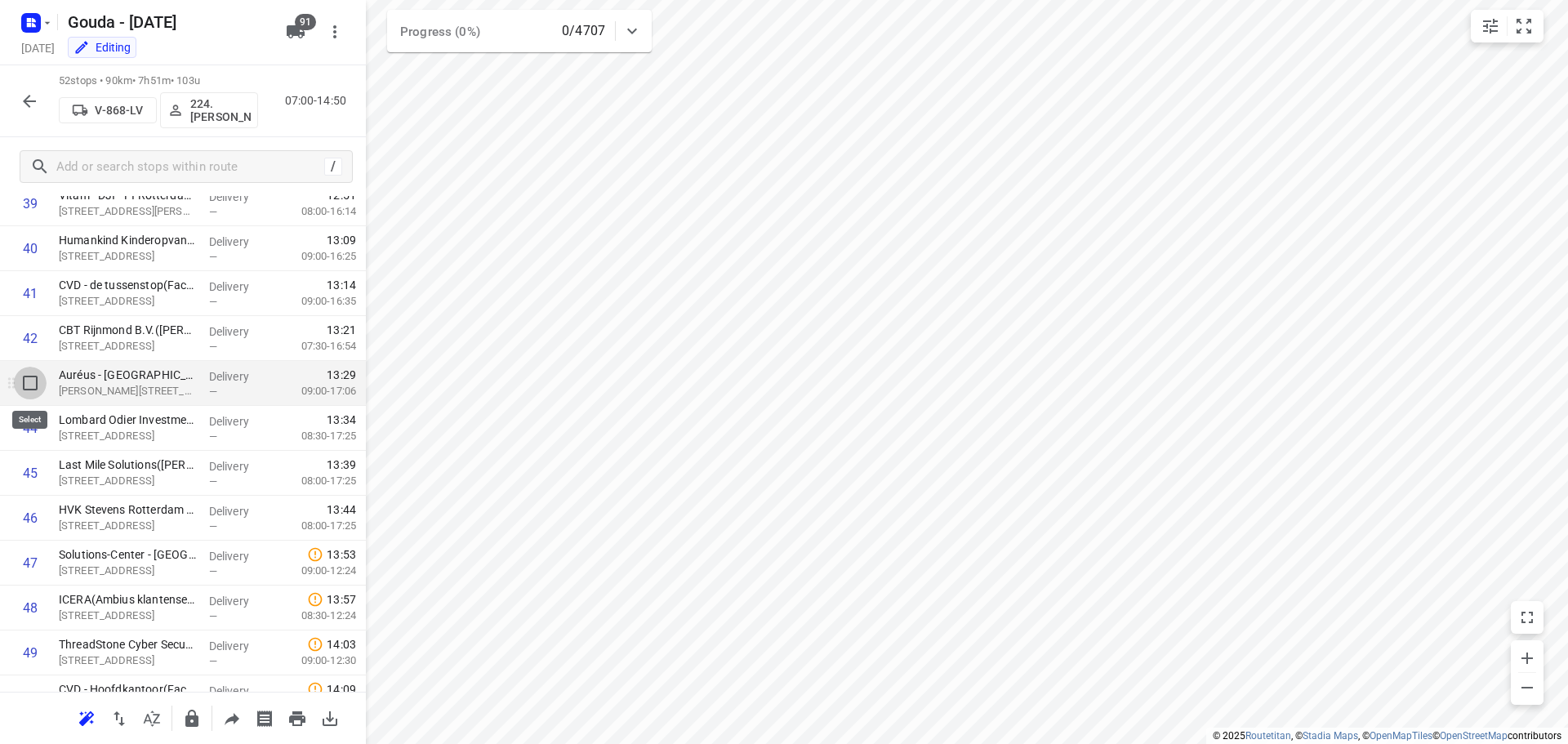
click at [37, 386] on input "checkbox" at bounding box center [30, 383] width 33 height 33
checkbox input "true"
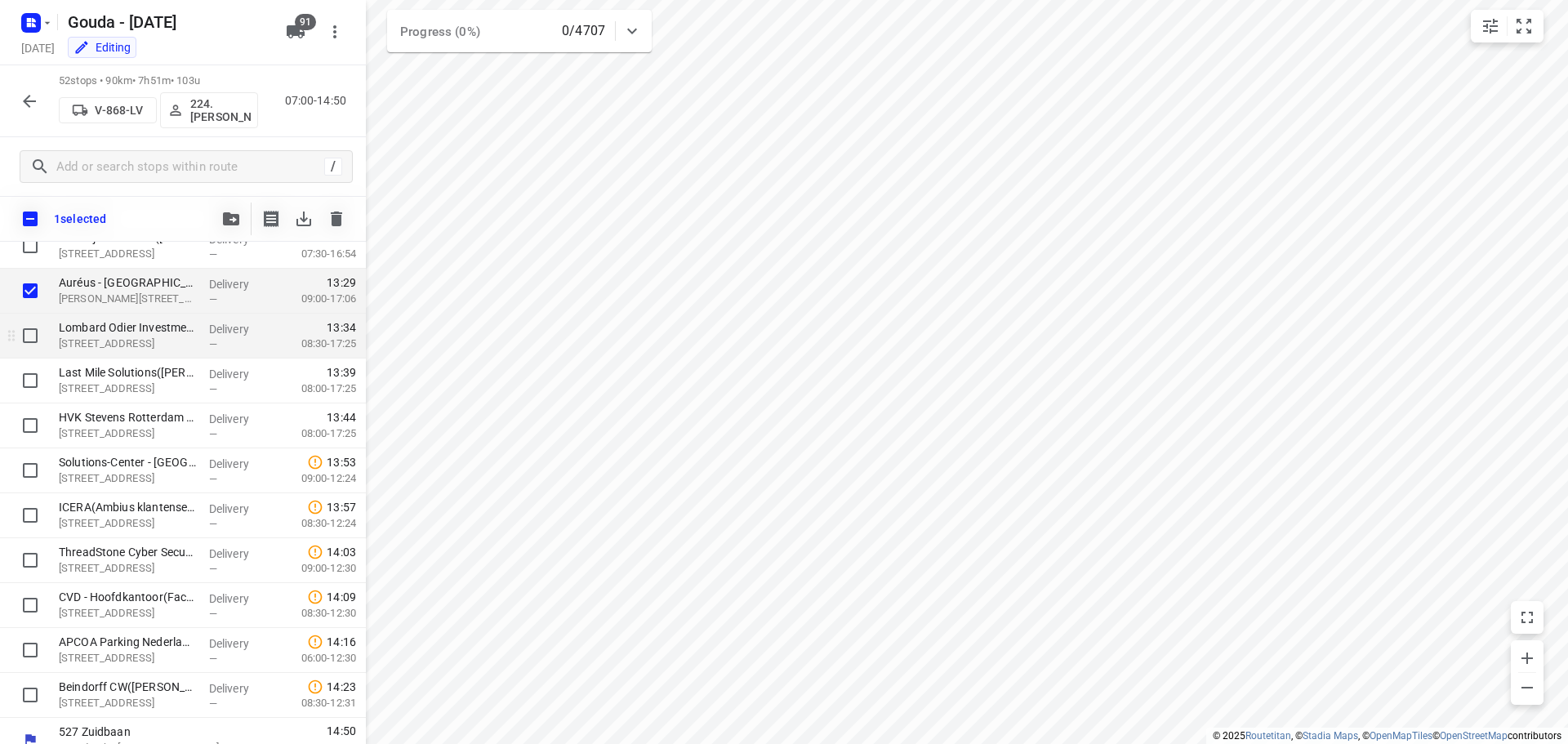
scroll to position [1960, 0]
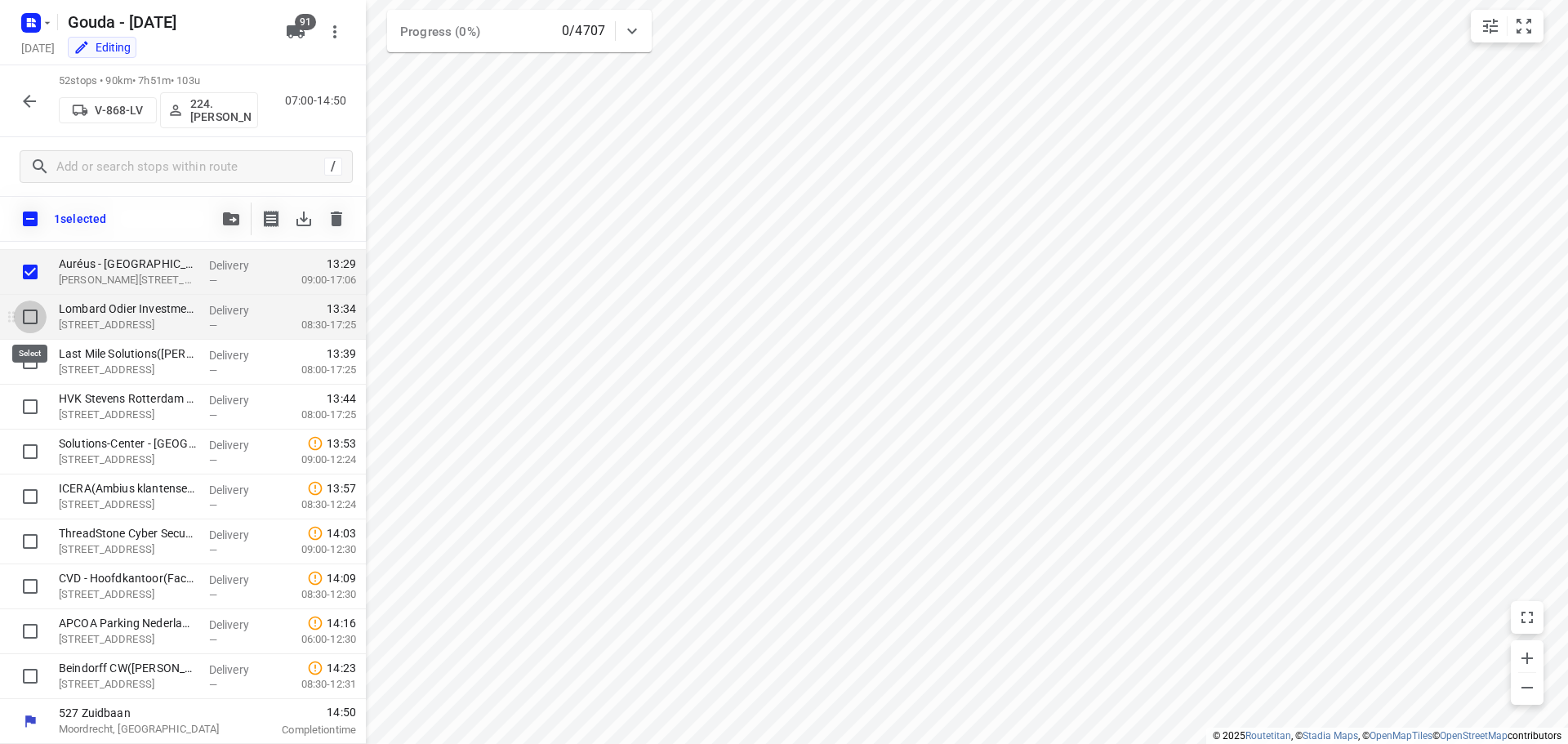
click at [38, 322] on input "checkbox" at bounding box center [30, 317] width 33 height 33
checkbox input "true"
click at [40, 366] on input "checkbox" at bounding box center [30, 362] width 33 height 33
checkbox input "true"
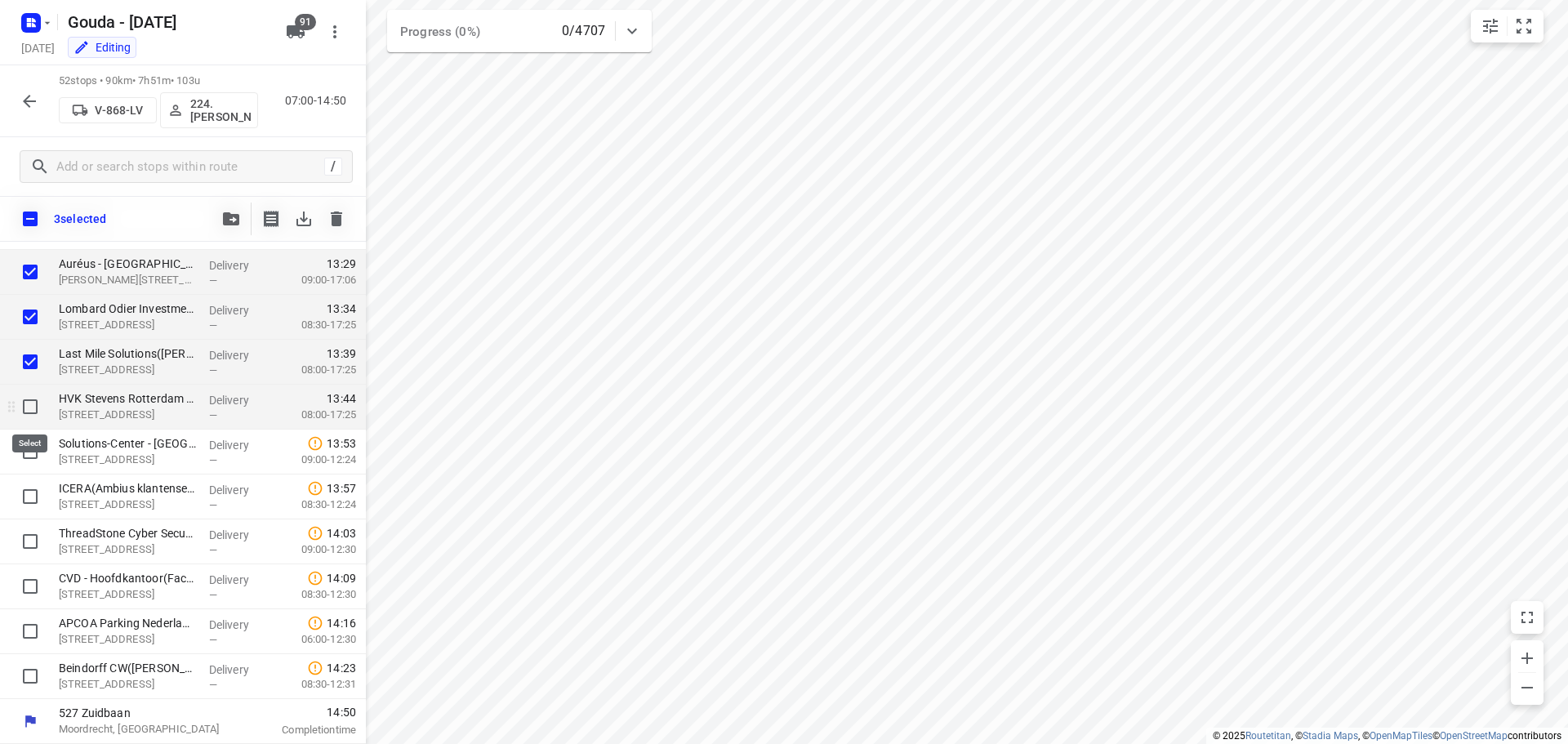
click at [32, 405] on input "checkbox" at bounding box center [30, 407] width 33 height 33
checkbox input "true"
click at [36, 453] on input "checkbox" at bounding box center [30, 451] width 33 height 33
checkbox input "true"
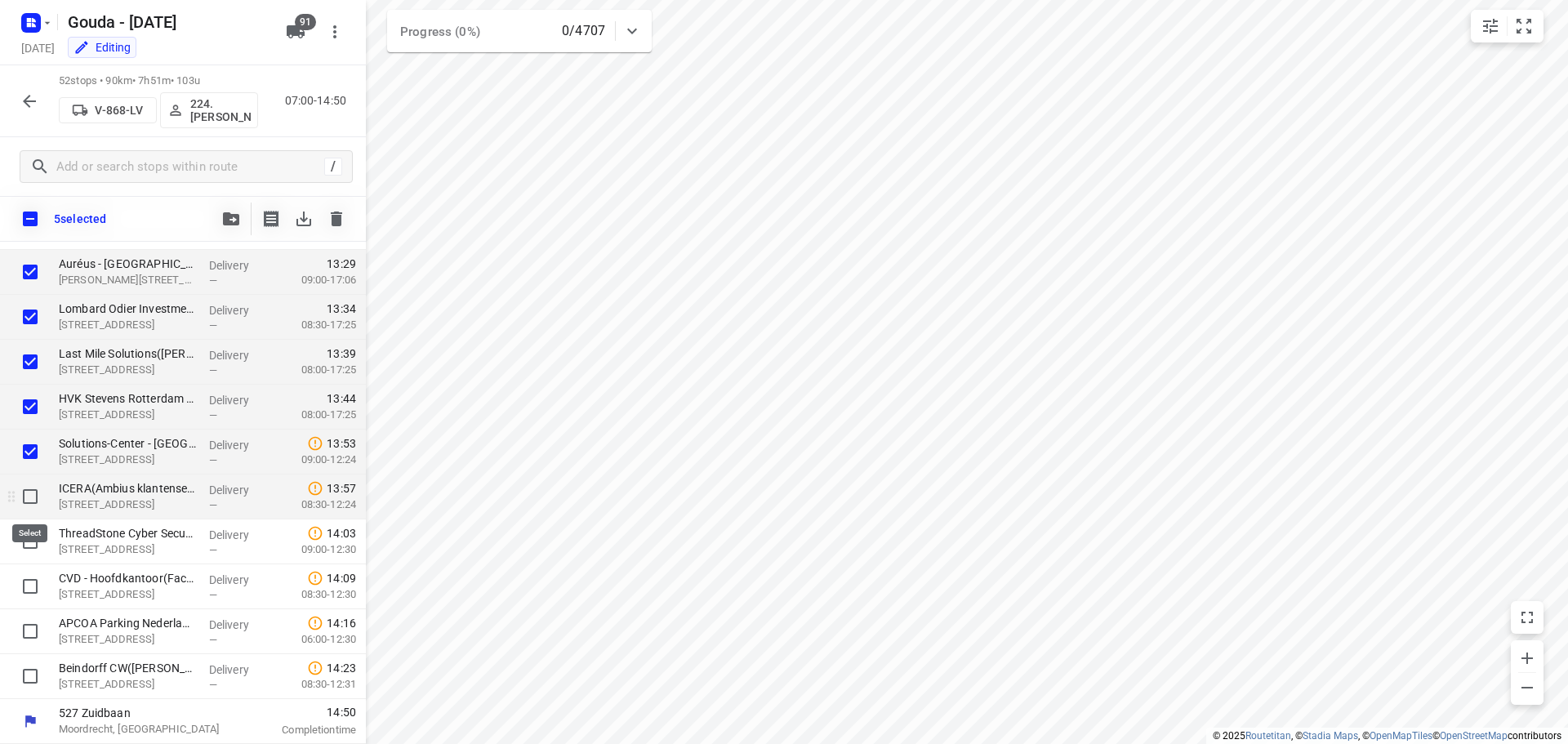
click at [28, 511] on input "checkbox" at bounding box center [30, 497] width 33 height 33
checkbox input "true"
click at [24, 544] on input "checkbox" at bounding box center [30, 542] width 33 height 33
checkbox input "true"
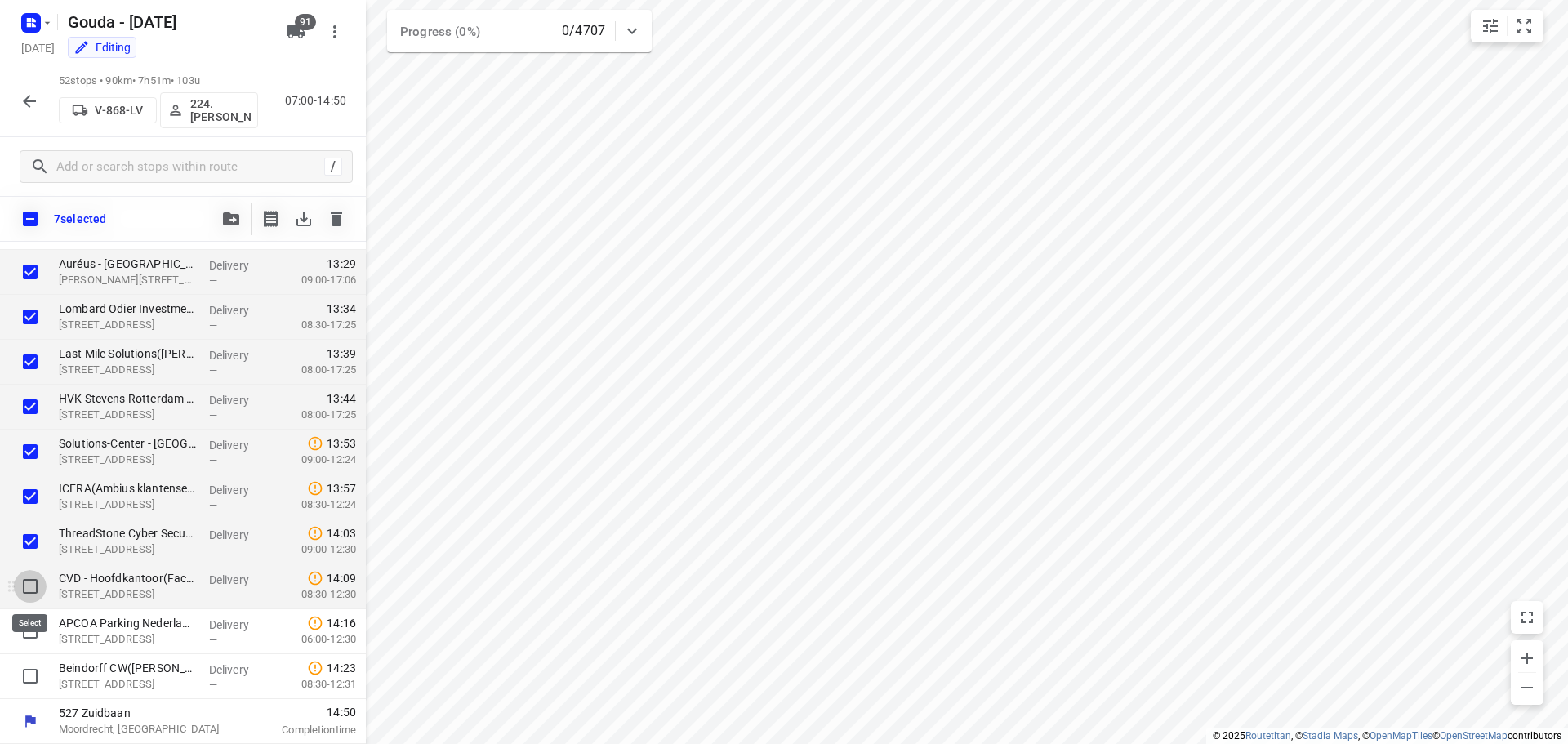
click at [29, 576] on input "checkbox" at bounding box center [30, 587] width 33 height 33
checkbox input "true"
click at [28, 633] on input "checkbox" at bounding box center [30, 631] width 33 height 33
checkbox input "true"
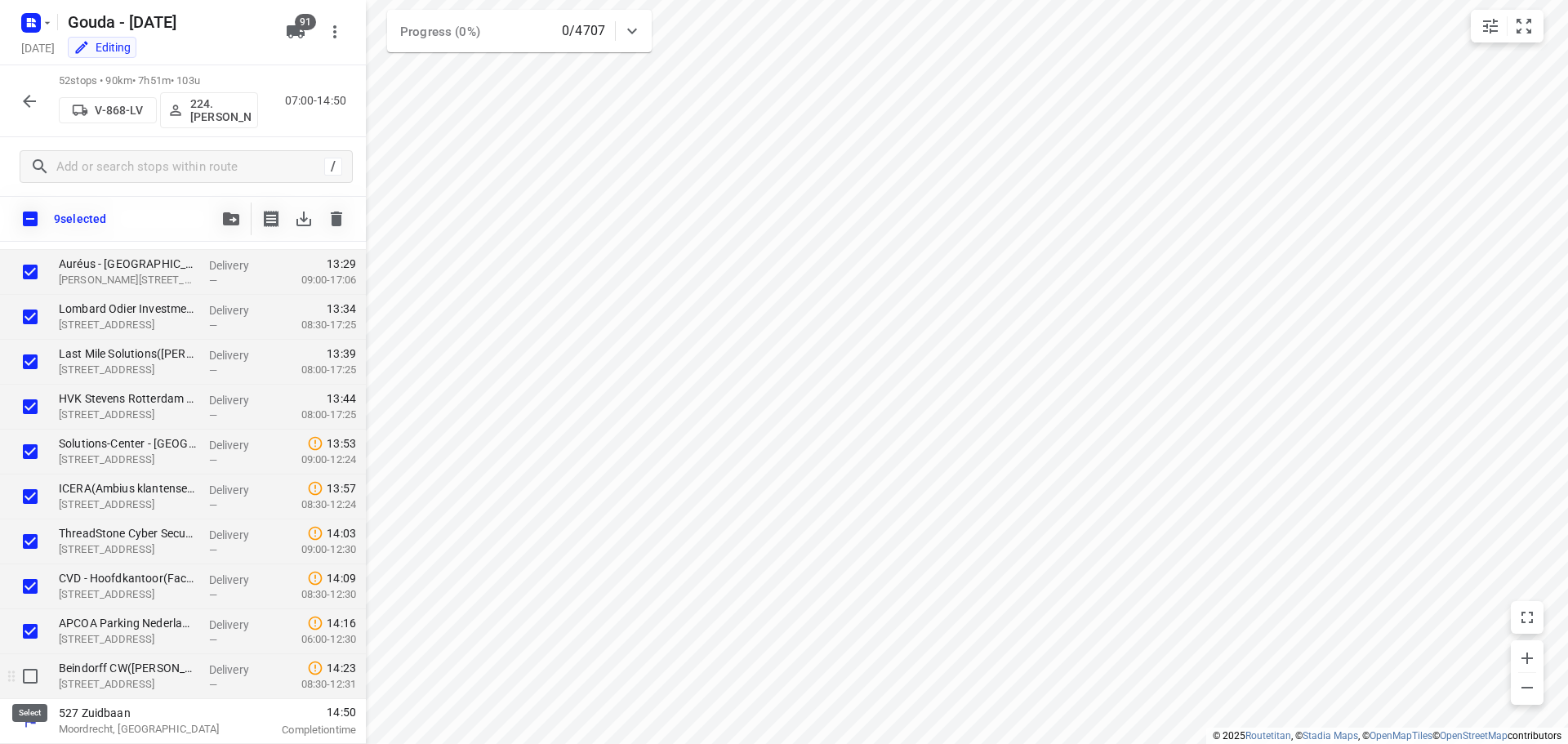
click at [27, 682] on input "checkbox" at bounding box center [30, 676] width 33 height 33
checkbox input "true"
click at [35, 225] on input "checkbox" at bounding box center [30, 219] width 35 height 35
checkbox input "true"
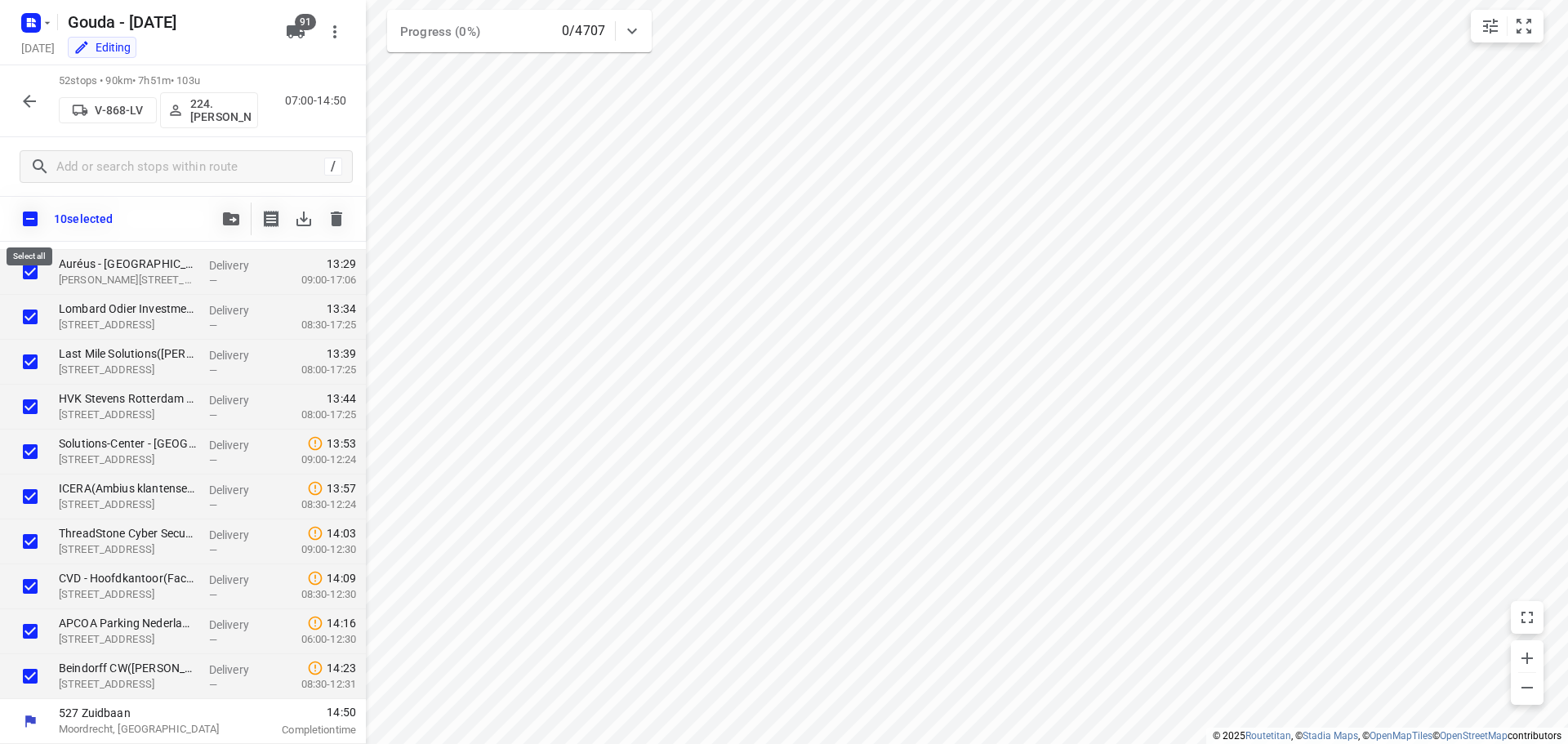
checkbox input "true"
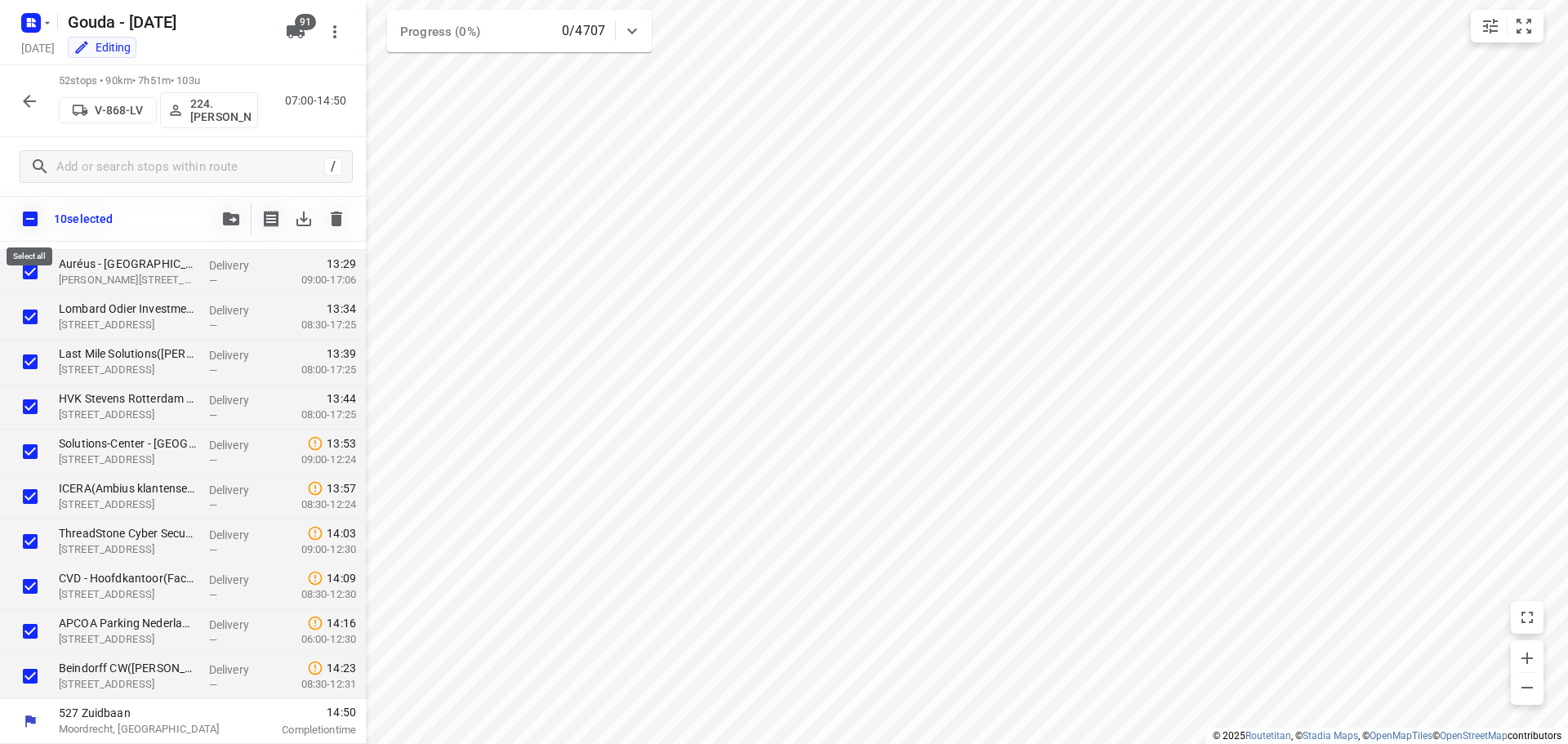
checkbox input "true"
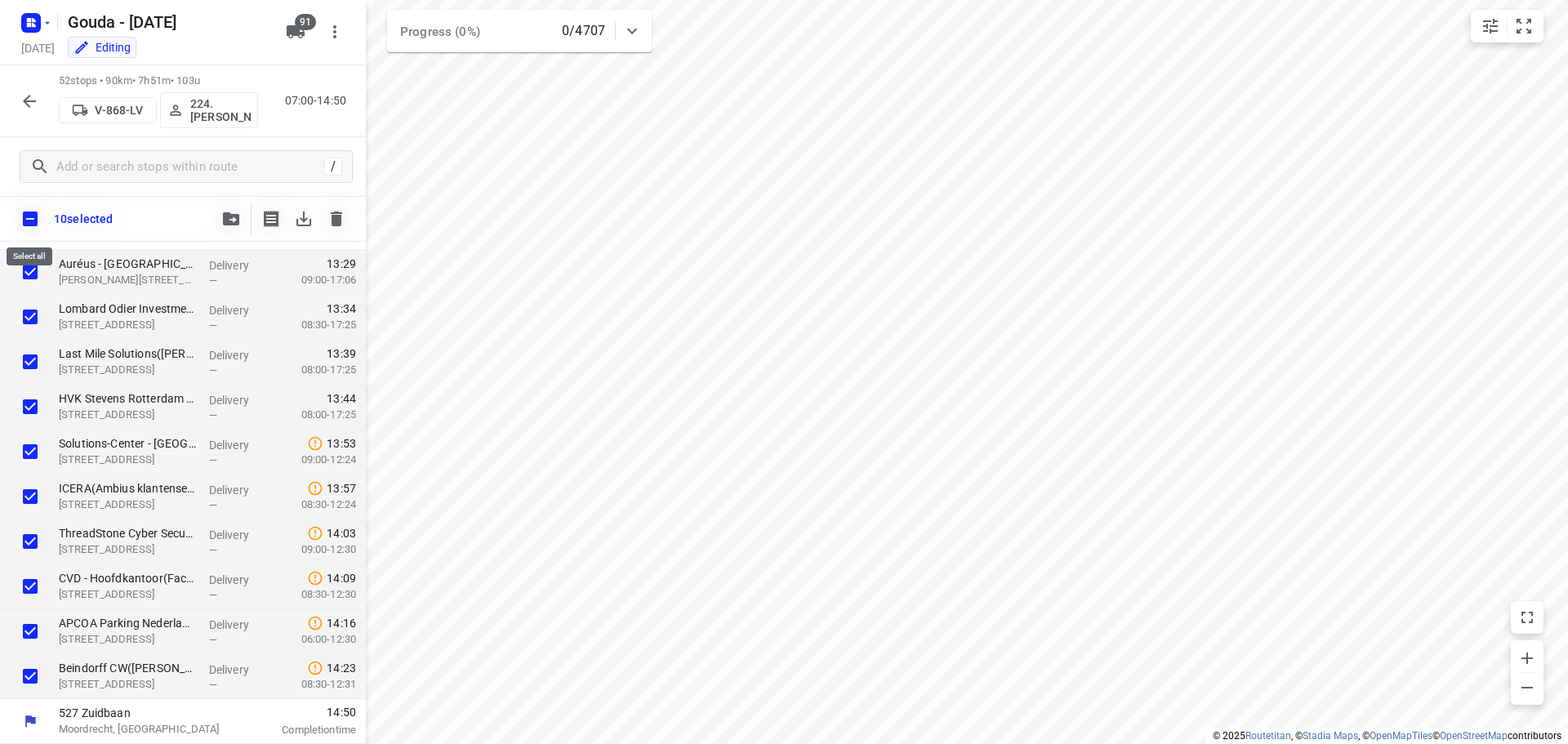
checkbox input "true"
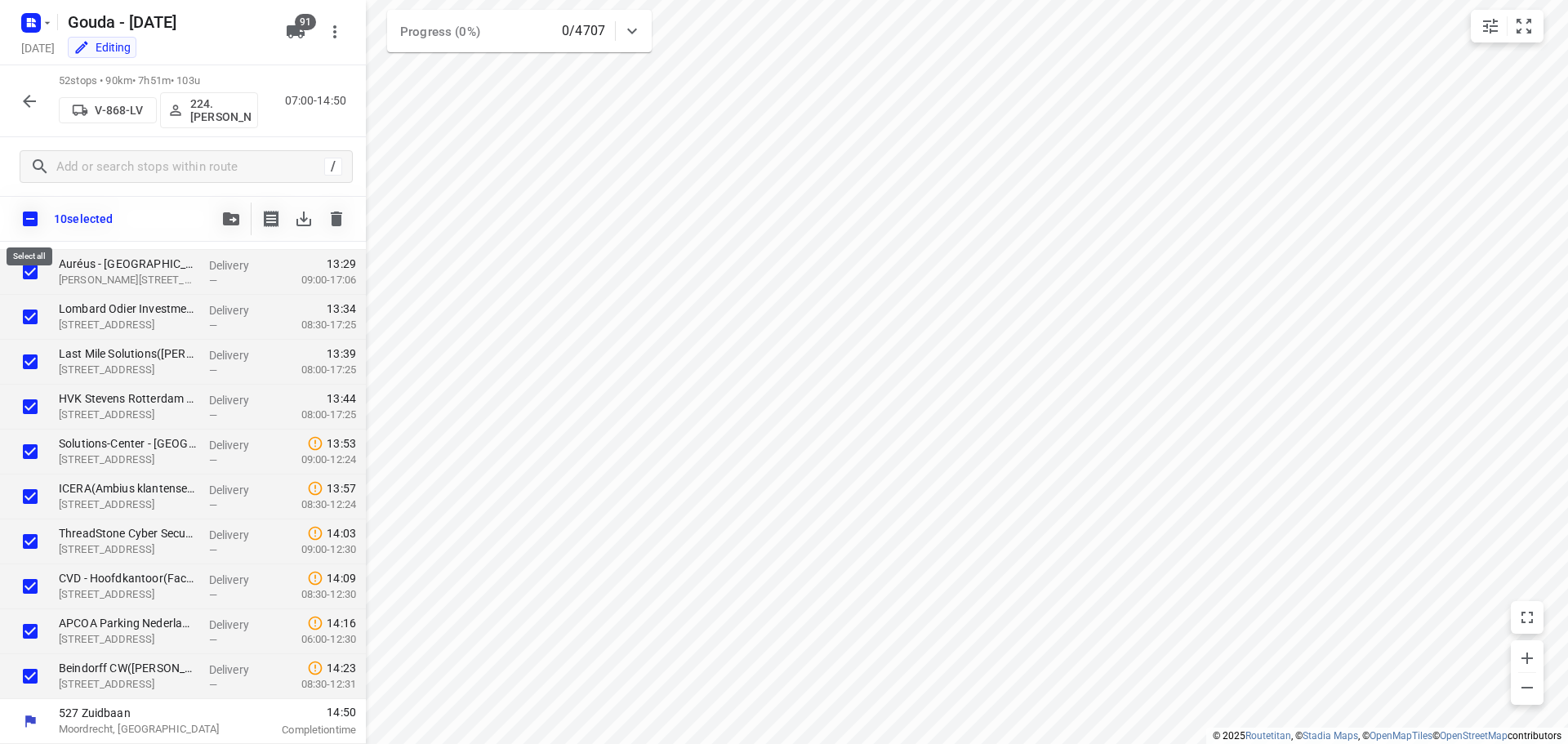
checkbox input "true"
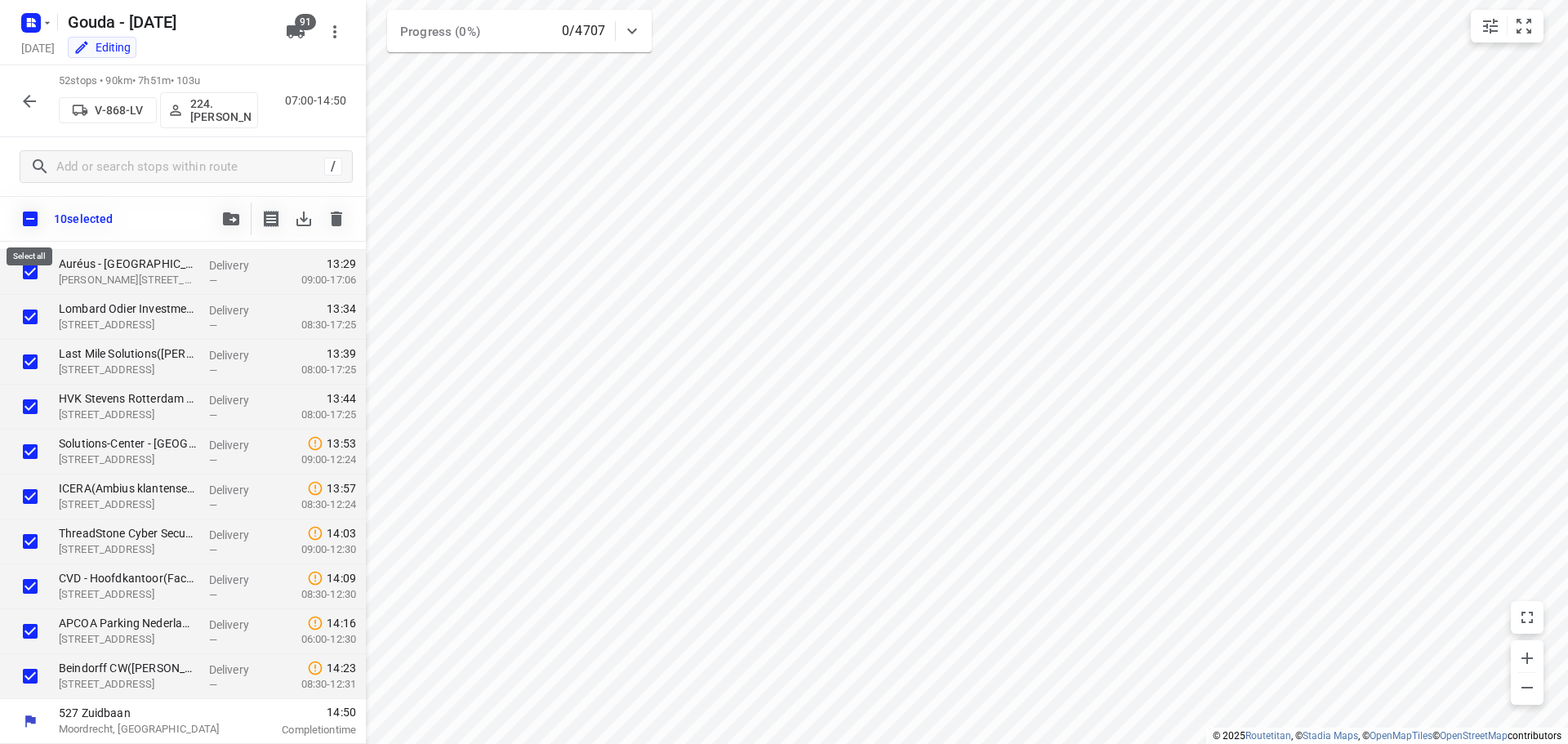
checkbox input "true"
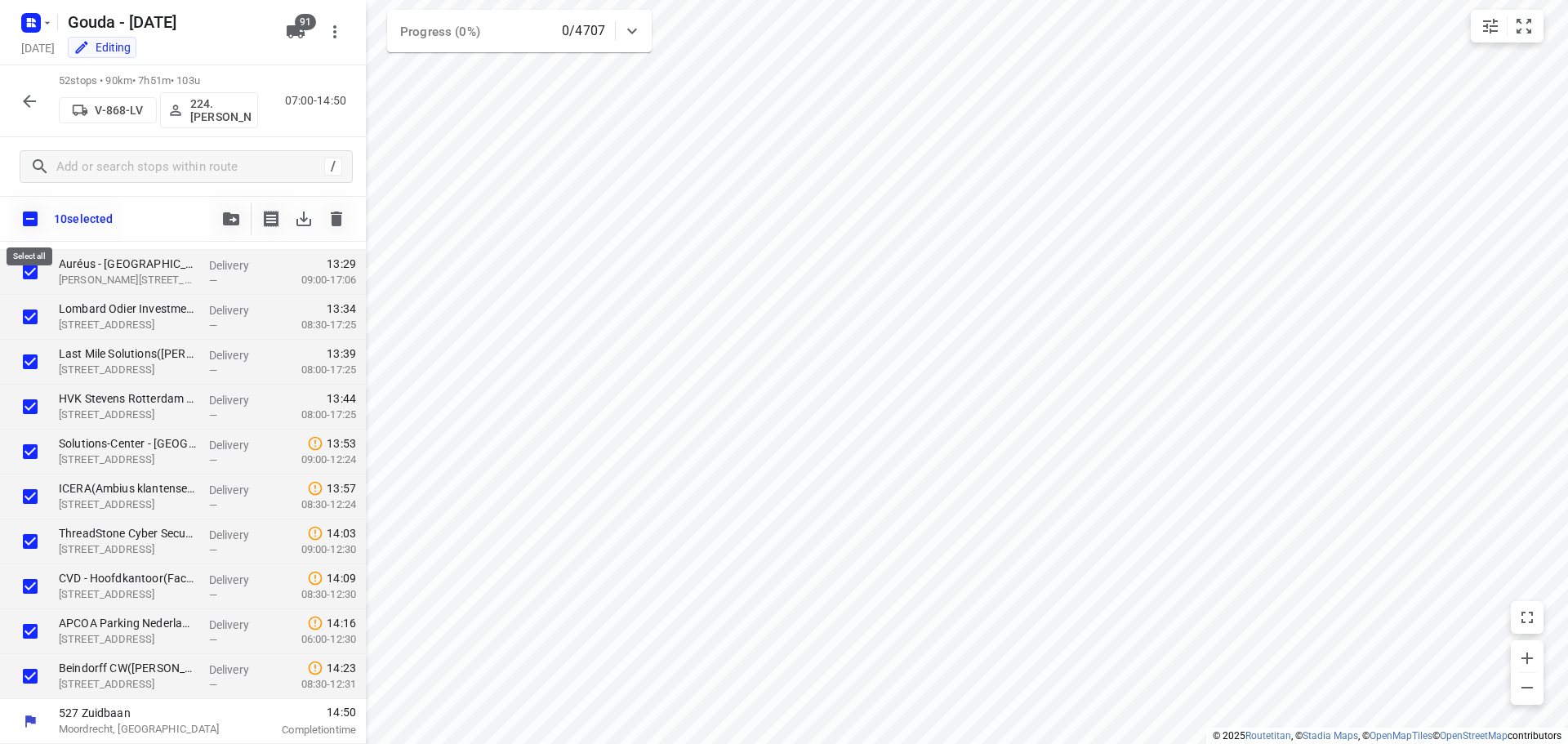
checkbox input "true"
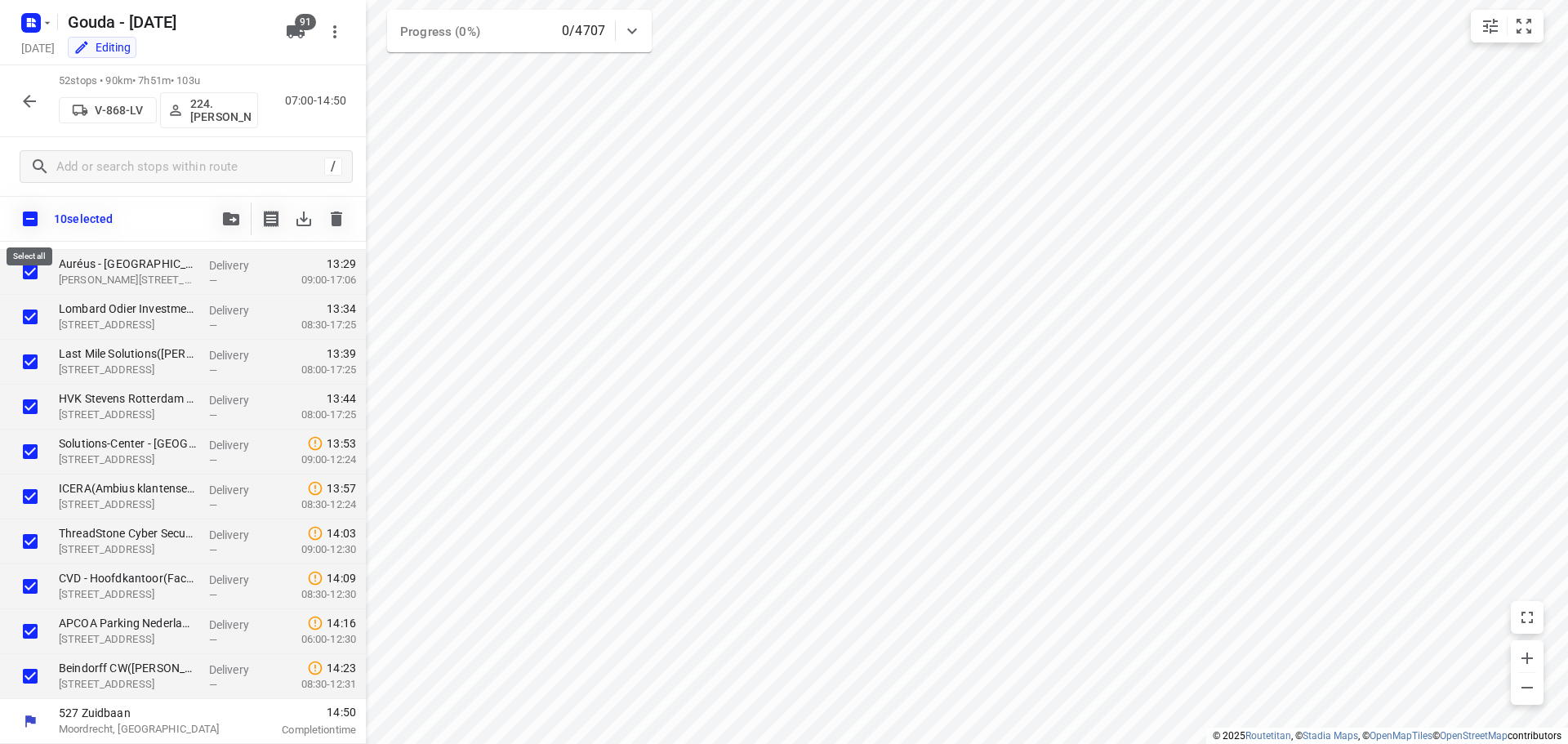
checkbox input "true"
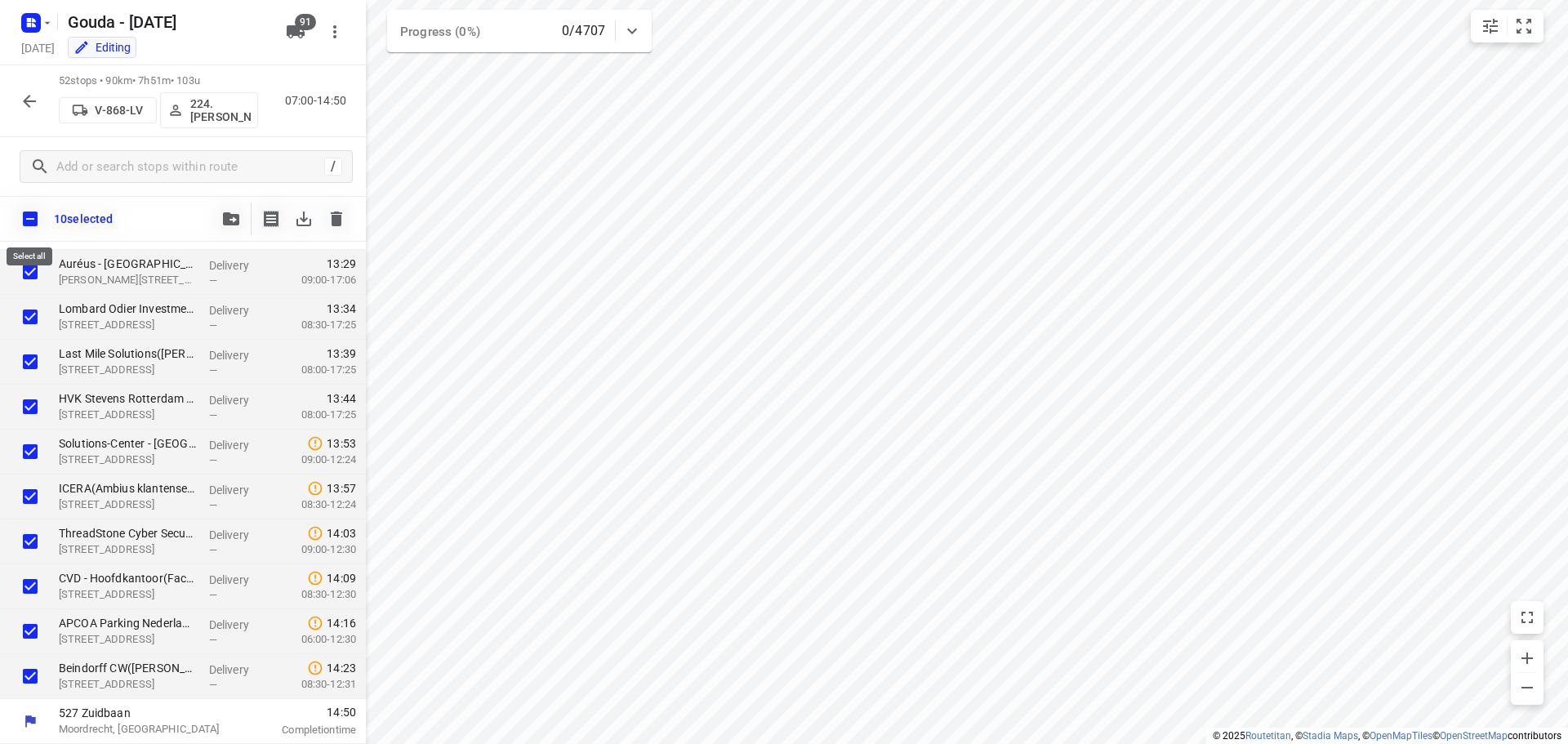
checkbox input "true"
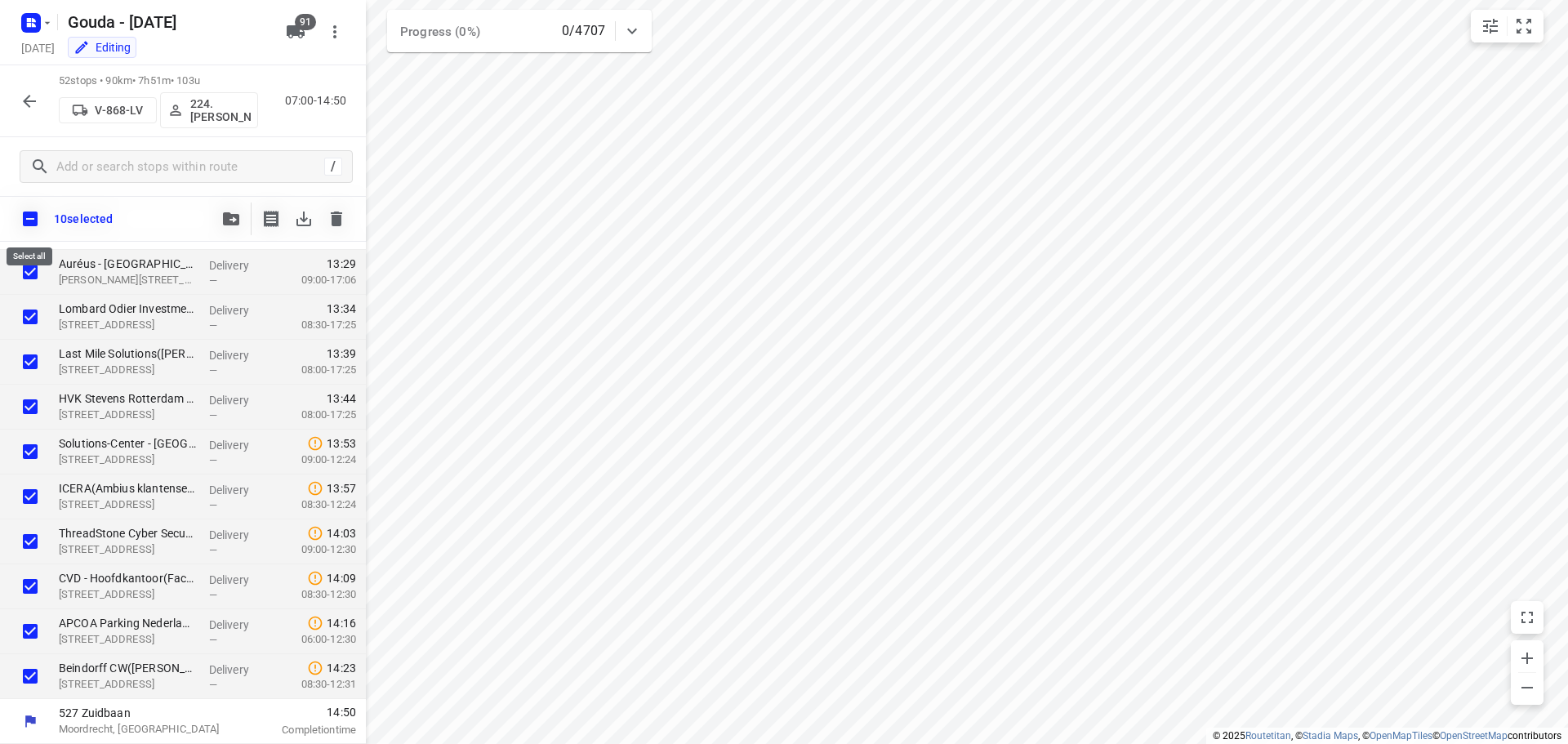
checkbox input "true"
click at [34, 224] on input "checkbox" at bounding box center [30, 219] width 35 height 35
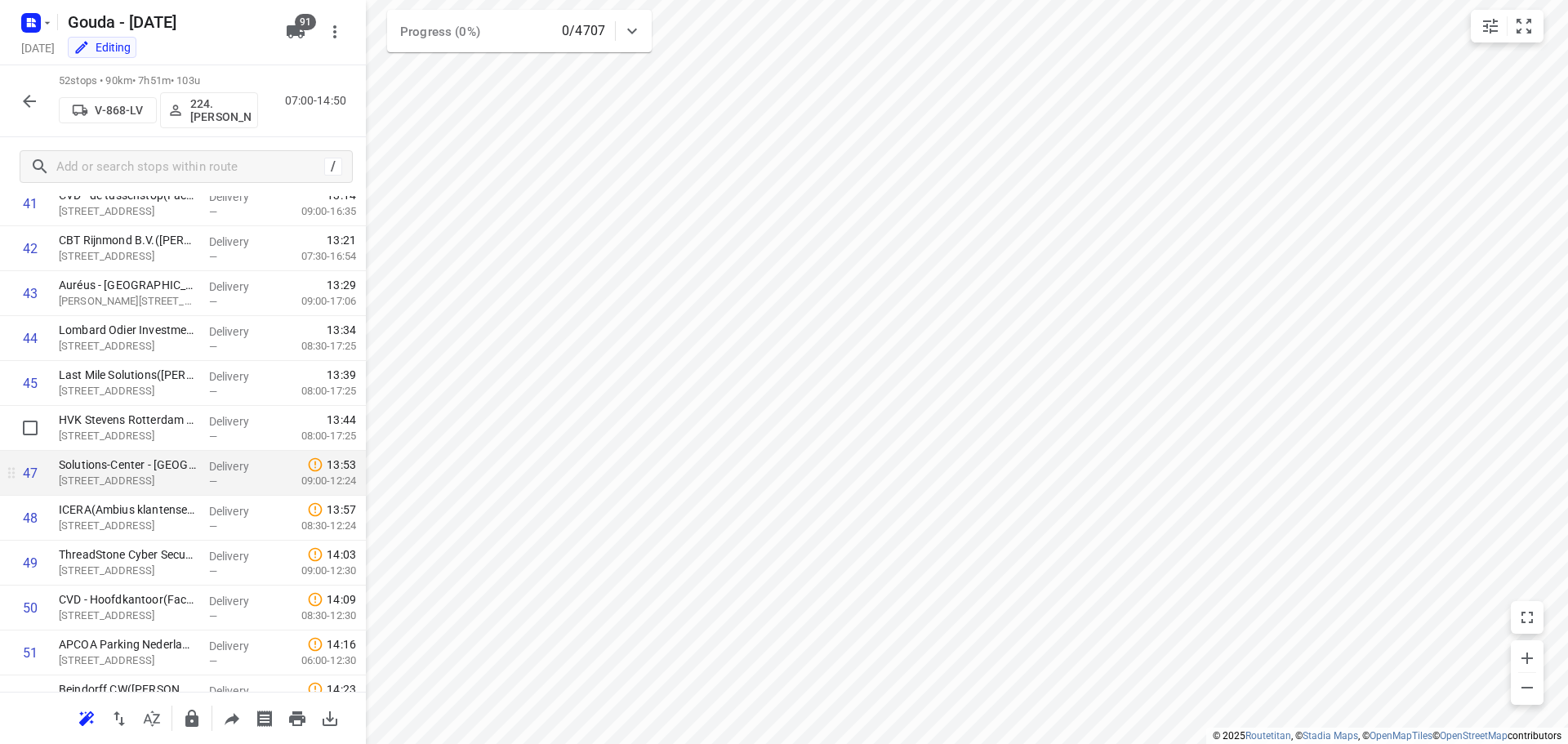
scroll to position [1967, 0]
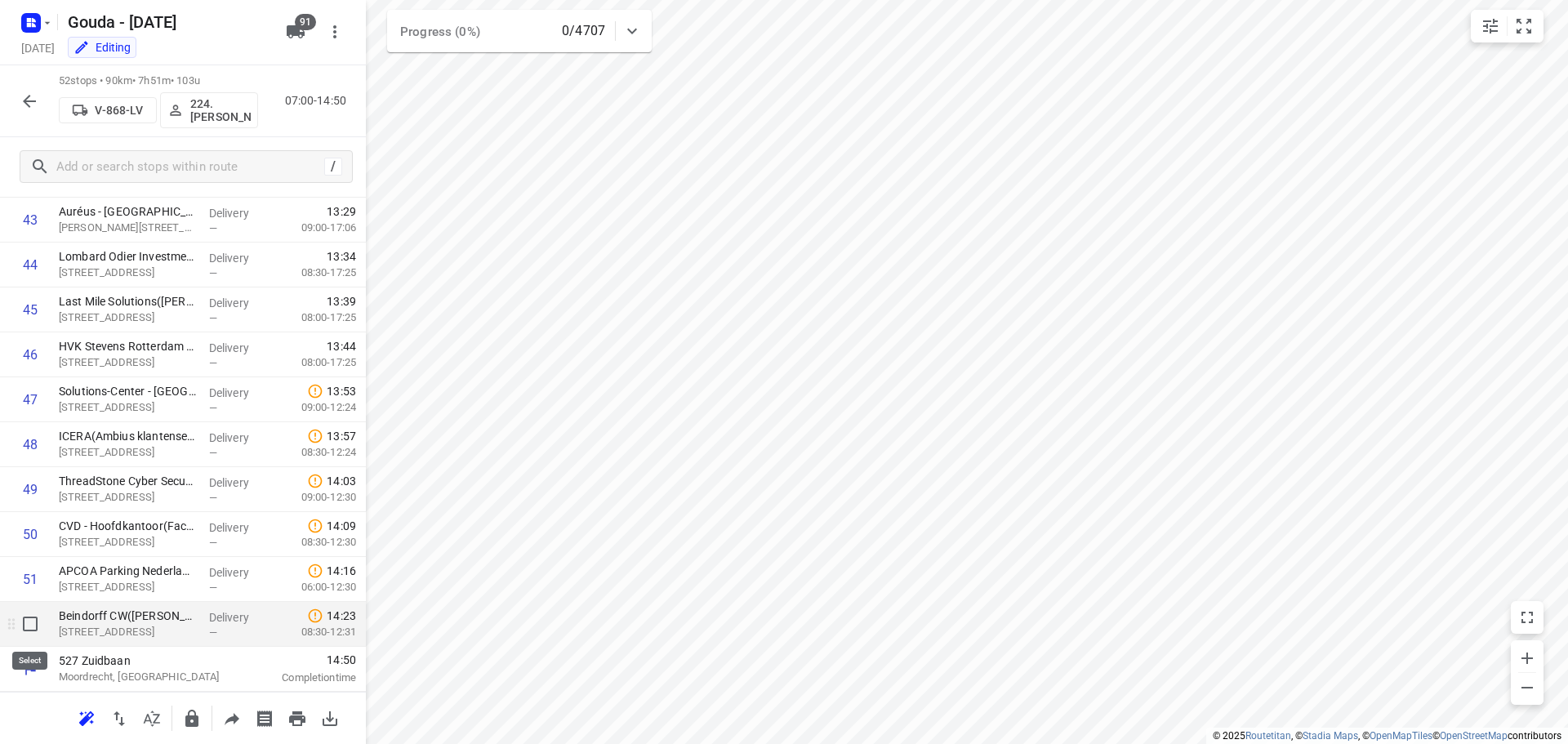
click at [31, 618] on input "checkbox" at bounding box center [30, 624] width 33 height 33
checkbox input "true"
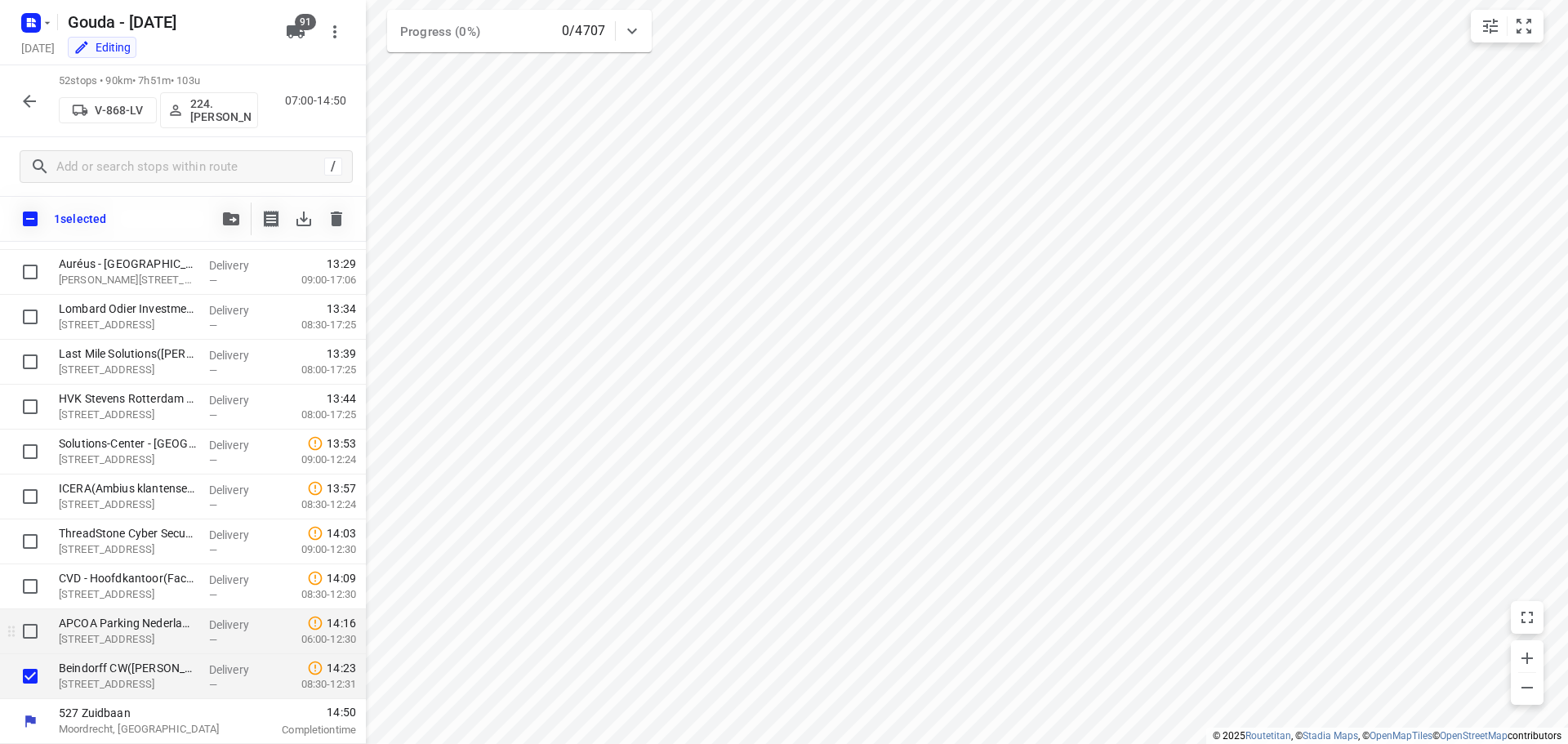
scroll to position [1960, 0]
click at [31, 635] on input "checkbox" at bounding box center [30, 631] width 33 height 33
checkbox input "true"
click at [34, 589] on input "checkbox" at bounding box center [30, 587] width 33 height 33
checkbox input "true"
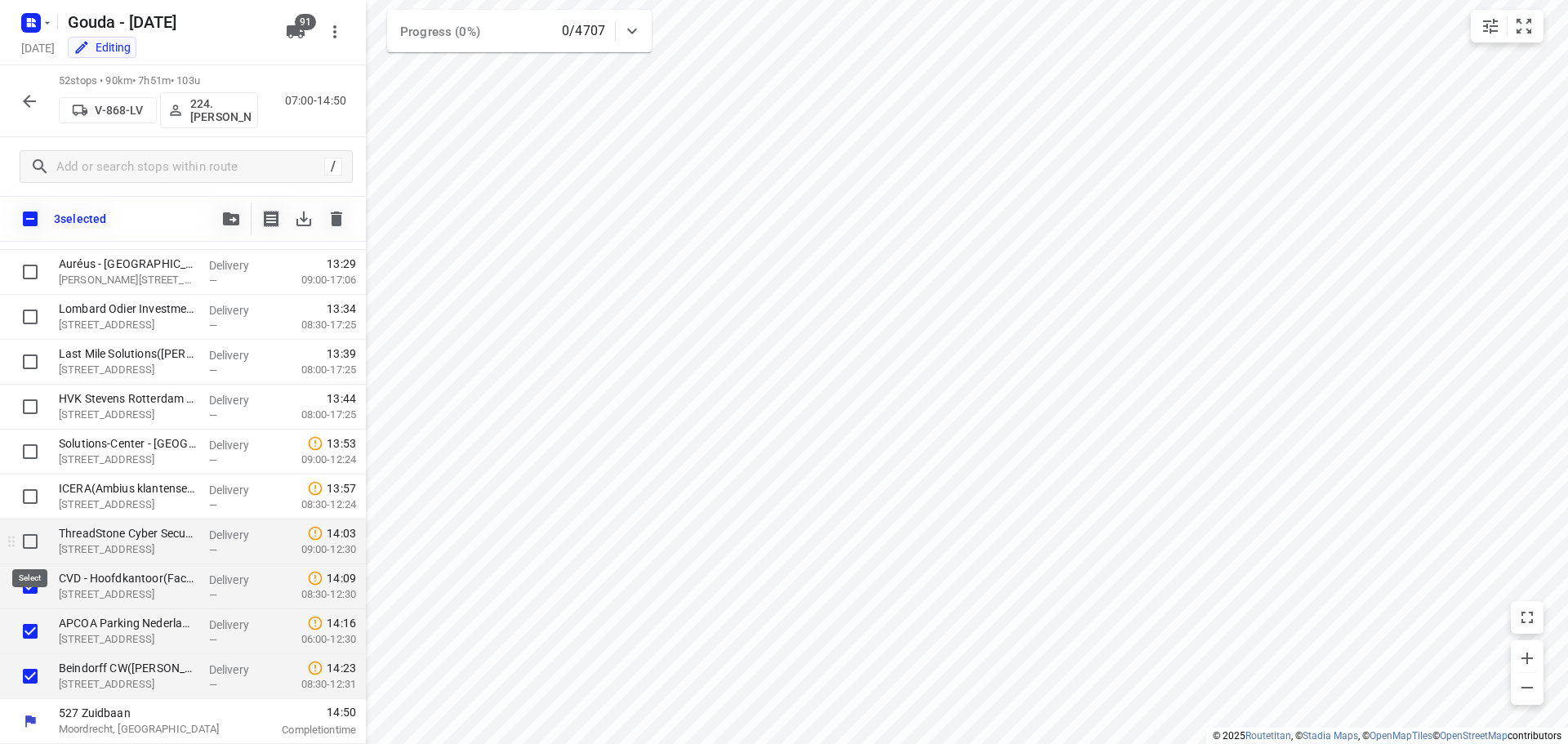
click at [35, 553] on input "checkbox" at bounding box center [30, 542] width 33 height 33
checkbox input "true"
click at [25, 491] on input "checkbox" at bounding box center [30, 497] width 33 height 33
checkbox input "true"
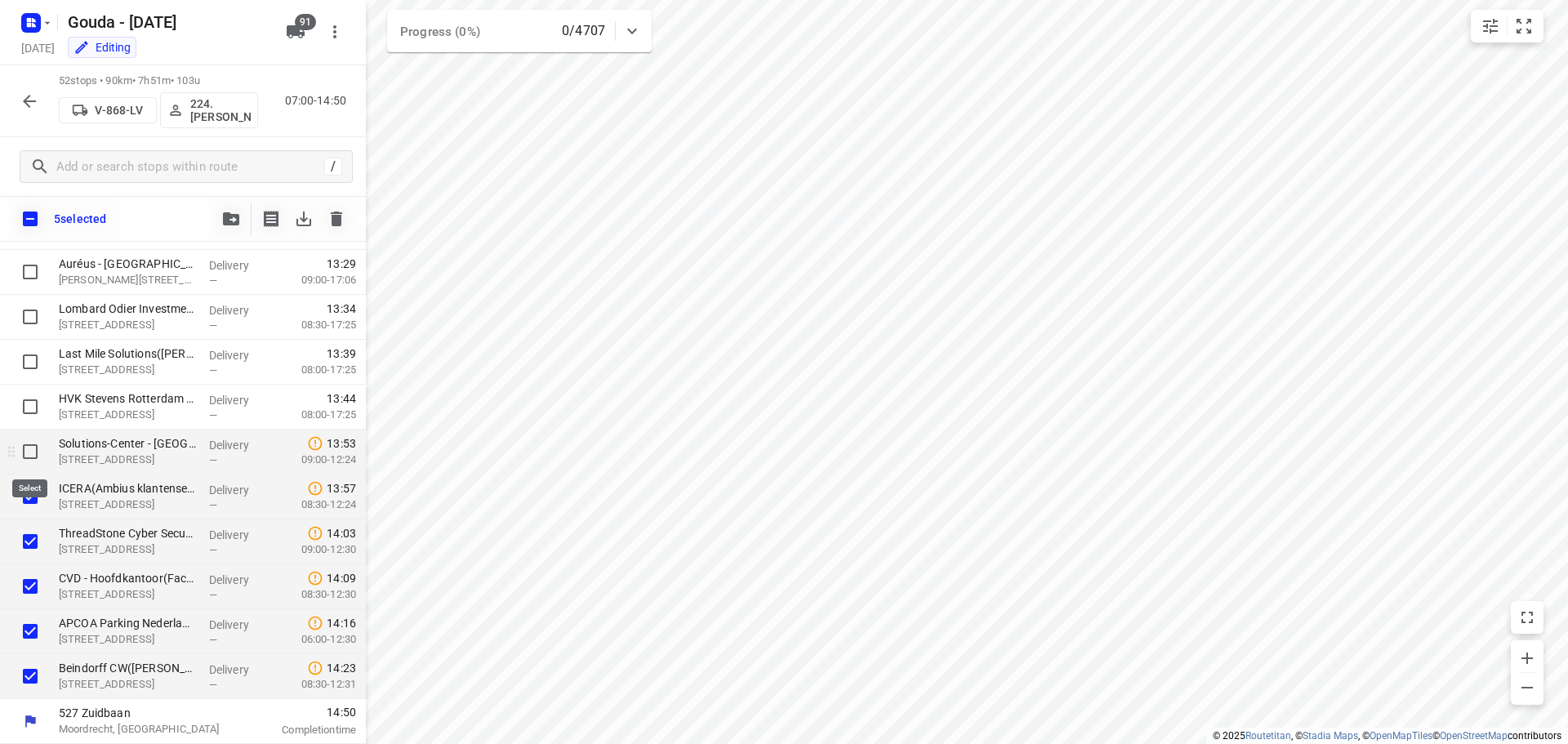
click at [32, 450] on input "checkbox" at bounding box center [30, 451] width 33 height 33
checkbox input "true"
click at [29, 402] on input "checkbox" at bounding box center [30, 407] width 33 height 33
checkbox input "true"
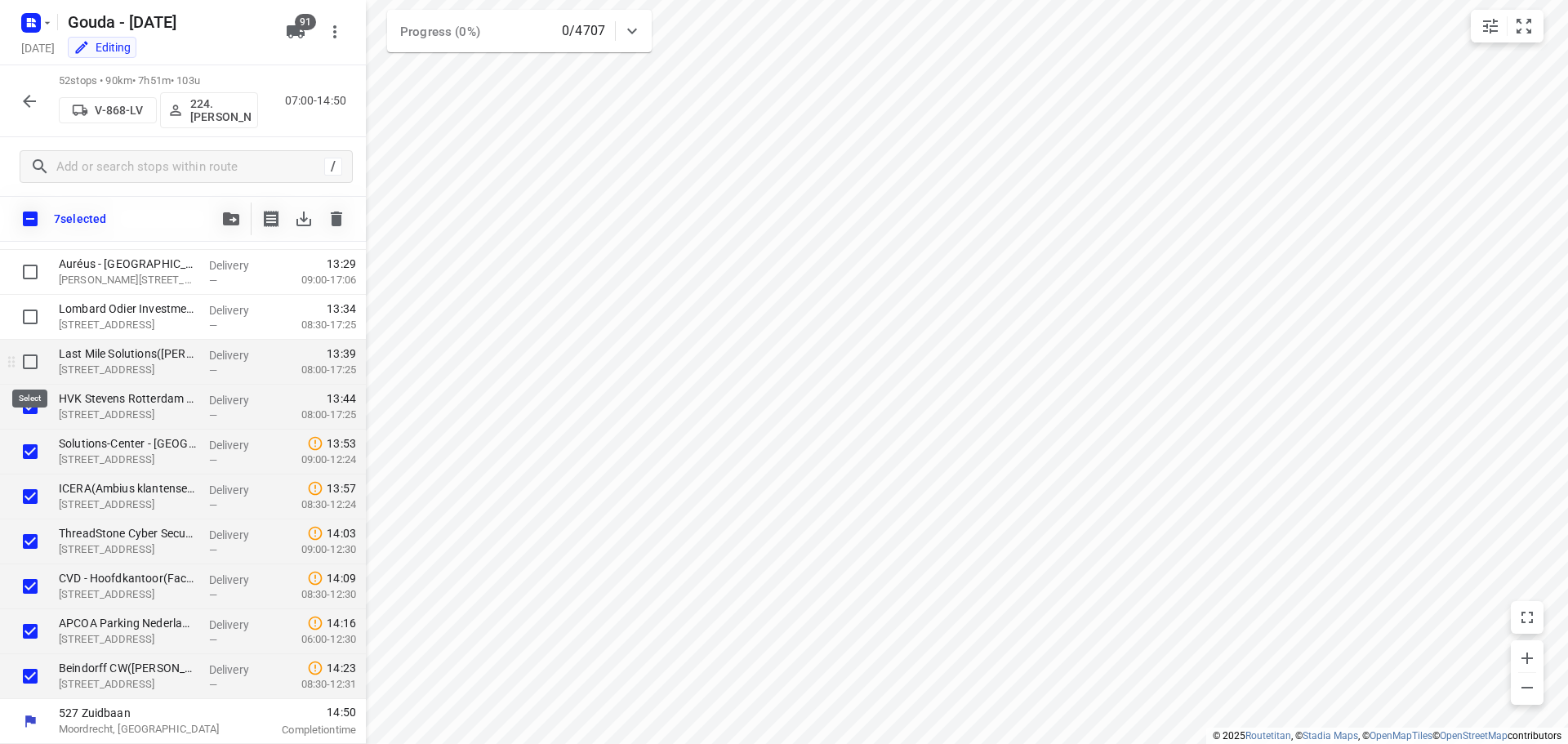
checkbox input "true"
click at [28, 321] on input "checkbox" at bounding box center [30, 317] width 33 height 33
checkbox input "true"
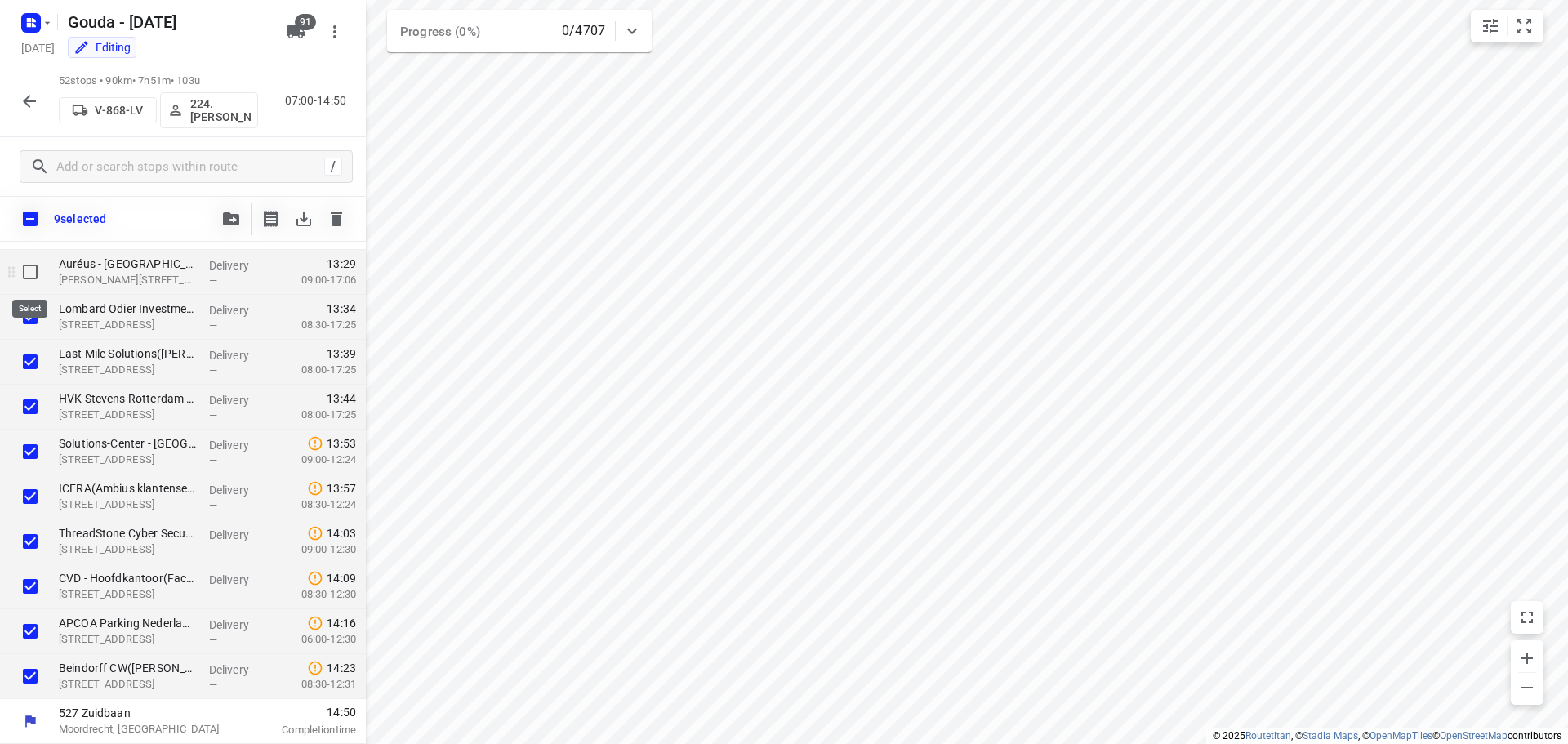
click at [30, 270] on input "checkbox" at bounding box center [30, 272] width 33 height 33
checkbox input "true"
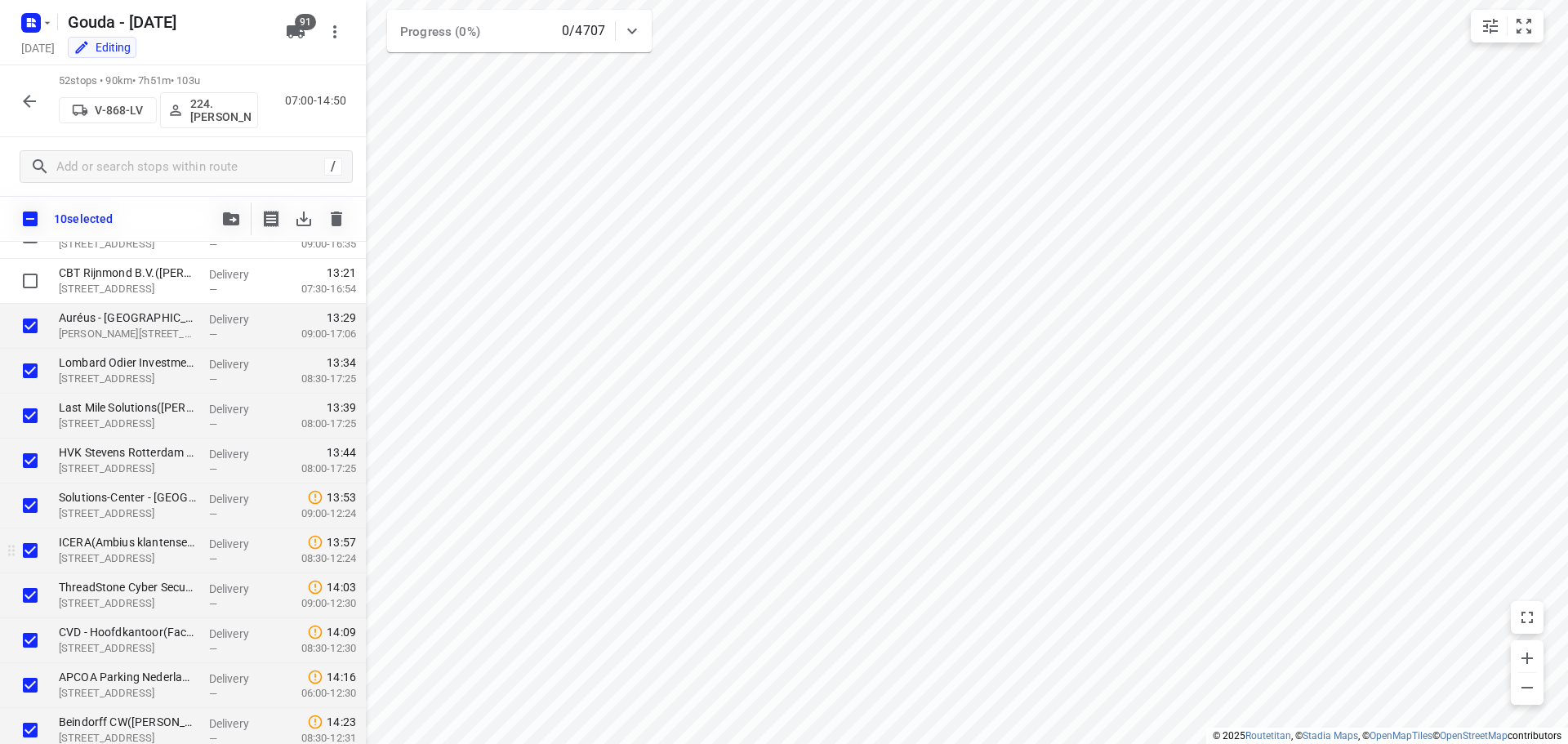
scroll to position [1879, 0]
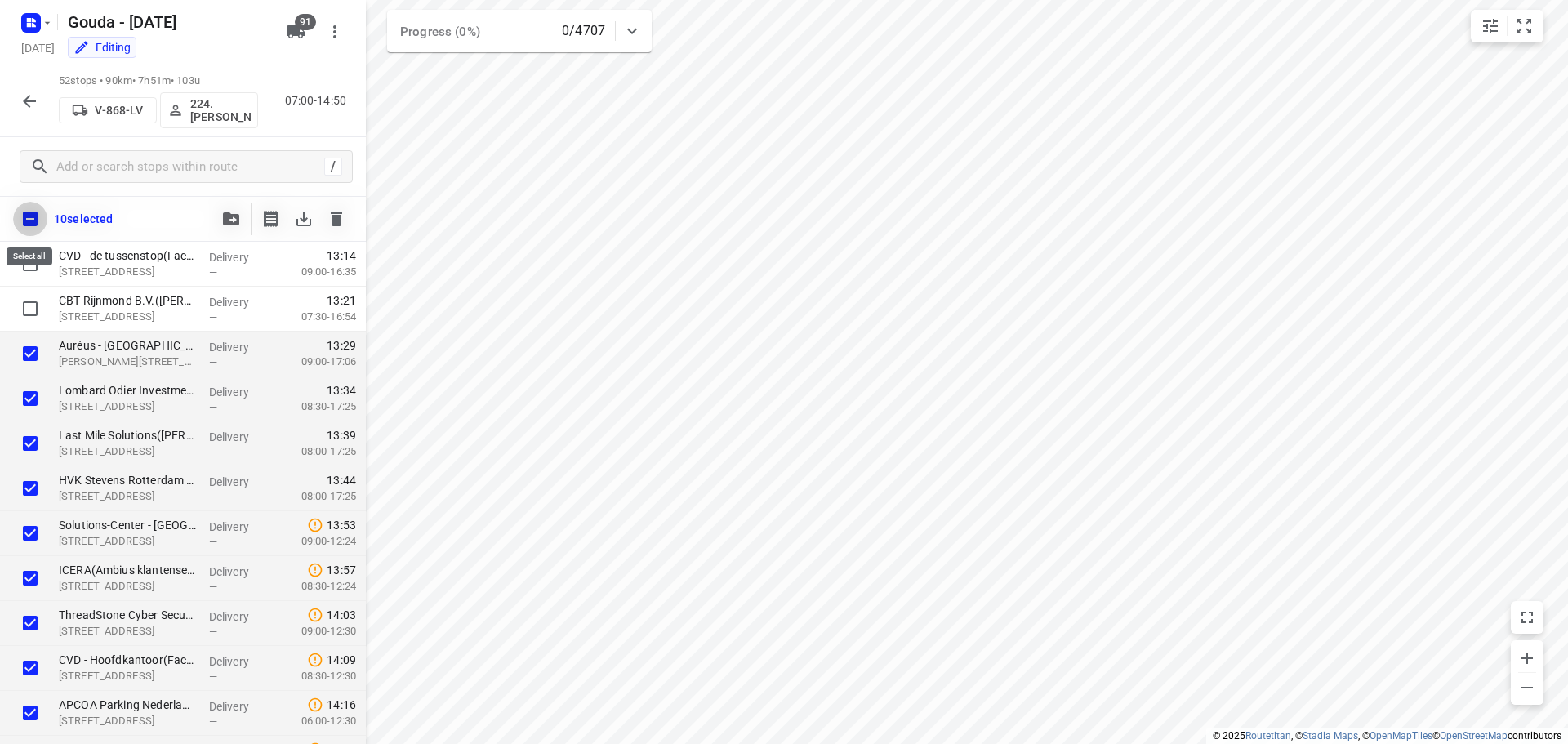
click at [38, 225] on input "checkbox" at bounding box center [30, 219] width 35 height 35
checkbox input "true"
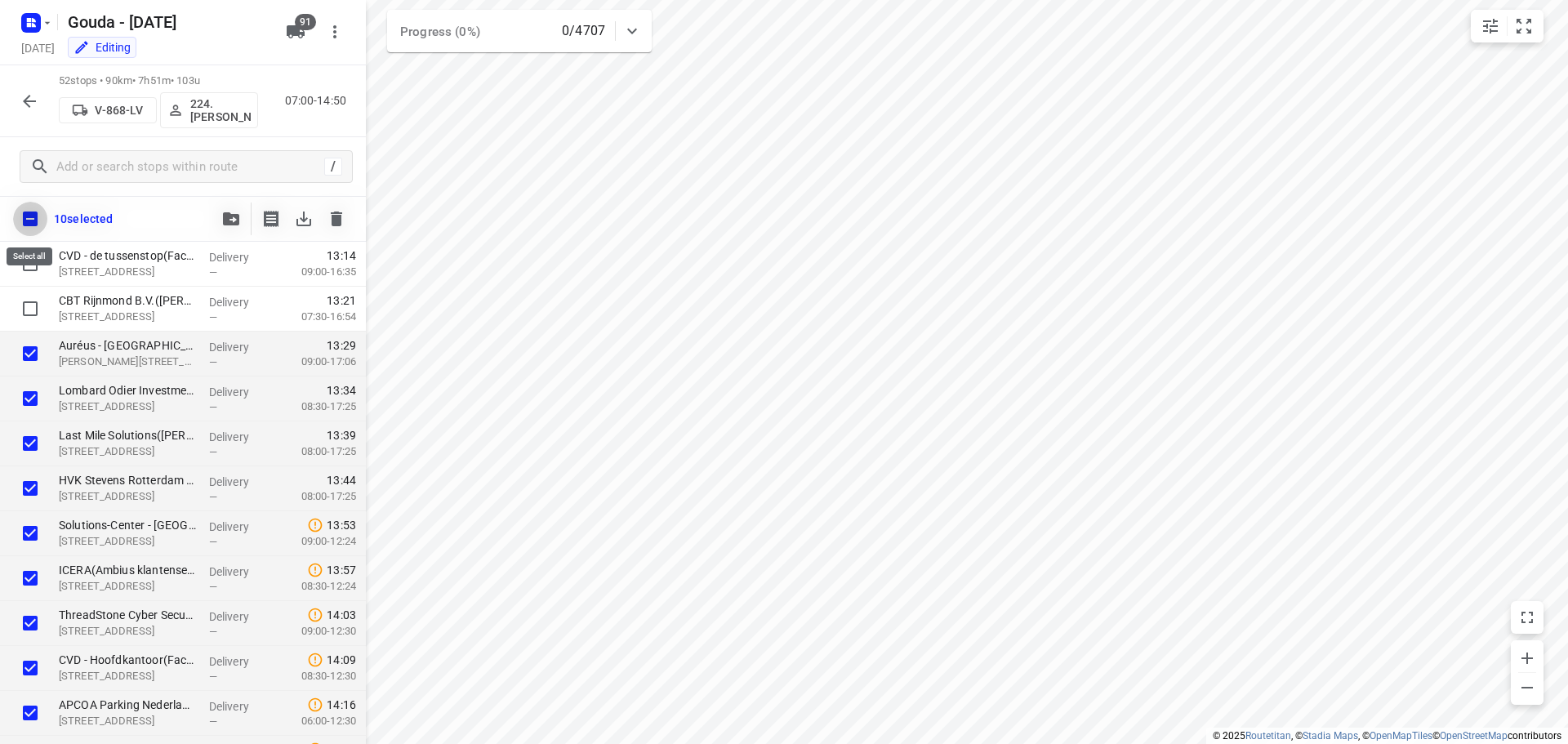
checkbox input "true"
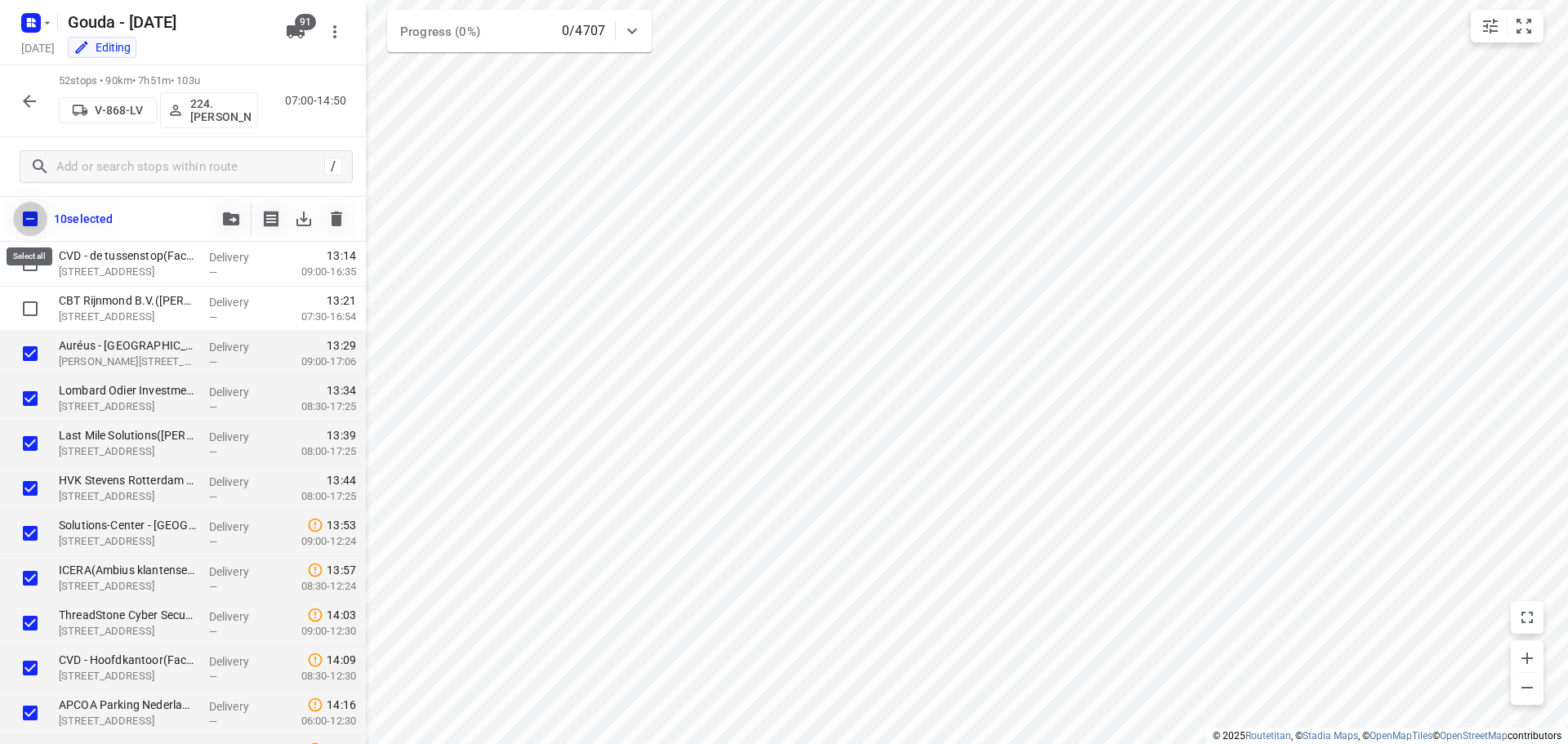
checkbox input "true"
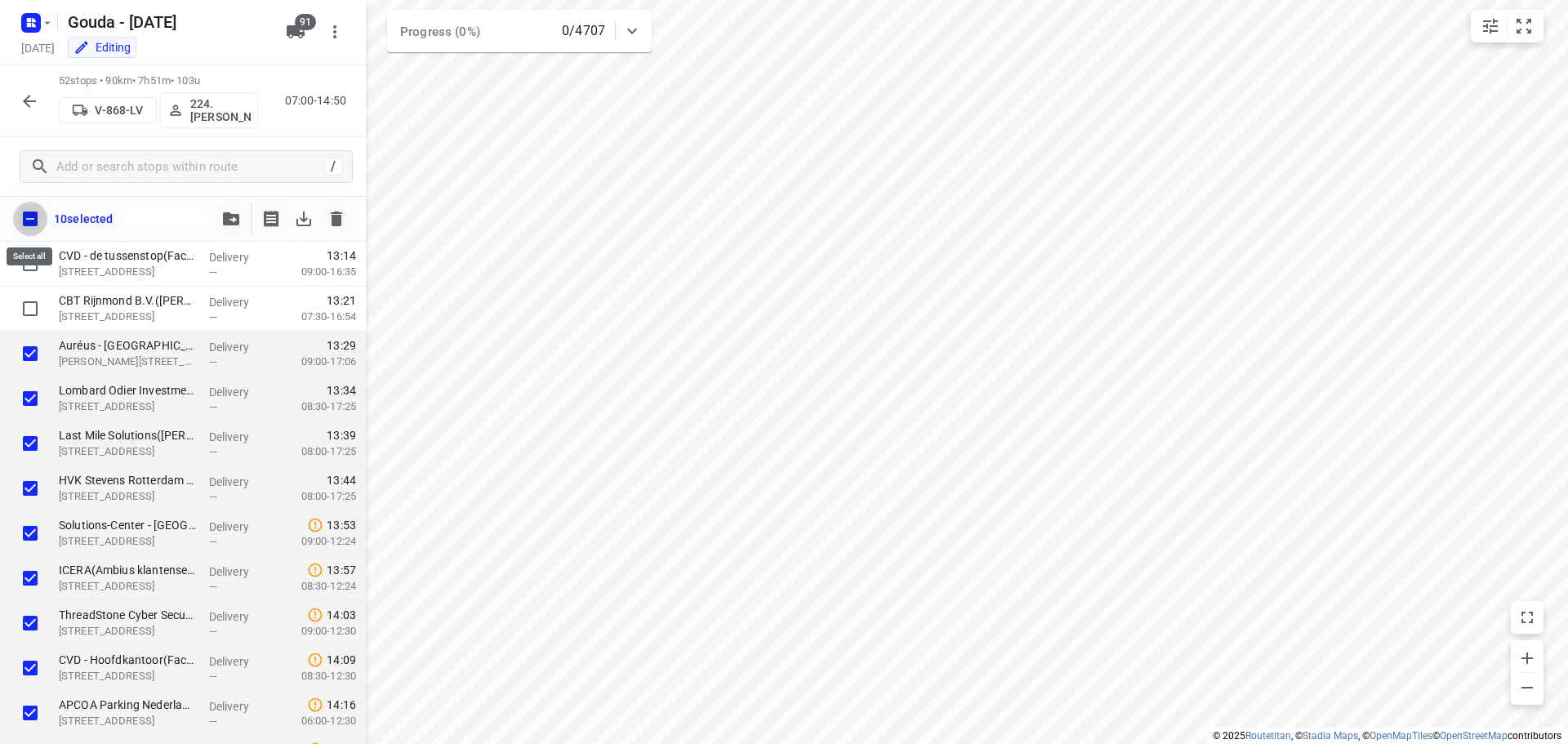
checkbox input "true"
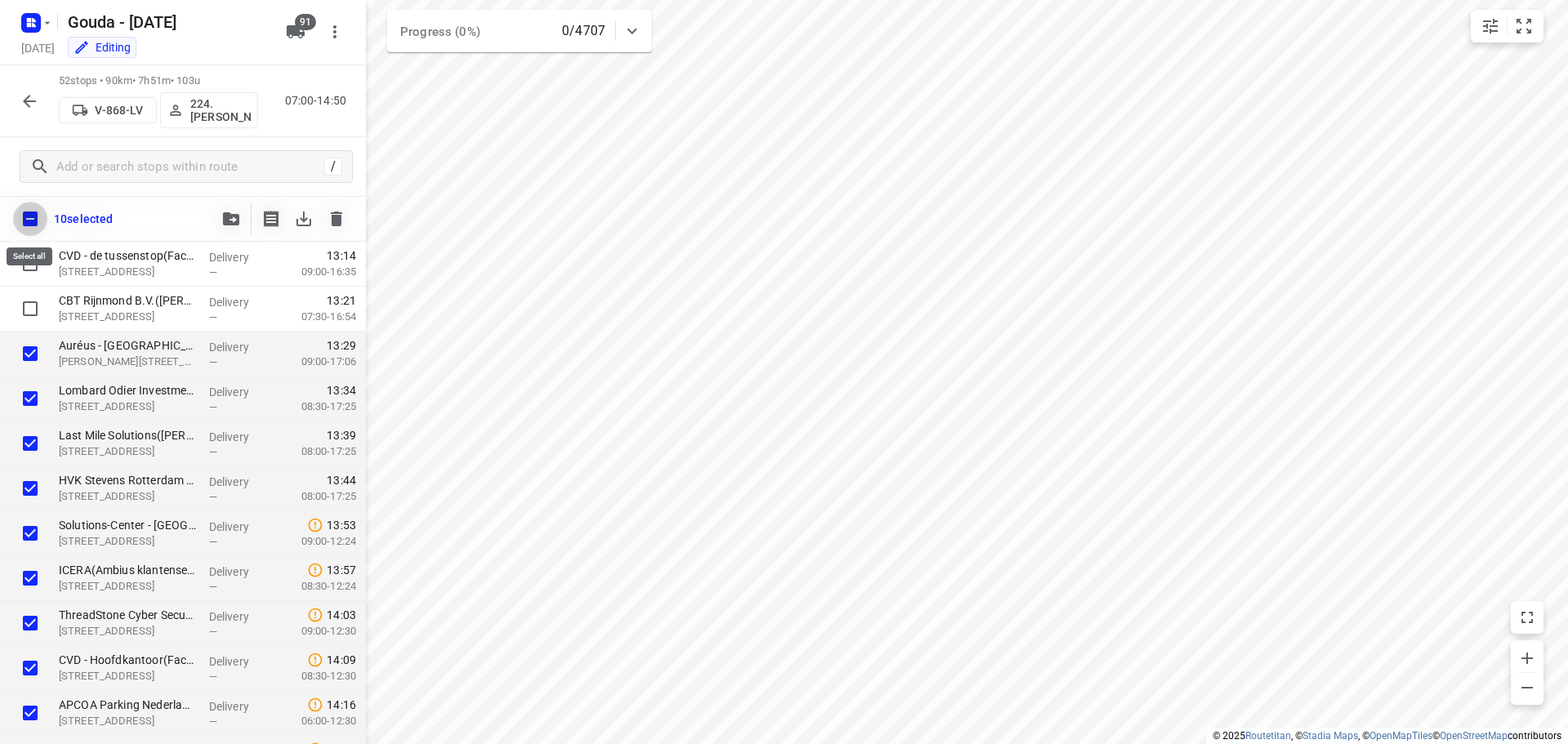
checkbox input "true"
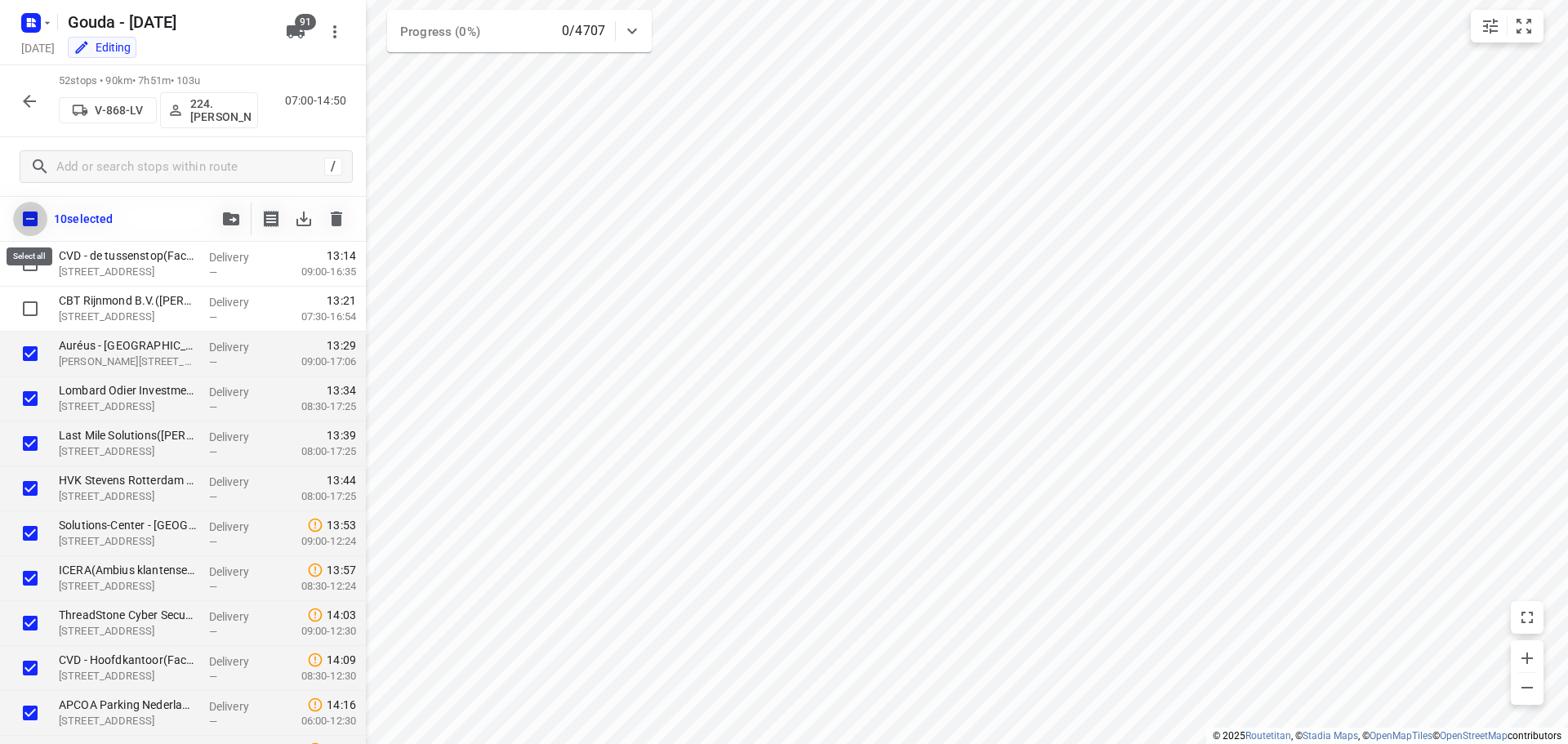
checkbox input "true"
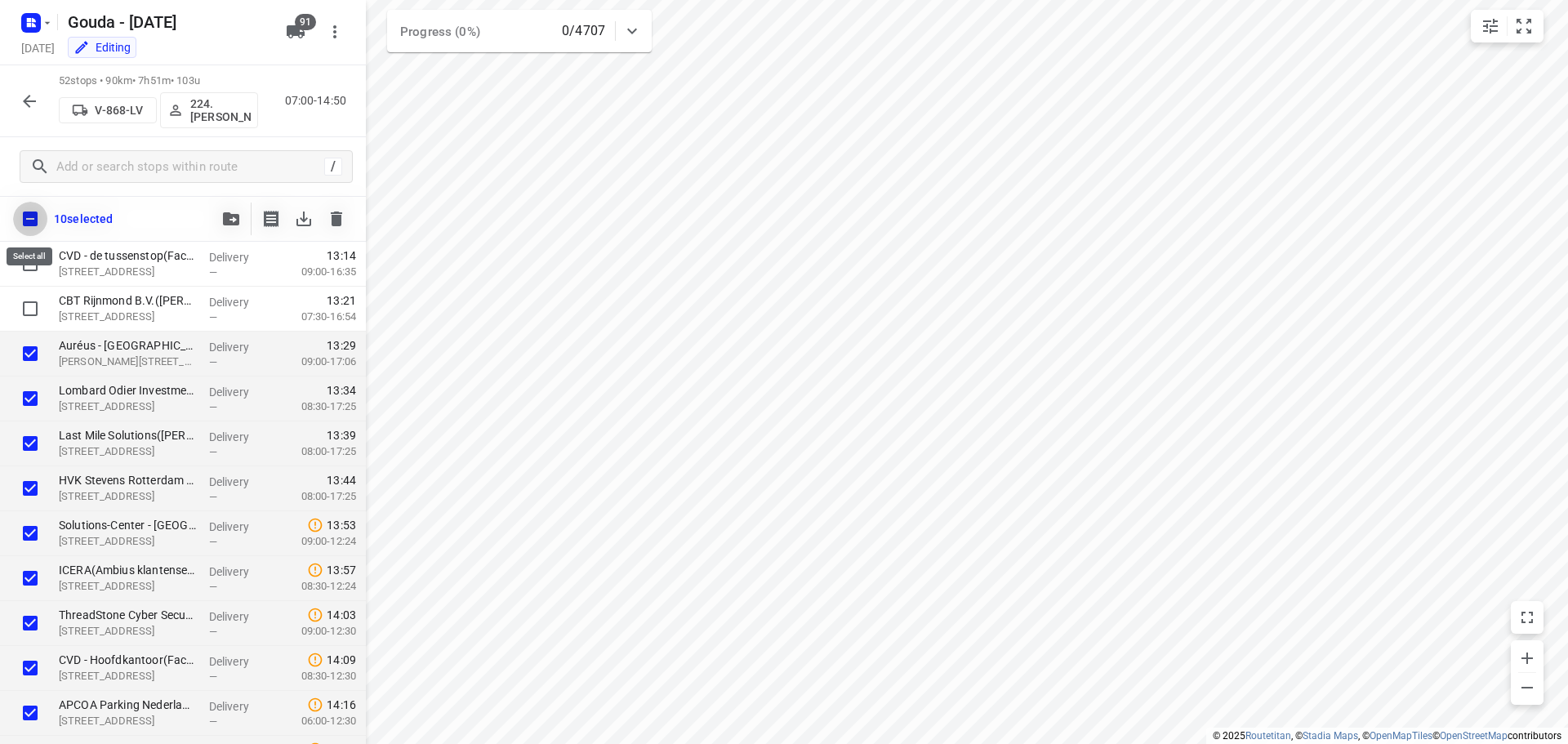
checkbox input "true"
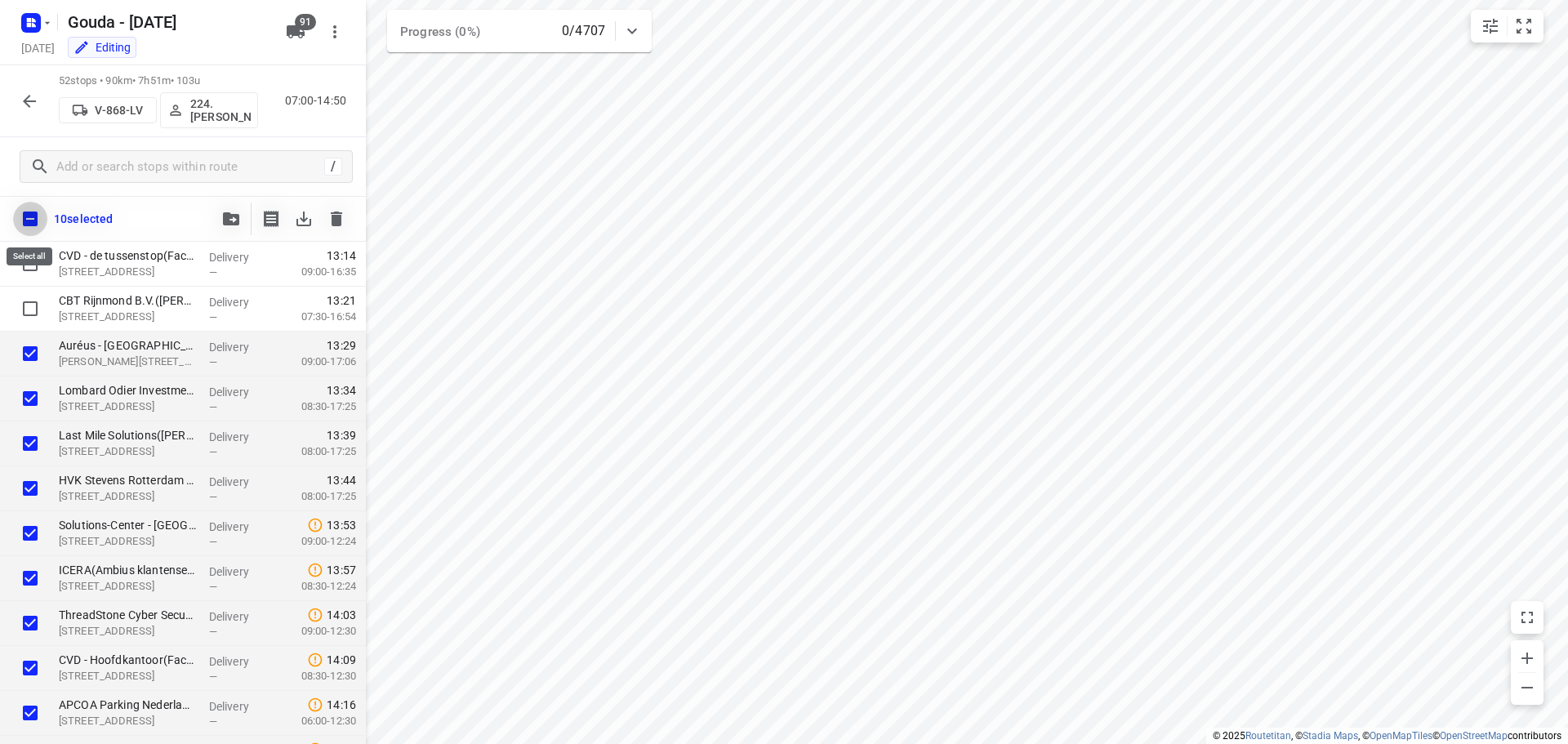
checkbox input "true"
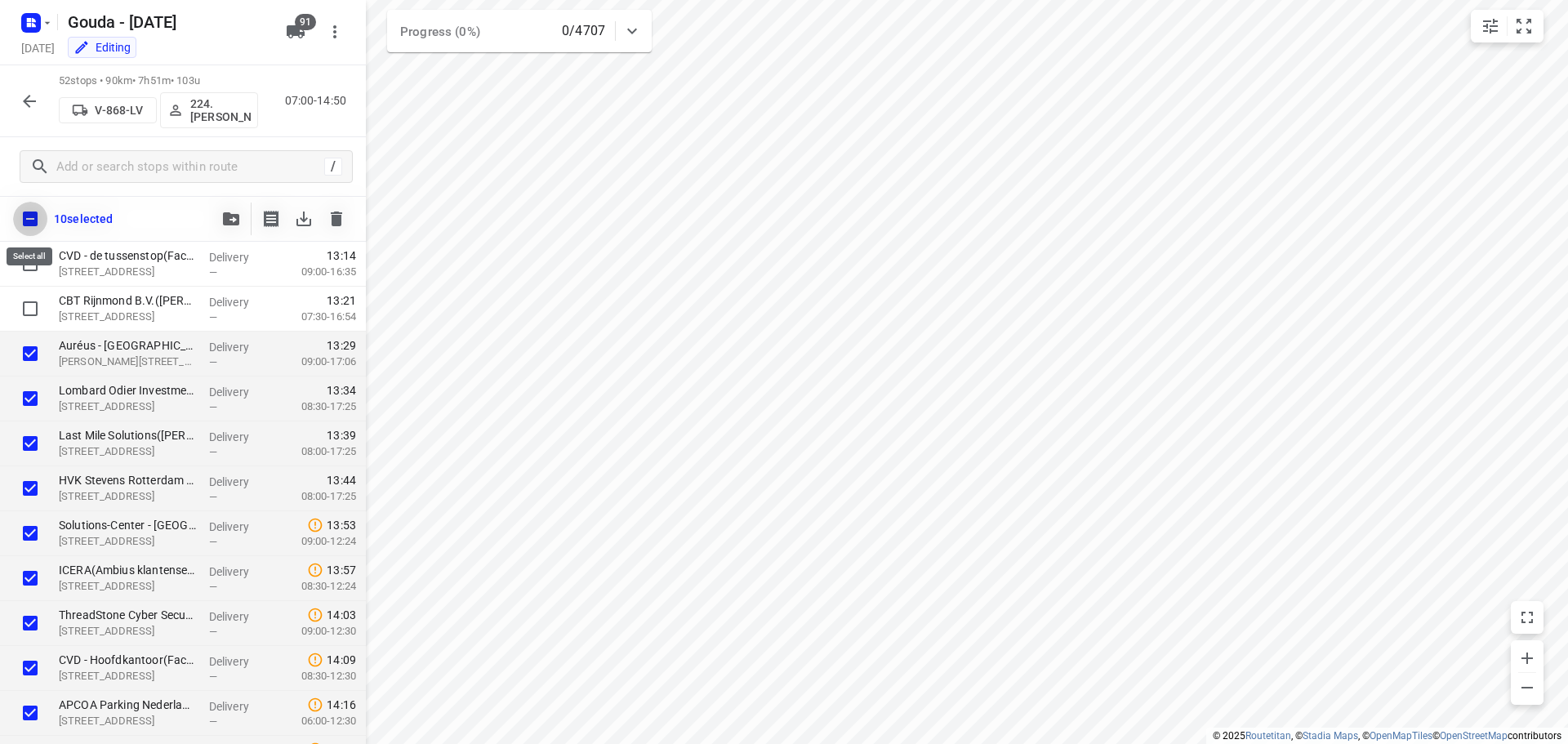
checkbox input "true"
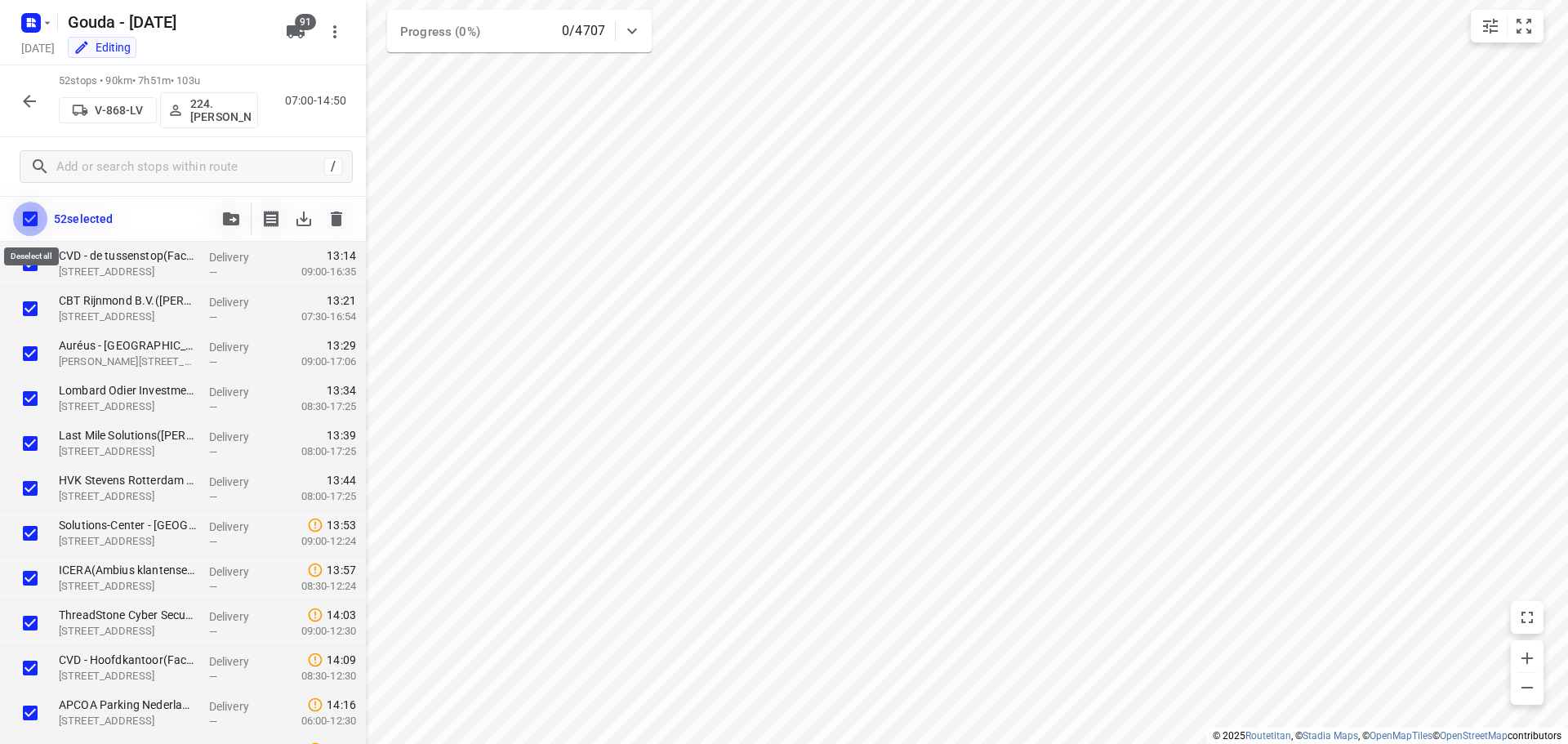
click at [38, 225] on input "checkbox" at bounding box center [30, 219] width 35 height 35
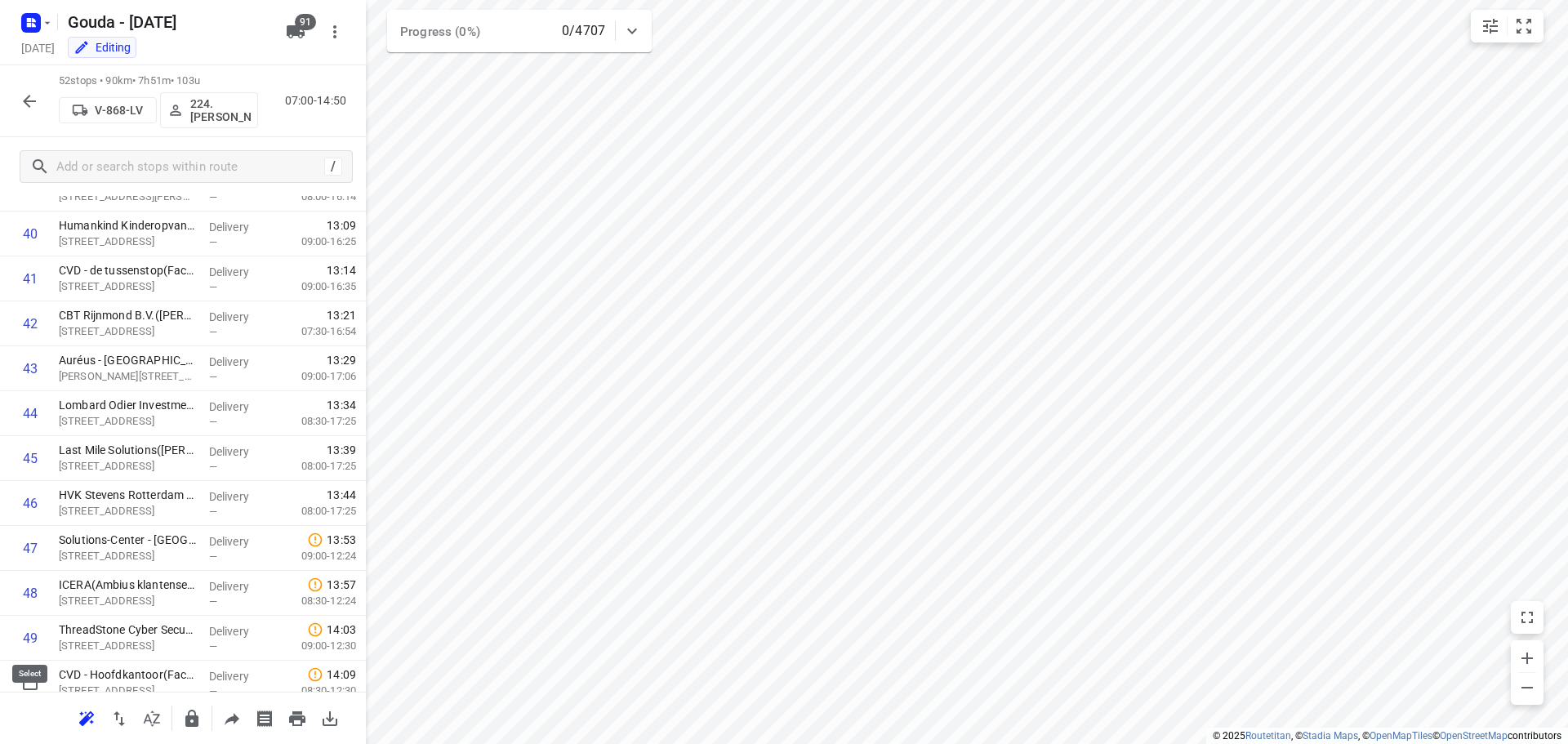
scroll to position [1803, 0]
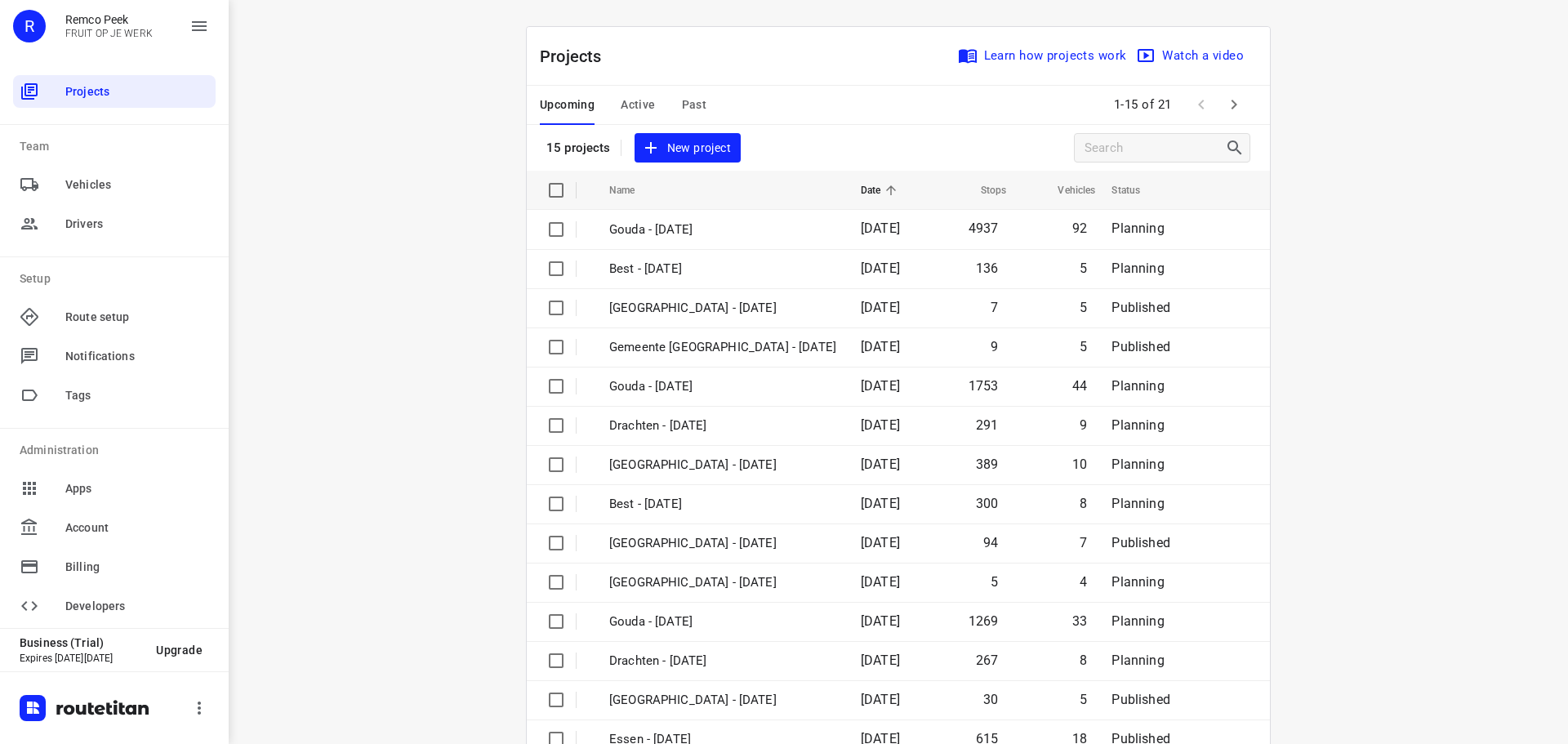
click at [1446, 289] on div "i © 2025 Routetitan , © Stadia Maps , © OpenMapTiles © OpenStreetMap contributo…" at bounding box center [898, 372] width 1340 height 744
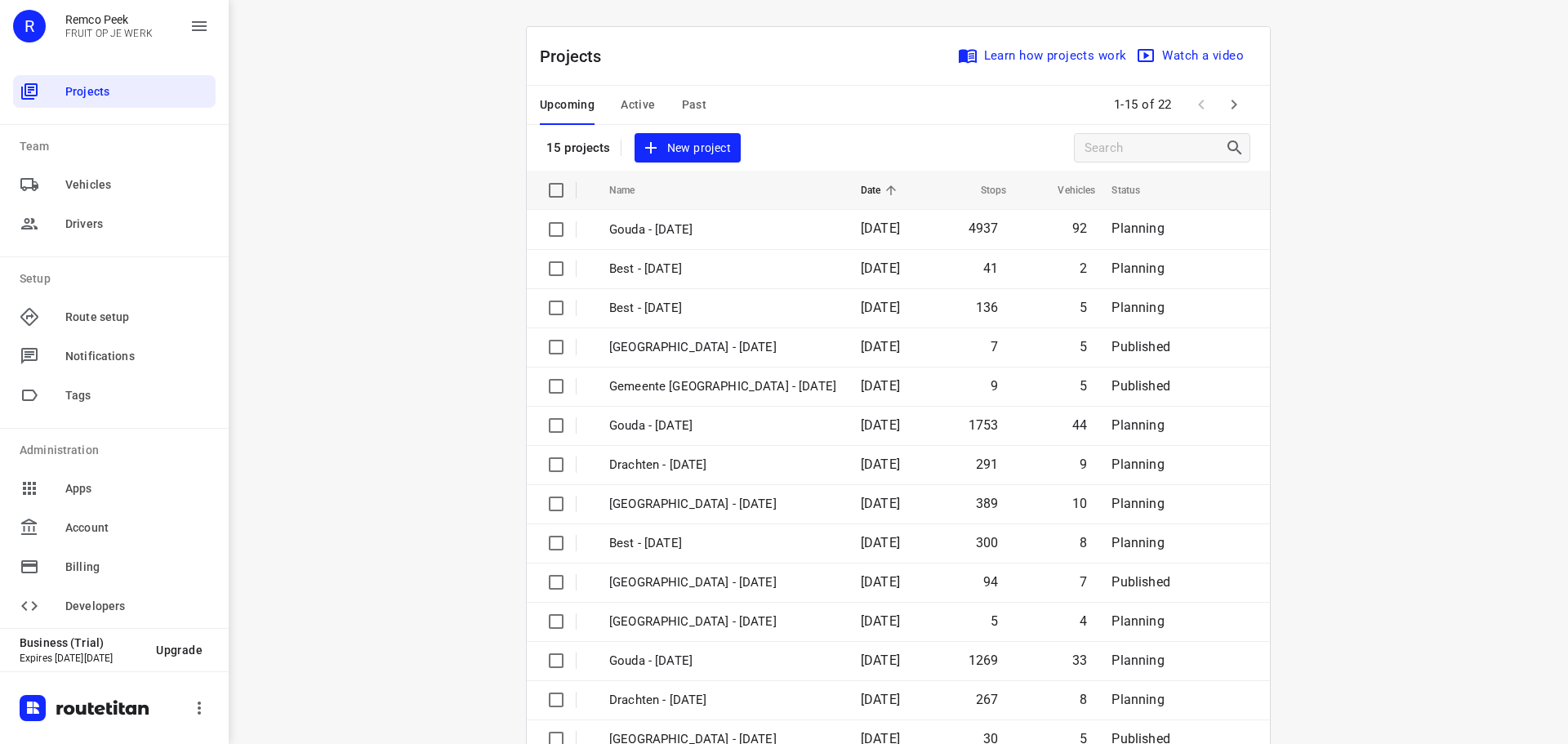
click at [690, 94] on button "Past" at bounding box center [695, 105] width 25 height 39
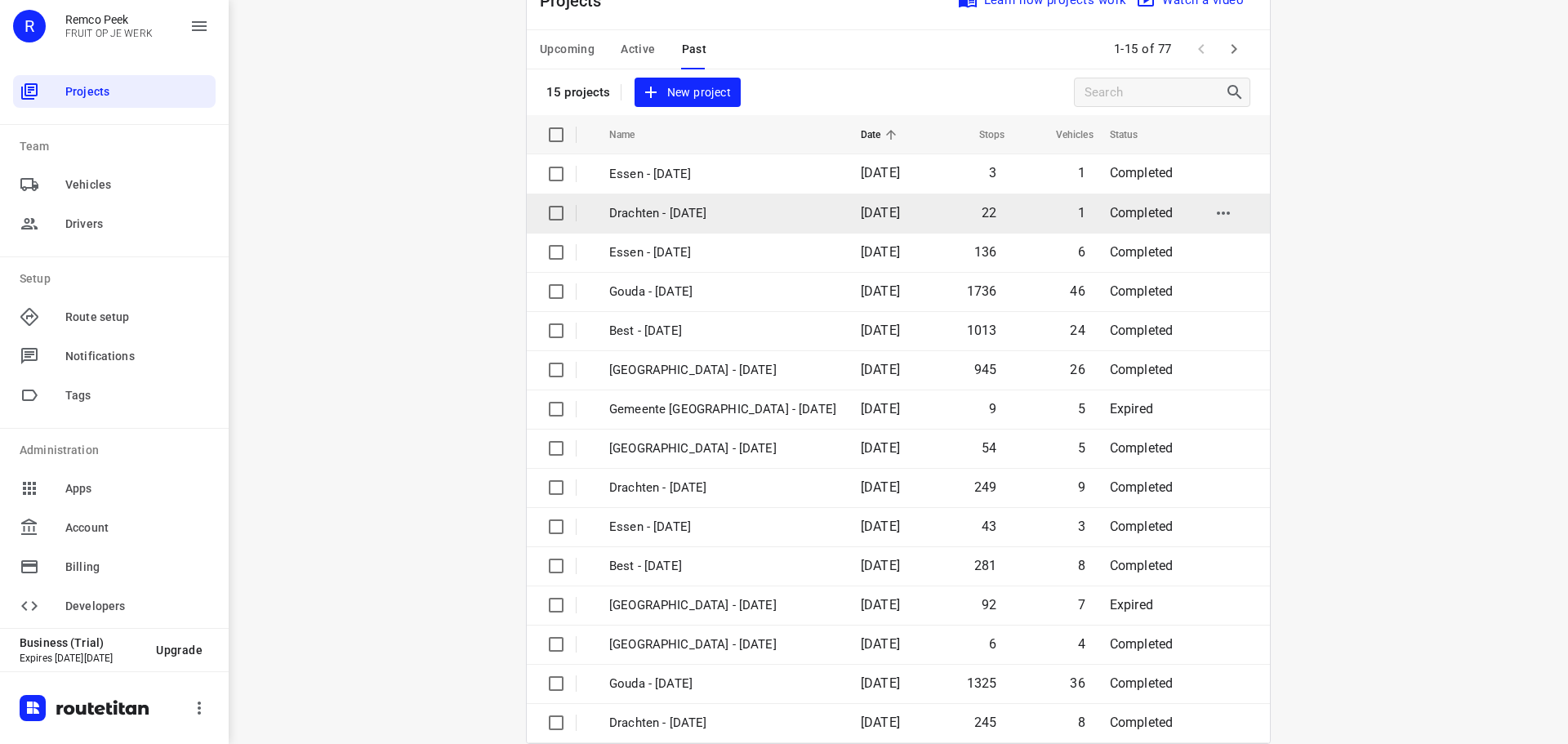
scroll to position [82, 0]
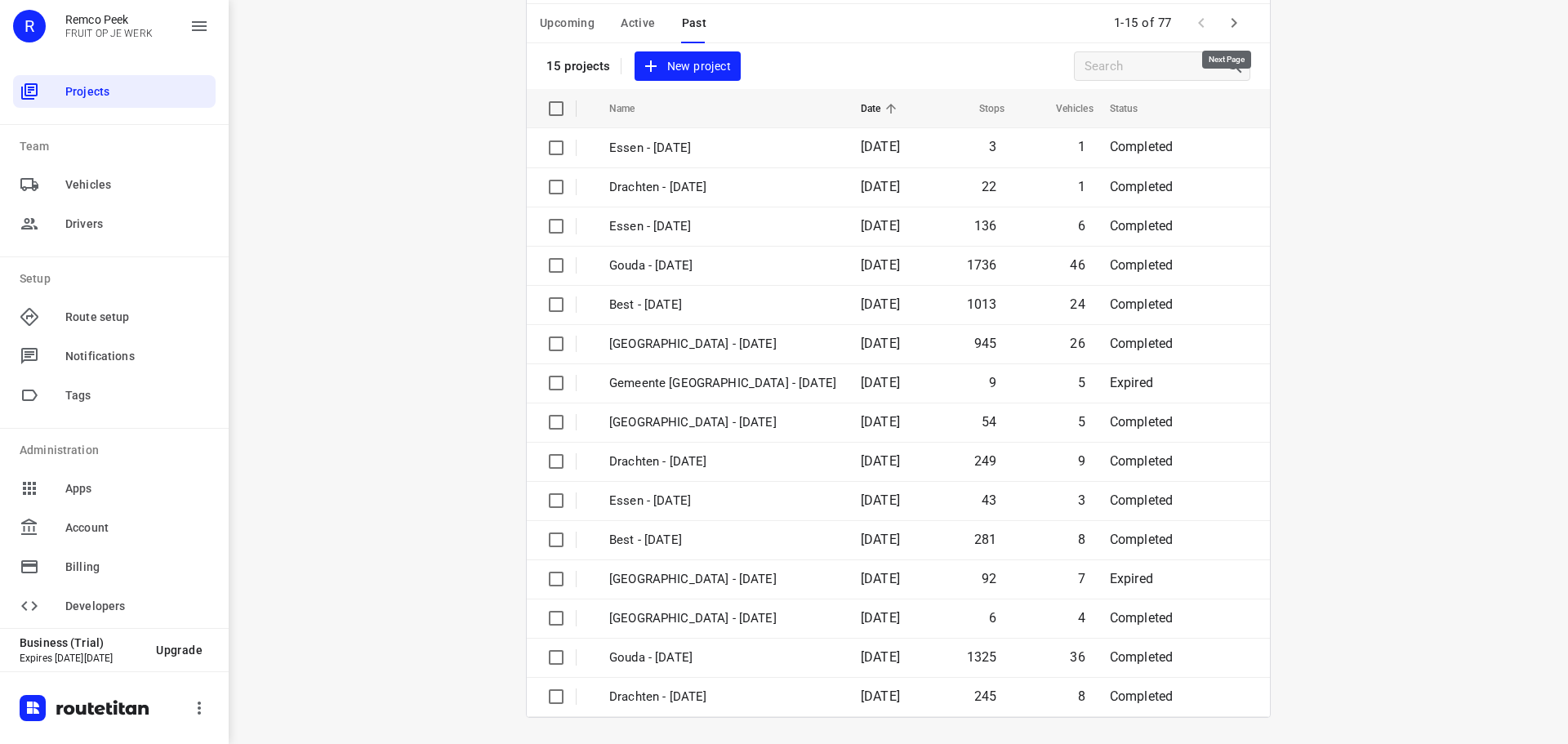
click at [1222, 35] on button "button" at bounding box center [1235, 23] width 33 height 33
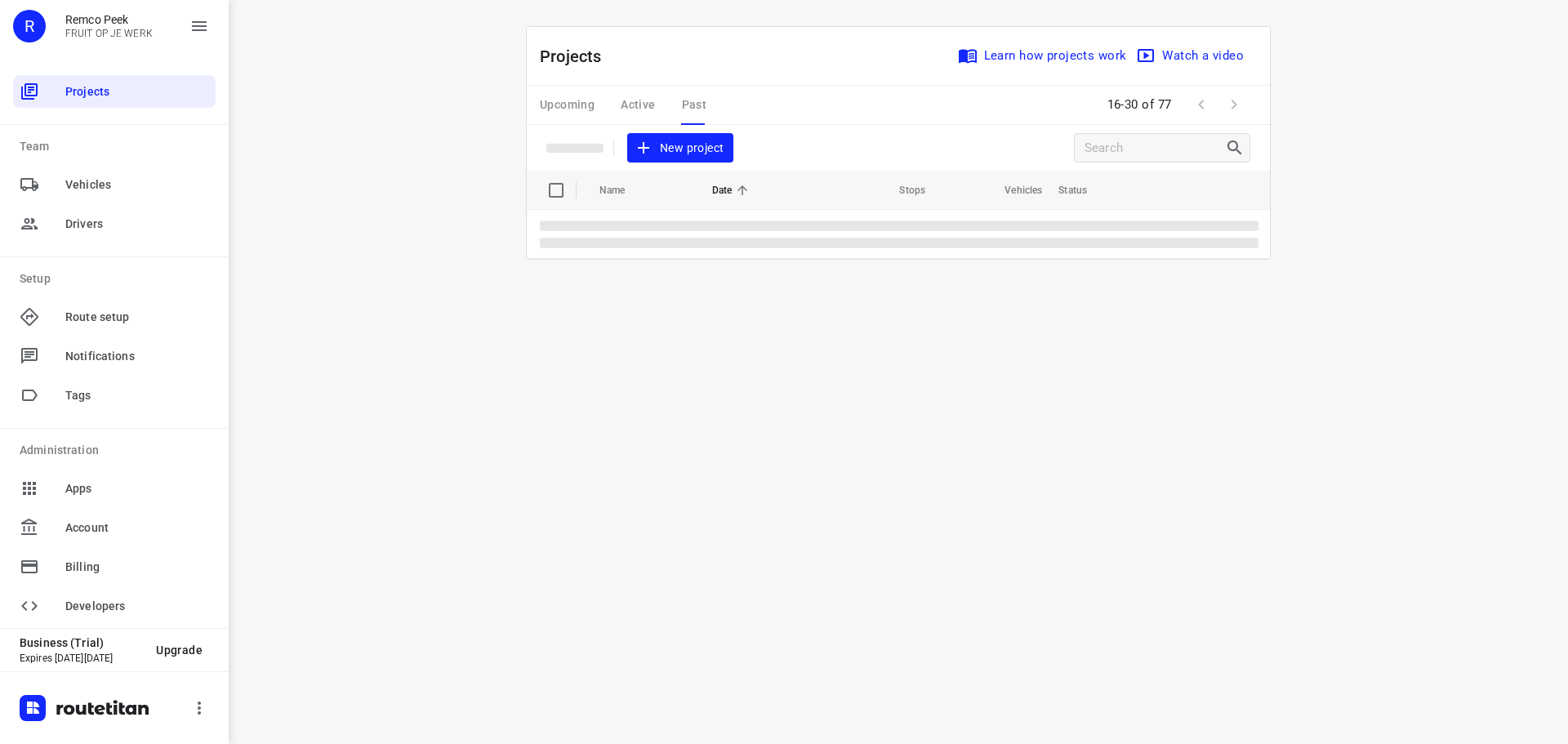
scroll to position [0, 0]
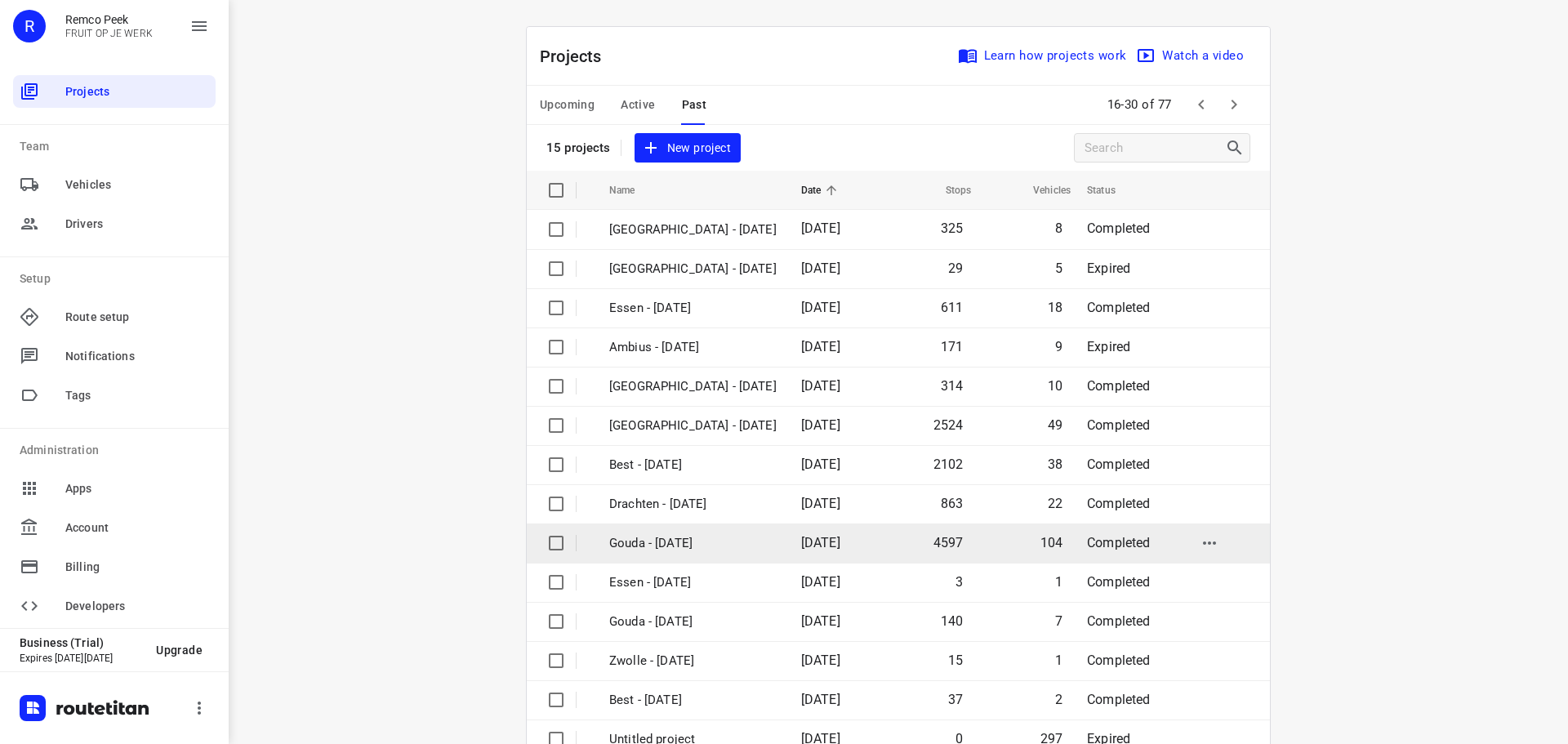
click at [699, 545] on p "Gouda - [DATE]" at bounding box center [693, 543] width 168 height 19
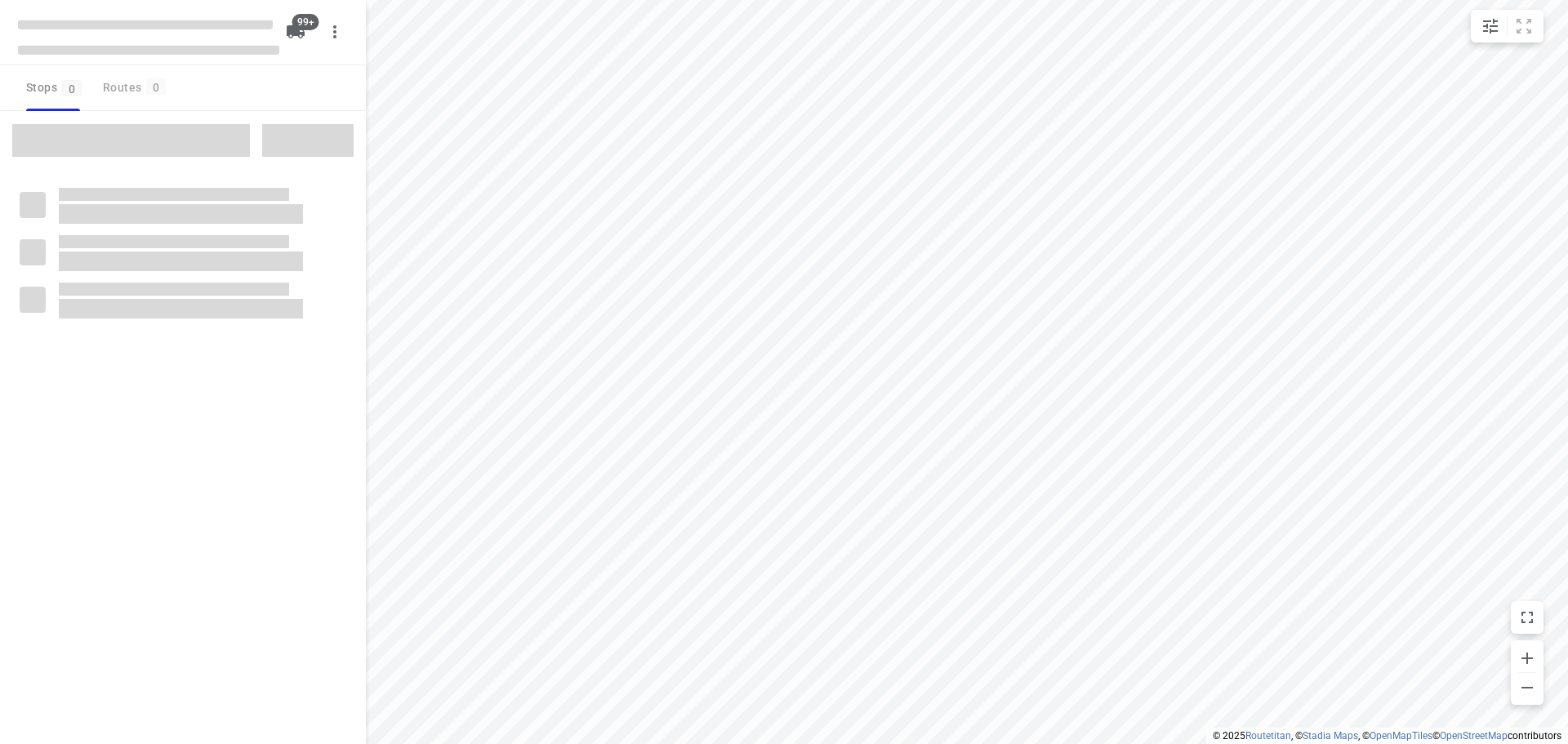
type input "distance"
checkbox input "true"
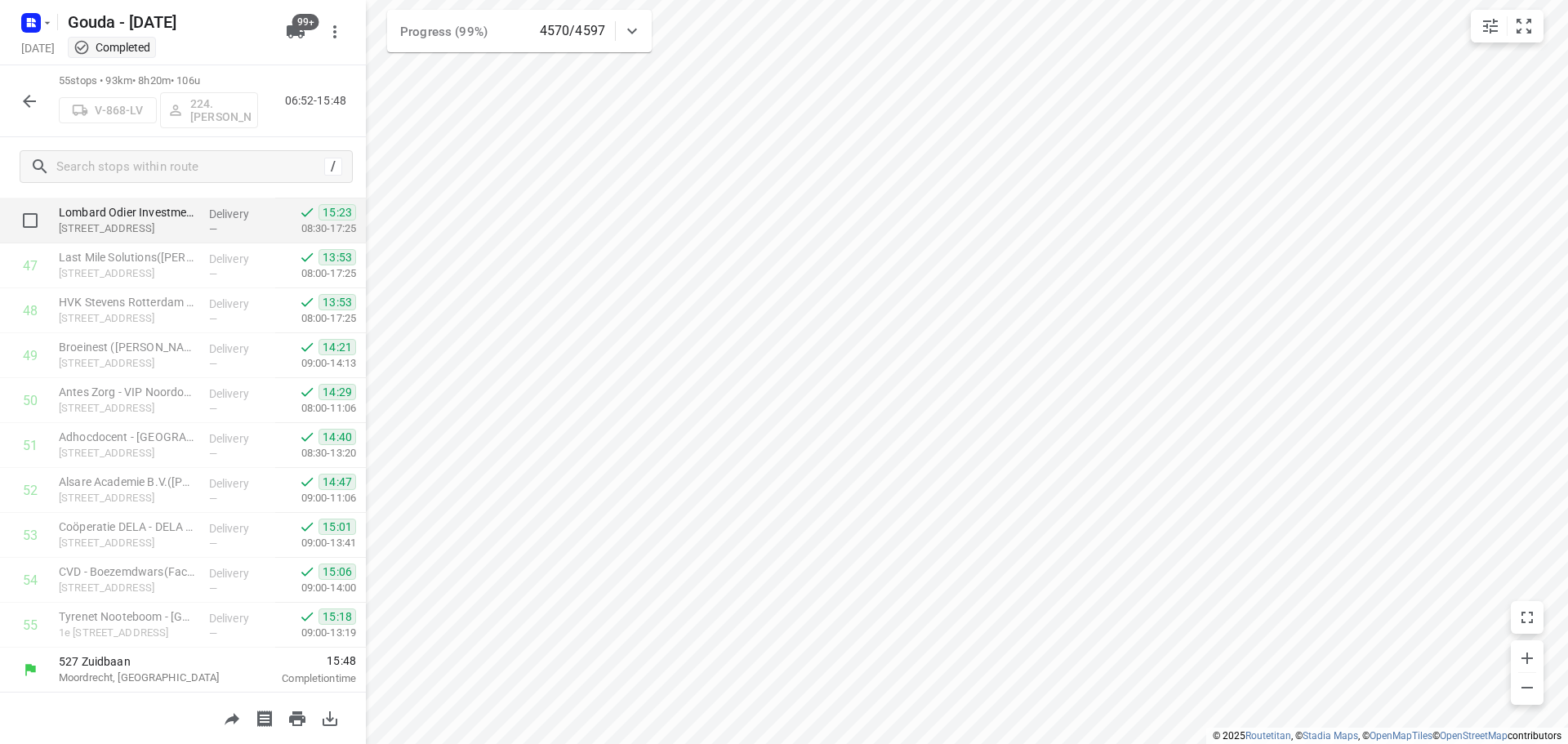
scroll to position [2102, 0]
